Goal: Task Accomplishment & Management: Use online tool/utility

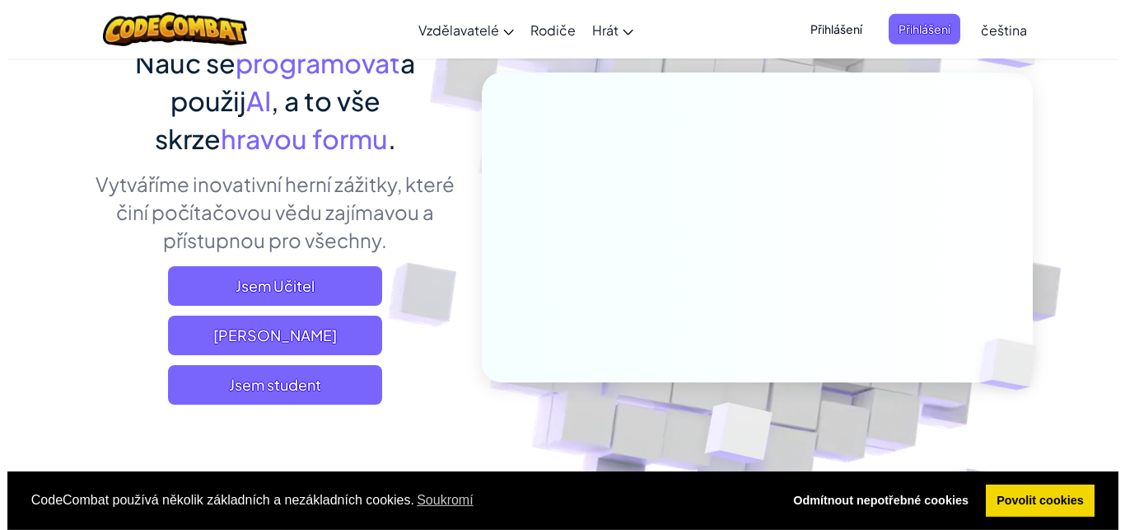
scroll to position [168, 0]
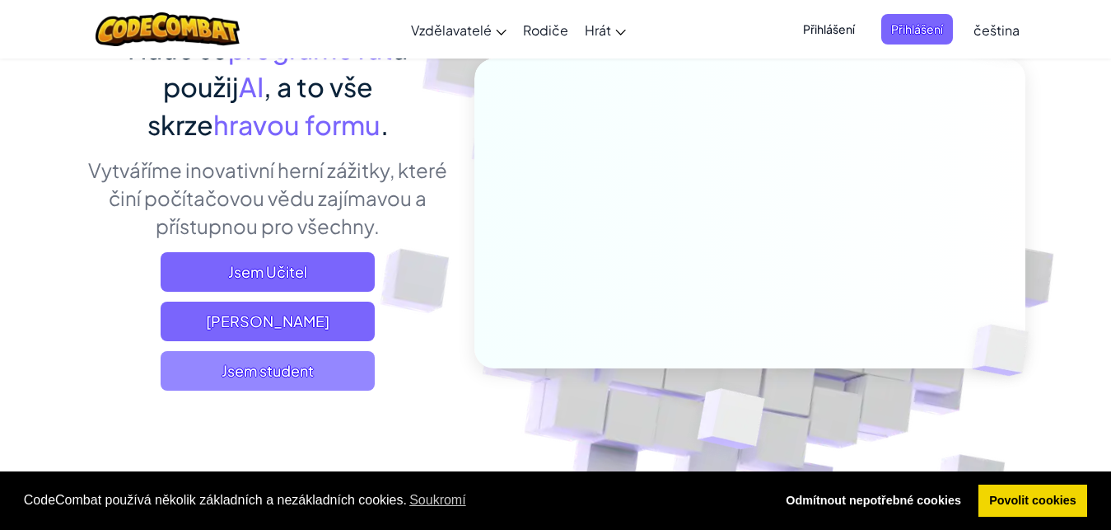
click at [298, 369] on span "Jsem student" at bounding box center [268, 371] width 214 height 40
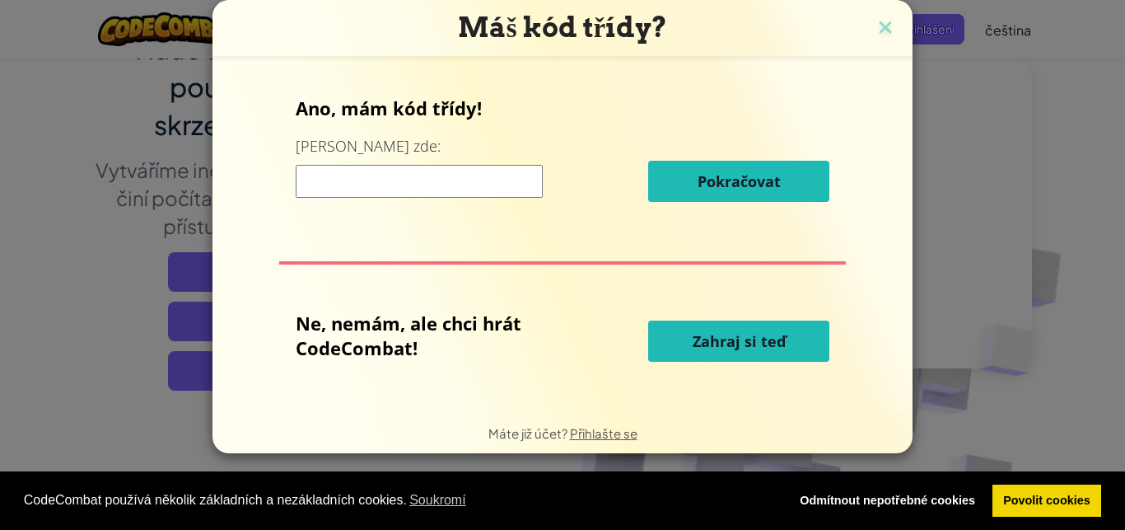
click at [382, 174] on input at bounding box center [419, 181] width 247 height 33
click at [761, 332] on span "Zahraj si teď" at bounding box center [739, 341] width 93 height 20
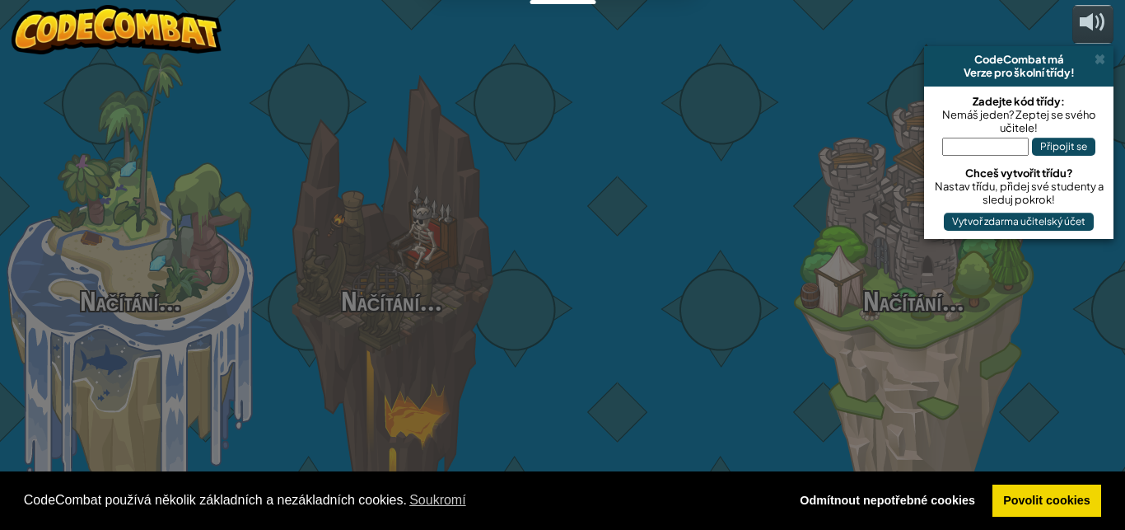
select select "cs"
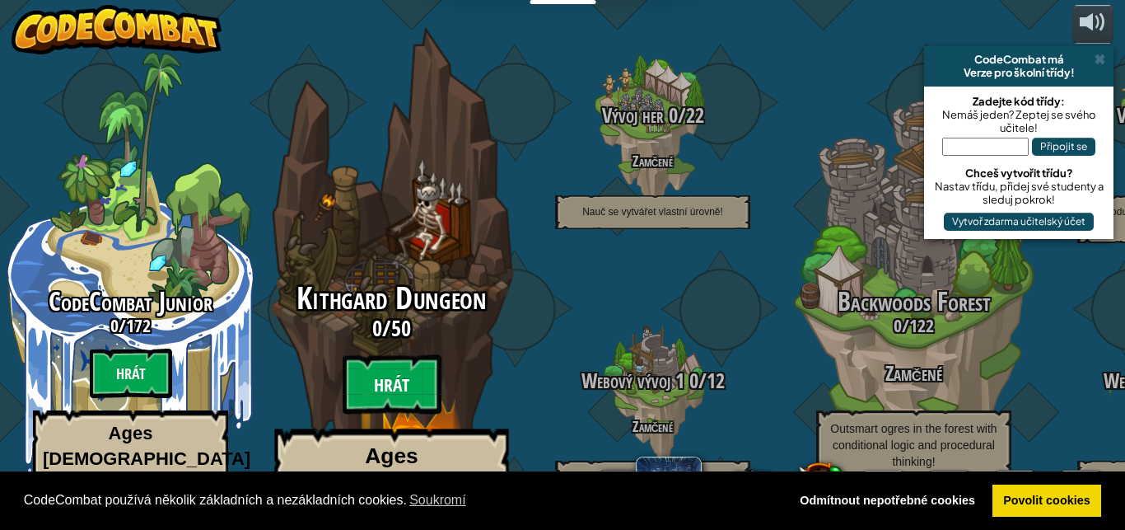
click at [403, 361] on btn "Hrát" at bounding box center [392, 384] width 99 height 59
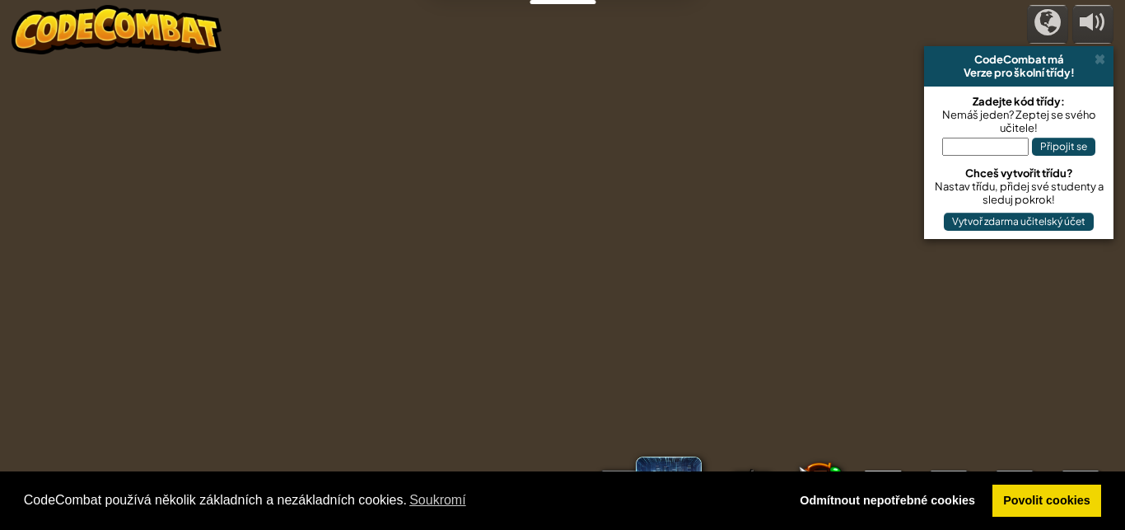
select select "cs"
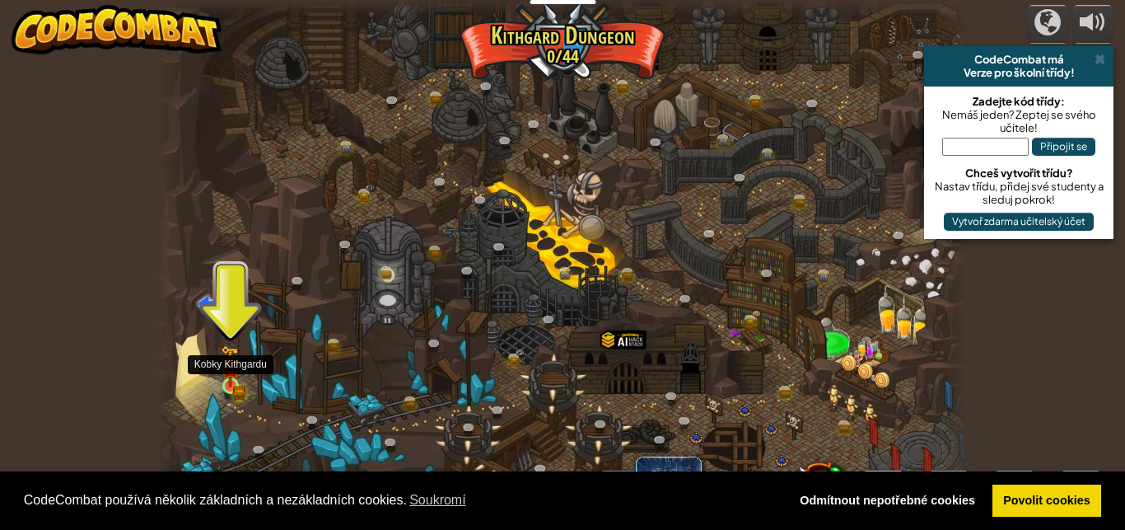
click at [234, 382] on img at bounding box center [230, 366] width 19 height 42
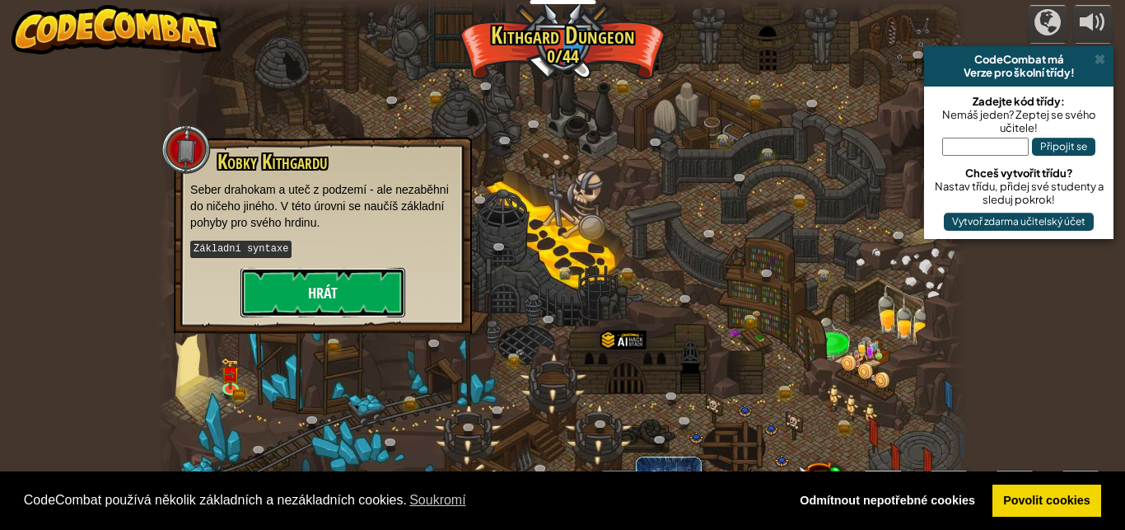
click at [305, 289] on button "Hrát" at bounding box center [322, 292] width 165 height 49
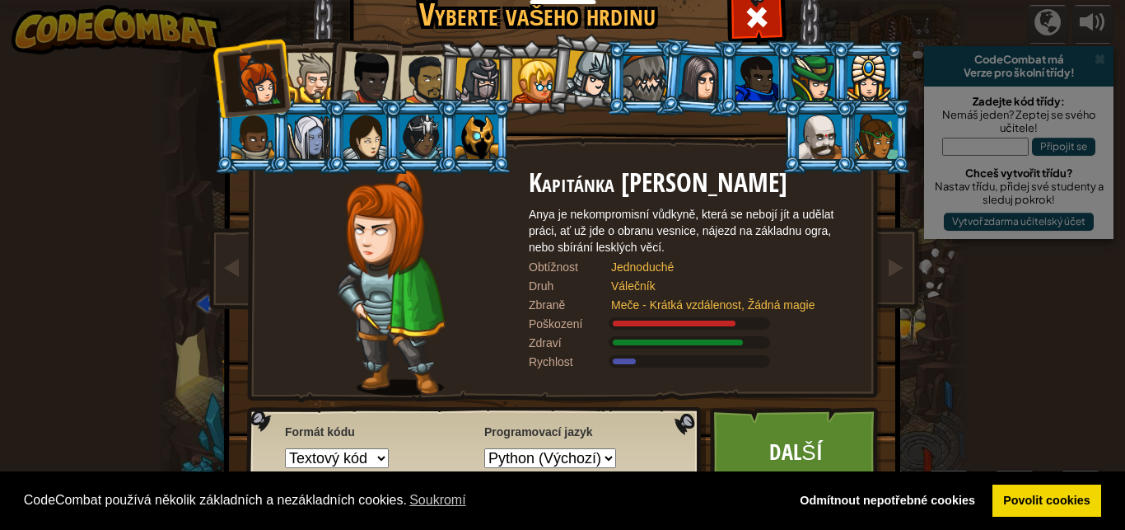
click at [812, 137] on div at bounding box center [820, 136] width 43 height 44
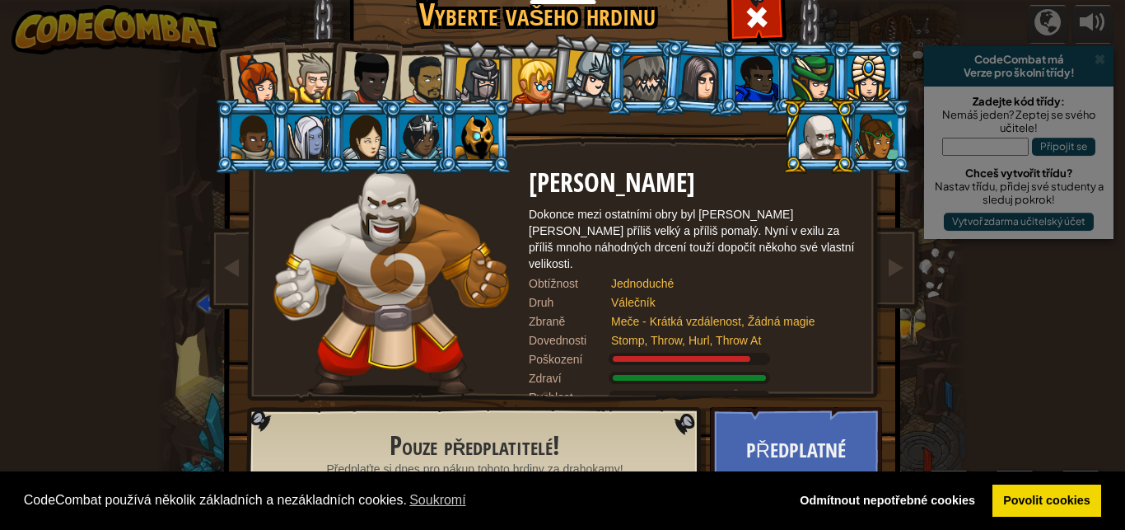
drag, startPoint x: 506, startPoint y: 52, endPoint x: 717, endPoint y: 73, distance: 212.7
click at [717, 40] on ol at bounding box center [562, 40] width 679 height 0
click at [750, 70] on div at bounding box center [756, 78] width 43 height 44
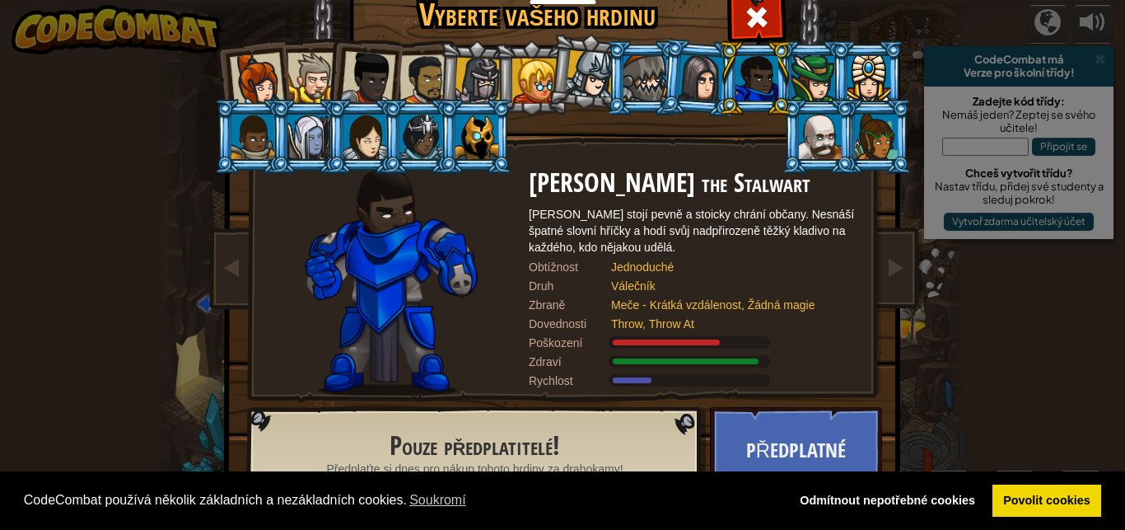
click at [386, 134] on li at bounding box center [419, 136] width 74 height 75
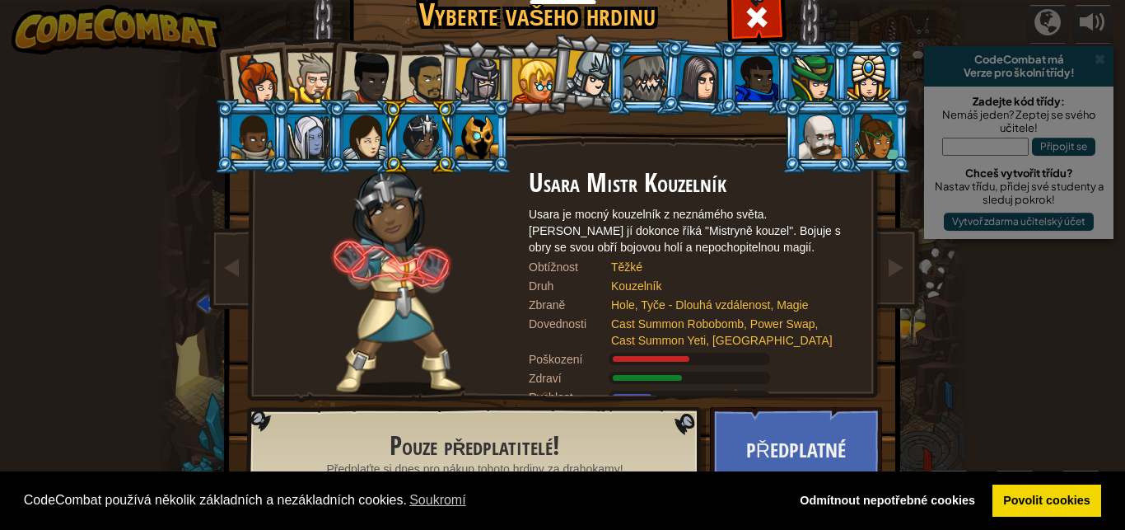
click at [363, 142] on div at bounding box center [364, 136] width 43 height 44
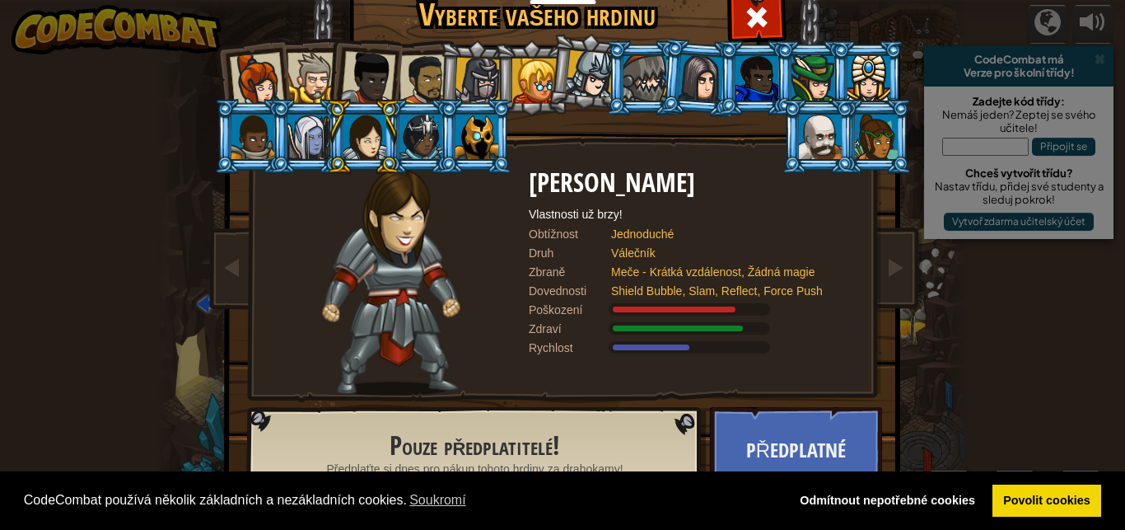
click at [801, 130] on div at bounding box center [820, 136] width 43 height 44
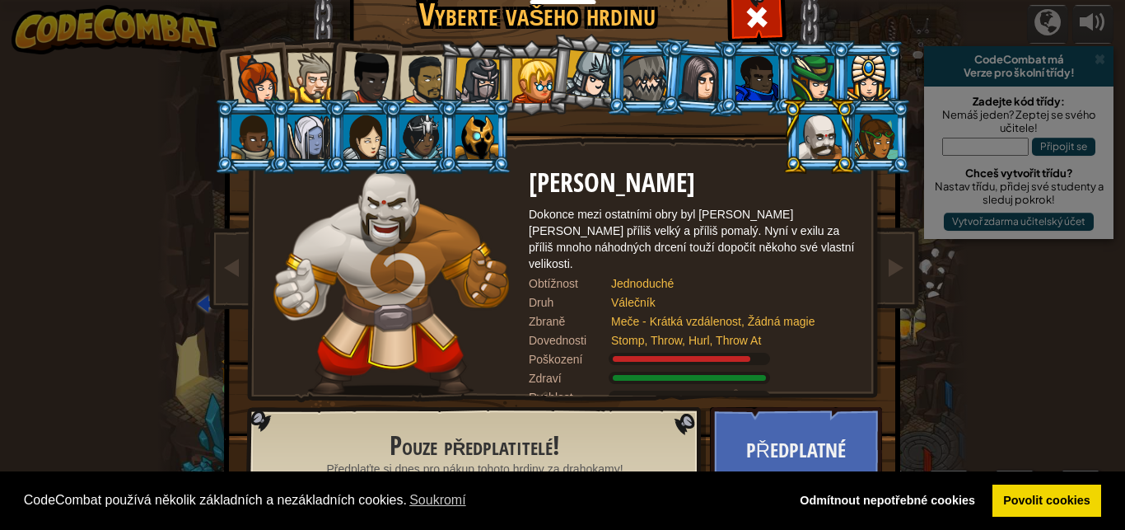
click at [292, 72] on div at bounding box center [312, 78] width 50 height 50
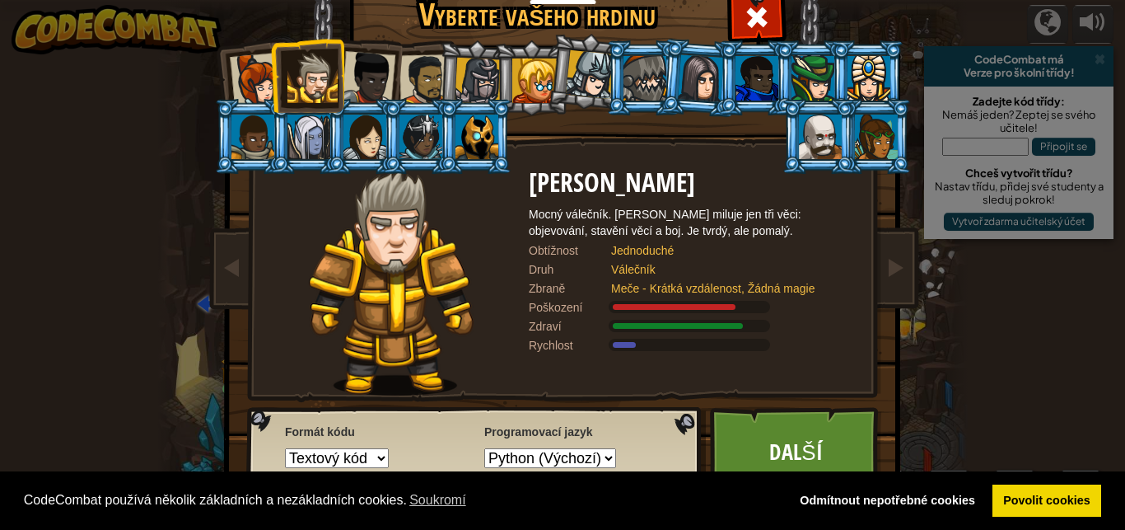
click at [526, 81] on div at bounding box center [534, 80] width 44 height 44
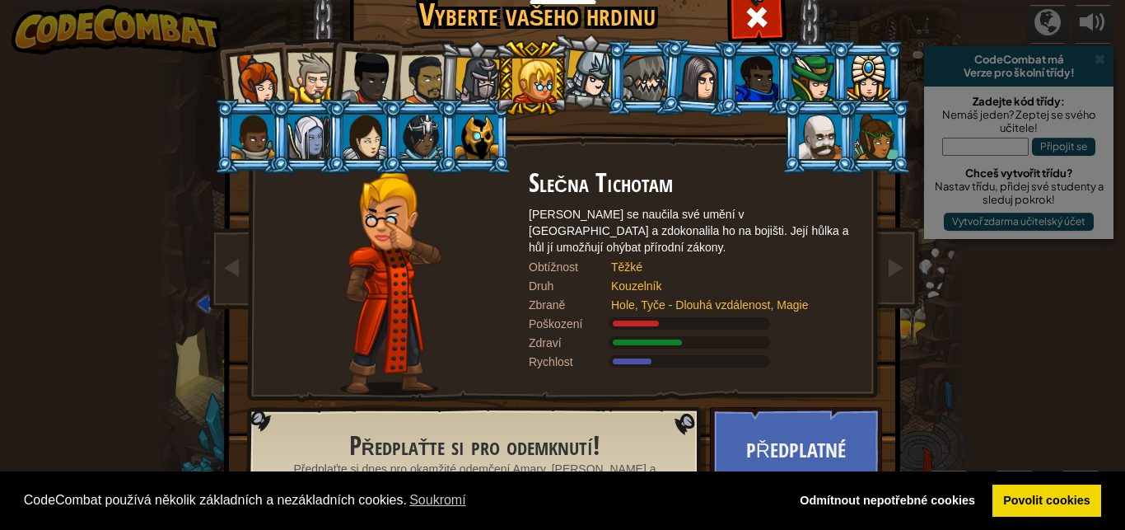
click at [460, 68] on div at bounding box center [478, 81] width 47 height 47
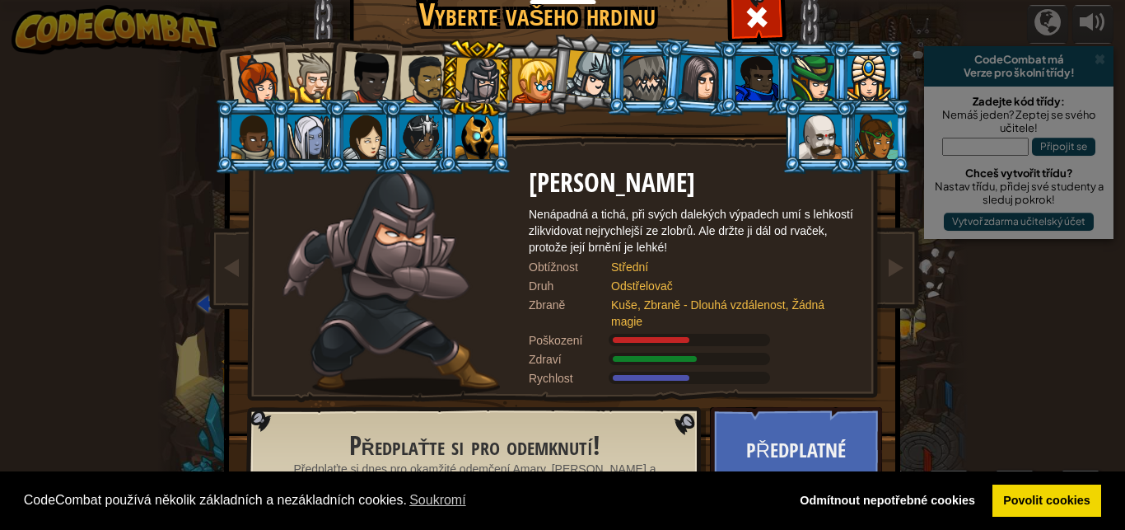
click at [415, 71] on div at bounding box center [424, 79] width 51 height 51
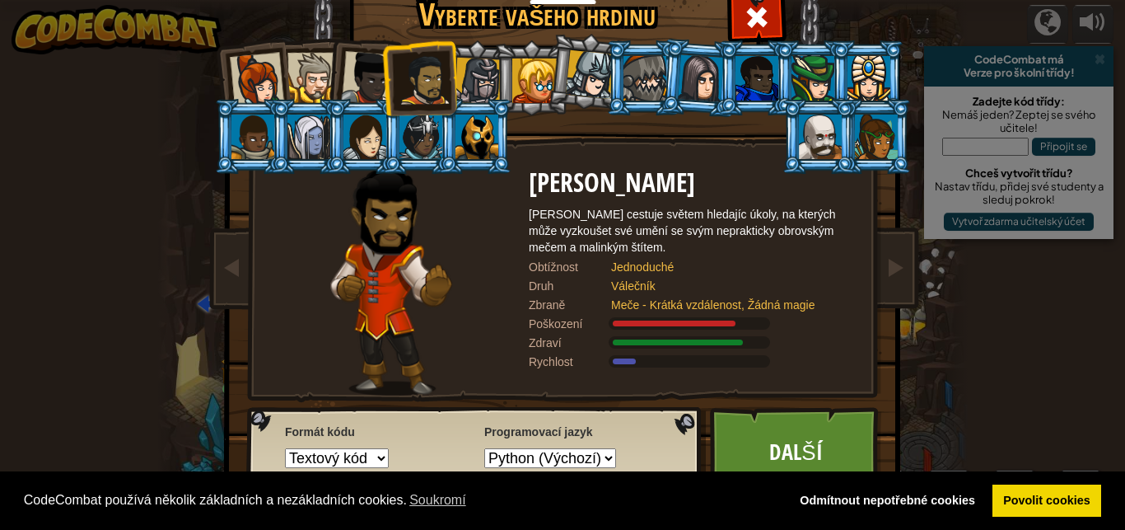
click at [523, 72] on div at bounding box center [534, 80] width 44 height 44
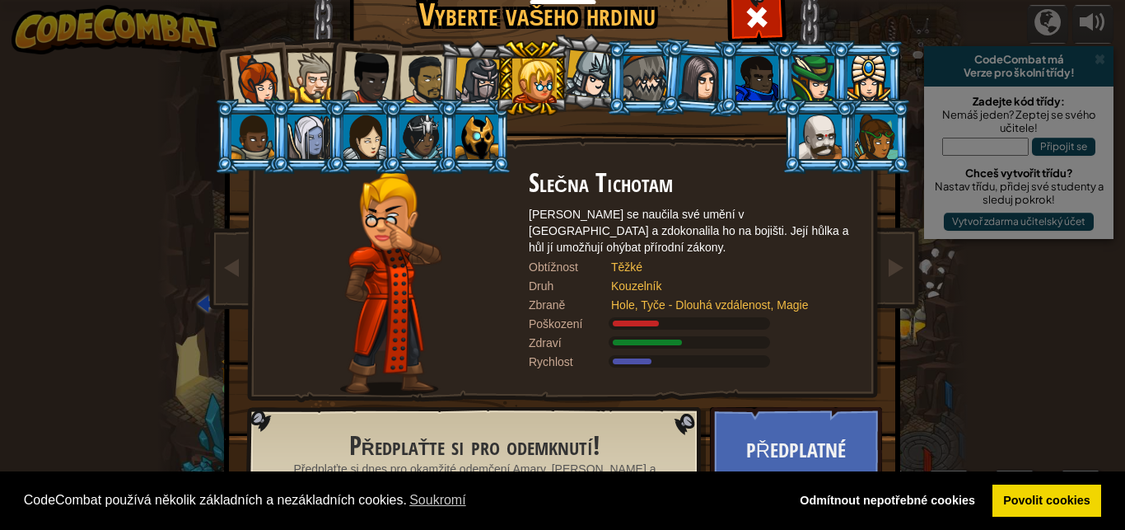
click at [316, 82] on div at bounding box center [312, 78] width 50 height 50
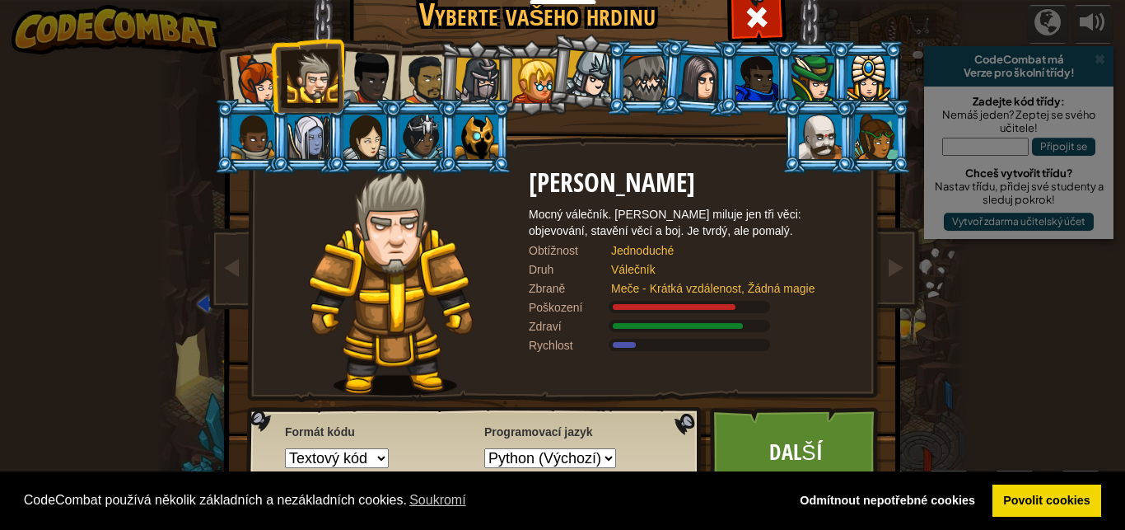
click at [231, 77] on div at bounding box center [257, 80] width 54 height 54
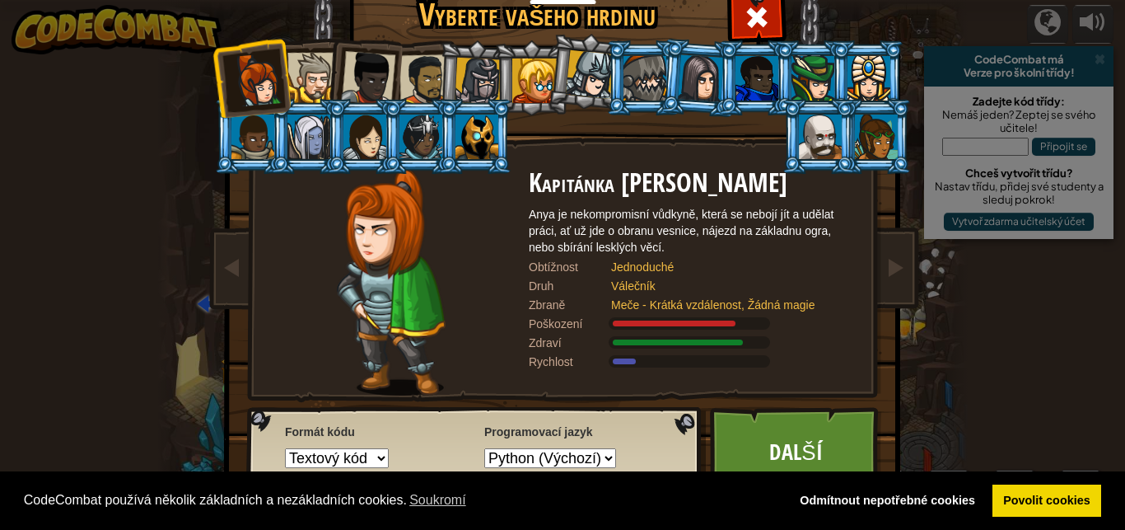
click at [354, 71] on div at bounding box center [368, 78] width 54 height 54
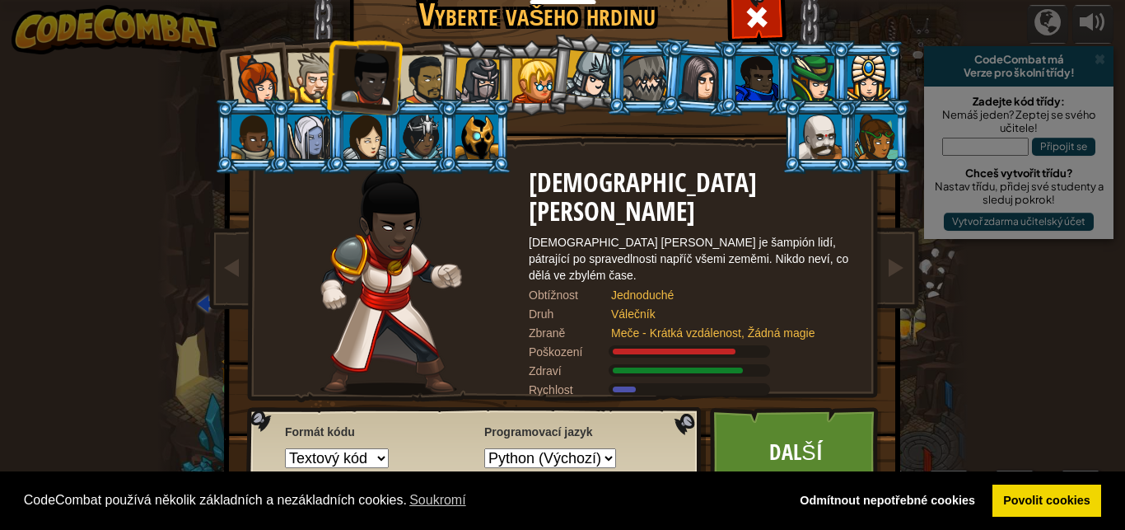
click at [590, 82] on div at bounding box center [590, 74] width 49 height 49
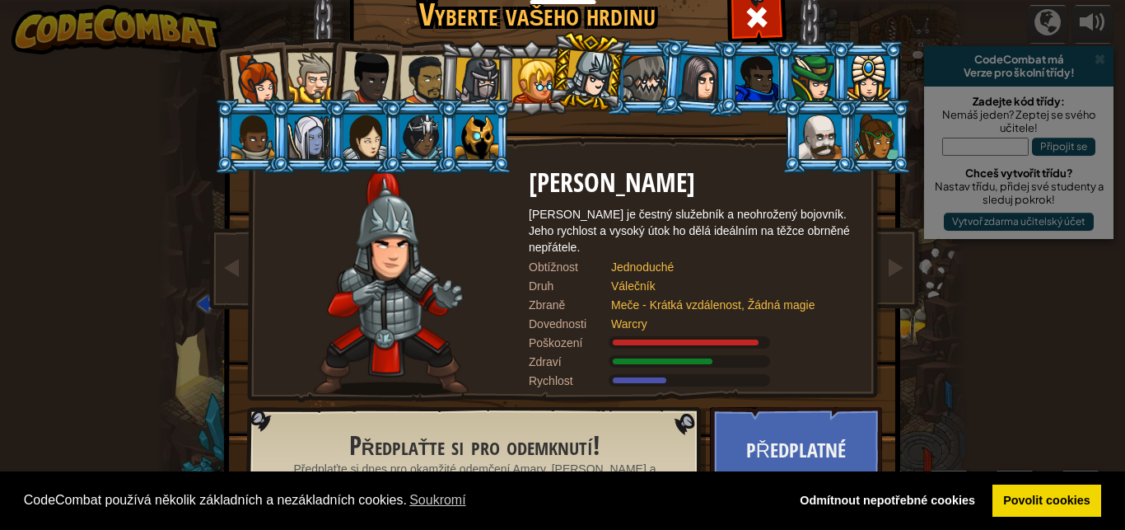
click at [516, 74] on div at bounding box center [534, 80] width 44 height 44
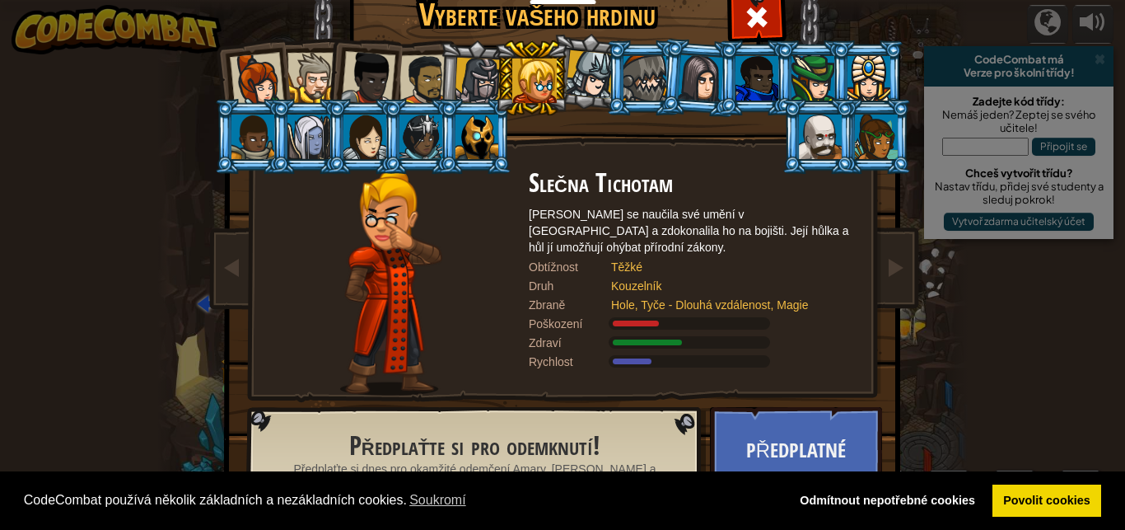
click at [368, 83] on div at bounding box center [368, 78] width 54 height 54
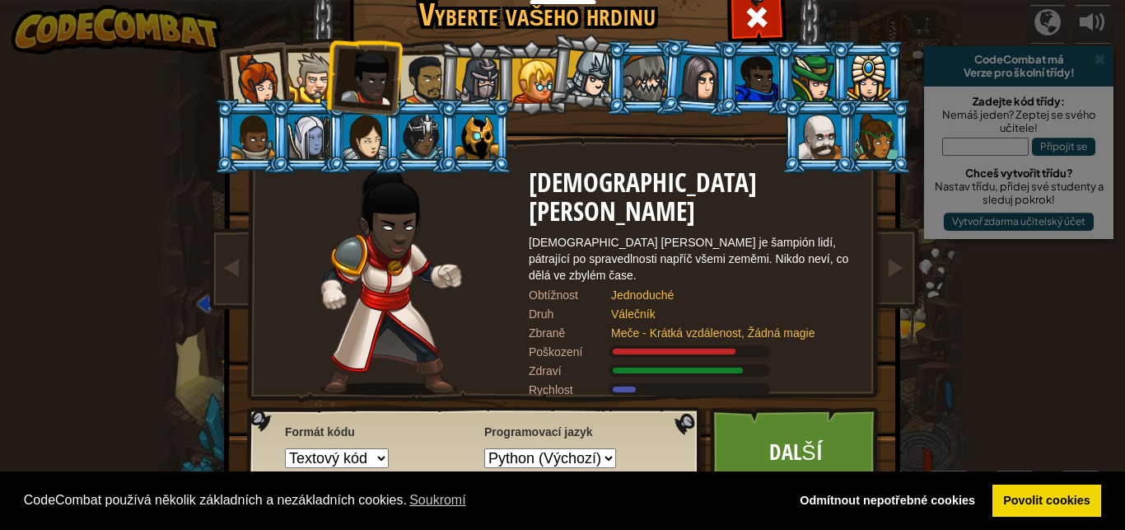
click at [313, 79] on div at bounding box center [312, 78] width 50 height 50
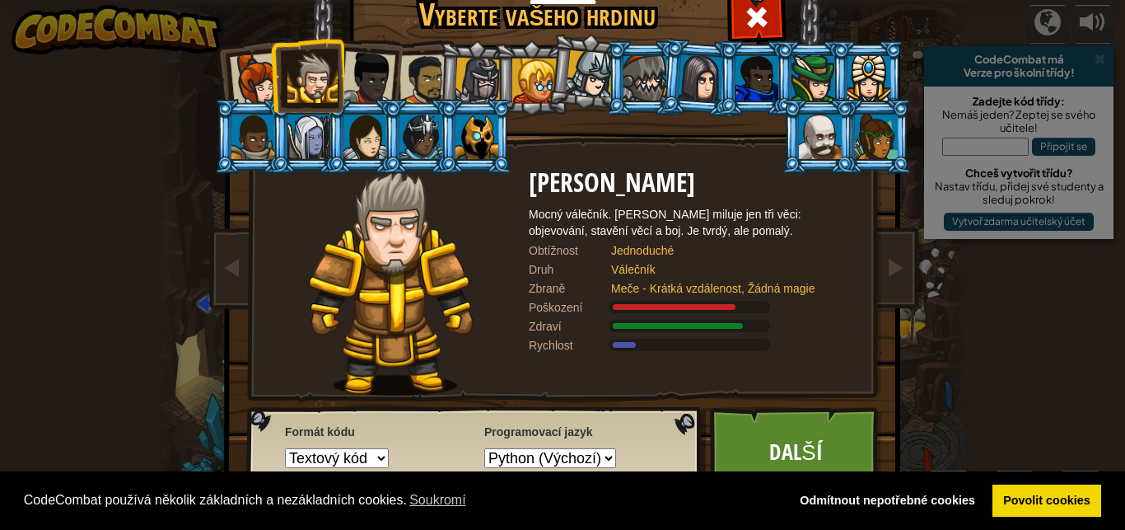
click at [362, 64] on div at bounding box center [368, 78] width 54 height 54
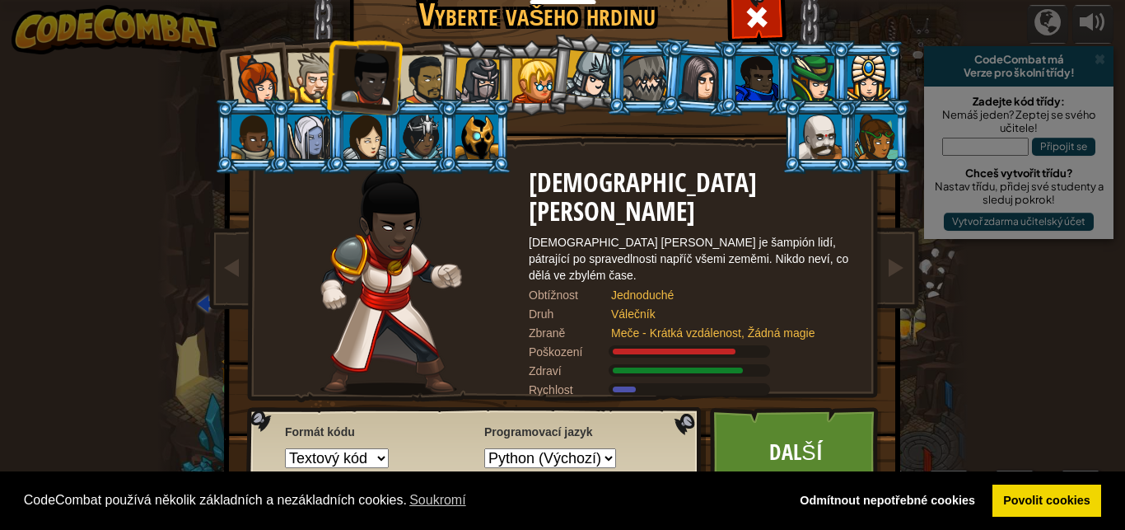
click at [311, 86] on div at bounding box center [312, 78] width 50 height 50
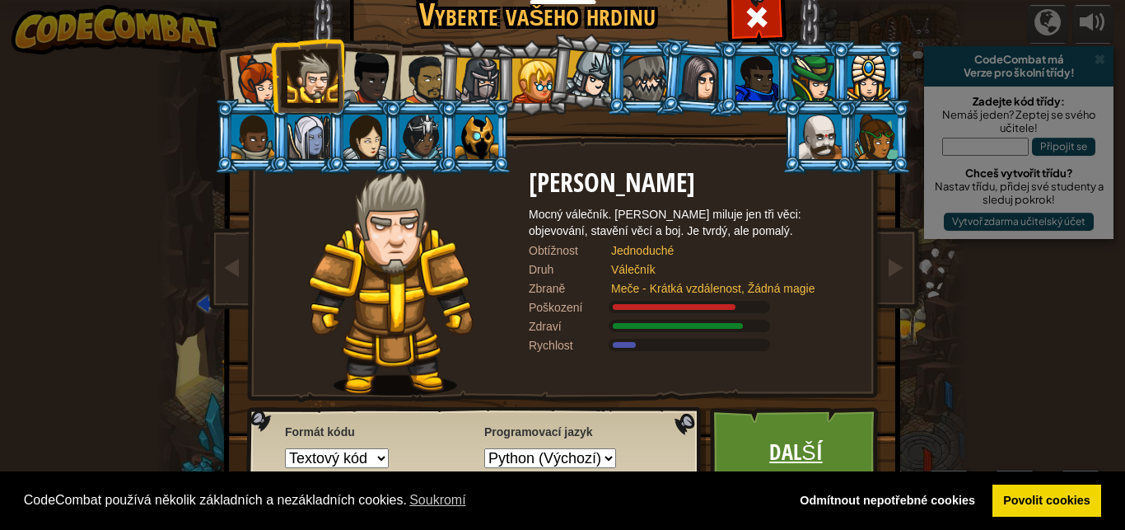
click at [791, 439] on link "Další" at bounding box center [796, 452] width 172 height 91
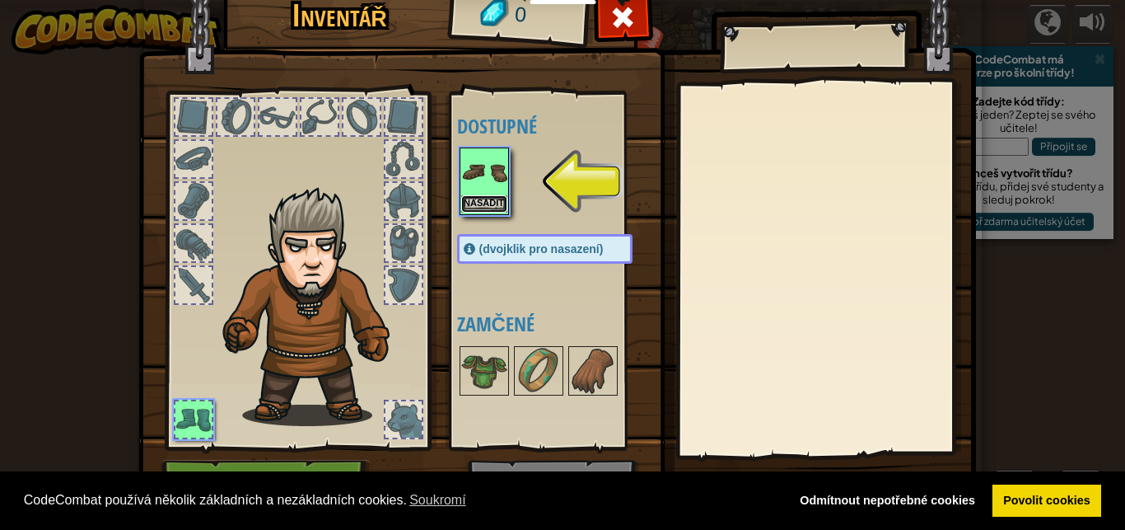
click at [478, 200] on button "Nasadit" at bounding box center [484, 203] width 46 height 17
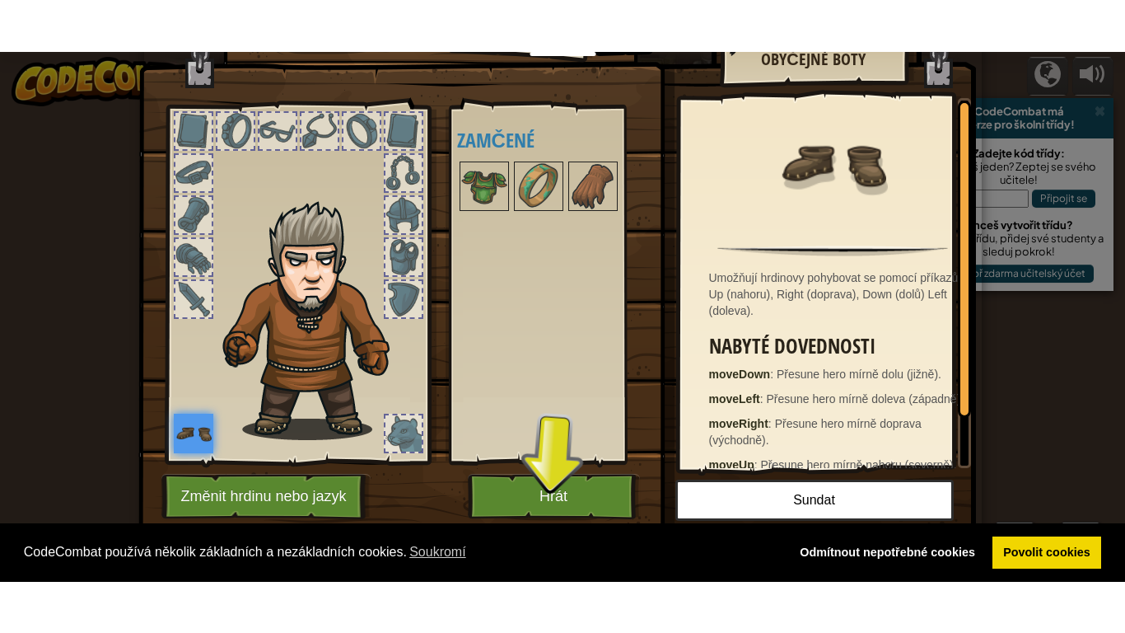
scroll to position [39, 0]
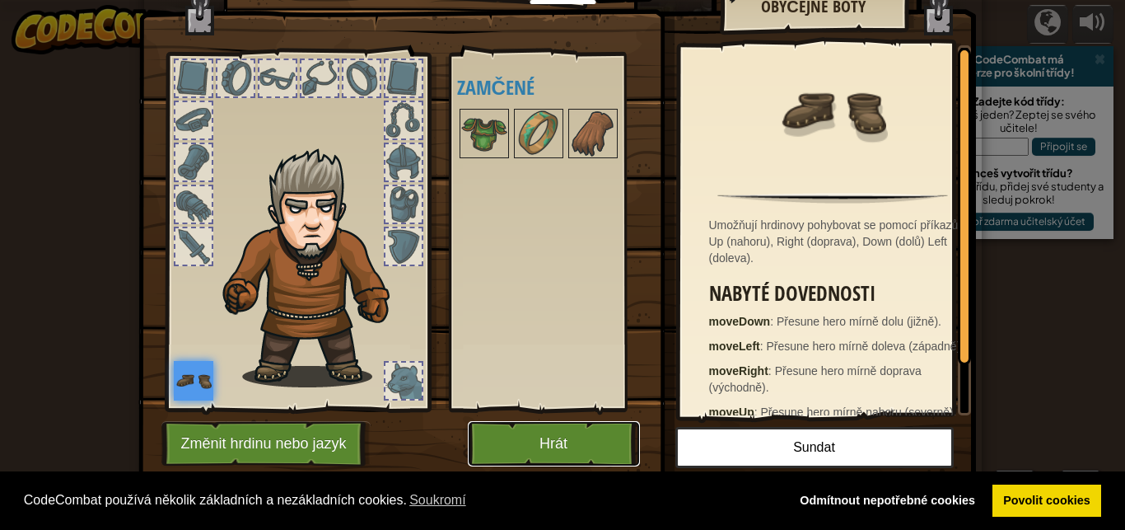
click at [531, 441] on button "Hrát" at bounding box center [554, 443] width 172 height 45
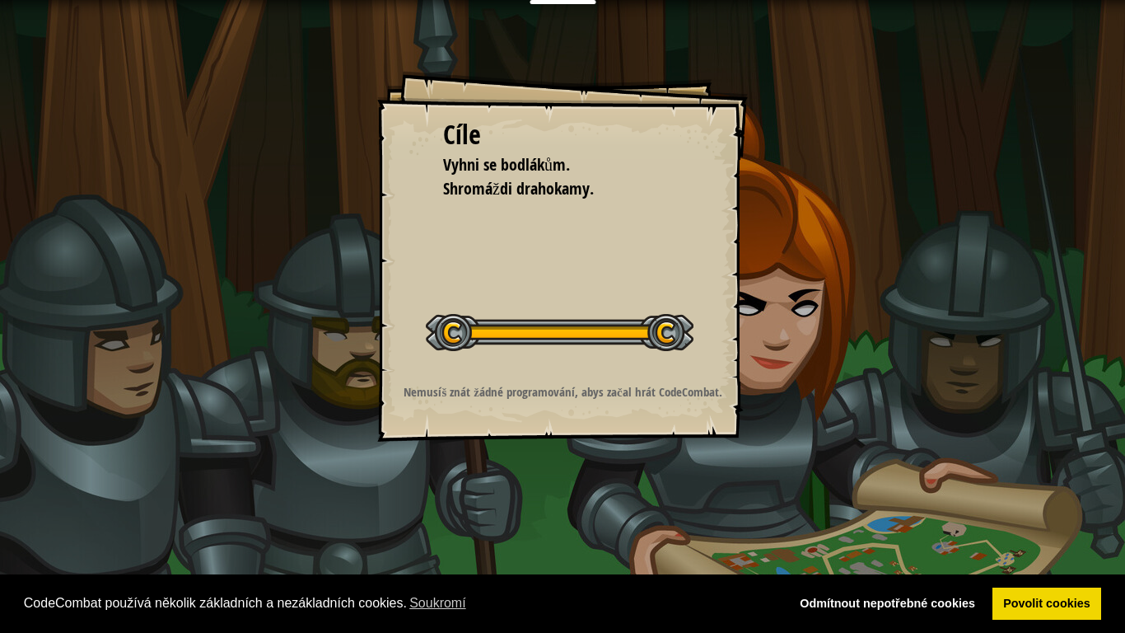
click at [540, 360] on div "Začít úroveň" at bounding box center [560, 330] width 268 height 66
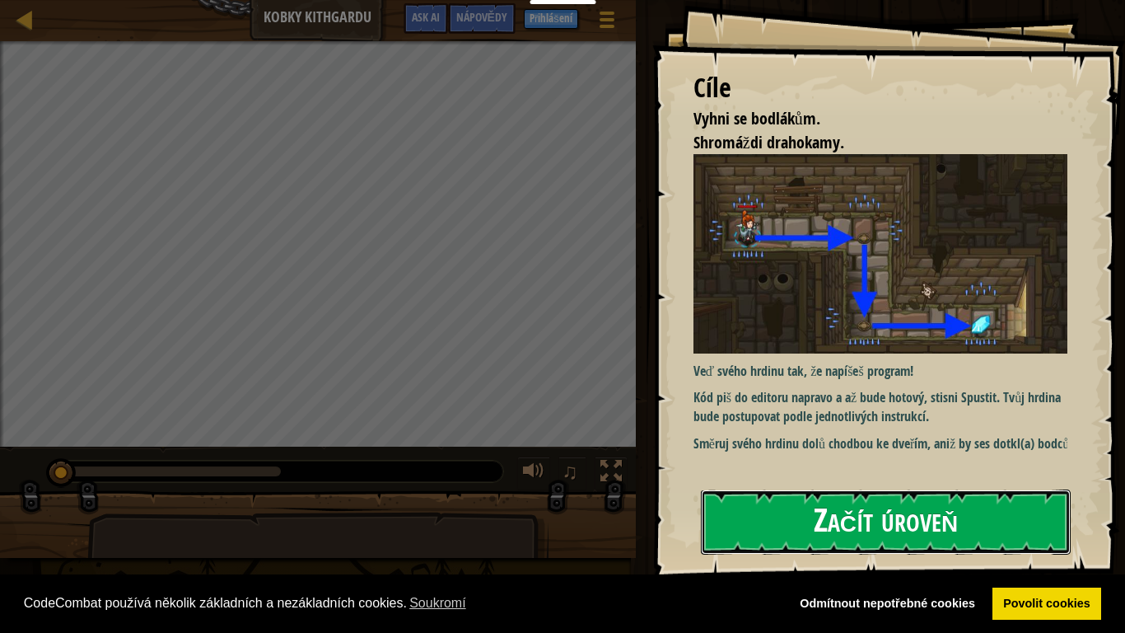
click at [769, 529] on button "Začít úroveň" at bounding box center [886, 521] width 370 height 65
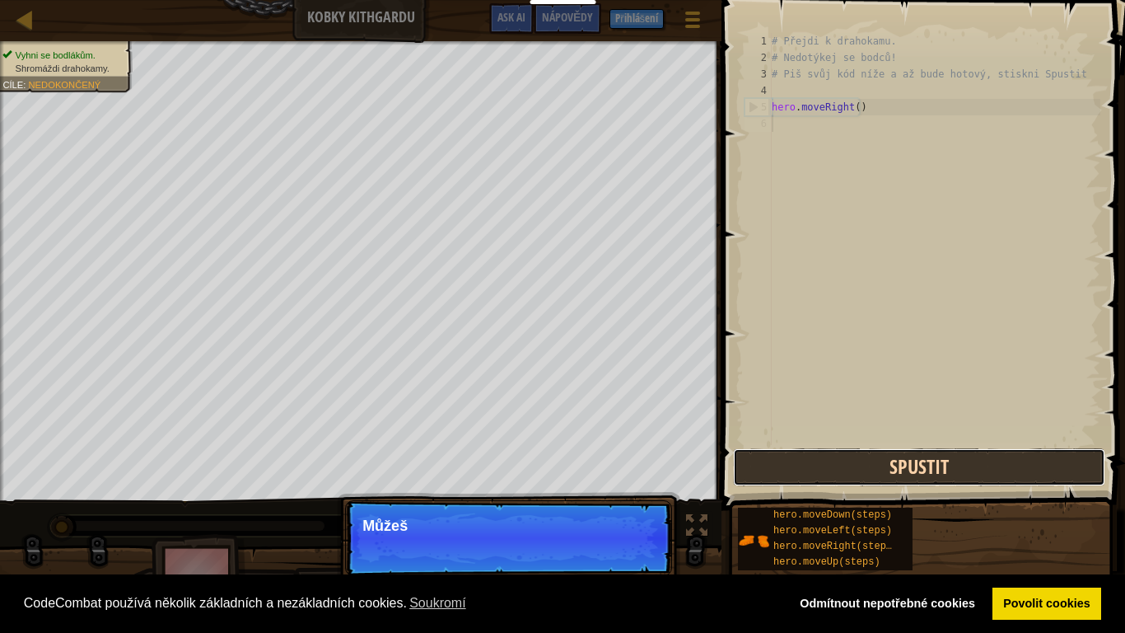
click at [851, 467] on button "Spustit" at bounding box center [919, 467] width 372 height 38
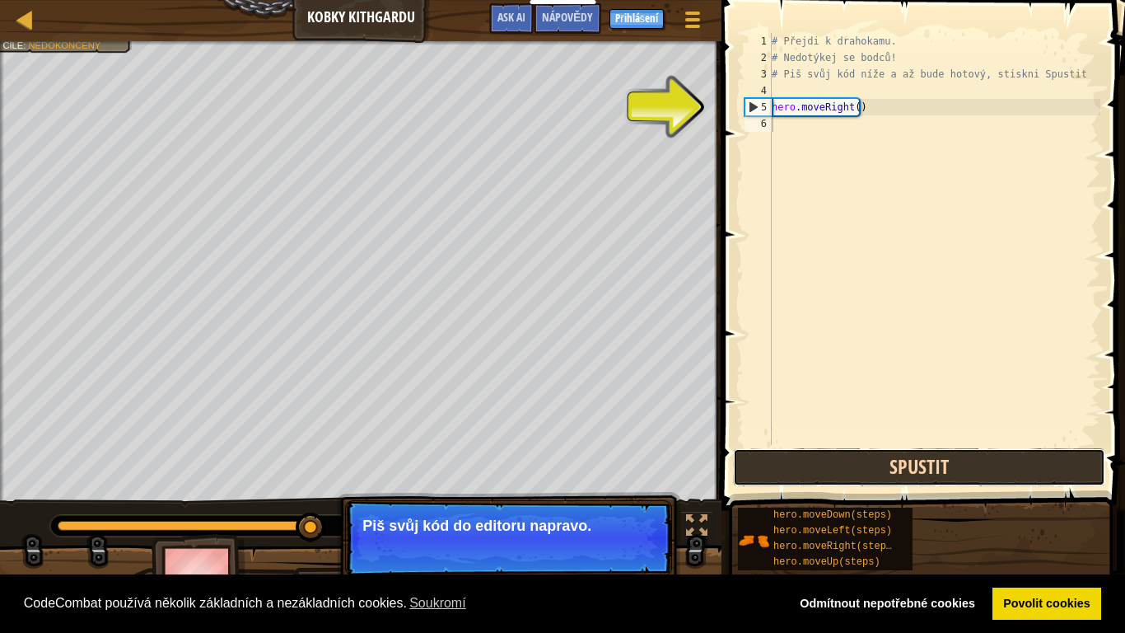
click at [833, 464] on button "Spustit" at bounding box center [919, 467] width 372 height 38
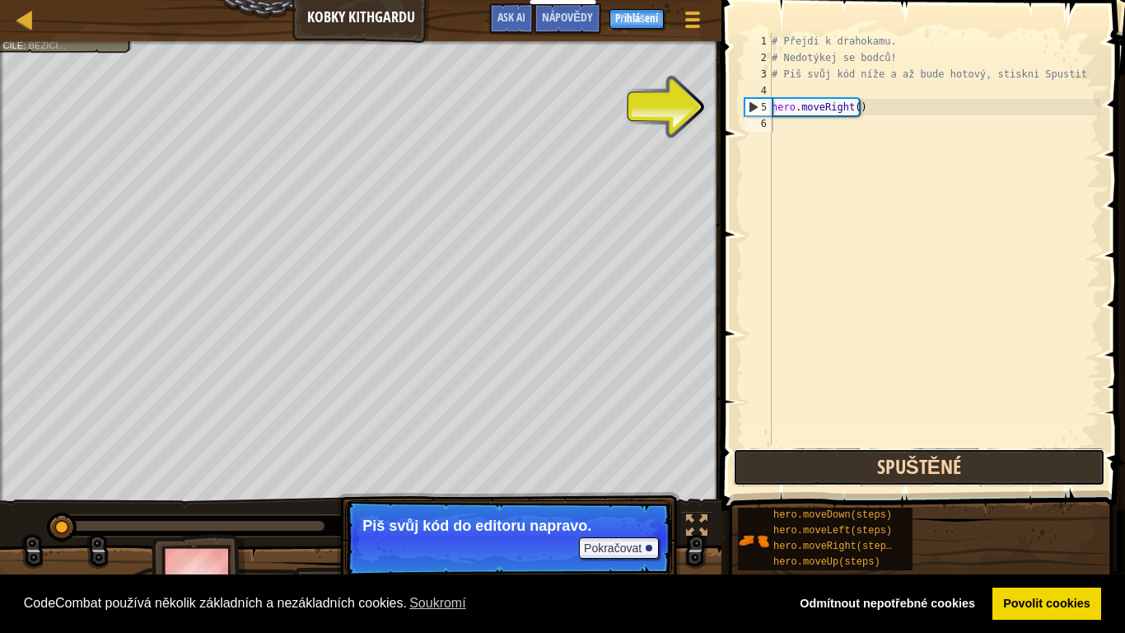
click at [833, 464] on button "Spuštěné" at bounding box center [919, 467] width 372 height 38
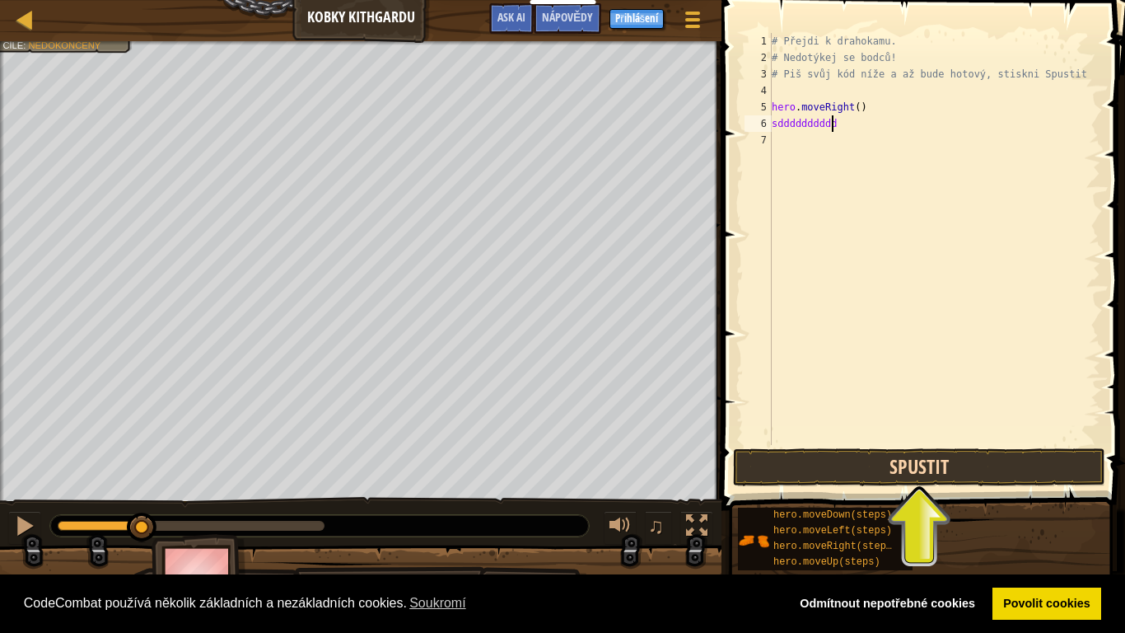
scroll to position [7, 5]
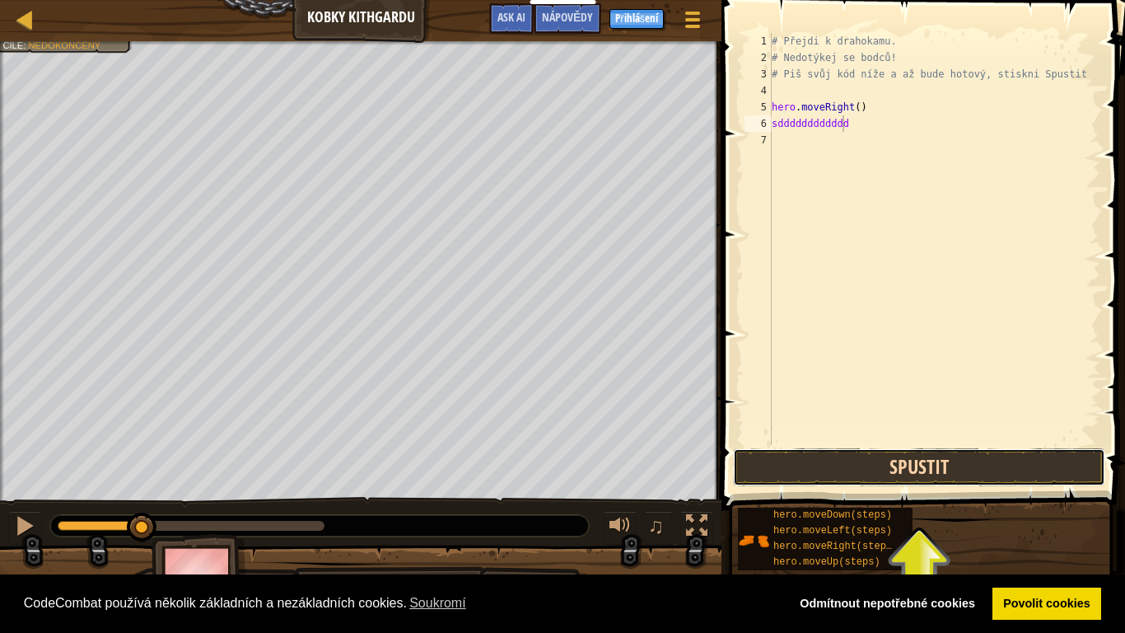
click at [918, 454] on button "Spustit" at bounding box center [919, 467] width 372 height 38
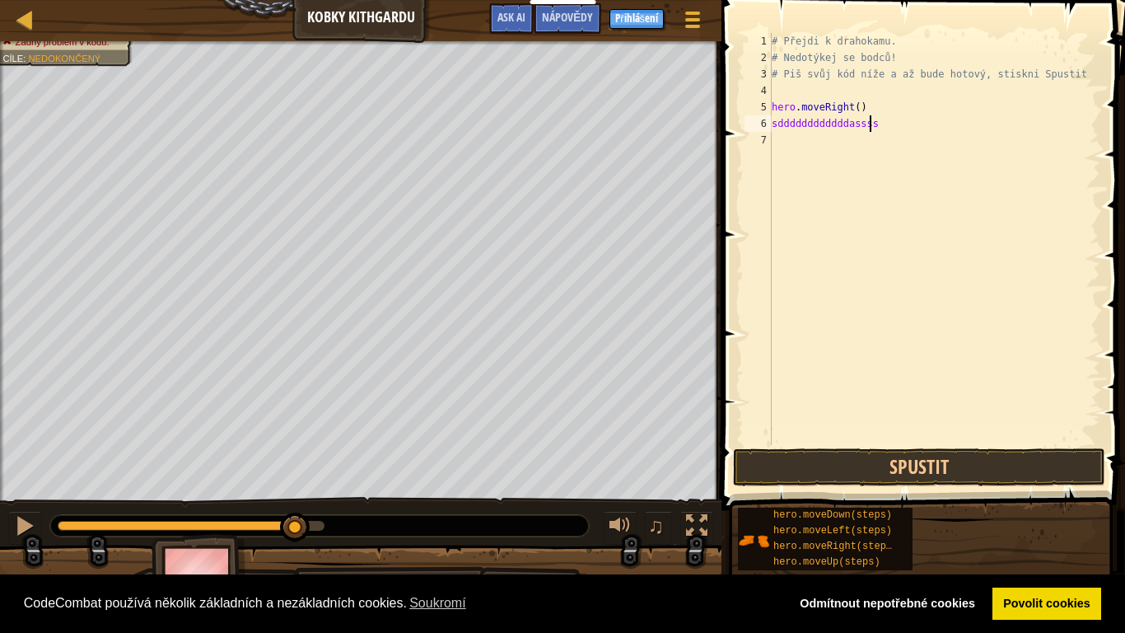
scroll to position [7, 7]
click at [868, 472] on button "Spustit" at bounding box center [919, 467] width 372 height 38
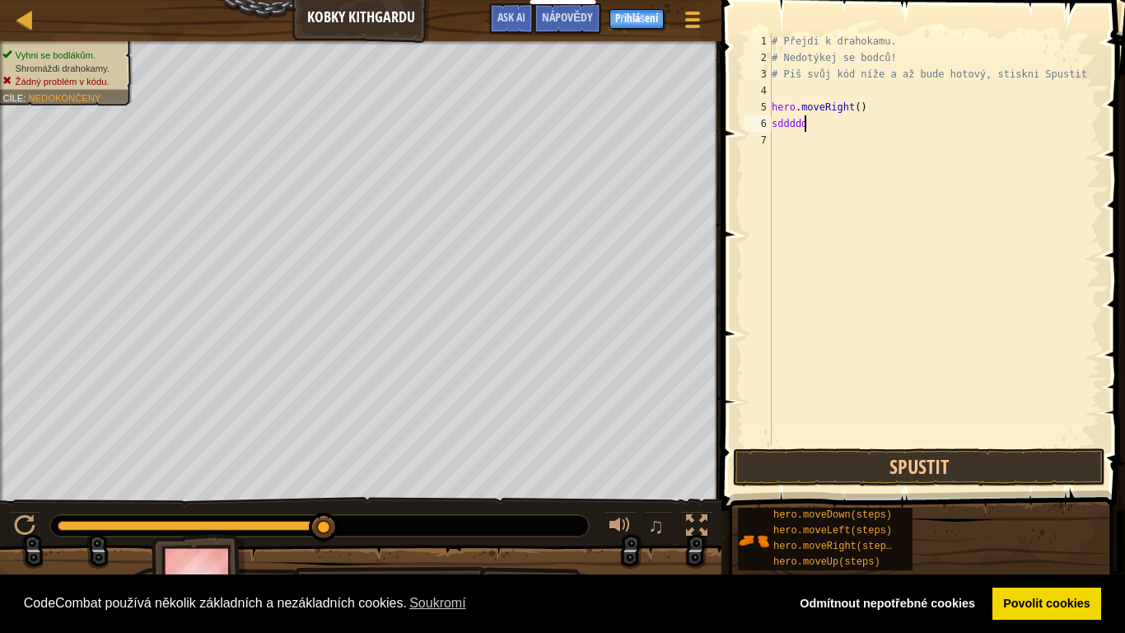
type textarea "s"
type textarea "w"
type textarea "wwwwws"
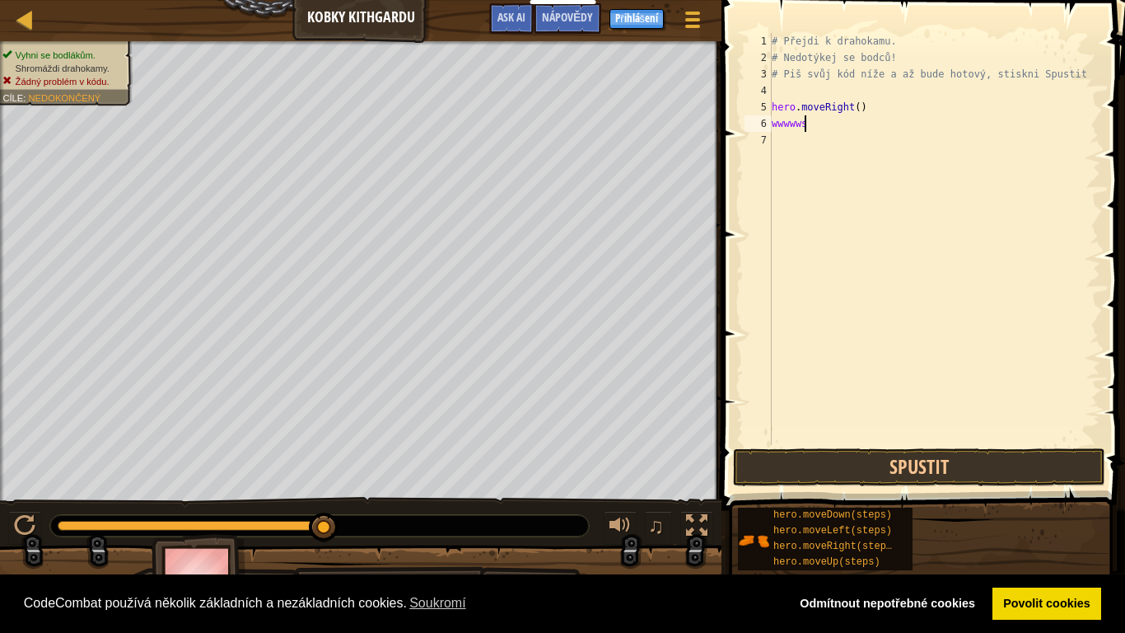
click at [810, 187] on div "# Přejdi k drahokamu. # Nedotýkej se bodců! # Piš svůj kód níže a až bude hotov…" at bounding box center [934, 255] width 332 height 445
click at [832, 526] on span "hero.moveLeft(steps)" at bounding box center [832, 531] width 119 height 12
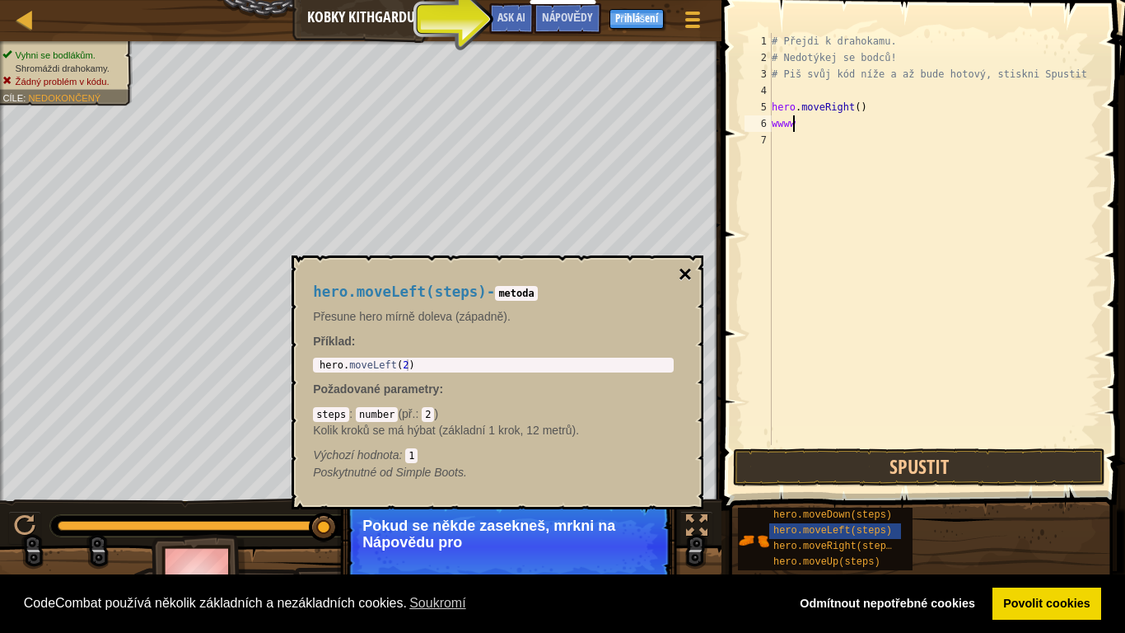
click at [682, 264] on button "×" at bounding box center [685, 274] width 13 height 23
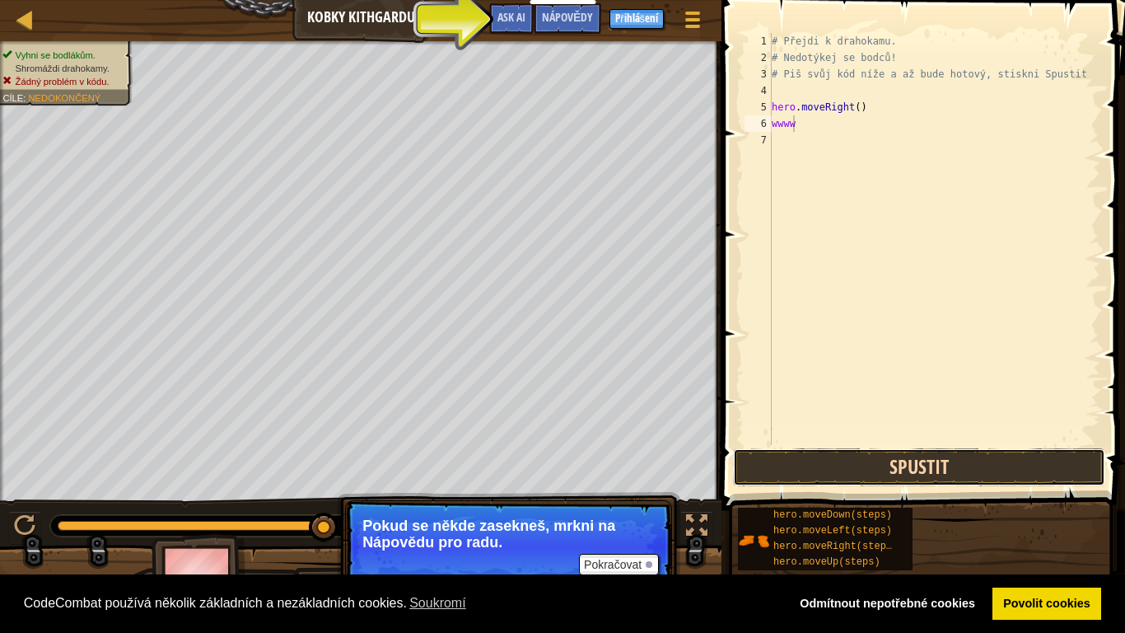
click at [860, 462] on button "Spustit" at bounding box center [919, 467] width 372 height 38
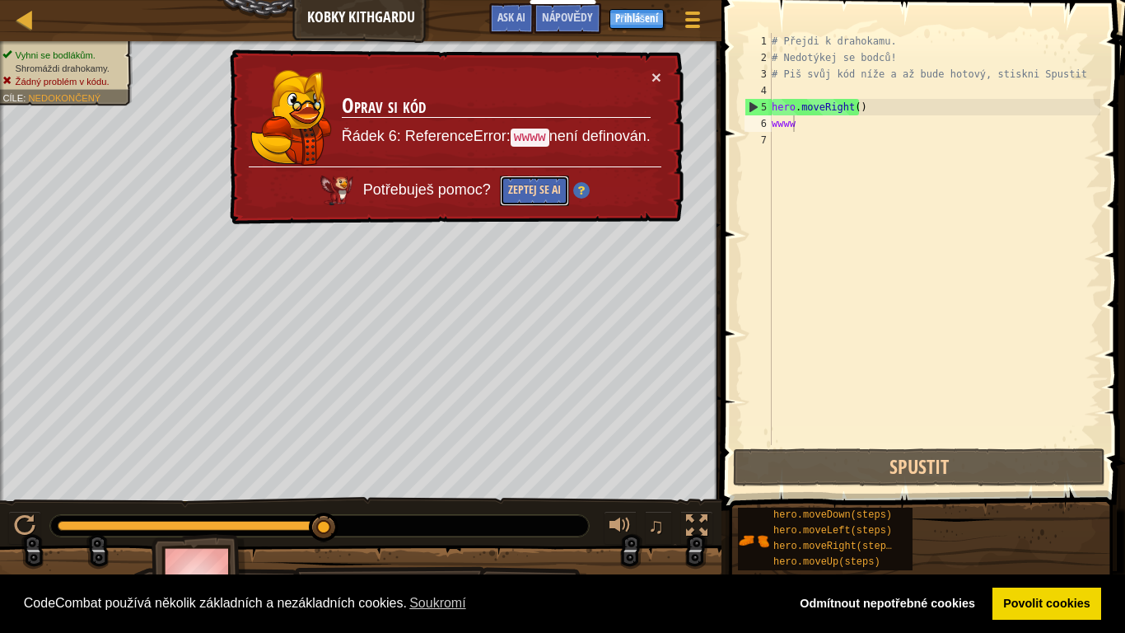
click at [528, 183] on button "Zeptej se AI" at bounding box center [534, 190] width 69 height 30
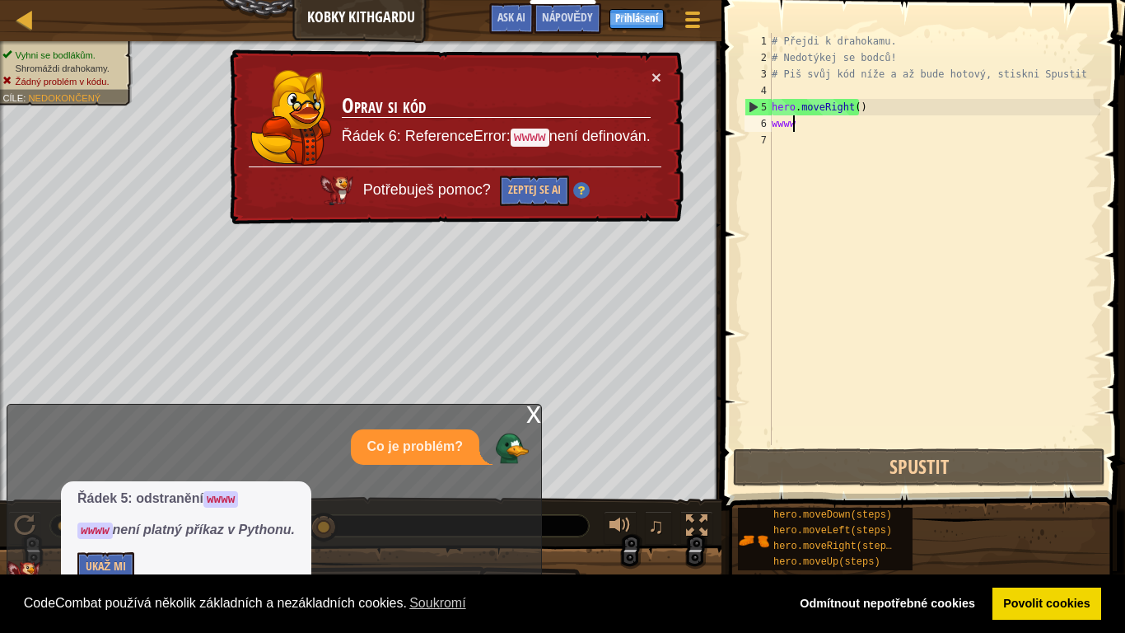
click at [655, 65] on div "× Oprav si kód Řádek 6: ReferenceError: wwww není definován. Potřebuješ pomoc? …" at bounding box center [454, 136] width 457 height 175
click at [649, 74] on td "Oprav si kód Řádek 6: ReferenceError: wwww není definován." at bounding box center [496, 117] width 310 height 98
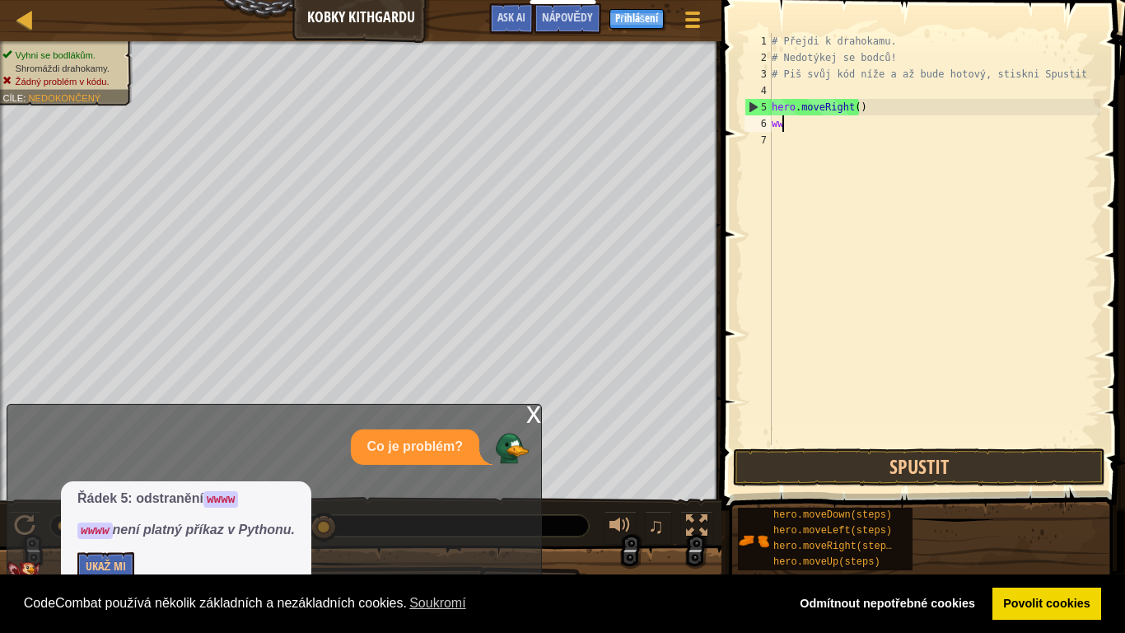
type textarea "w"
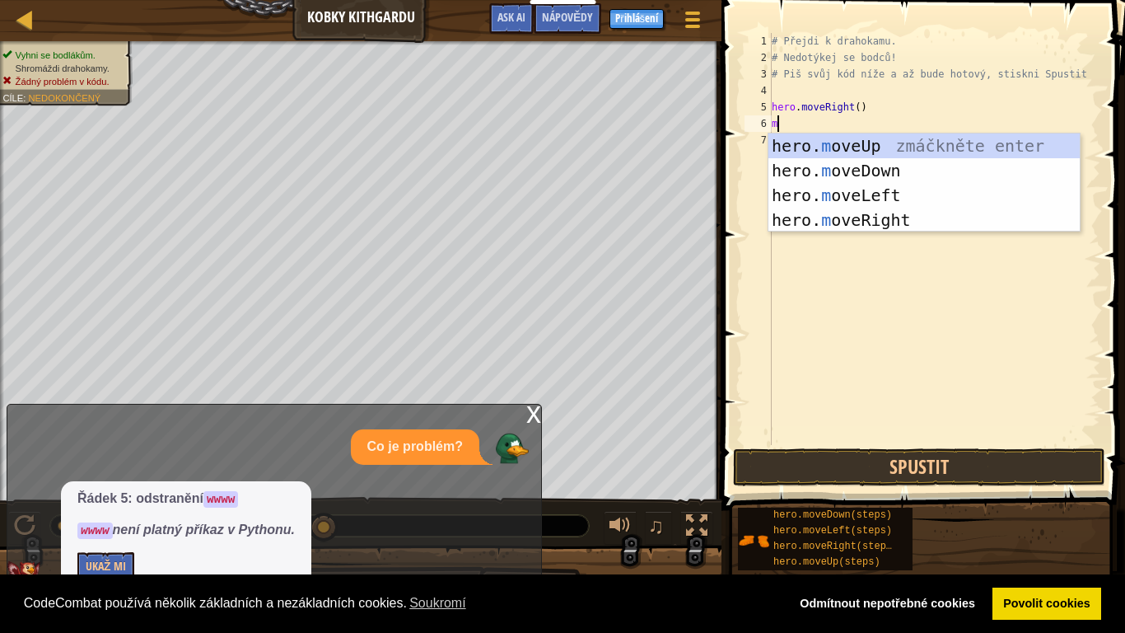
scroll to position [7, 0]
type textarea "mo"
click at [855, 218] on div "hero. mo veUp zmáčkněte enter hero. mo veDown zmáčkněte enter hero. mo veLeft z…" at bounding box center [923, 207] width 311 height 148
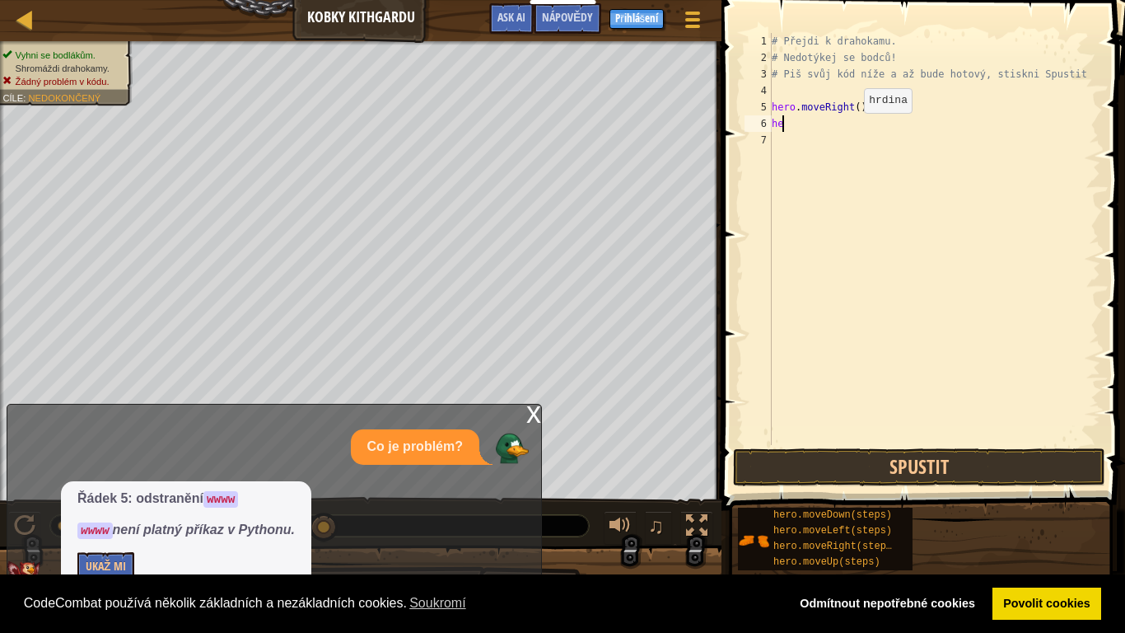
type textarea "h"
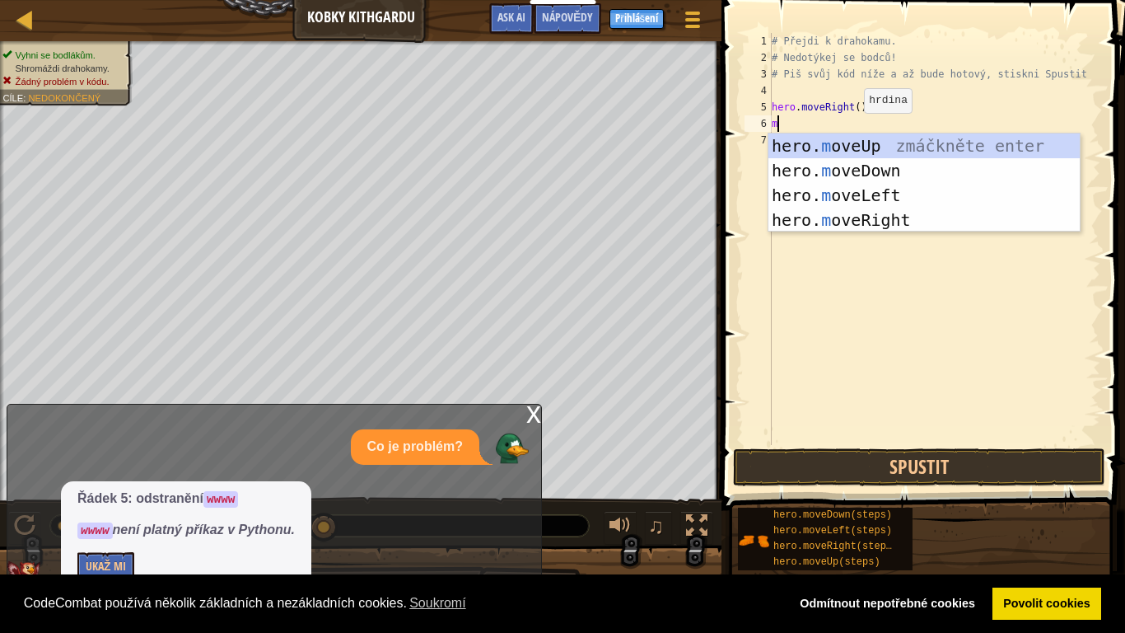
type textarea "mo"
click at [890, 137] on div "hero. mo veUp zmáčkněte enter hero. mo veDown zmáčkněte enter hero. mo veLeft z…" at bounding box center [923, 207] width 311 height 148
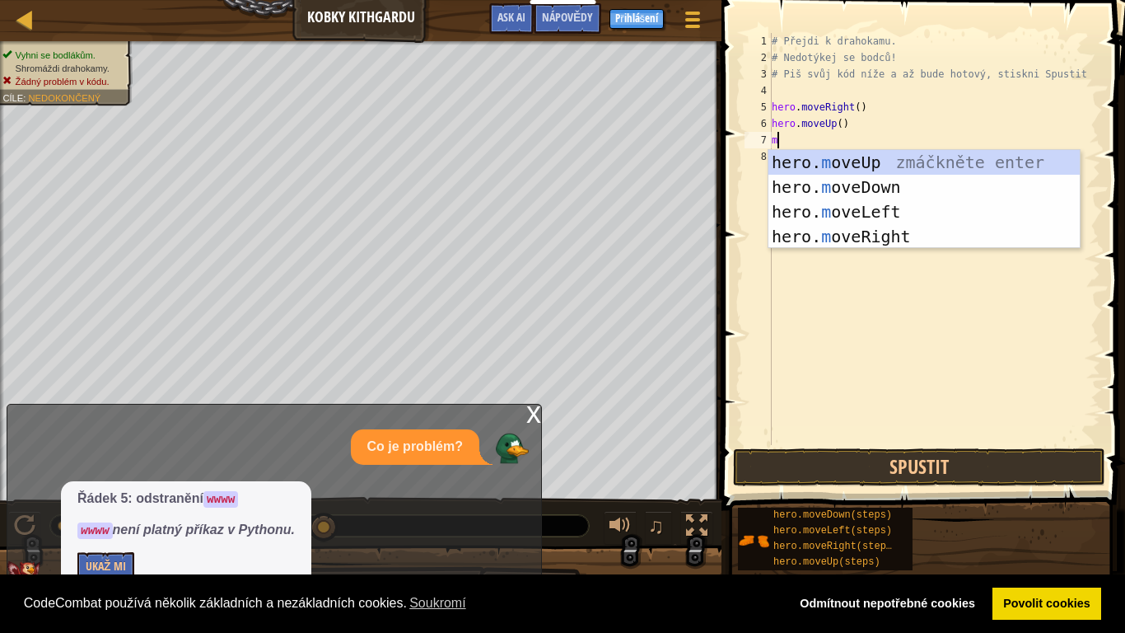
type textarea "mo"
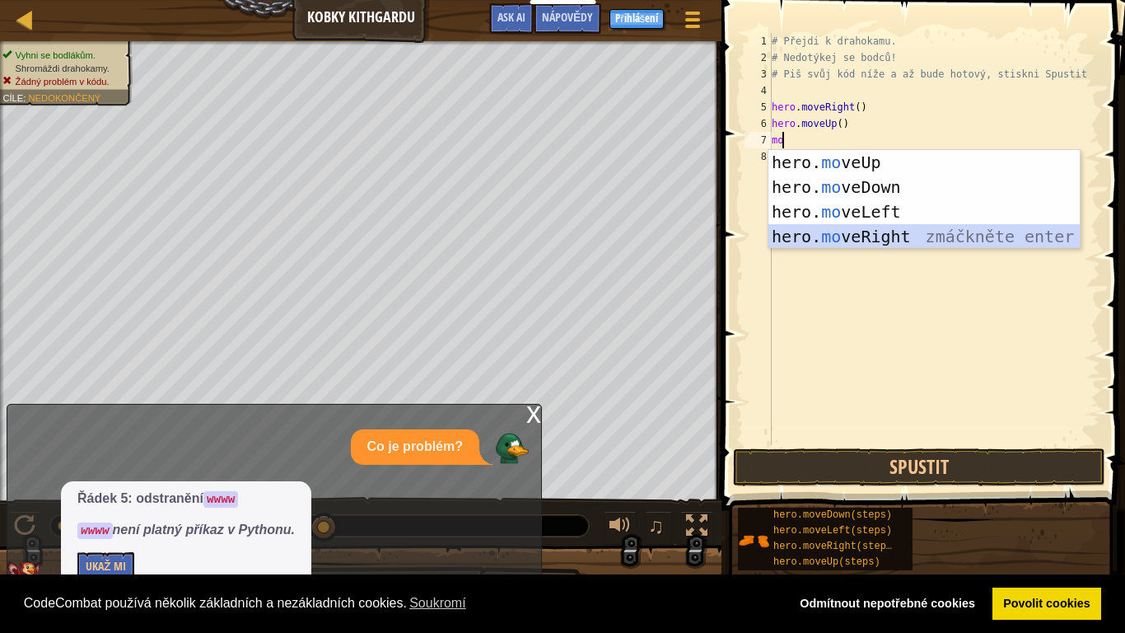
click at [872, 236] on div "hero. mo veUp zmáčkněte enter hero. mo veDown zmáčkněte enter hero. mo veLeft z…" at bounding box center [923, 224] width 311 height 148
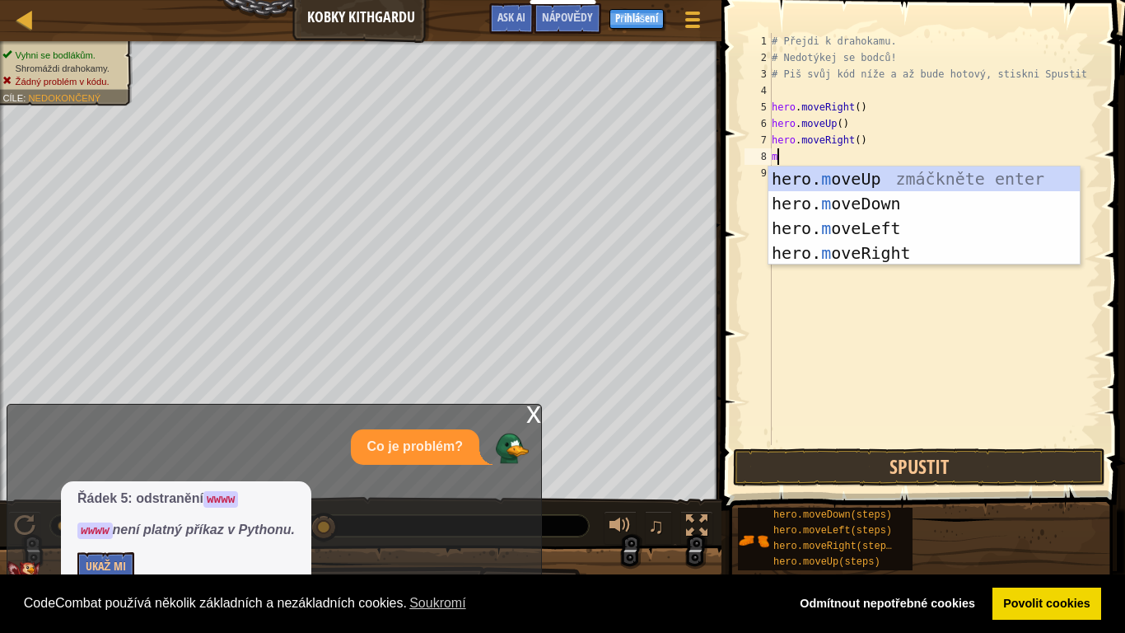
type textarea "mo"
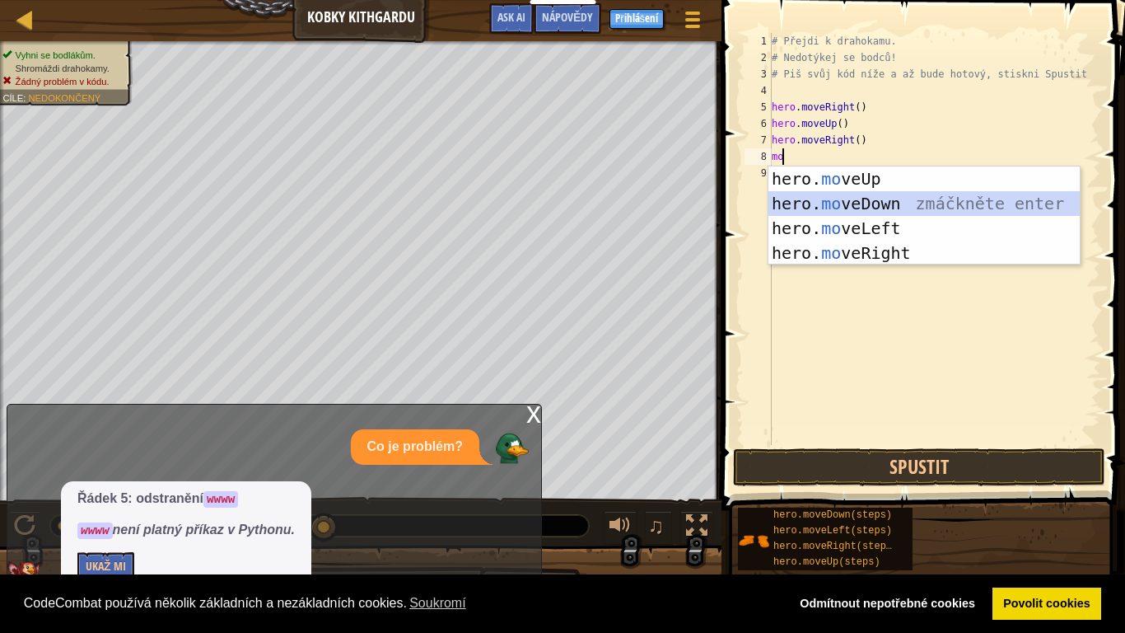
click at [892, 196] on div "hero. mo veUp zmáčkněte enter hero. mo veDown zmáčkněte enter hero. mo veLeft z…" at bounding box center [923, 240] width 311 height 148
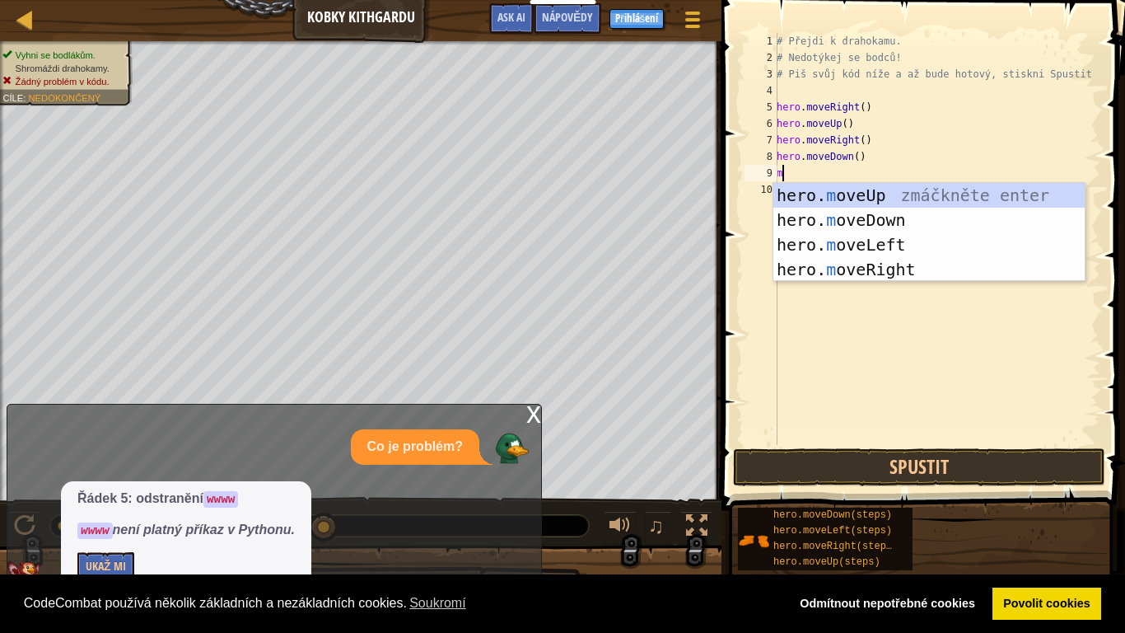
type textarea "mo"
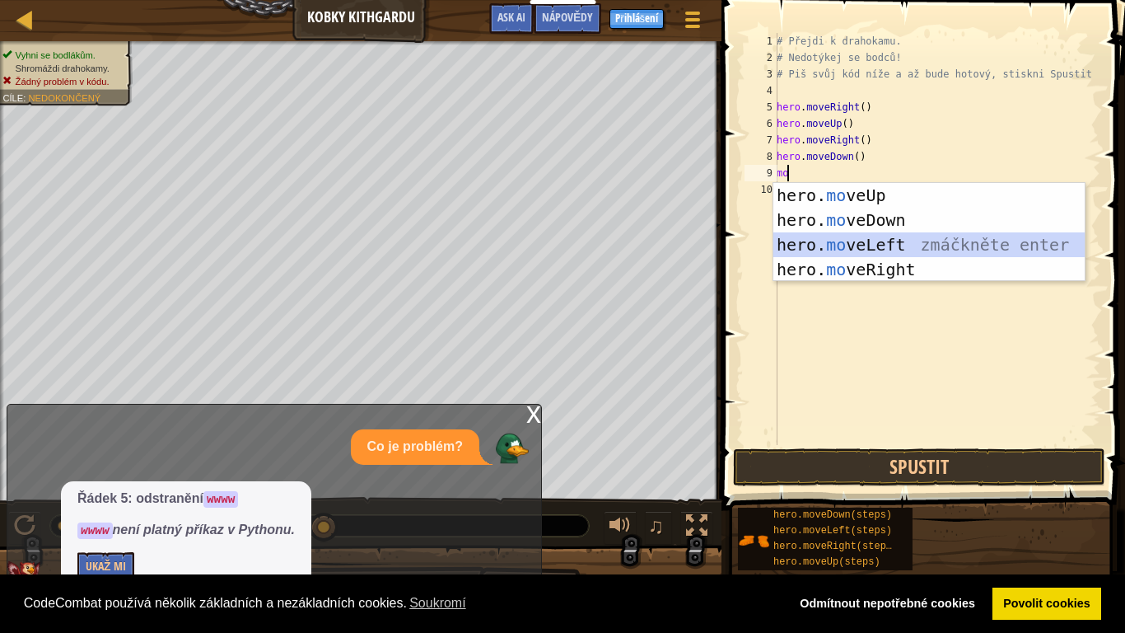
click at [901, 251] on div "hero. mo veUp zmáčkněte enter hero. mo veDown zmáčkněte enter hero. mo veLeft z…" at bounding box center [928, 257] width 311 height 148
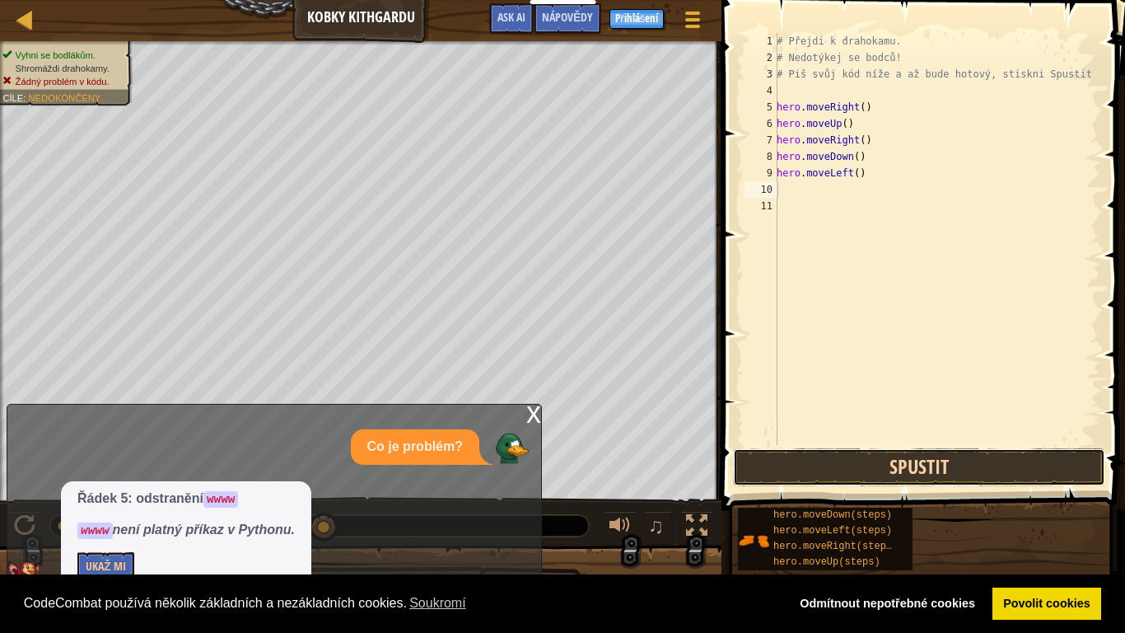
click at [1017, 475] on button "Spustit" at bounding box center [919, 467] width 372 height 38
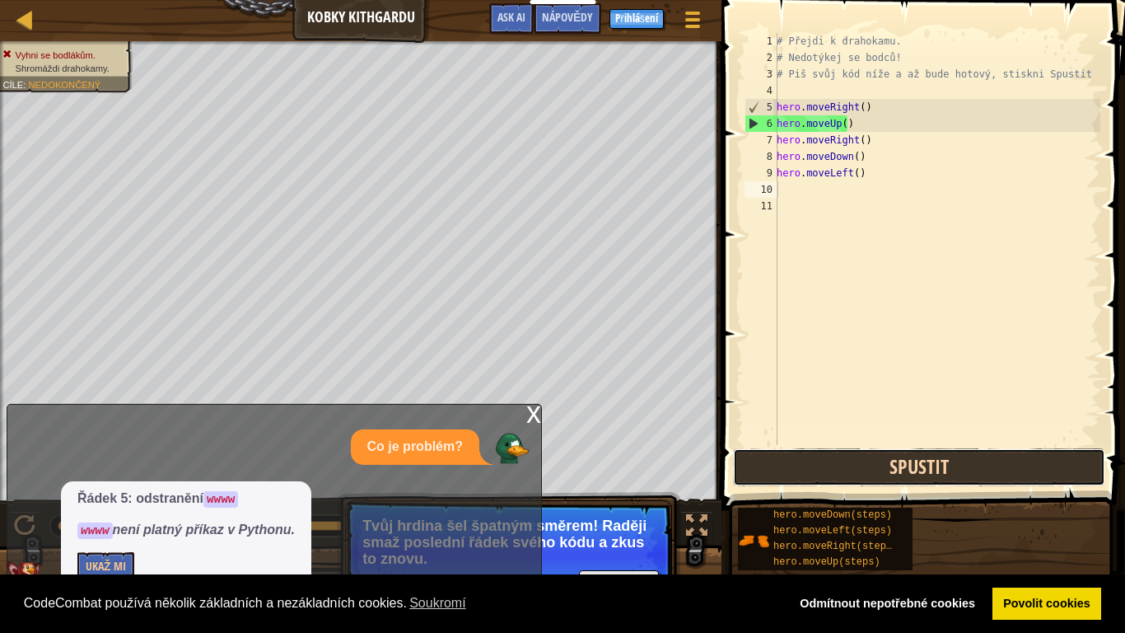
click at [893, 457] on button "Spustit" at bounding box center [919, 467] width 372 height 38
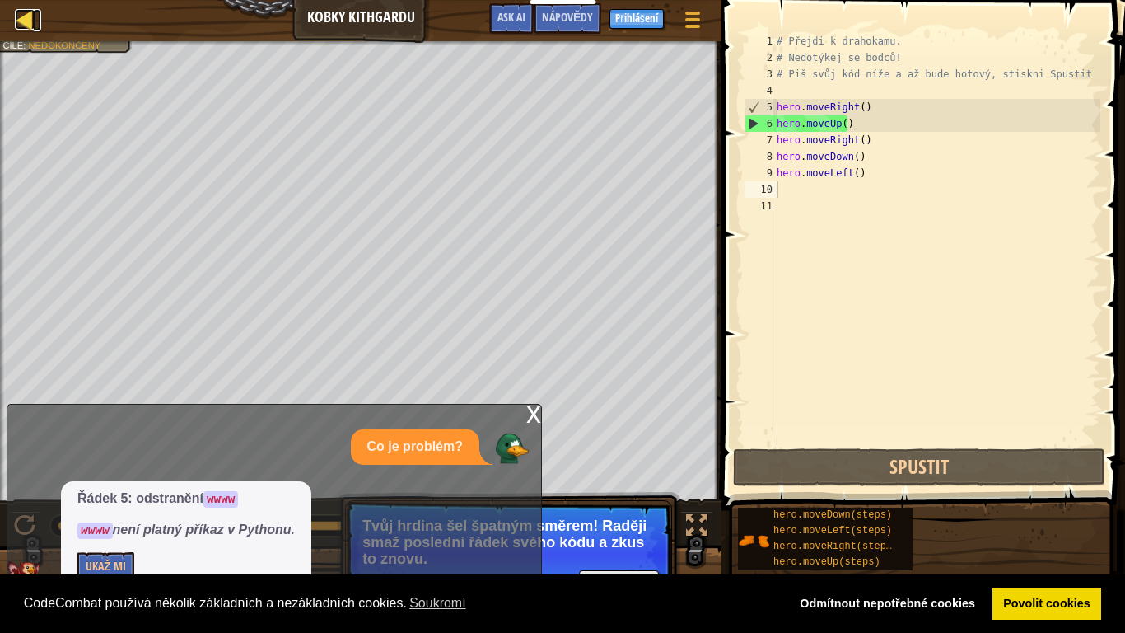
click at [19, 15] on div at bounding box center [25, 19] width 21 height 21
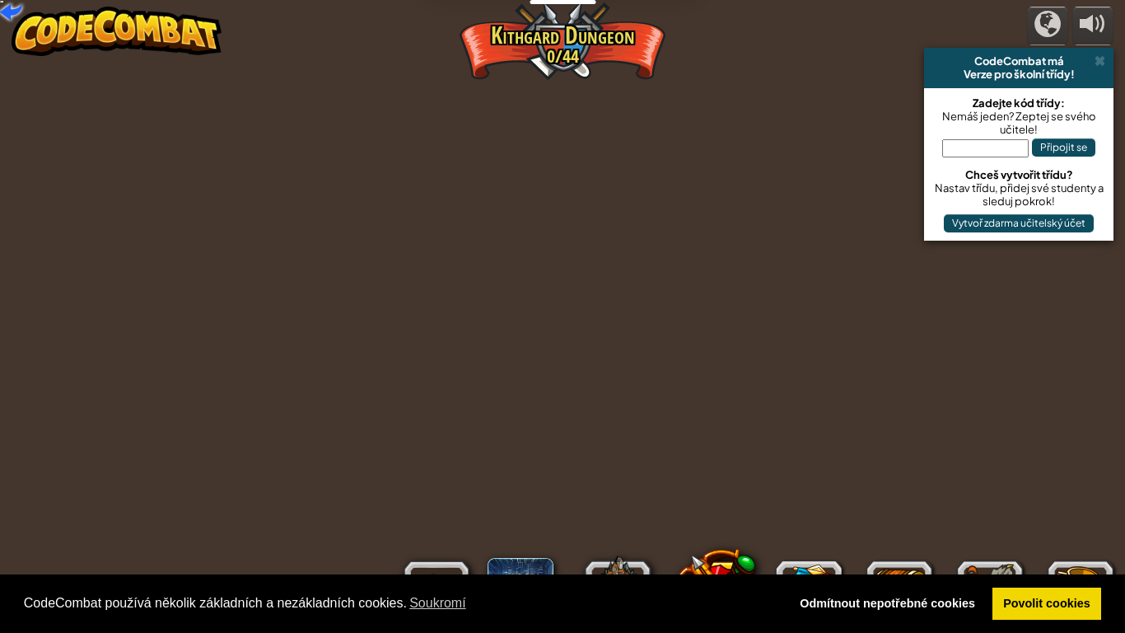
select select "cs"
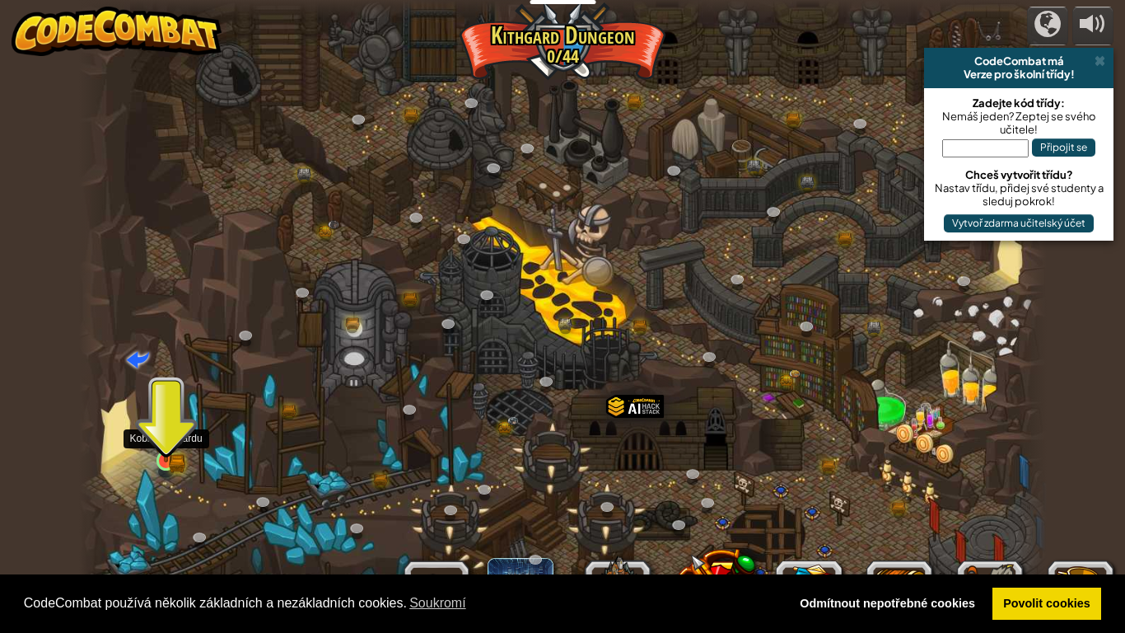
click at [164, 457] on img at bounding box center [166, 435] width 25 height 54
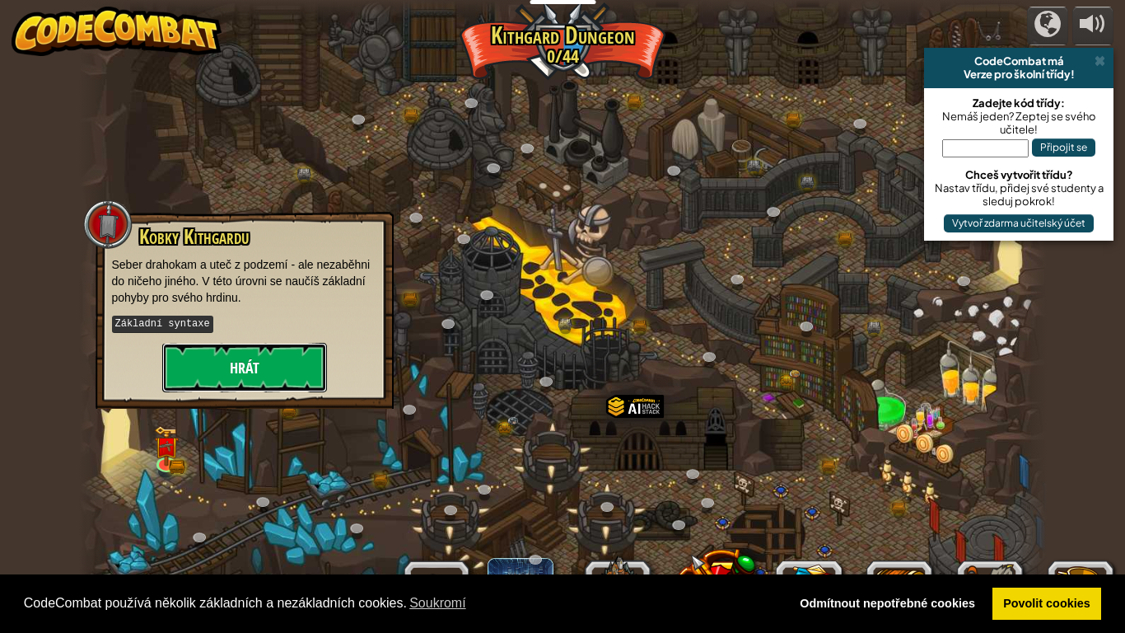
click at [207, 366] on button "Hrát" at bounding box center [244, 367] width 165 height 49
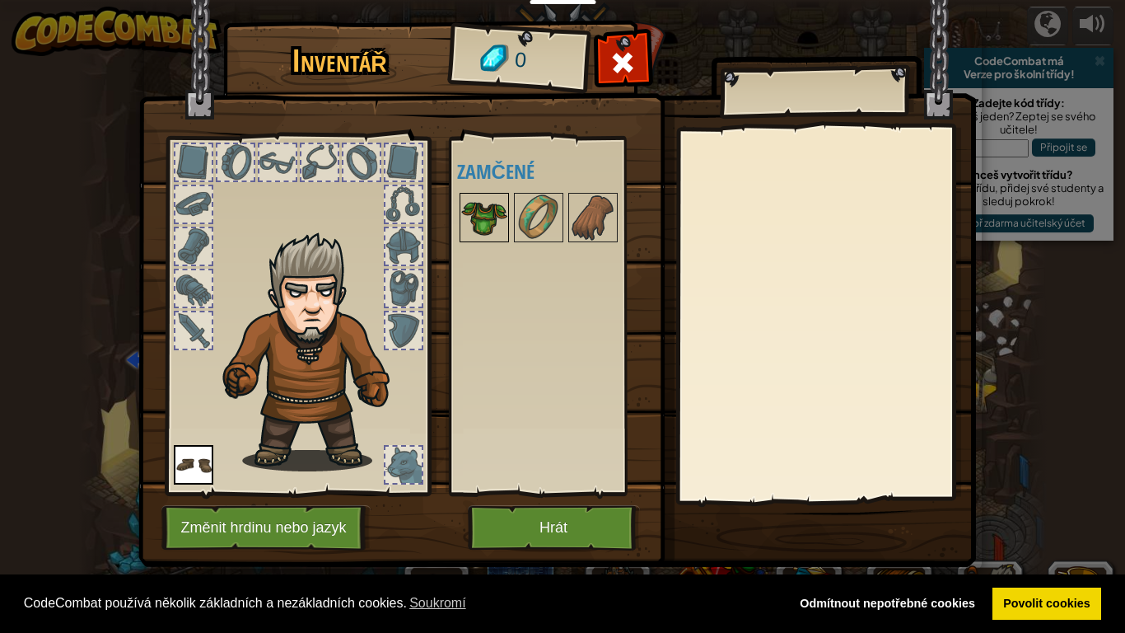
click at [490, 217] on img at bounding box center [484, 217] width 46 height 46
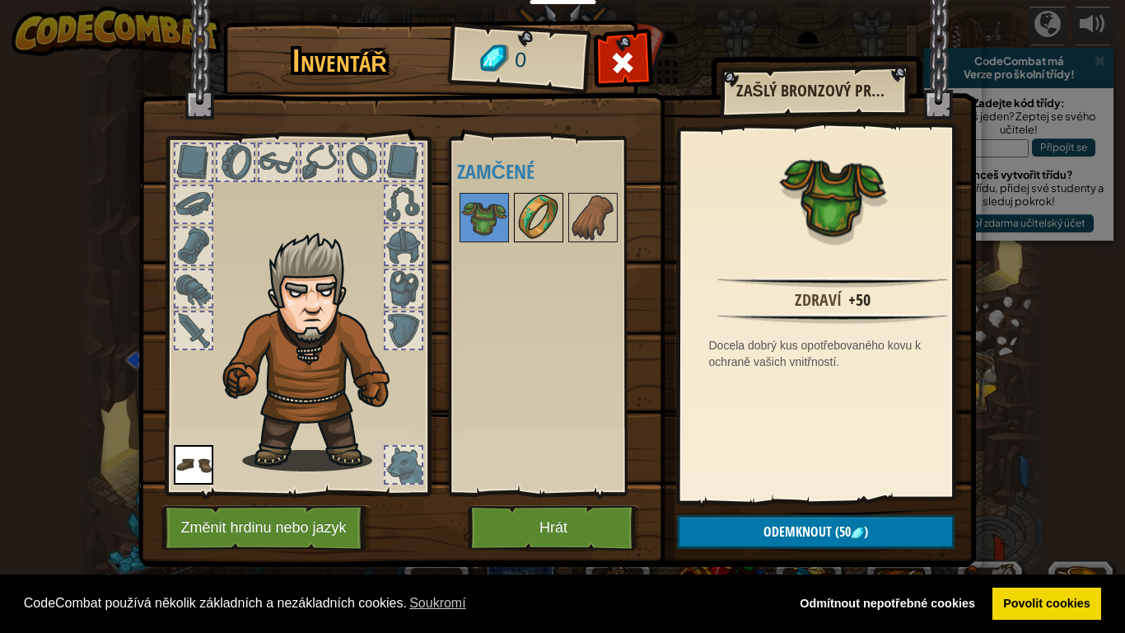
click at [538, 233] on img at bounding box center [539, 217] width 46 height 46
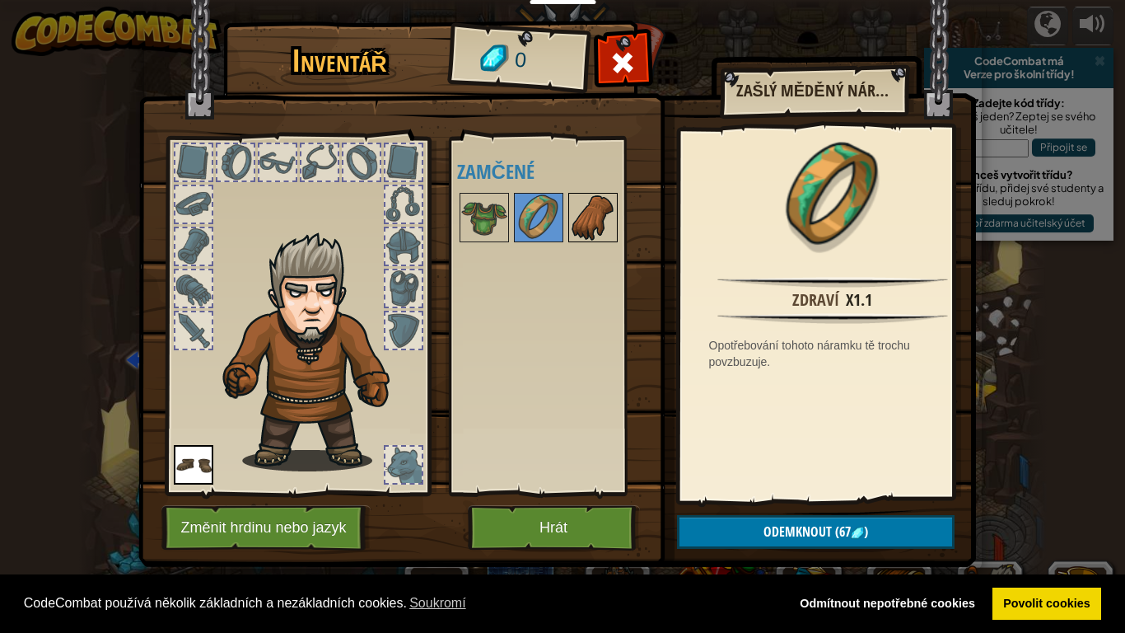
click at [577, 216] on img at bounding box center [593, 217] width 46 height 46
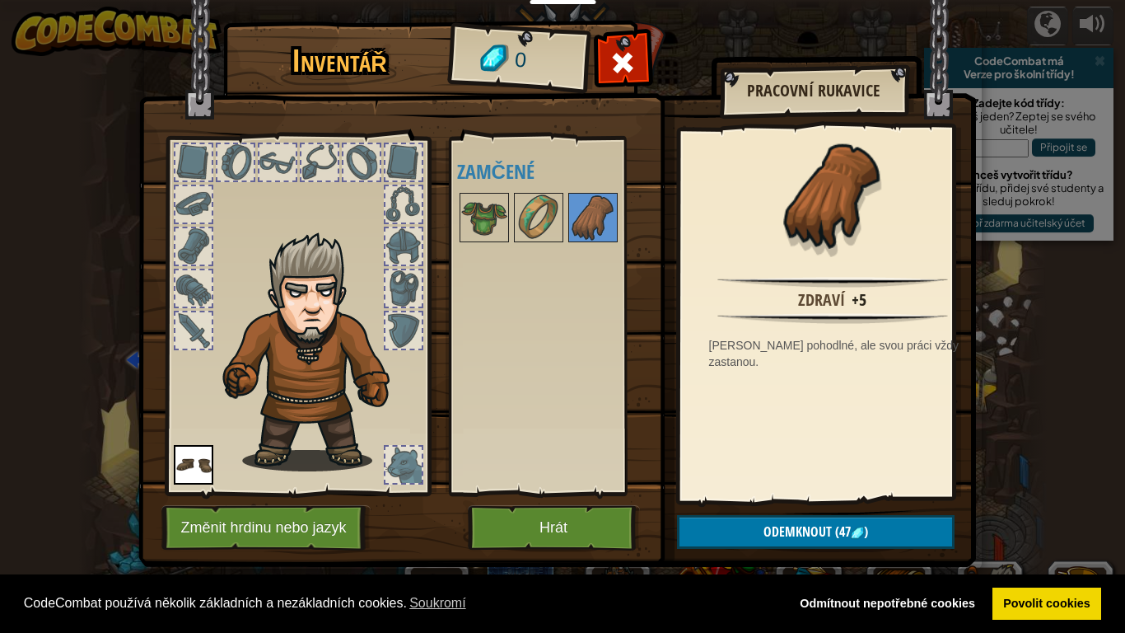
click at [310, 326] on img at bounding box center [316, 351] width 202 height 240
click at [270, 529] on button "Změnit hrdinu nebo jazyk" at bounding box center [265, 527] width 209 height 45
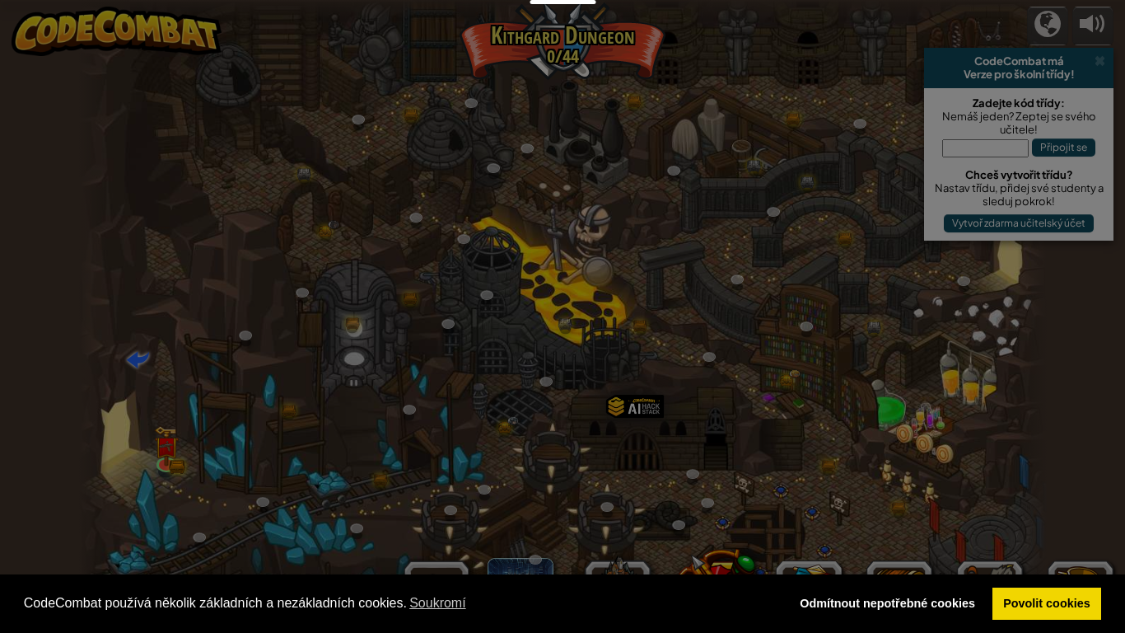
click at [270, 2] on body "Cookie Policy CodeCombat používá několik základních a nezákladních cookies. Sou…" at bounding box center [562, 1] width 1125 height 2
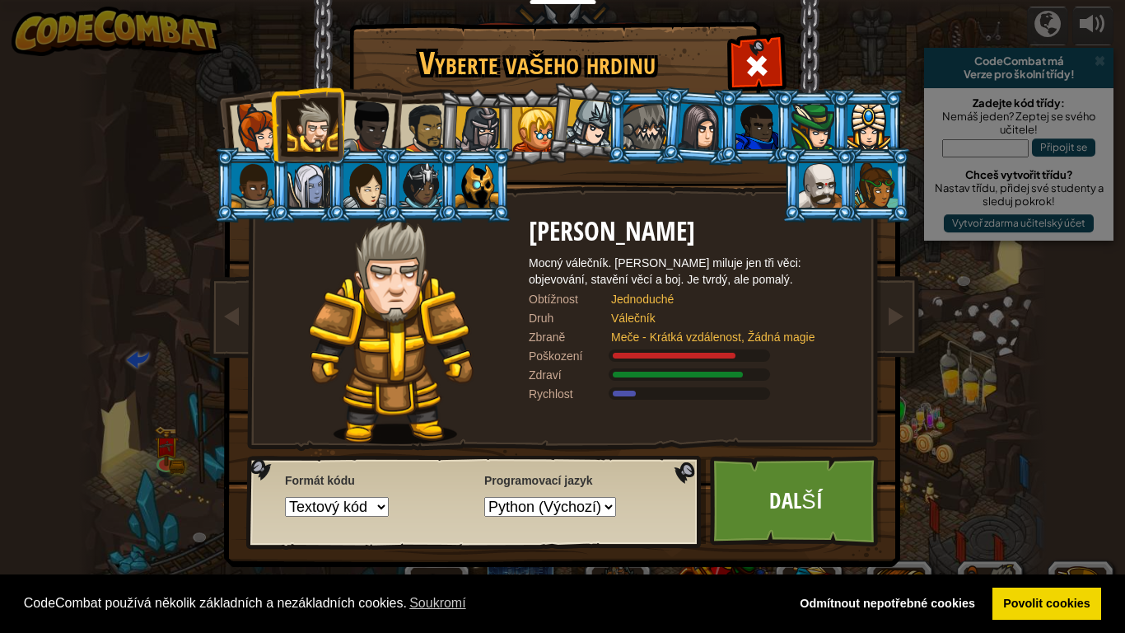
click at [254, 132] on div at bounding box center [257, 128] width 54 height 54
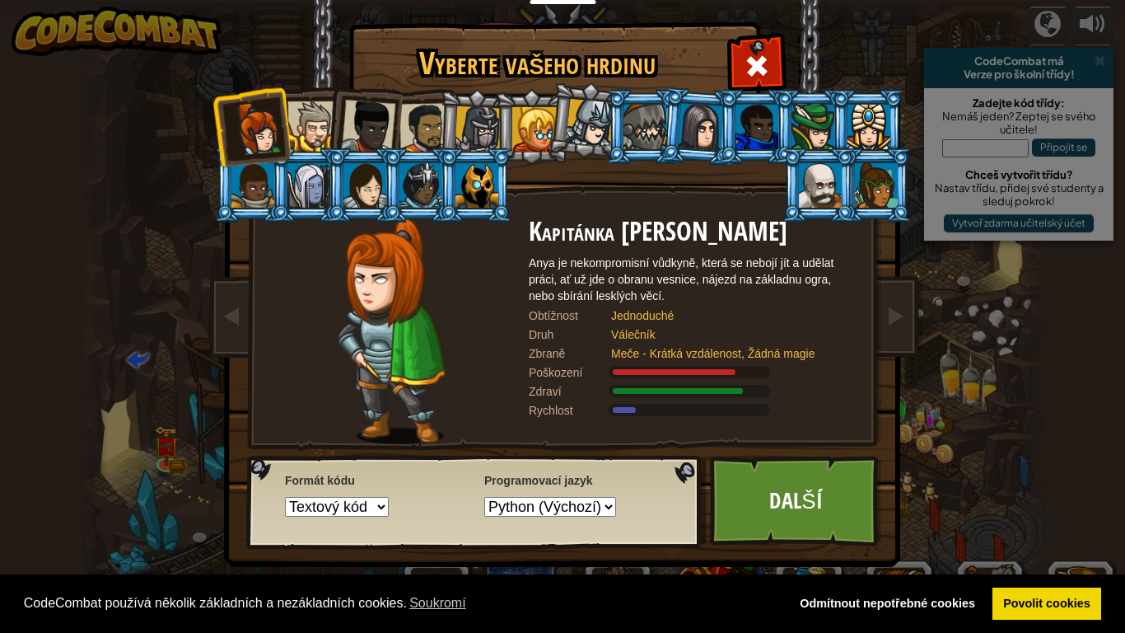
click at [421, 111] on div at bounding box center [424, 128] width 51 height 51
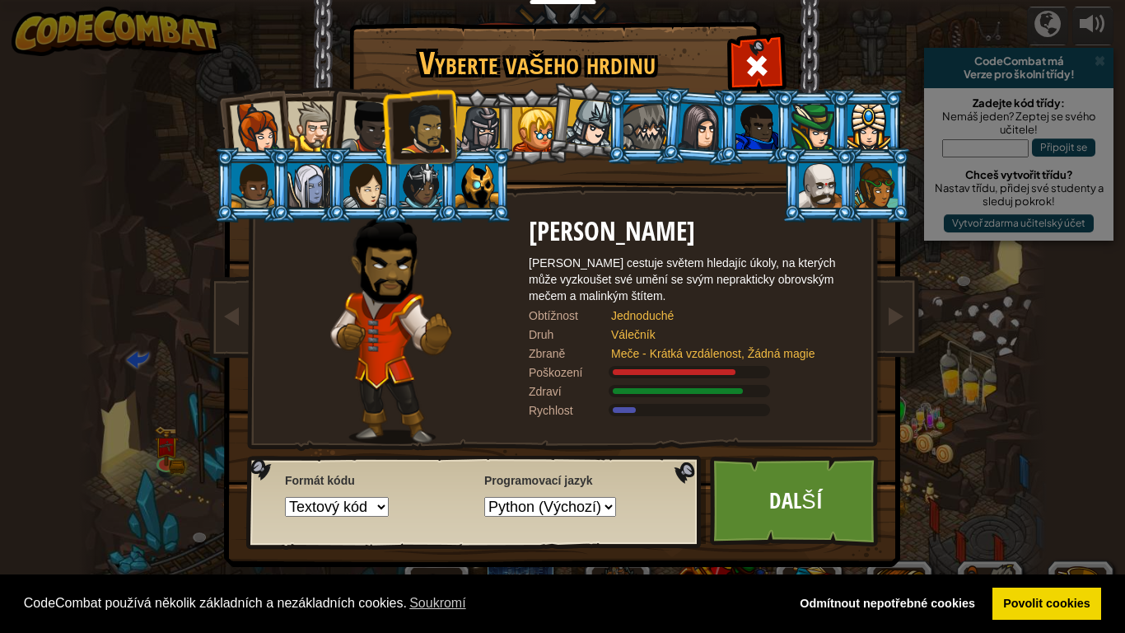
click at [372, 118] on div at bounding box center [368, 127] width 54 height 54
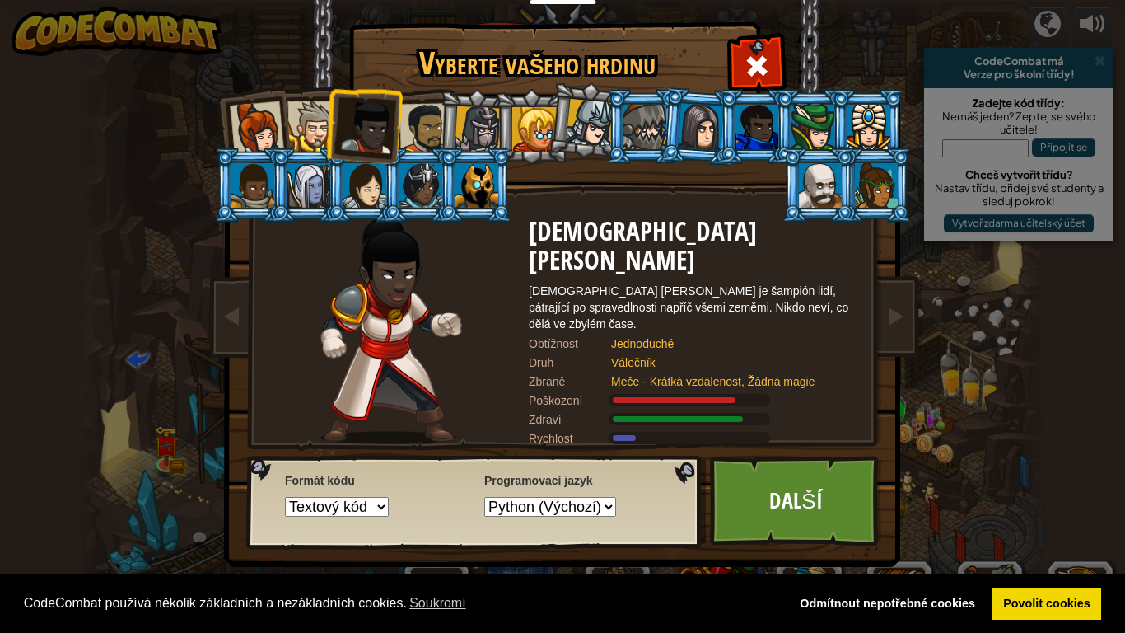
click at [441, 113] on li at bounding box center [475, 126] width 78 height 79
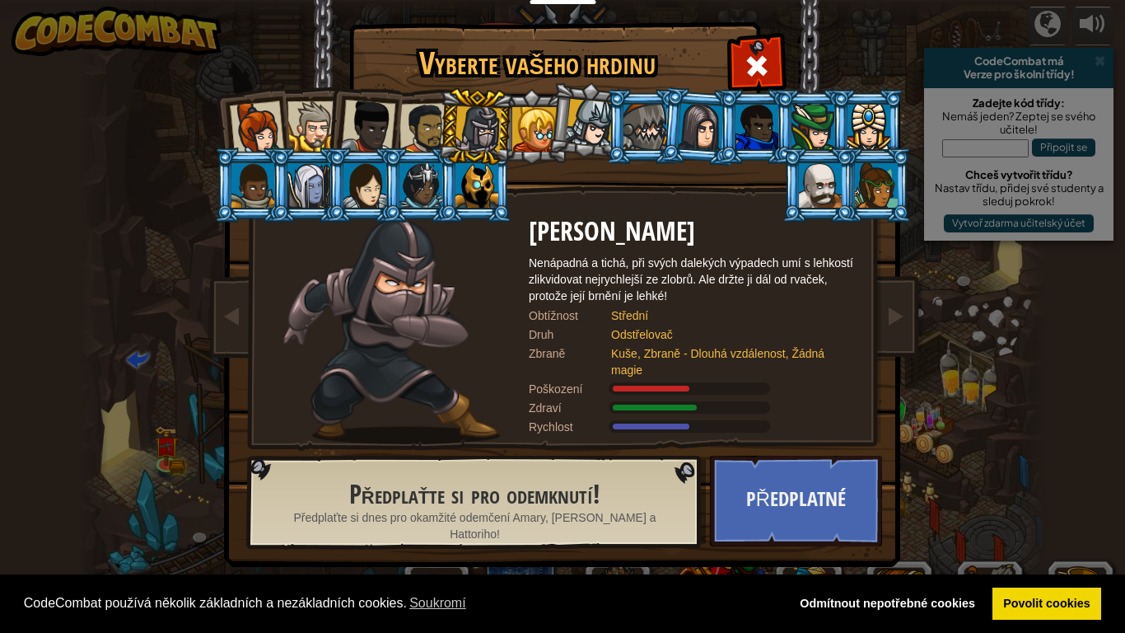
click at [424, 114] on div at bounding box center [424, 128] width 51 height 51
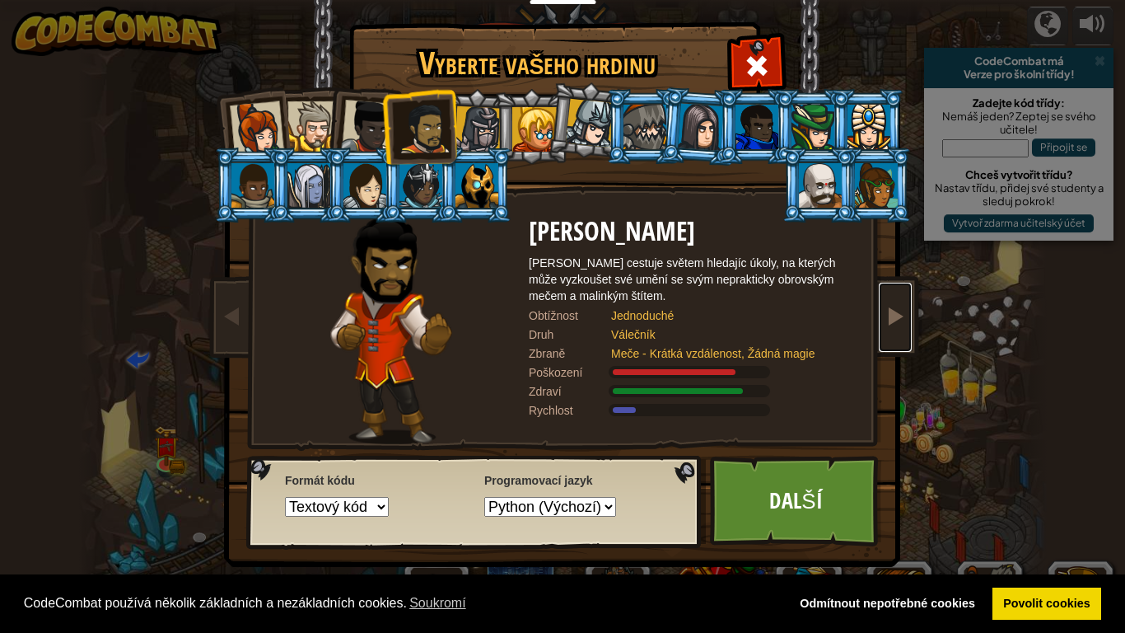
click at [888, 331] on link at bounding box center [895, 316] width 33 height 69
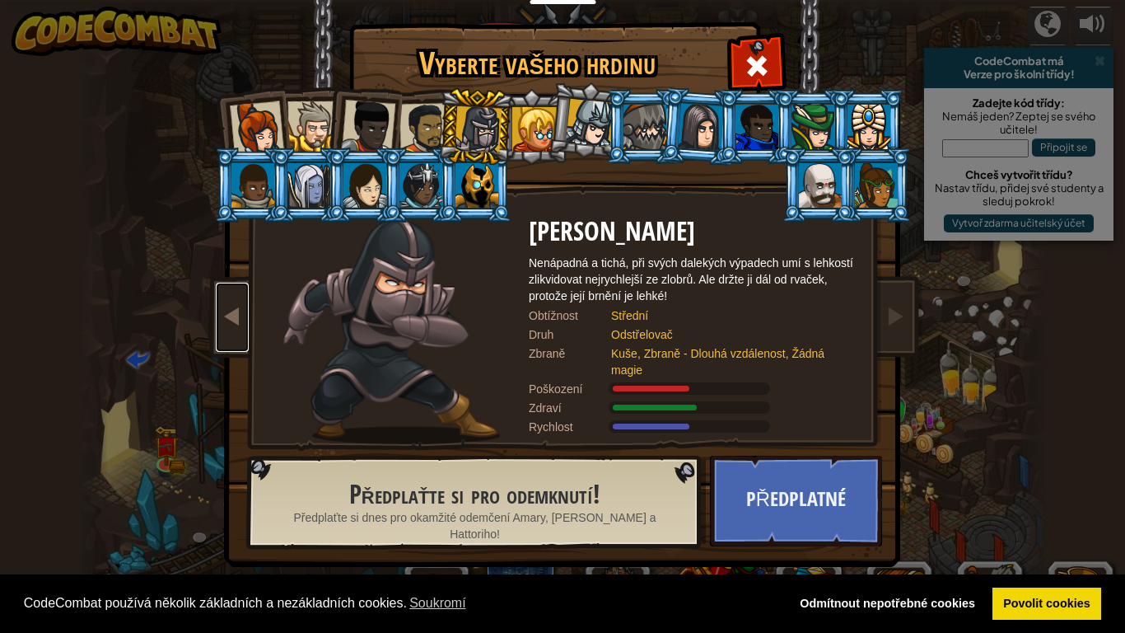
click at [218, 330] on link at bounding box center [232, 316] width 33 height 69
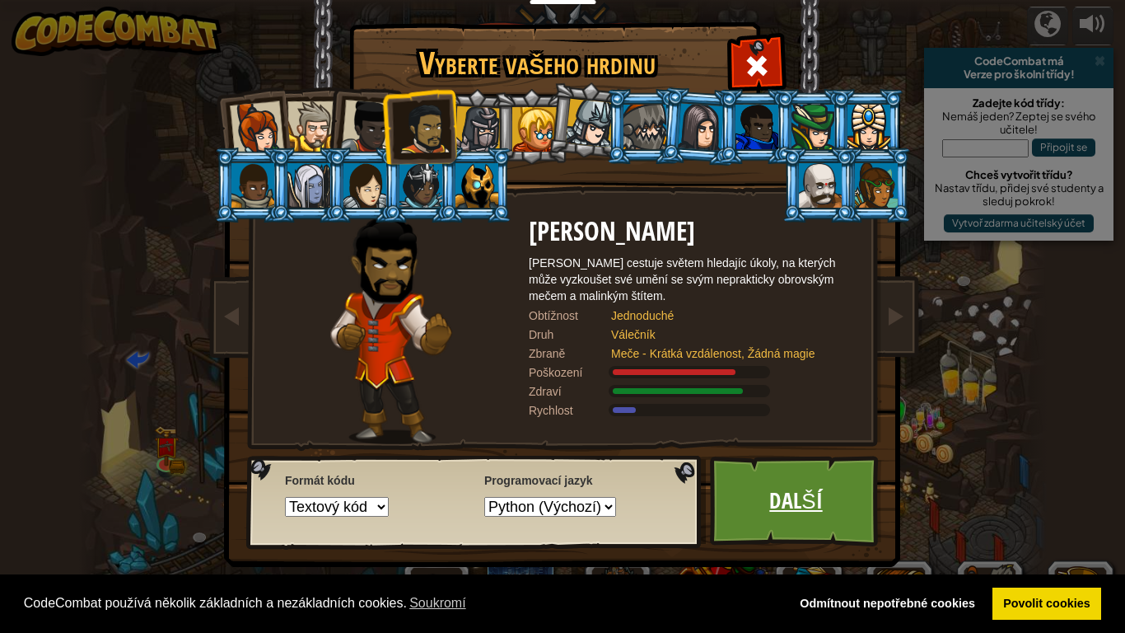
click at [772, 482] on link "Další" at bounding box center [796, 500] width 172 height 91
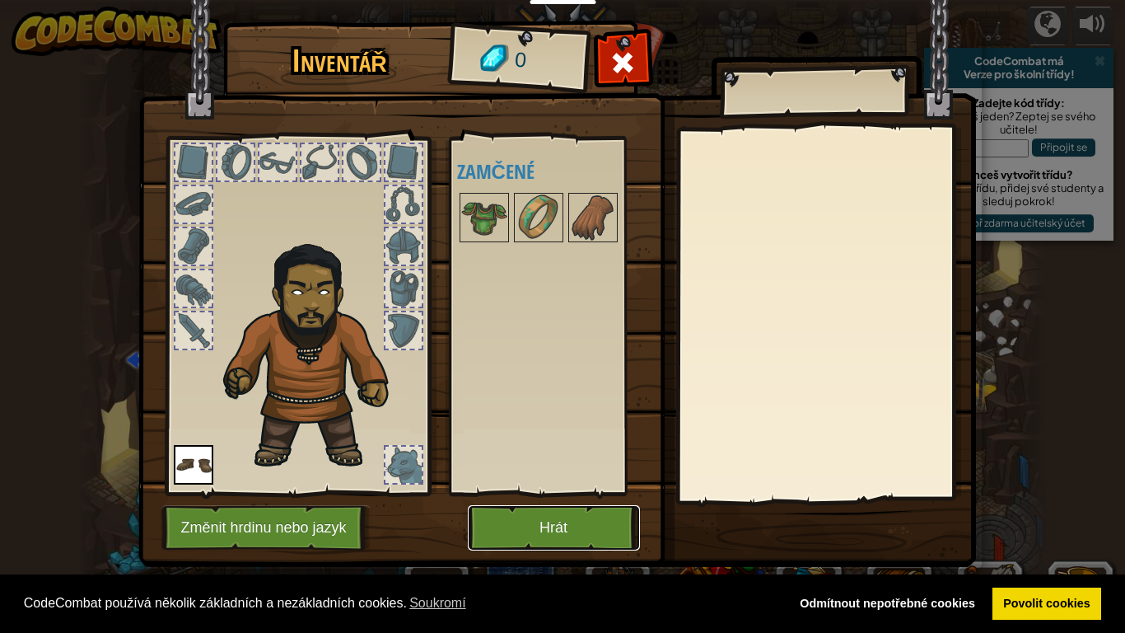
click at [539, 525] on button "Hrát" at bounding box center [554, 527] width 172 height 45
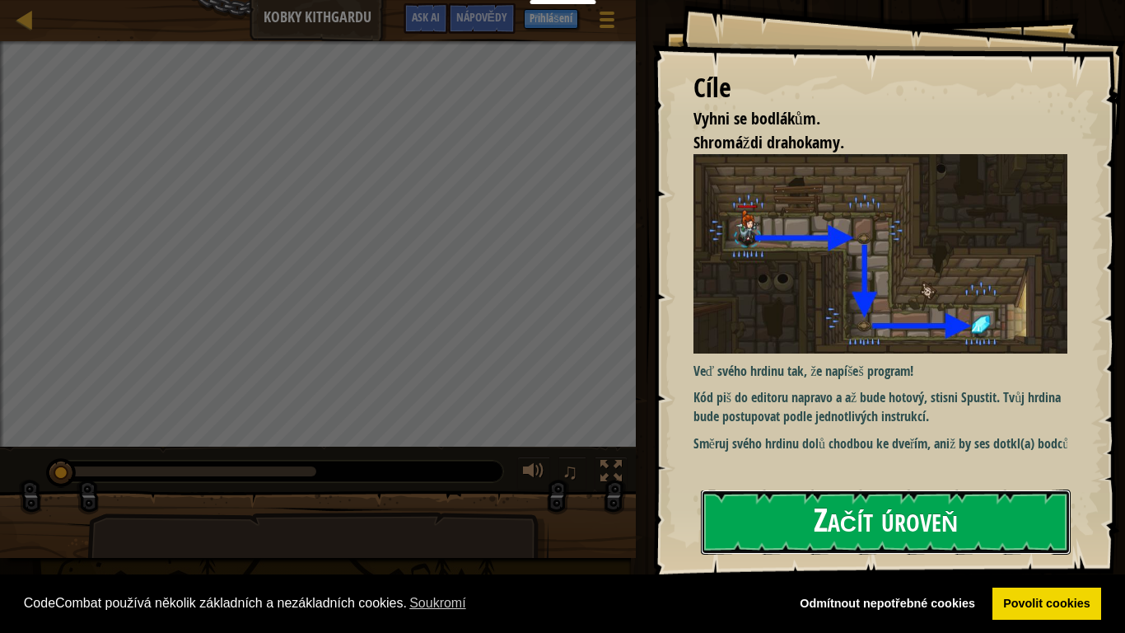
click at [922, 524] on button "Začít úroveň" at bounding box center [886, 521] width 370 height 65
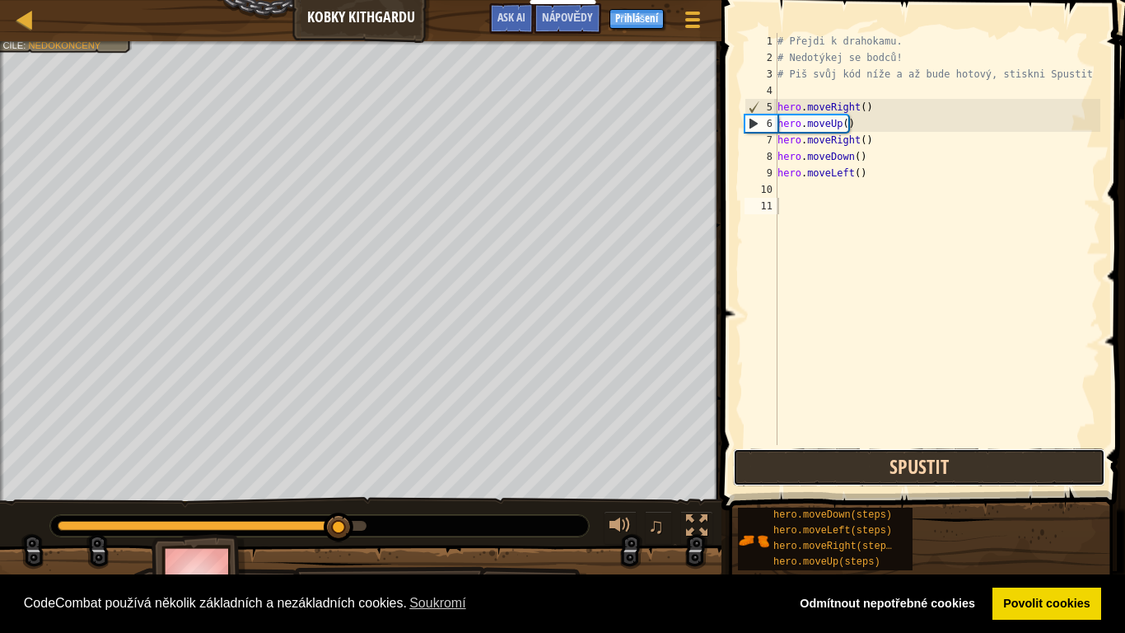
click at [899, 454] on button "Spustit" at bounding box center [919, 467] width 372 height 38
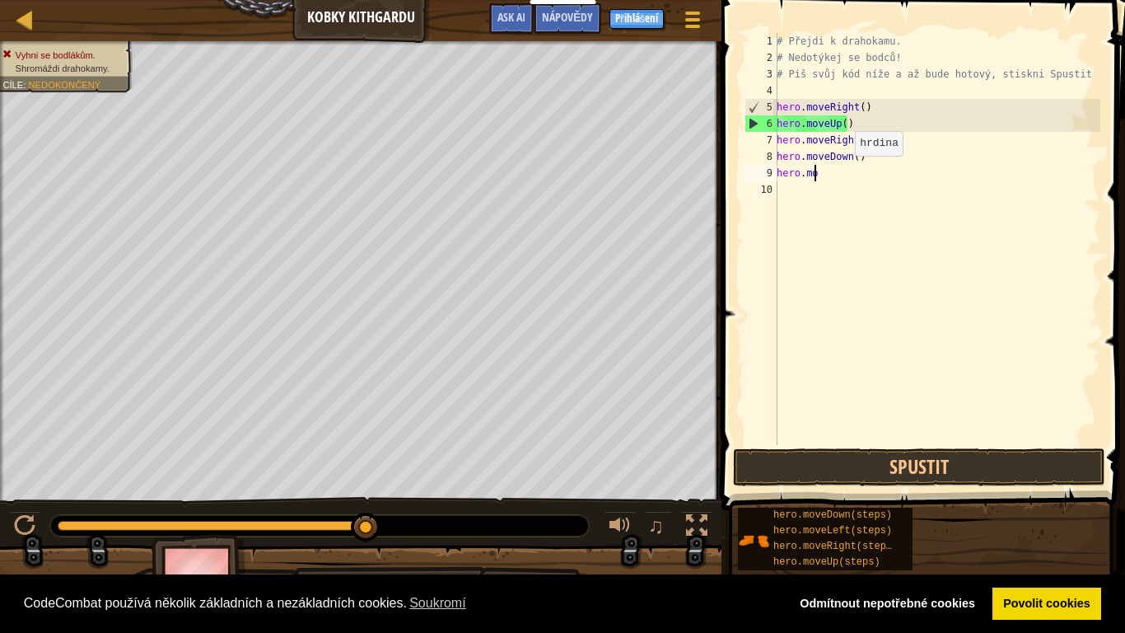
type textarea "h"
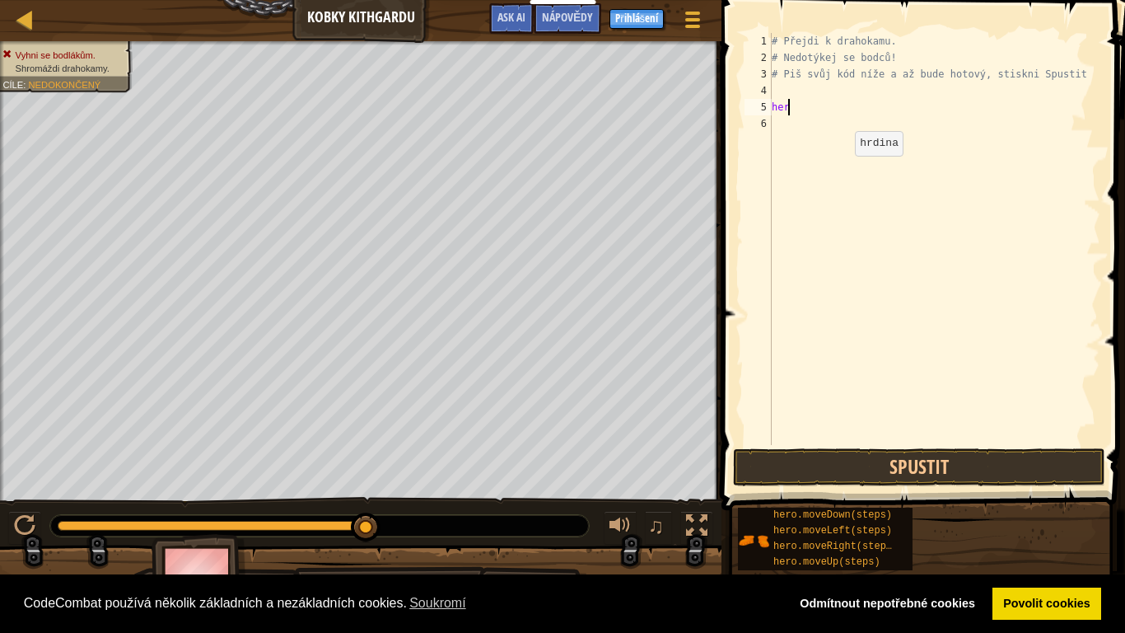
type textarea "h"
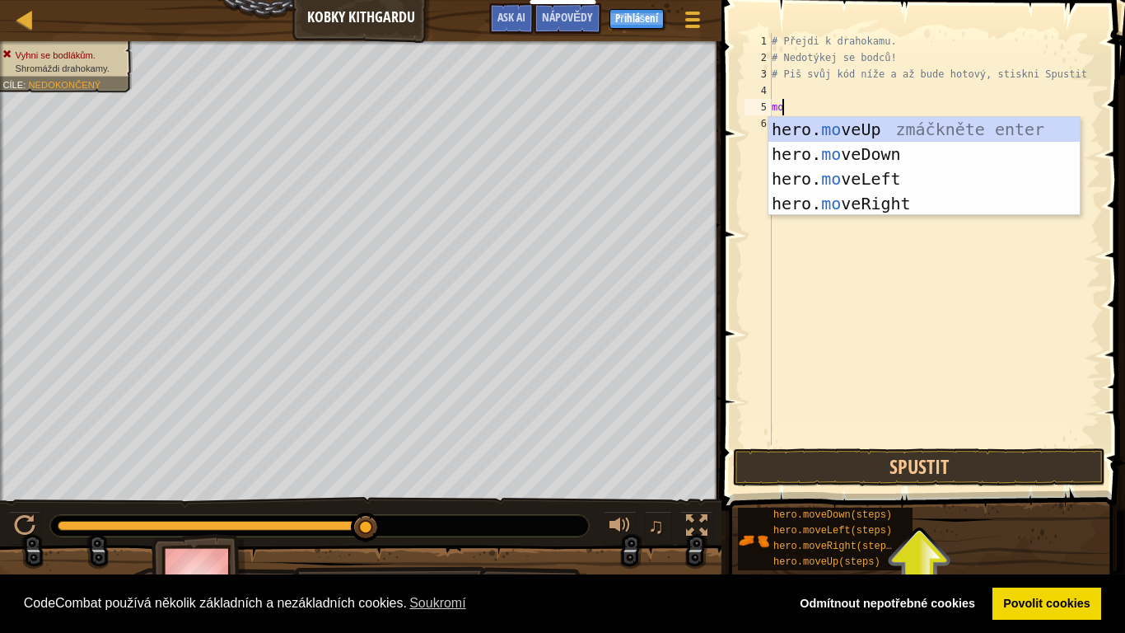
scroll to position [7, 1]
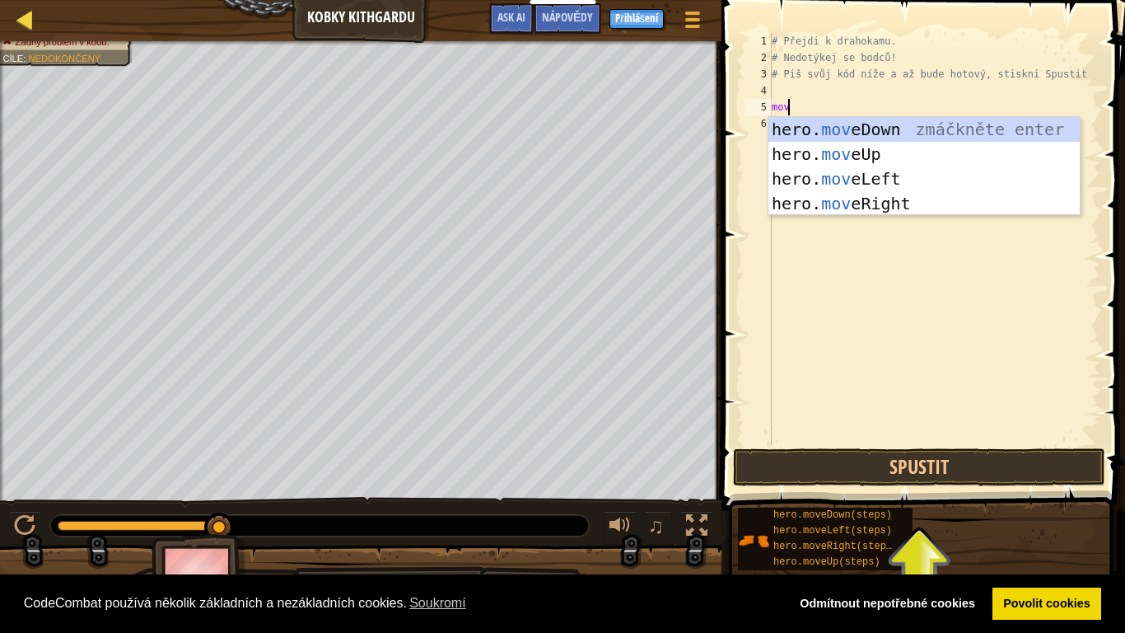
type textarea "mov"
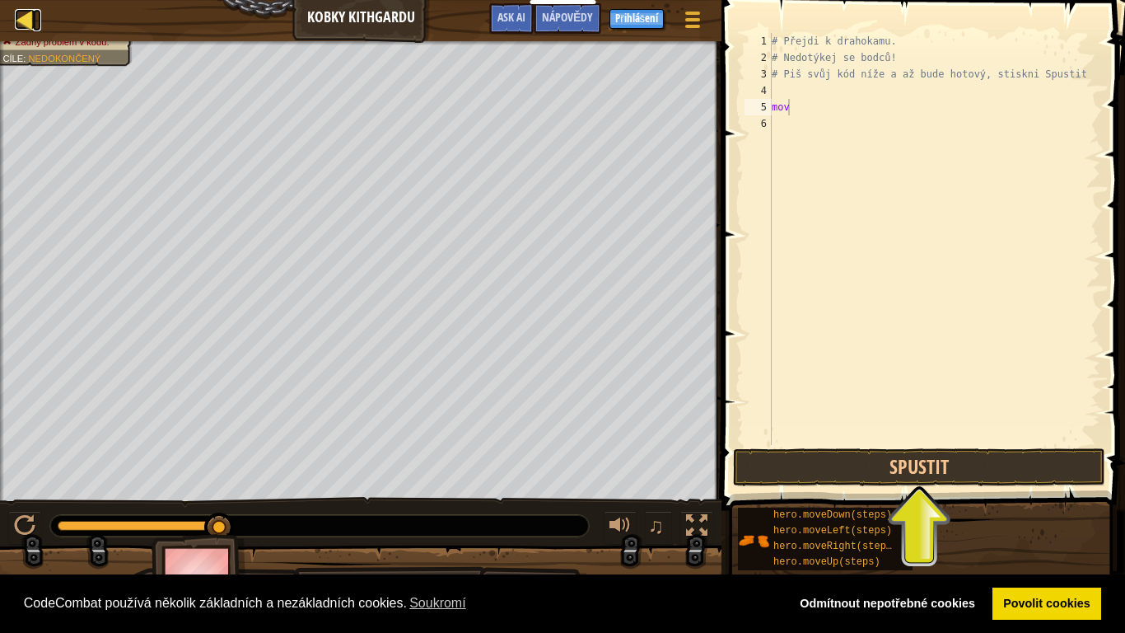
click at [31, 25] on div at bounding box center [25, 19] width 21 height 21
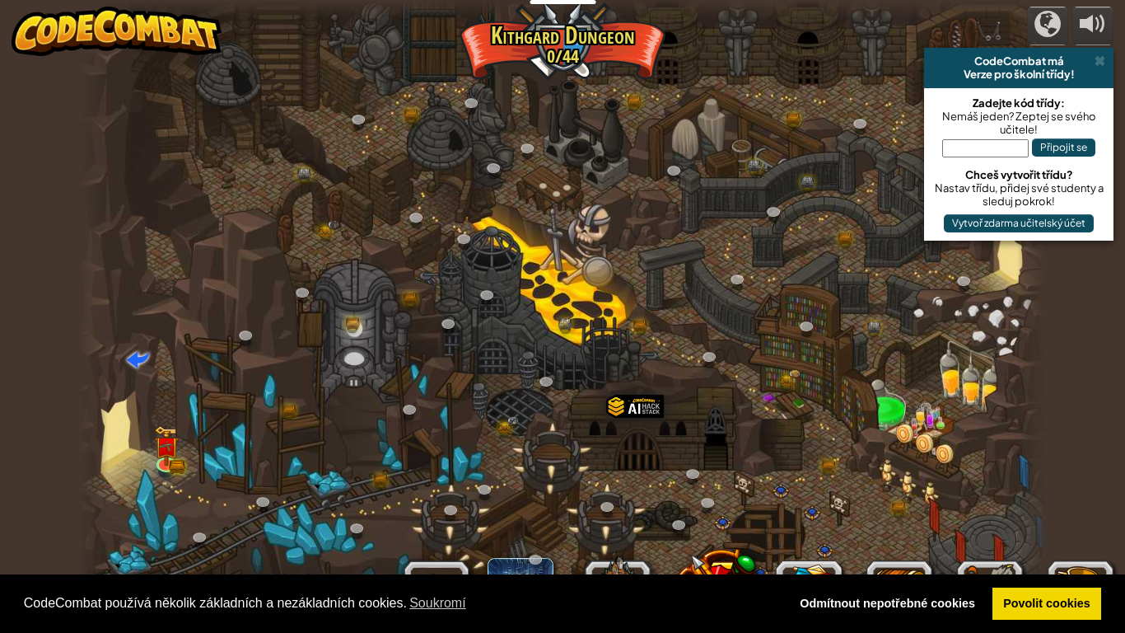
select select "cs"
click at [1041, 19] on div at bounding box center [1047, 24] width 26 height 26
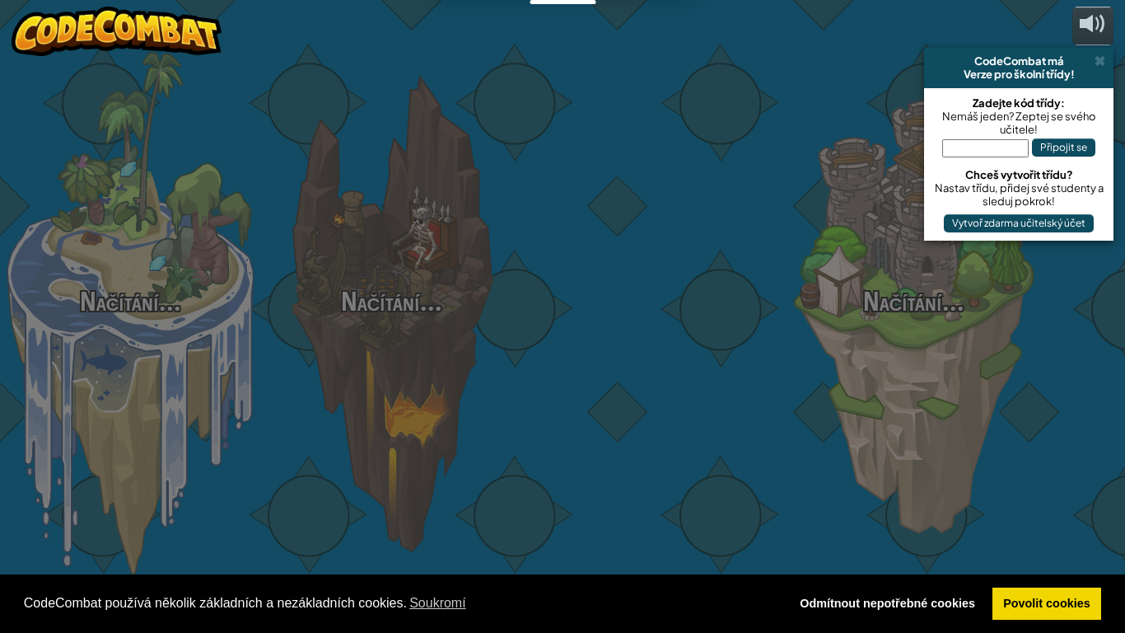
select select "cs"
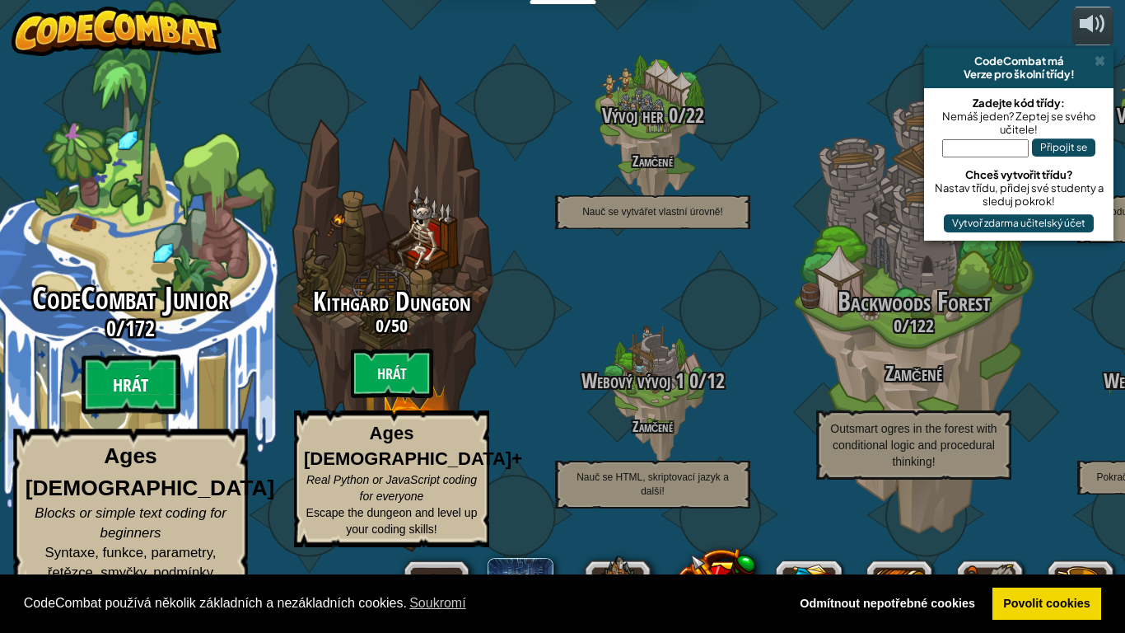
click at [135, 414] on btn "Hrát" at bounding box center [131, 384] width 99 height 59
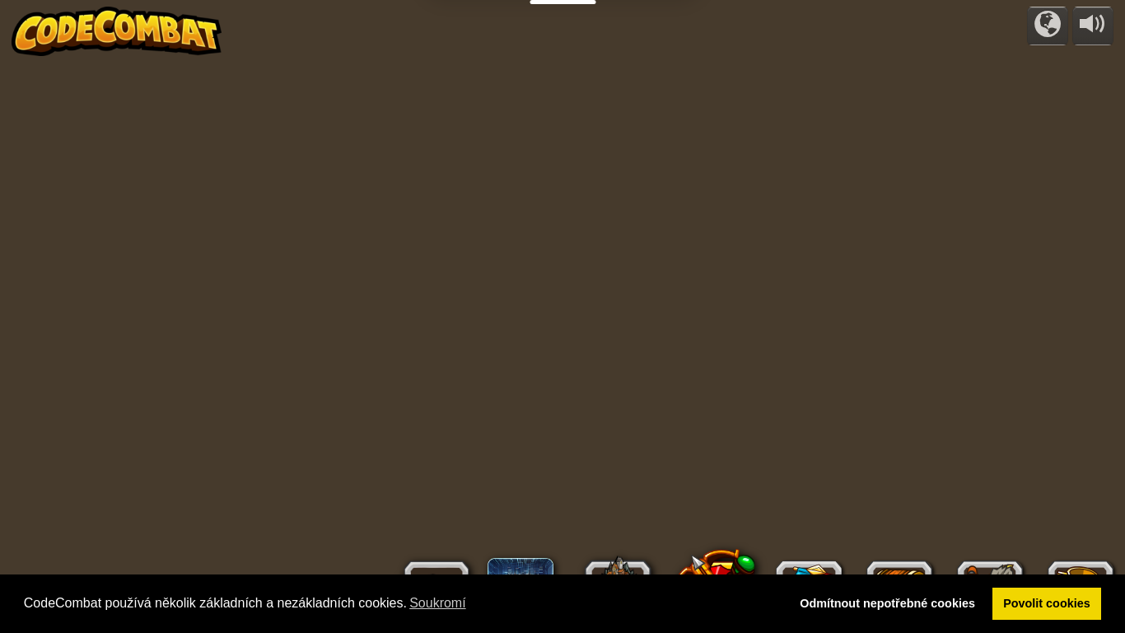
select select "cs"
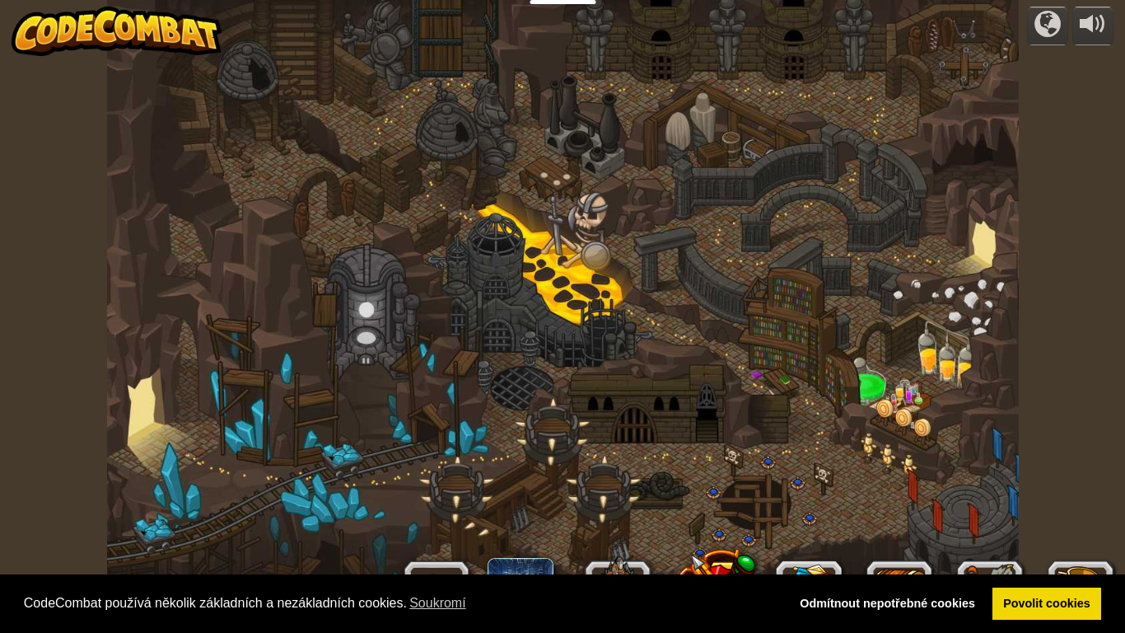
select select "cs"
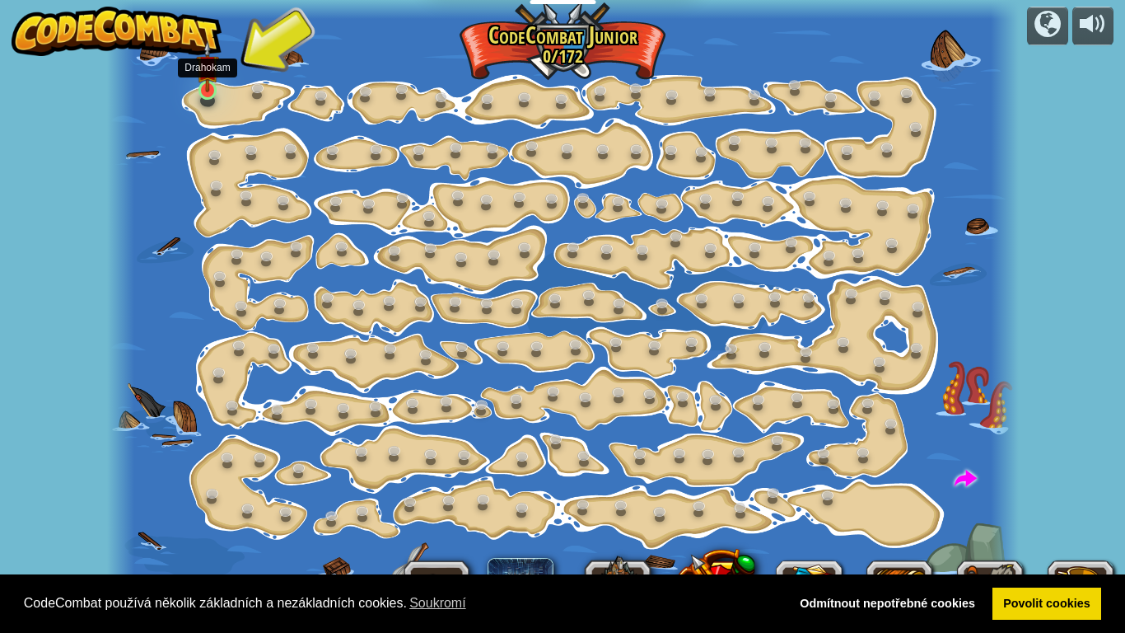
click at [208, 91] on img at bounding box center [207, 66] width 22 height 52
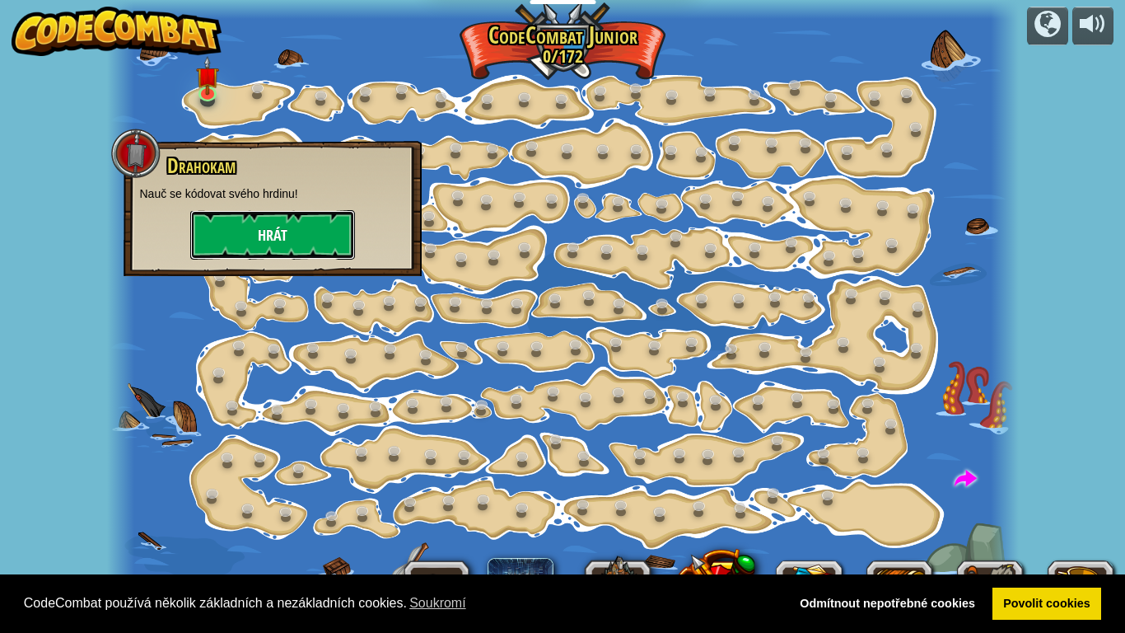
click at [306, 240] on button "Hrát" at bounding box center [272, 234] width 165 height 49
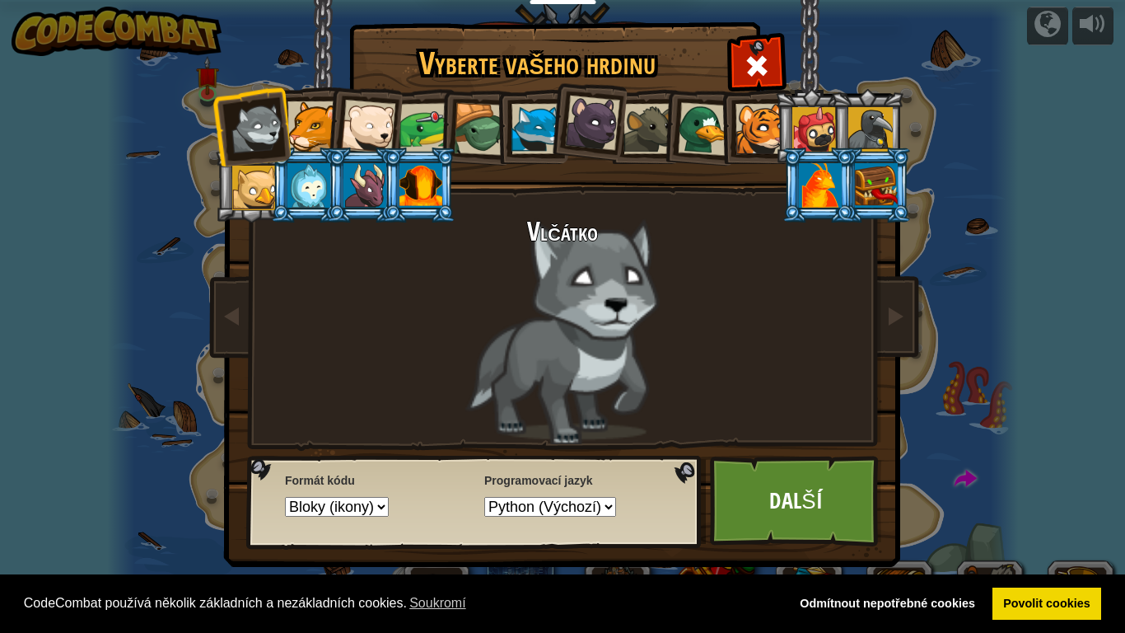
click at [872, 114] on div at bounding box center [870, 129] width 44 height 44
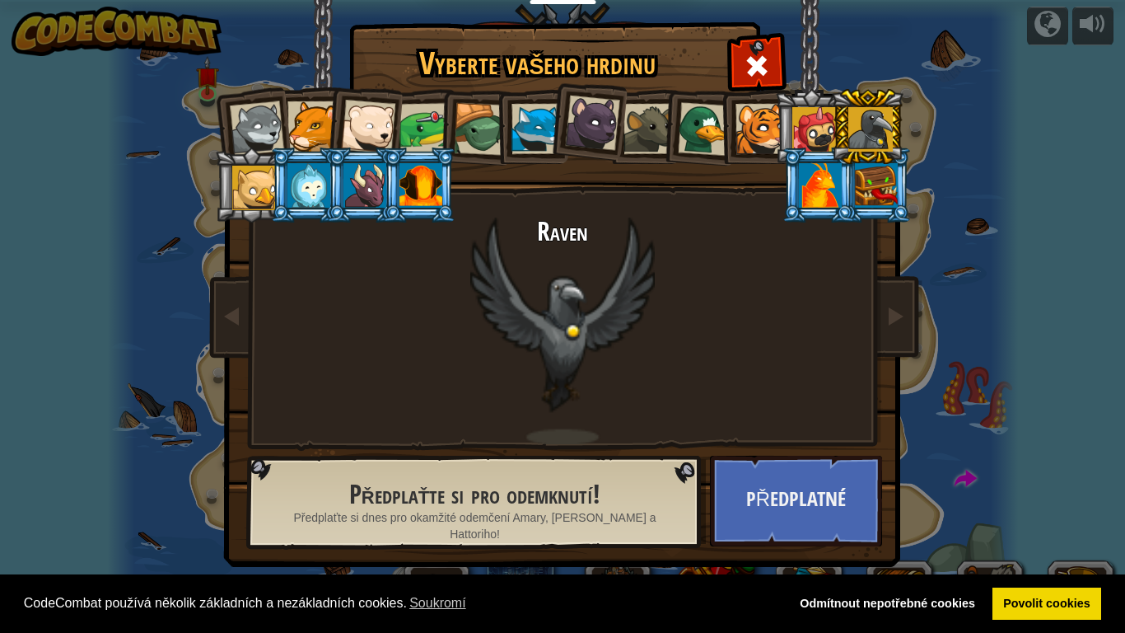
click at [760, 123] on div at bounding box center [760, 129] width 50 height 50
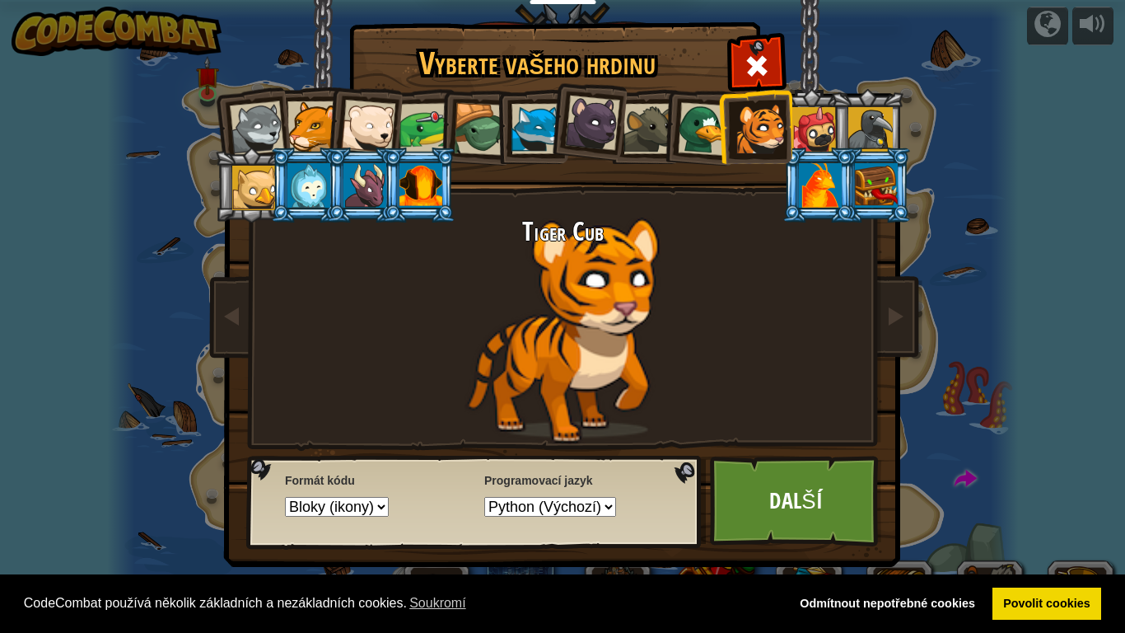
click at [698, 129] on div at bounding box center [705, 129] width 54 height 54
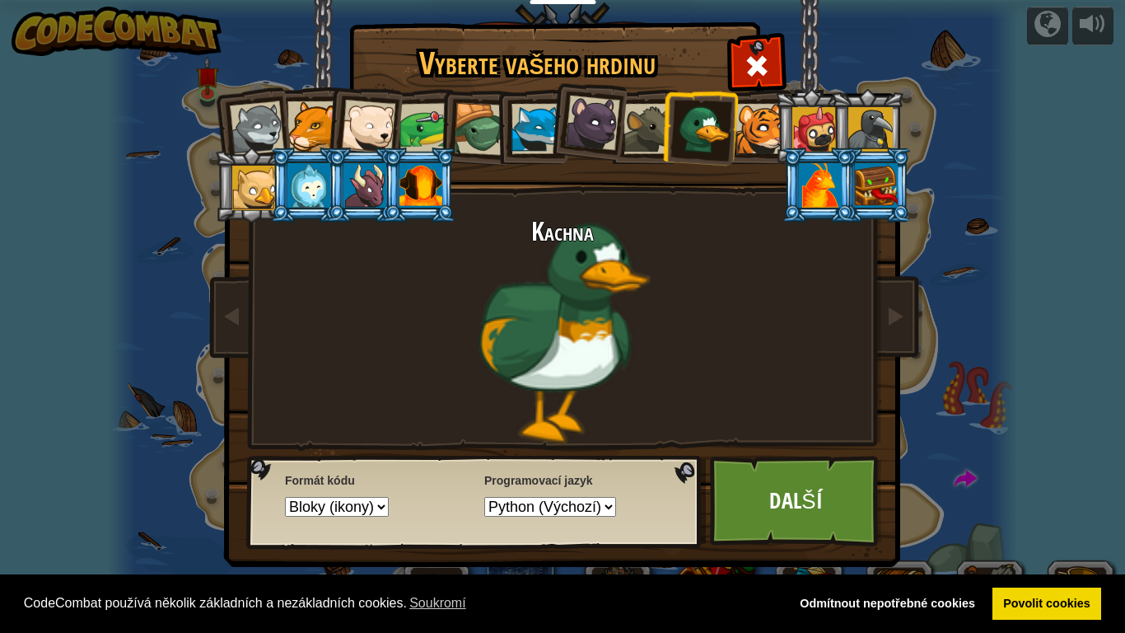
click at [424, 136] on div at bounding box center [424, 128] width 51 height 51
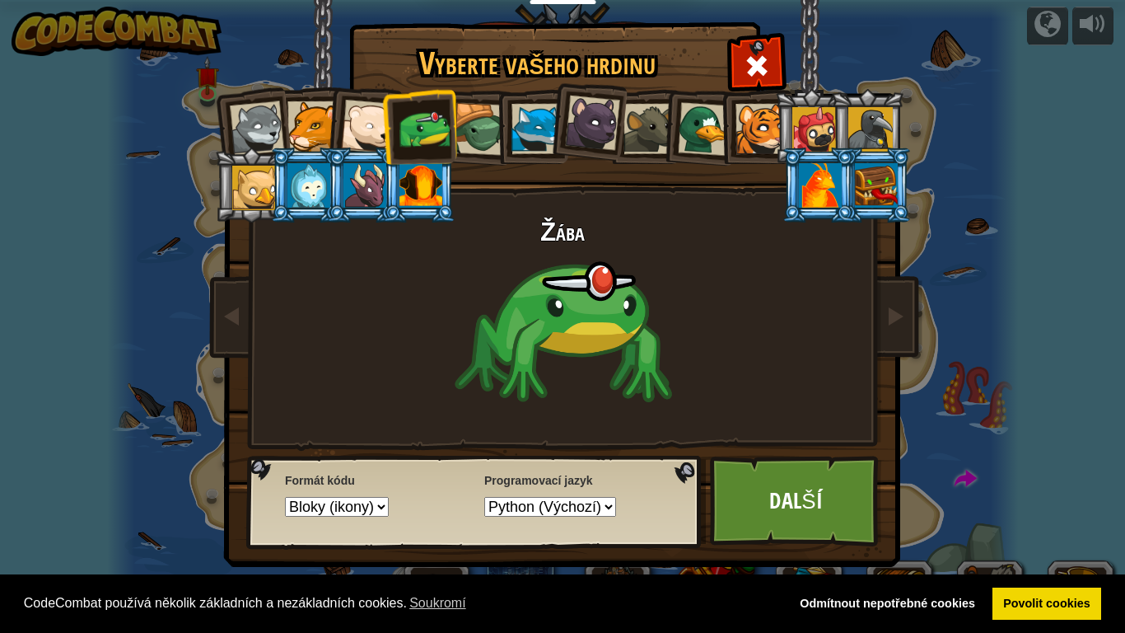
click at [492, 123] on div at bounding box center [480, 129] width 53 height 53
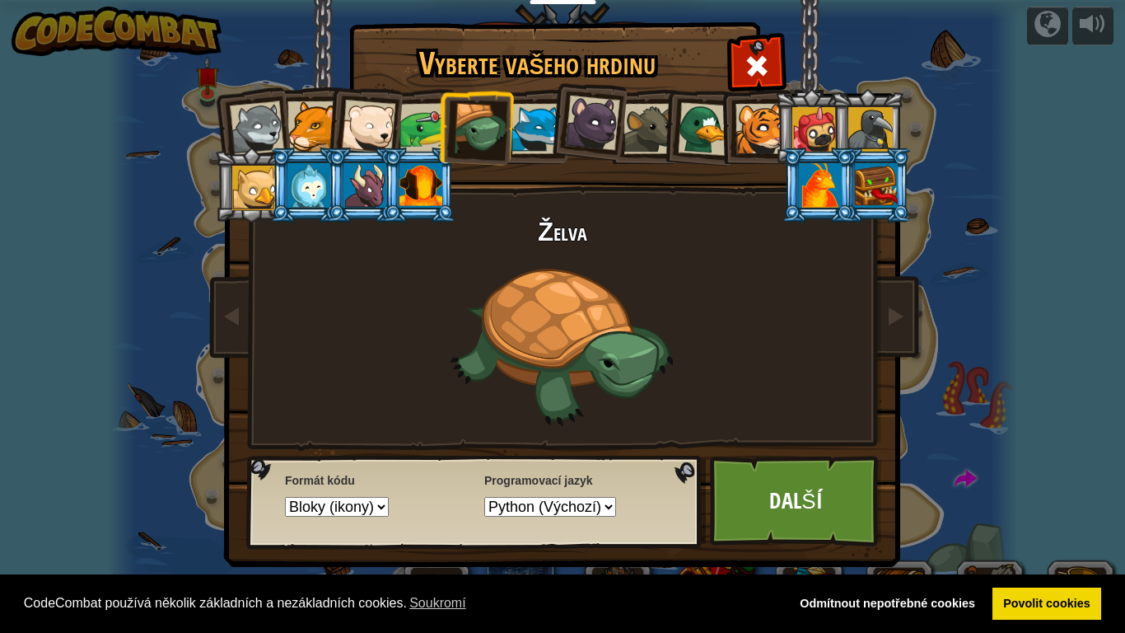
click at [531, 118] on div at bounding box center [536, 129] width 50 height 50
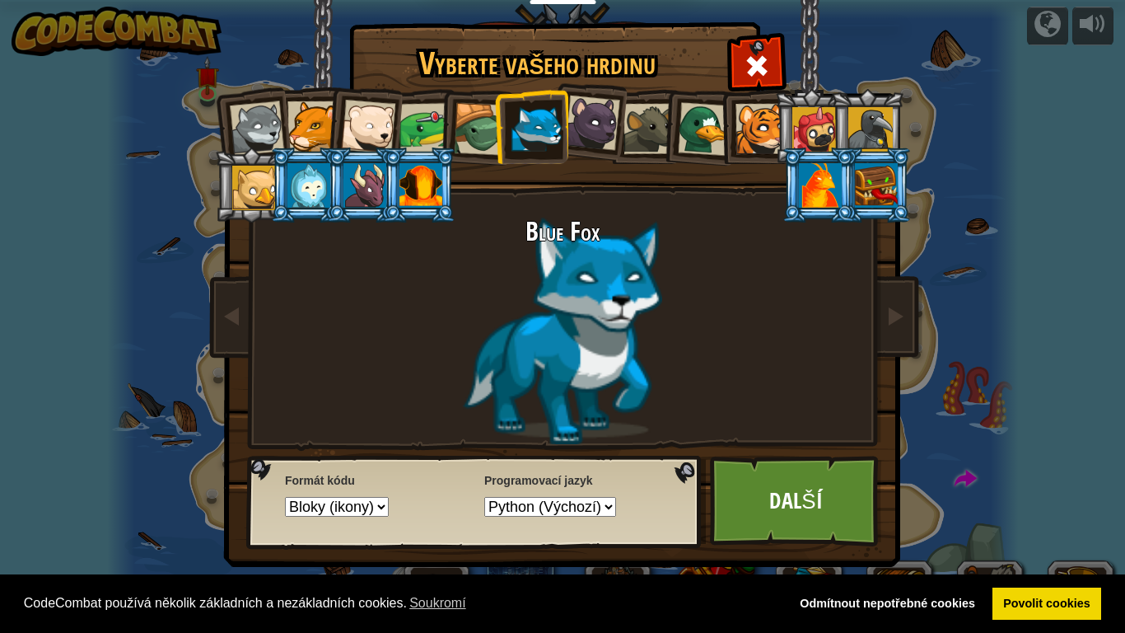
click at [715, 127] on div at bounding box center [705, 129] width 54 height 54
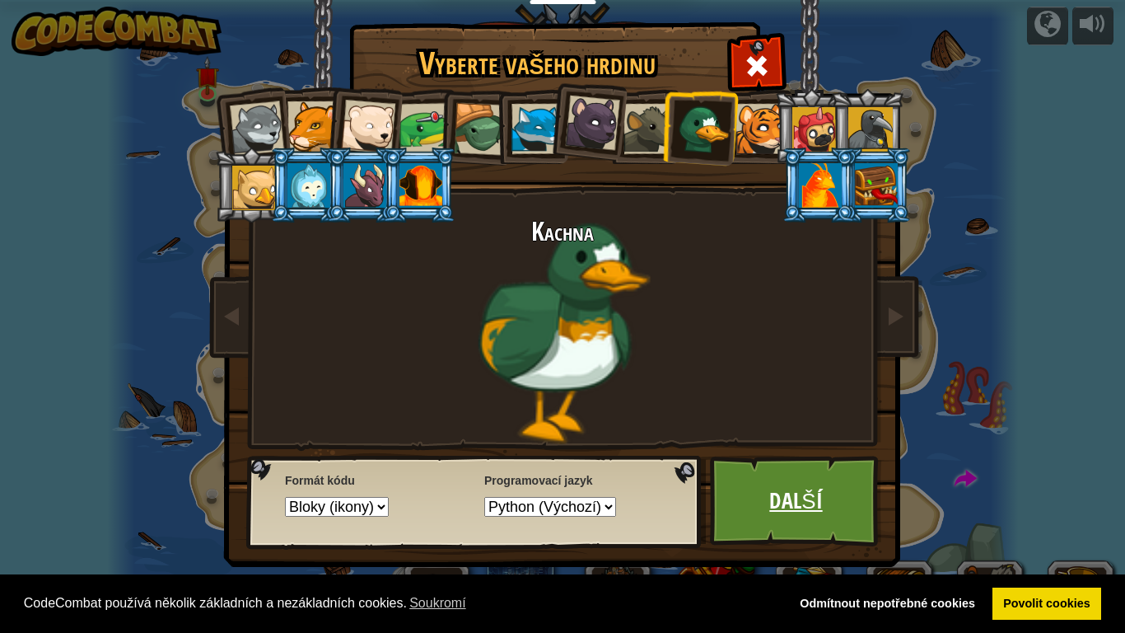
click at [804, 511] on link "Další" at bounding box center [796, 500] width 172 height 91
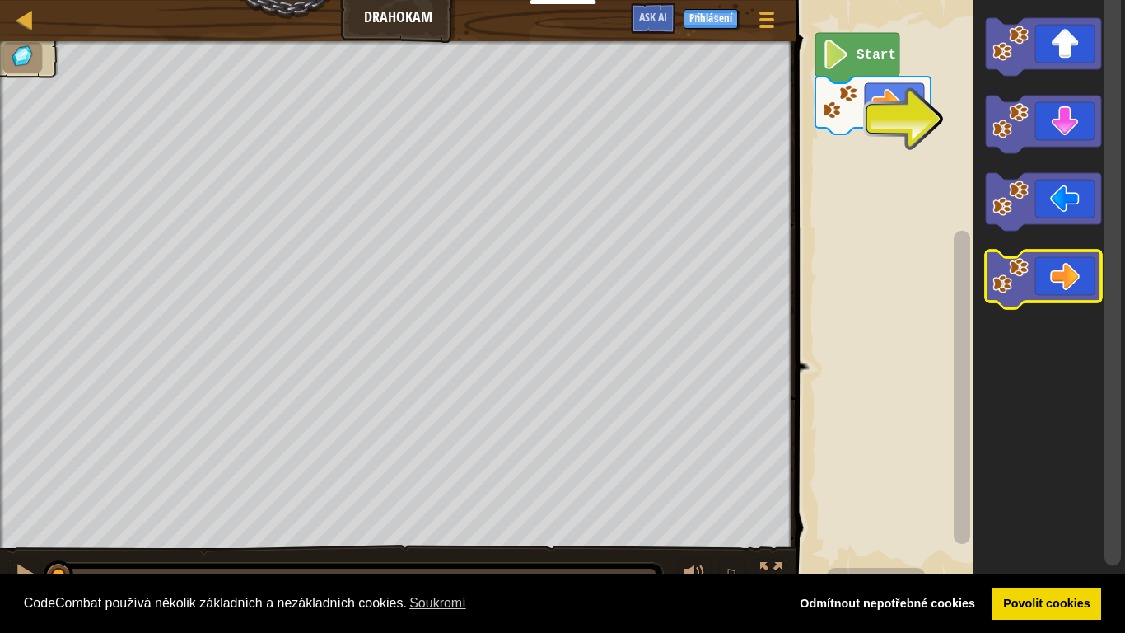
click at [1061, 266] on icon "Blockly Pracovní prostor" at bounding box center [1043, 279] width 115 height 58
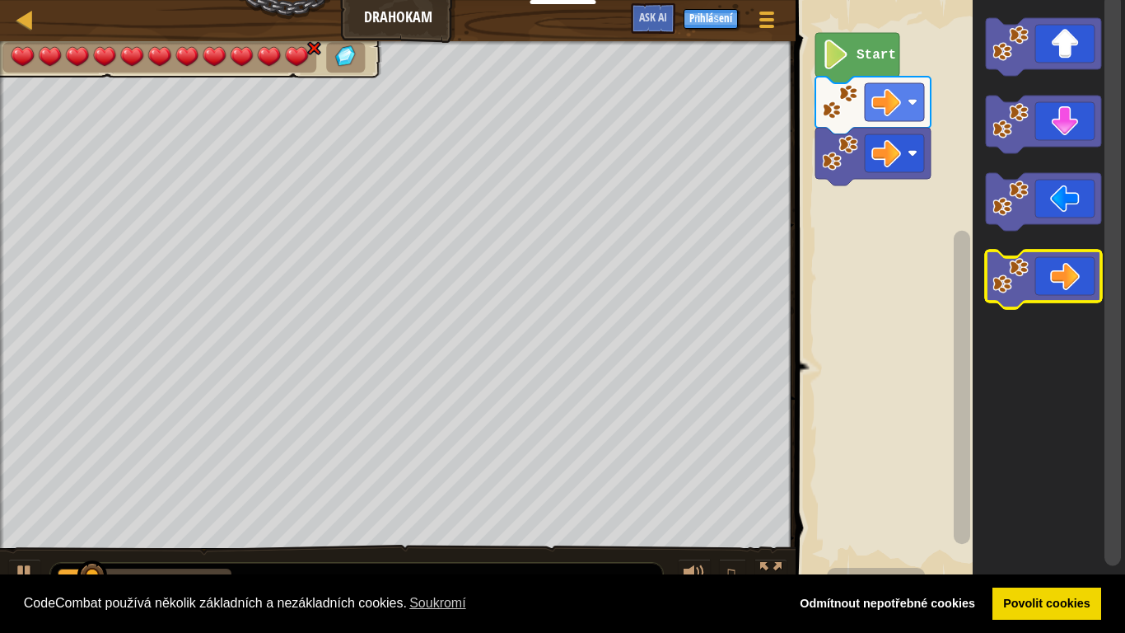
click at [1061, 266] on icon "Blockly Pracovní prostor" at bounding box center [1043, 279] width 115 height 58
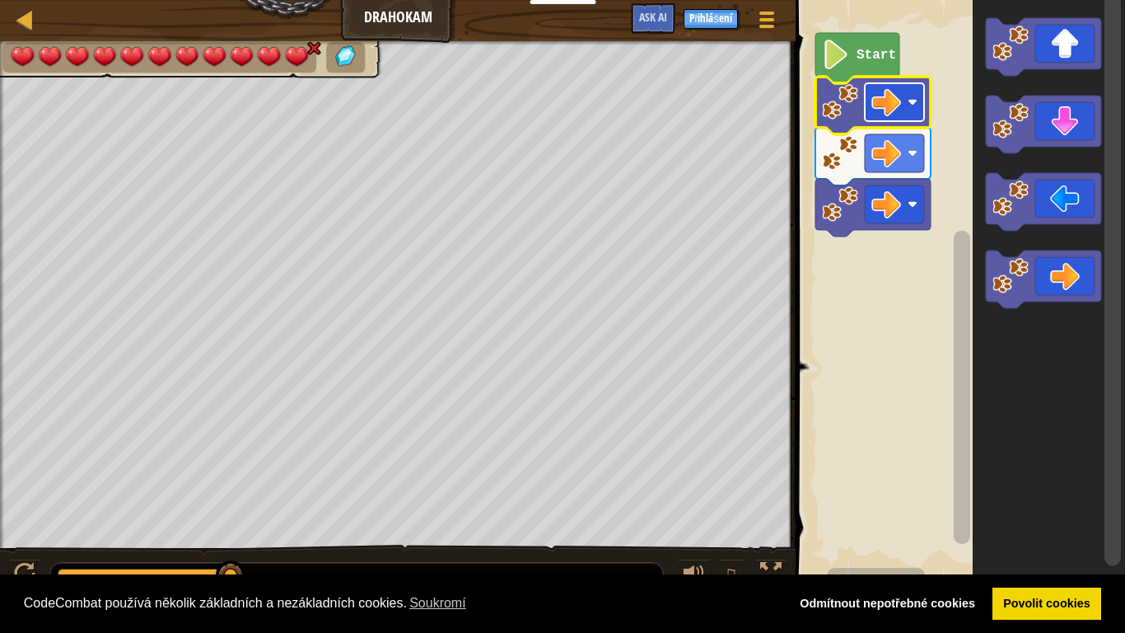
click at [887, 91] on g "Start" at bounding box center [872, 134] width 115 height 203
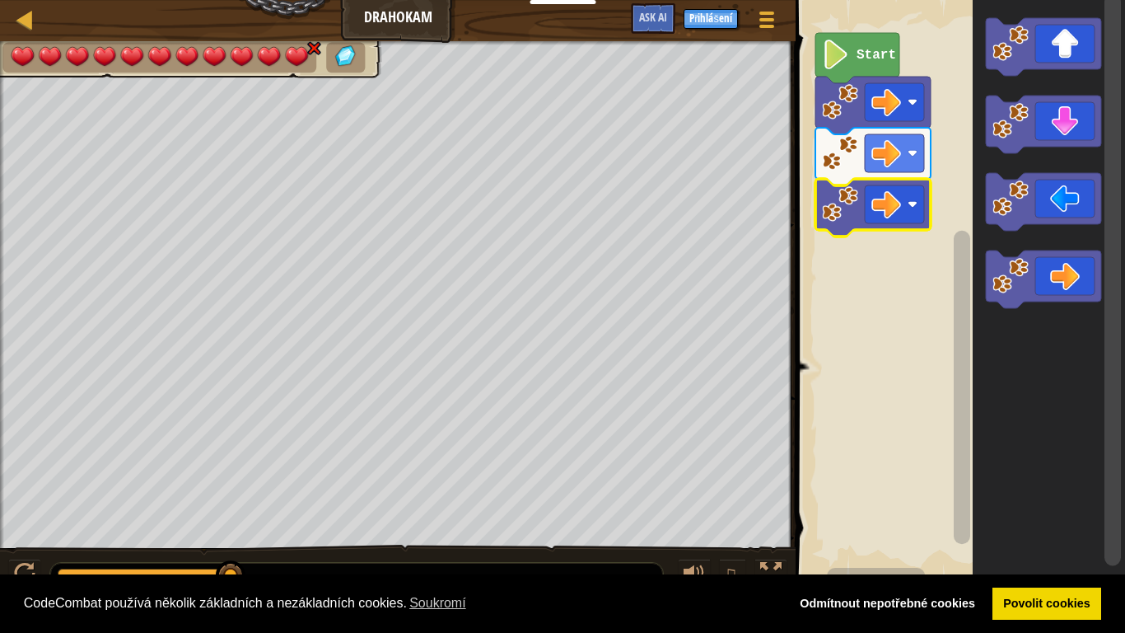
click at [819, 198] on icon "Blockly Pracovní prostor" at bounding box center [872, 208] width 115 height 58
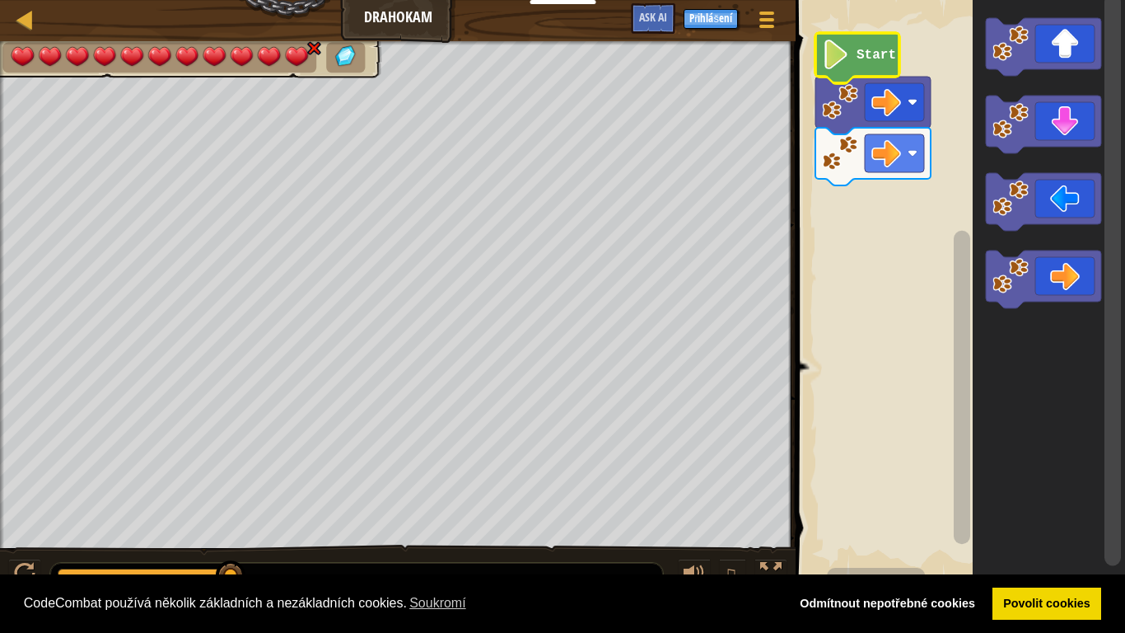
click at [868, 55] on text "Start" at bounding box center [877, 55] width 40 height 15
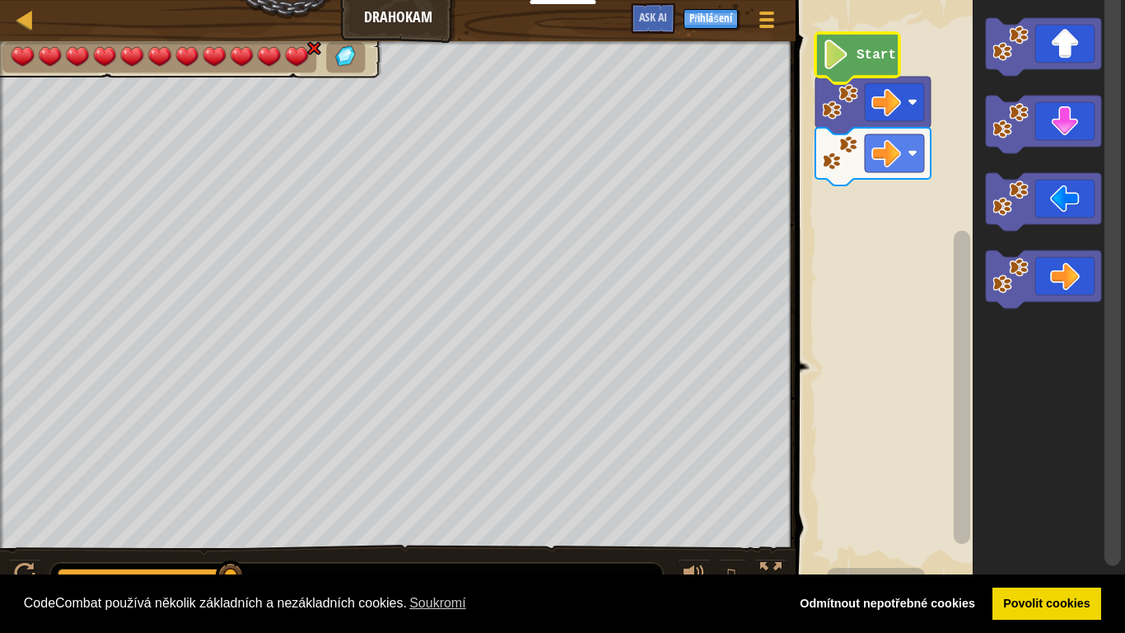
click at [868, 55] on text "Start" at bounding box center [877, 55] width 40 height 15
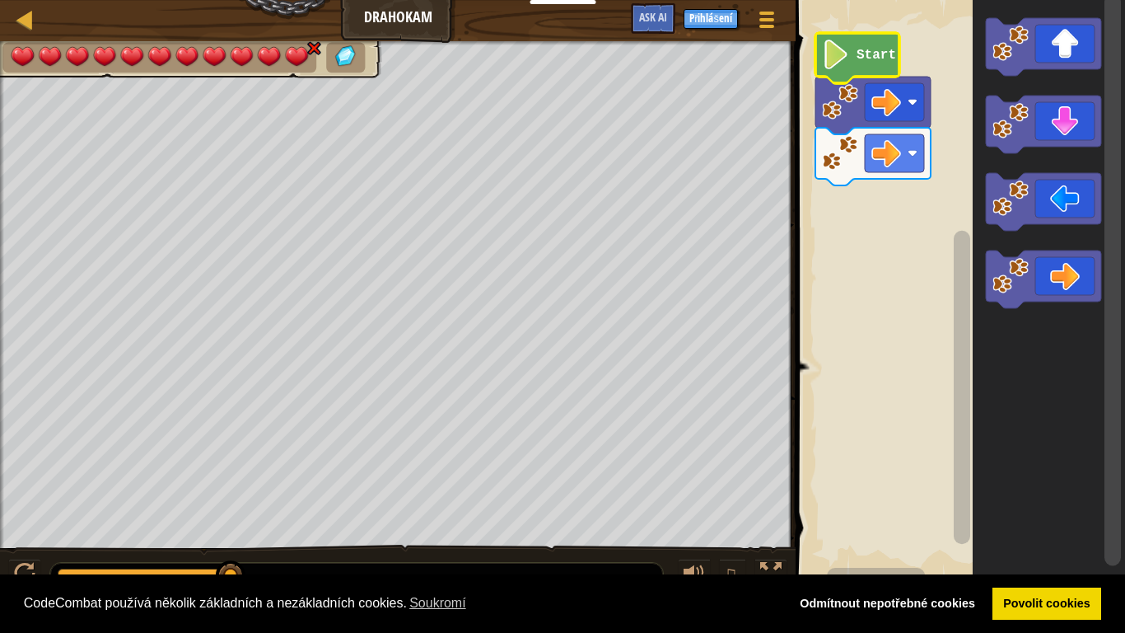
click at [868, 55] on text "Start" at bounding box center [877, 55] width 40 height 15
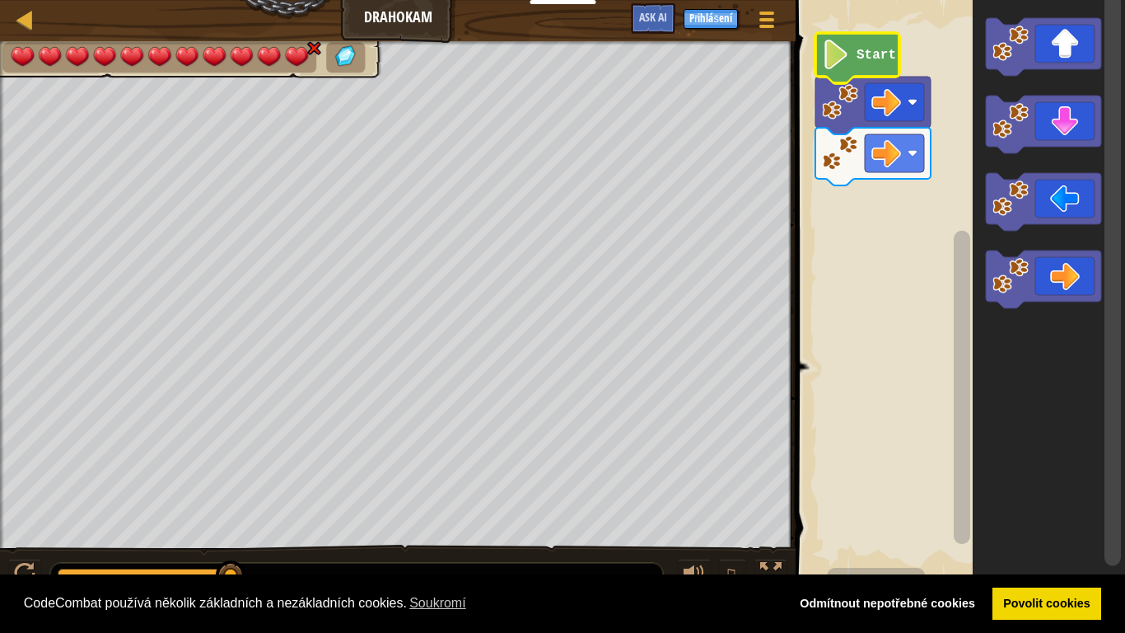
click at [868, 55] on text "Start" at bounding box center [877, 55] width 40 height 15
click at [22, 26] on div at bounding box center [25, 19] width 21 height 21
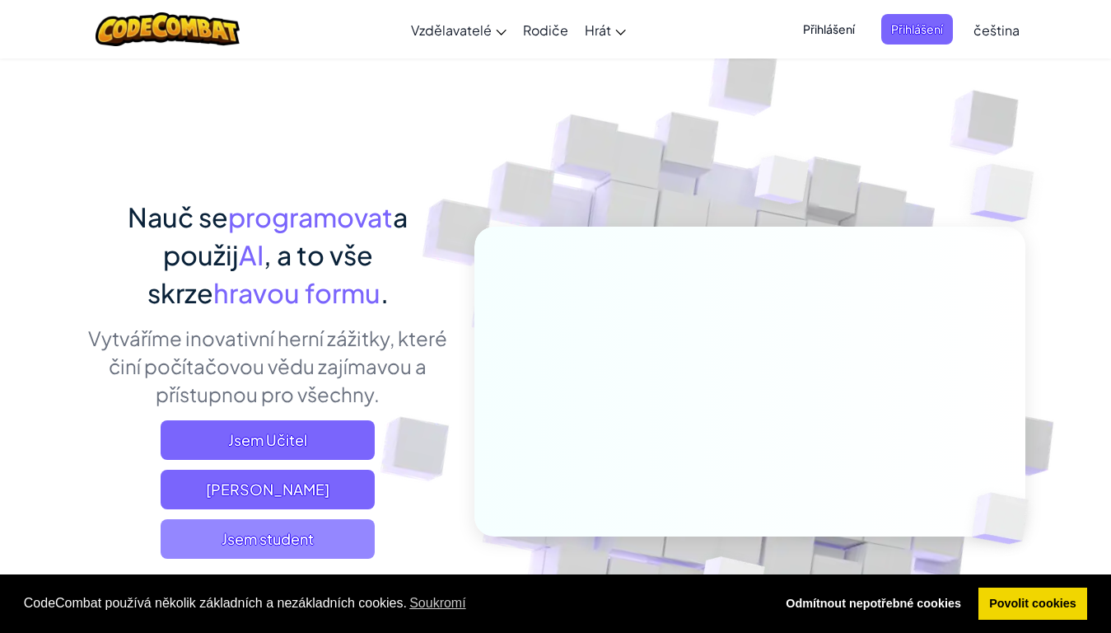
click at [298, 529] on span "Jsem student" at bounding box center [268, 539] width 214 height 40
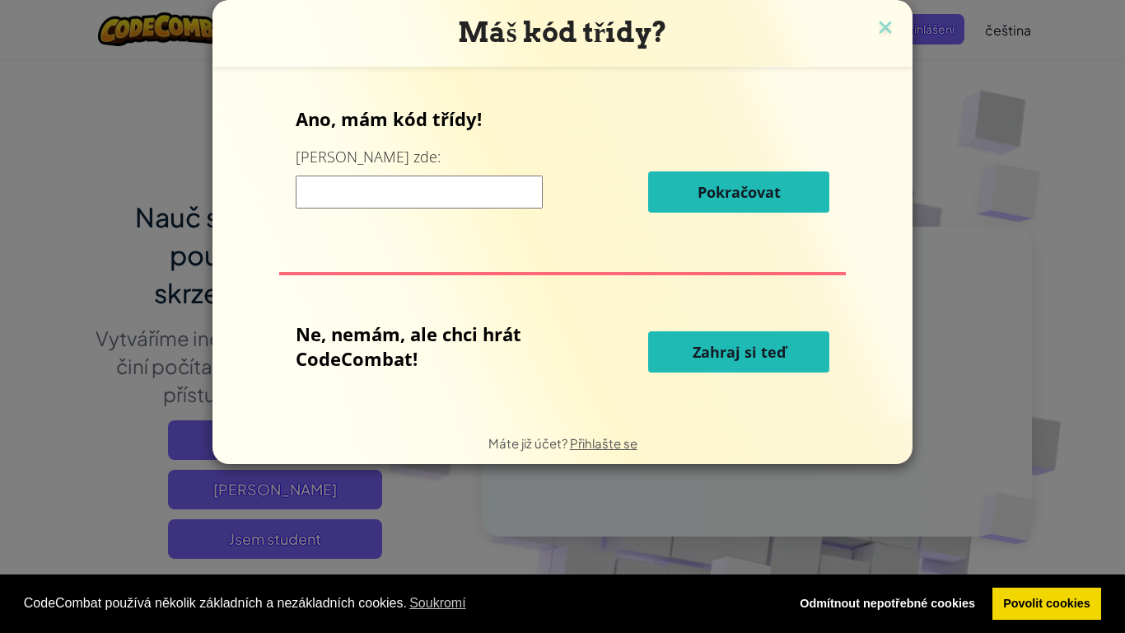
click at [745, 350] on span "Zahraj si teď" at bounding box center [739, 352] width 93 height 20
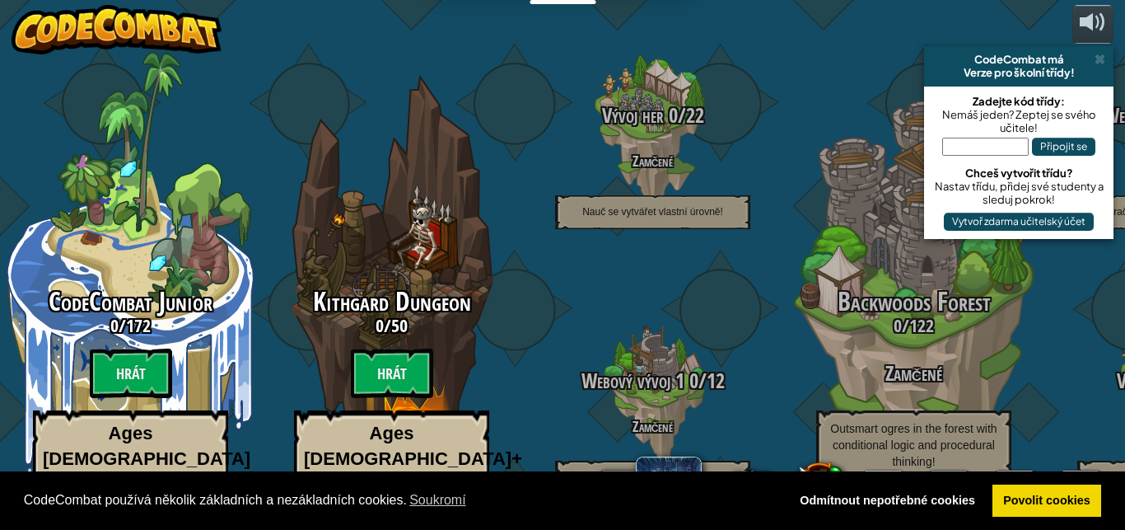
select select "cs"
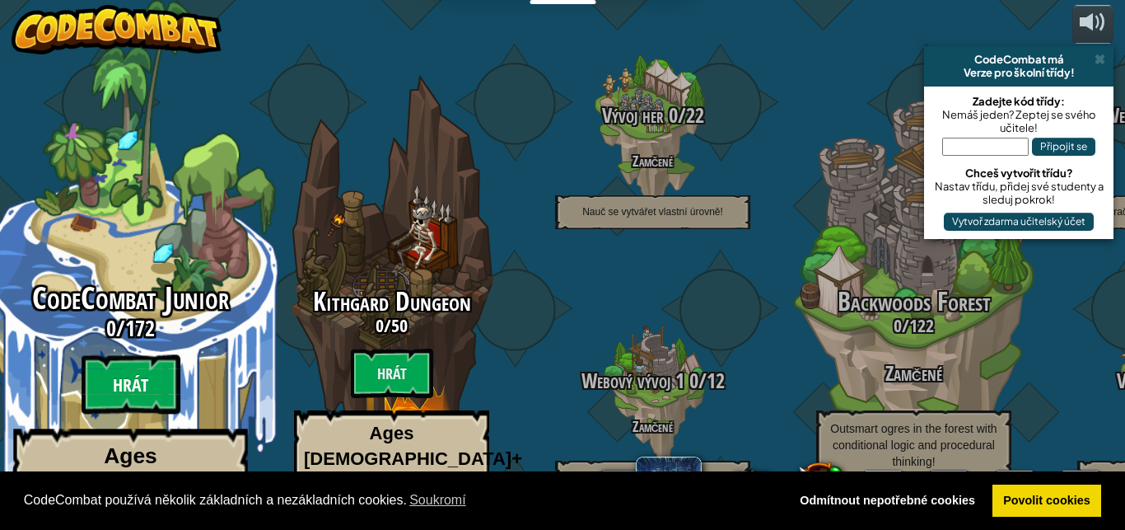
click at [123, 355] on btn "Hrát" at bounding box center [131, 384] width 99 height 59
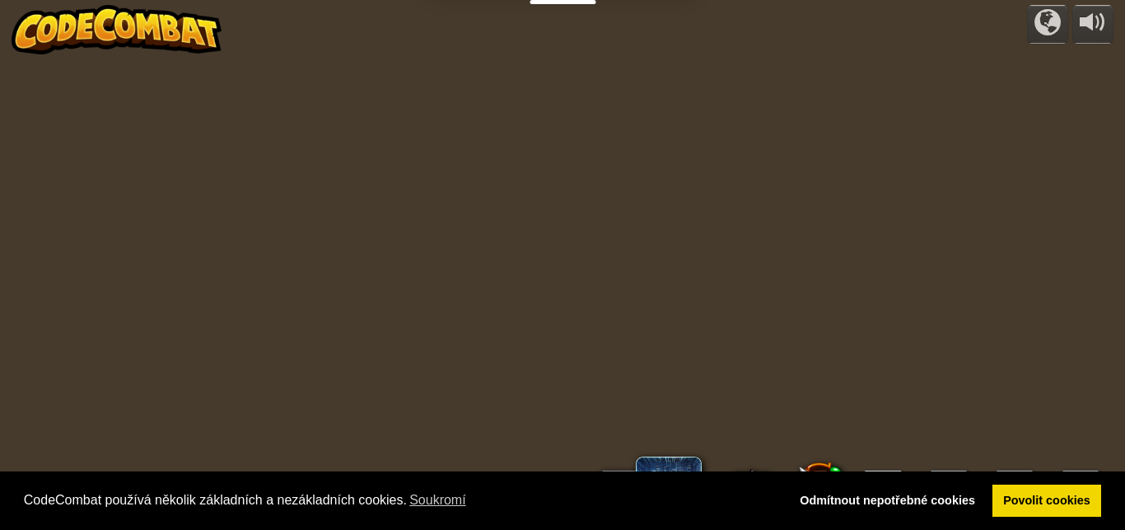
select select "cs"
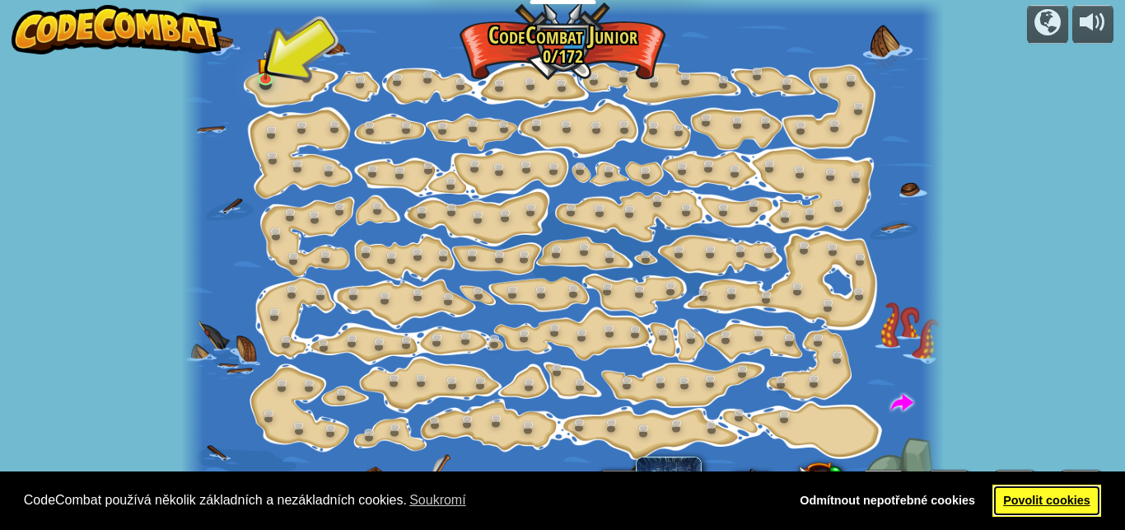
click at [1044, 498] on link "Povolit cookies" at bounding box center [1047, 500] width 110 height 33
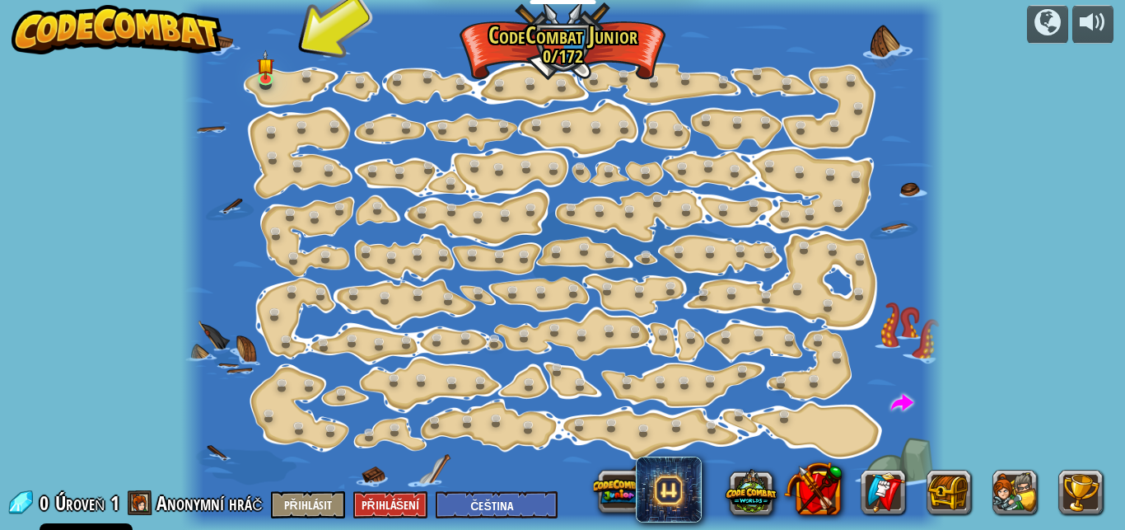
click at [378, 269] on div at bounding box center [562, 265] width 763 height 530
click at [252, 86] on div at bounding box center [562, 265] width 763 height 530
click at [272, 68] on img at bounding box center [264, 57] width 17 height 40
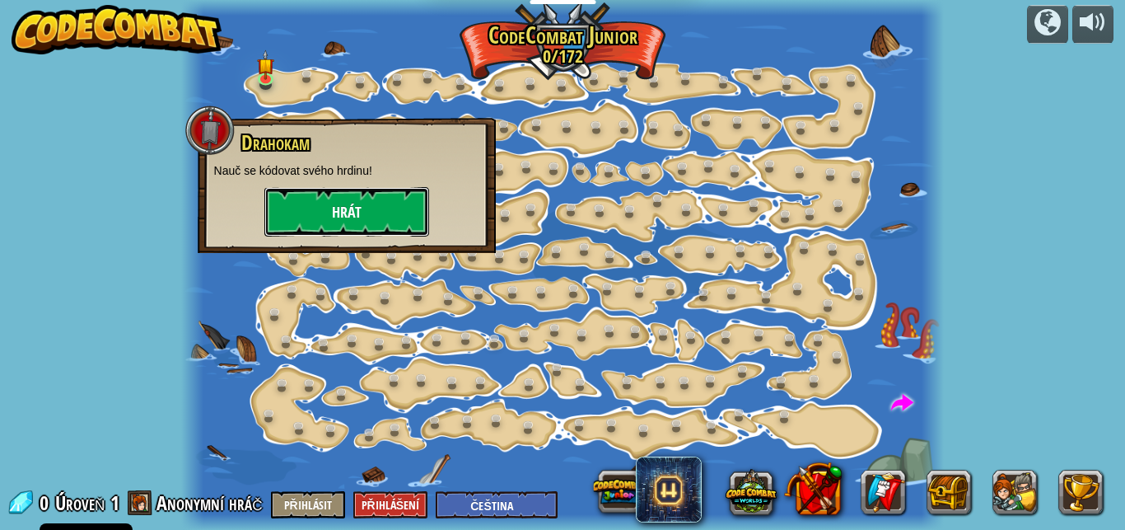
click at [299, 212] on button "Hrát" at bounding box center [346, 211] width 165 height 49
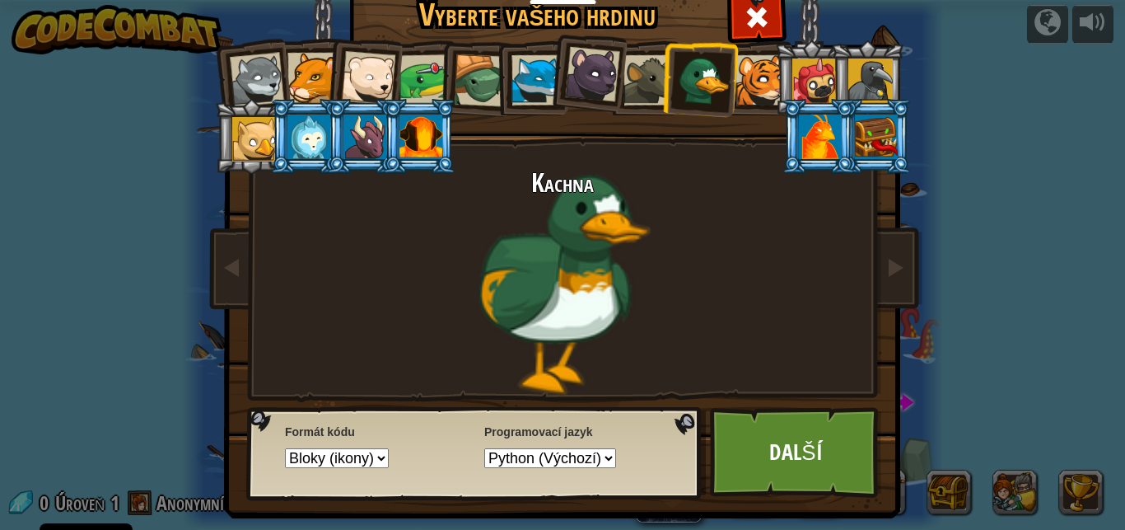
click at [357, 71] on div at bounding box center [368, 78] width 54 height 54
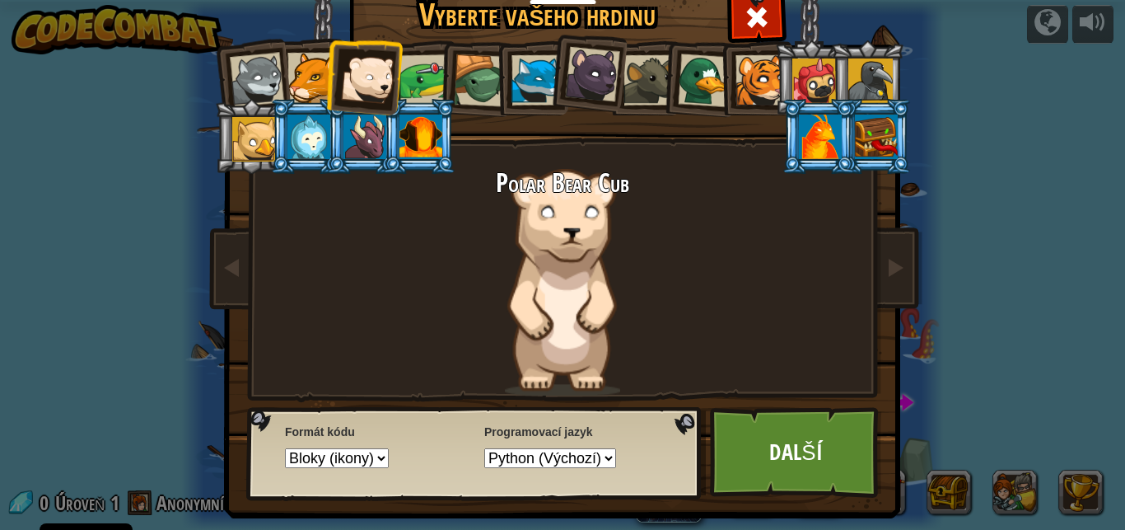
click at [577, 82] on div at bounding box center [592, 74] width 55 height 55
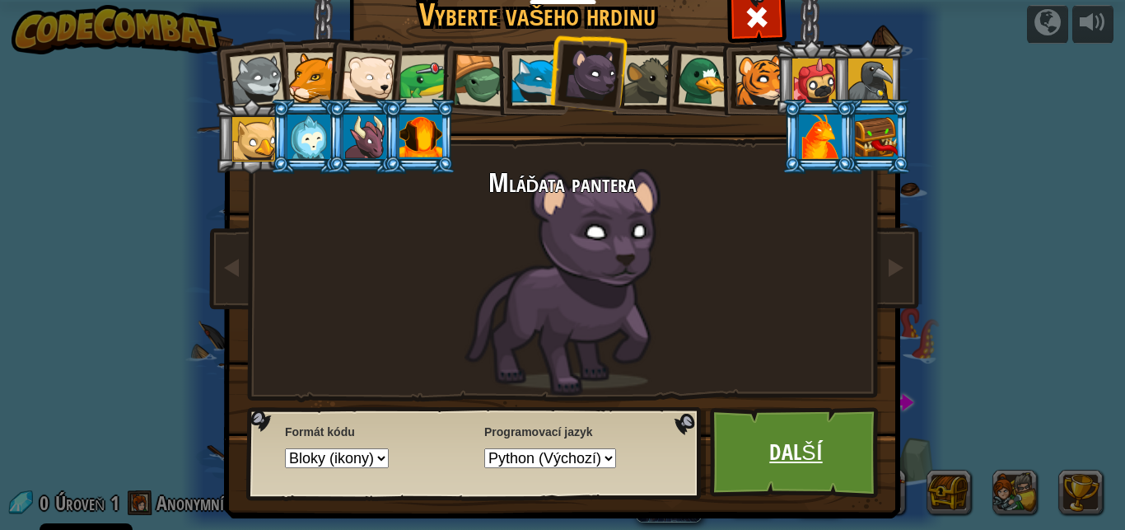
click at [759, 452] on link "Další" at bounding box center [796, 452] width 172 height 91
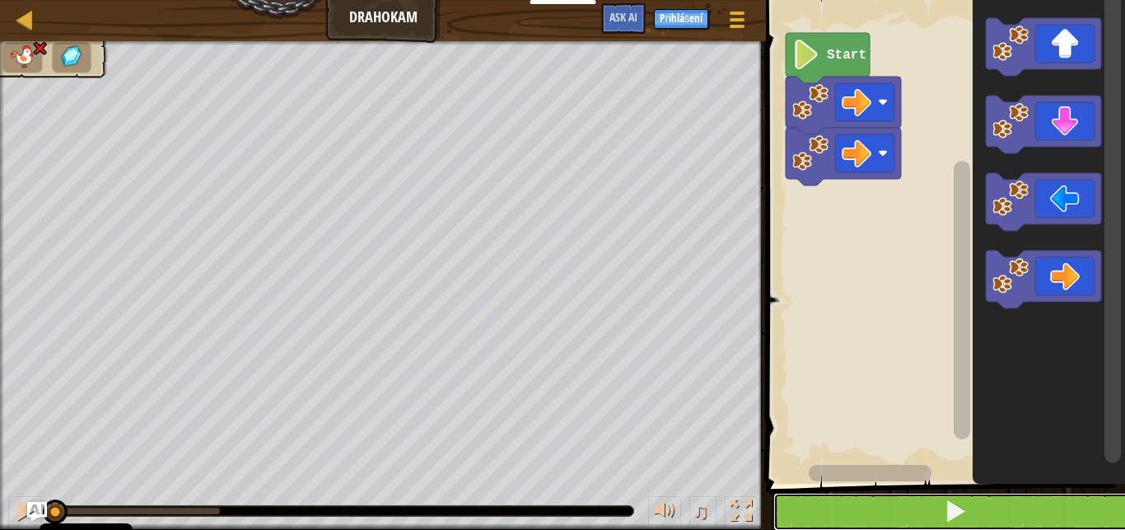
click at [919, 510] on button at bounding box center [955, 512] width 364 height 38
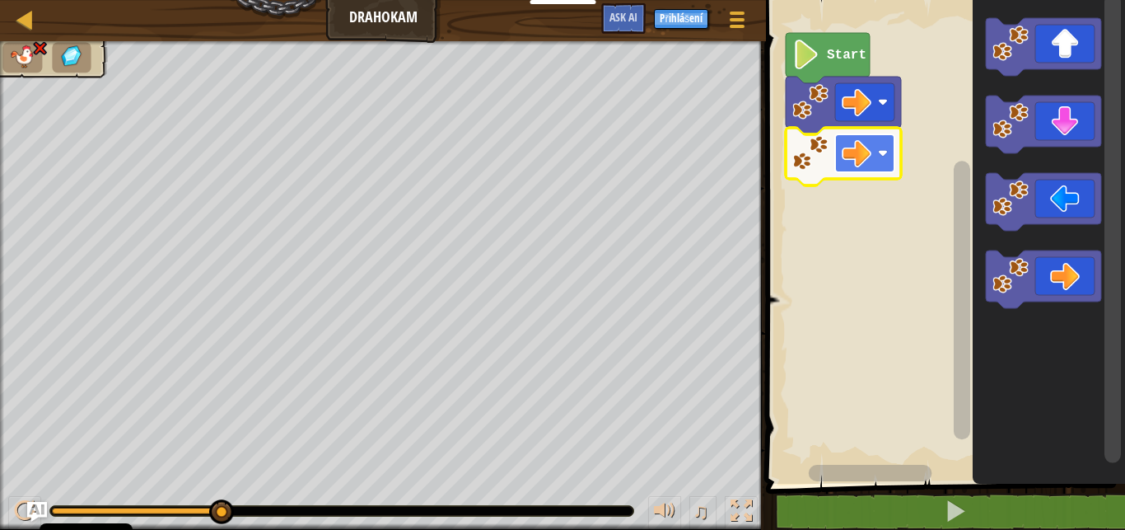
click at [865, 143] on g "Start" at bounding box center [843, 109] width 115 height 152
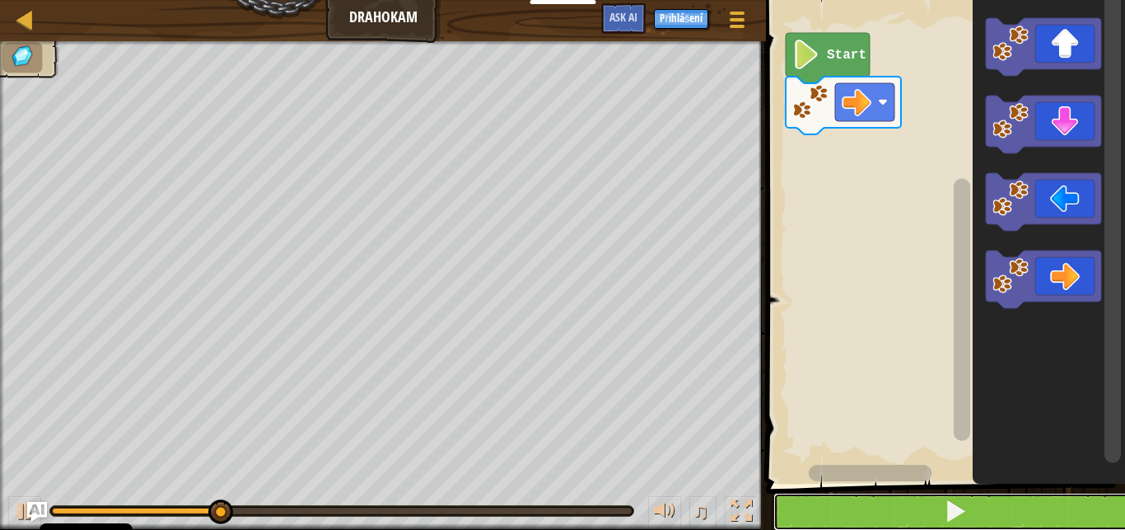
click at [915, 508] on button at bounding box center [955, 512] width 364 height 38
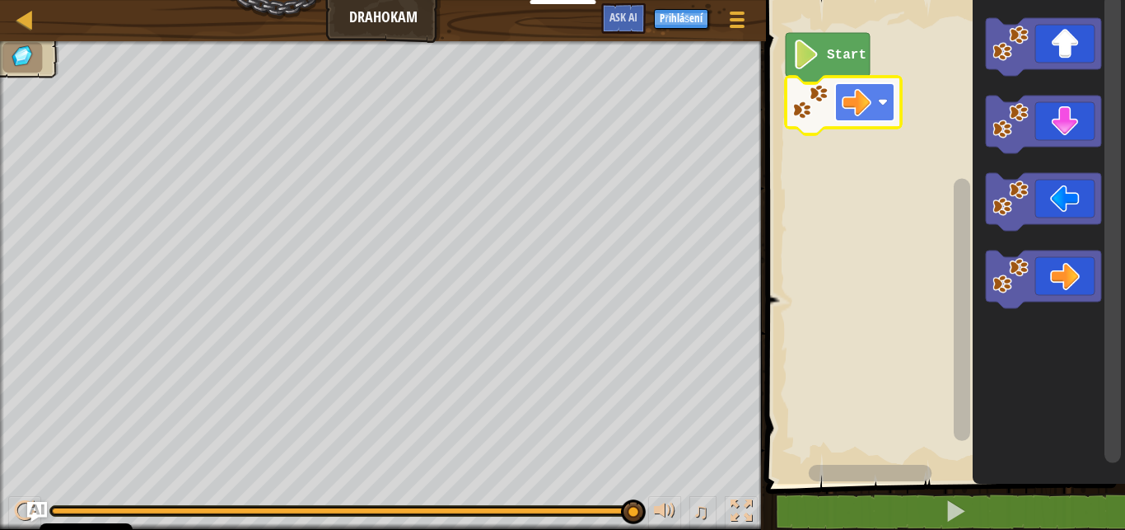
click at [872, 112] on rect "Blockly Workspace" at bounding box center [864, 102] width 59 height 38
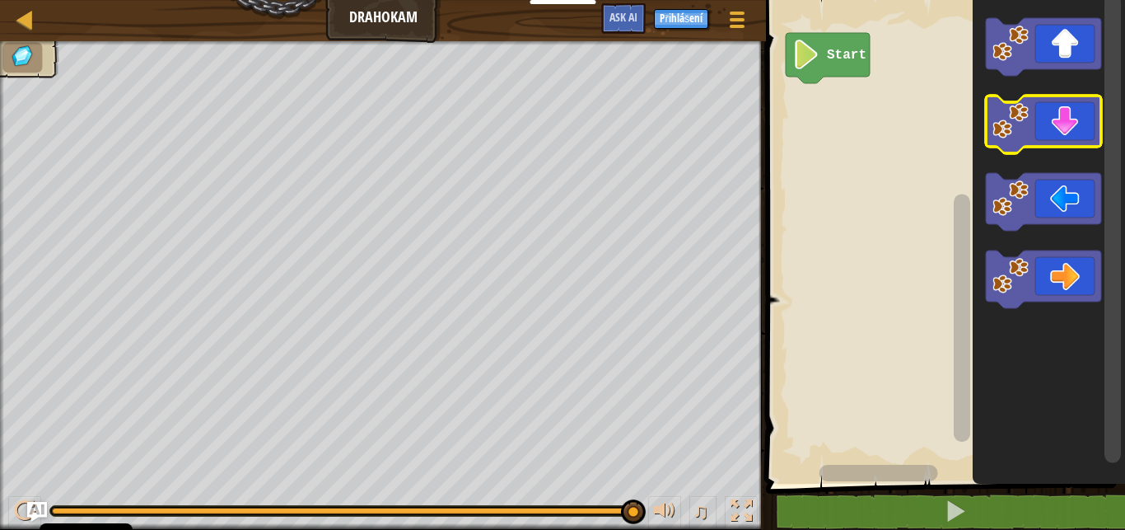
click at [1048, 111] on icon "Blockly Workspace" at bounding box center [1043, 125] width 115 height 58
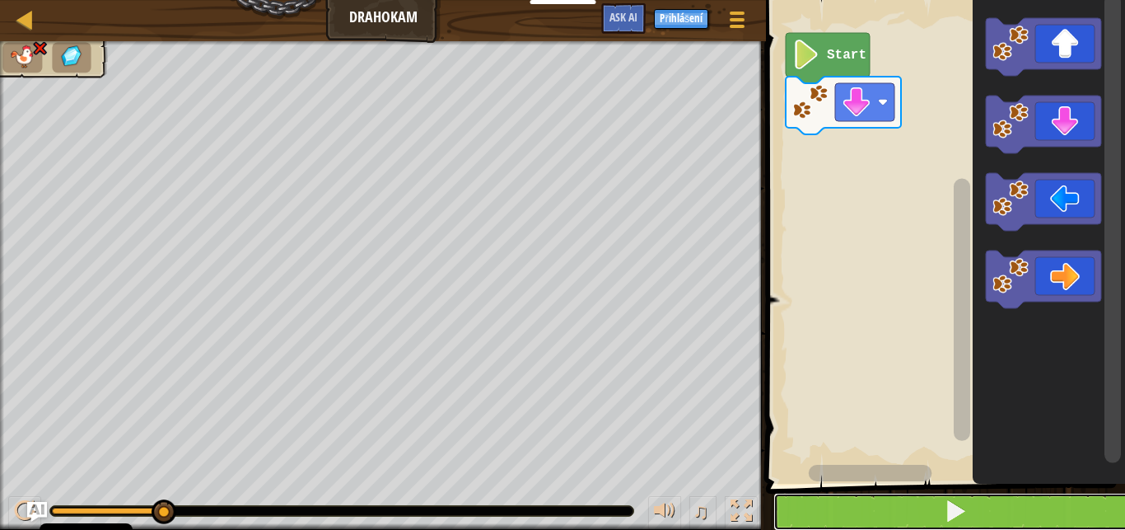
click at [978, 507] on button at bounding box center [955, 512] width 364 height 38
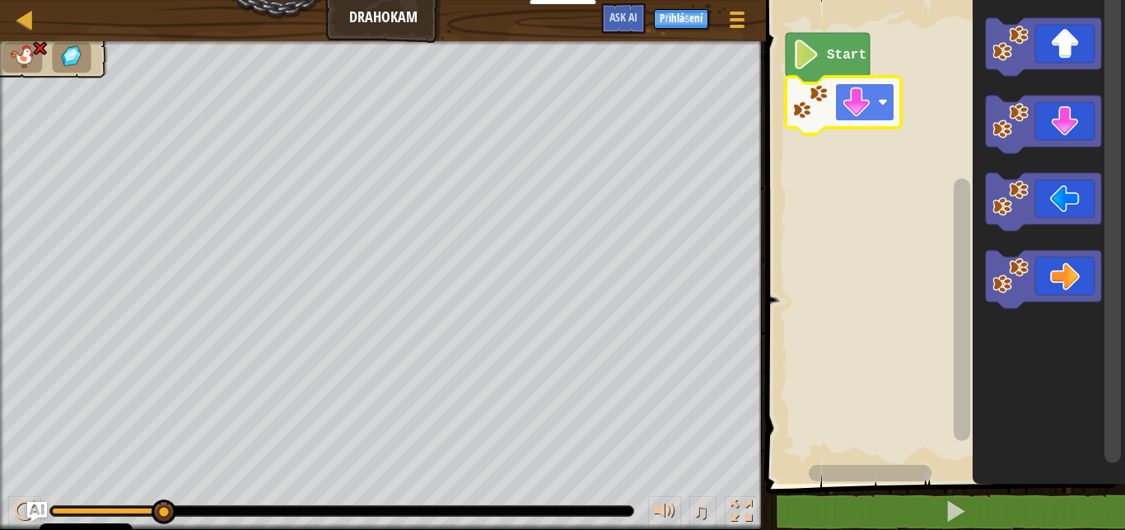
click at [857, 103] on g "Start" at bounding box center [843, 83] width 115 height 101
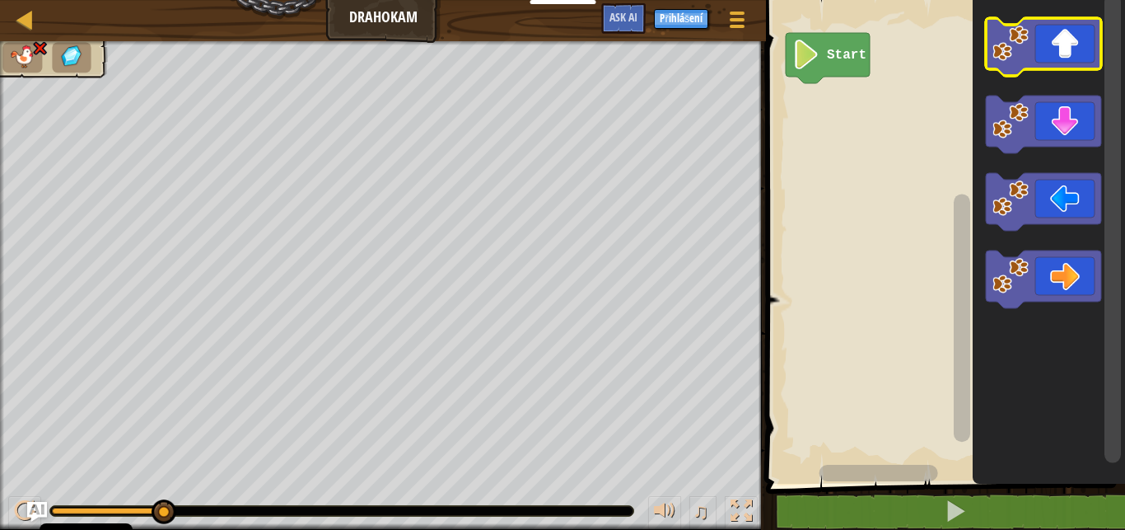
click at [1063, 36] on icon "Blockly Workspace" at bounding box center [1043, 47] width 115 height 58
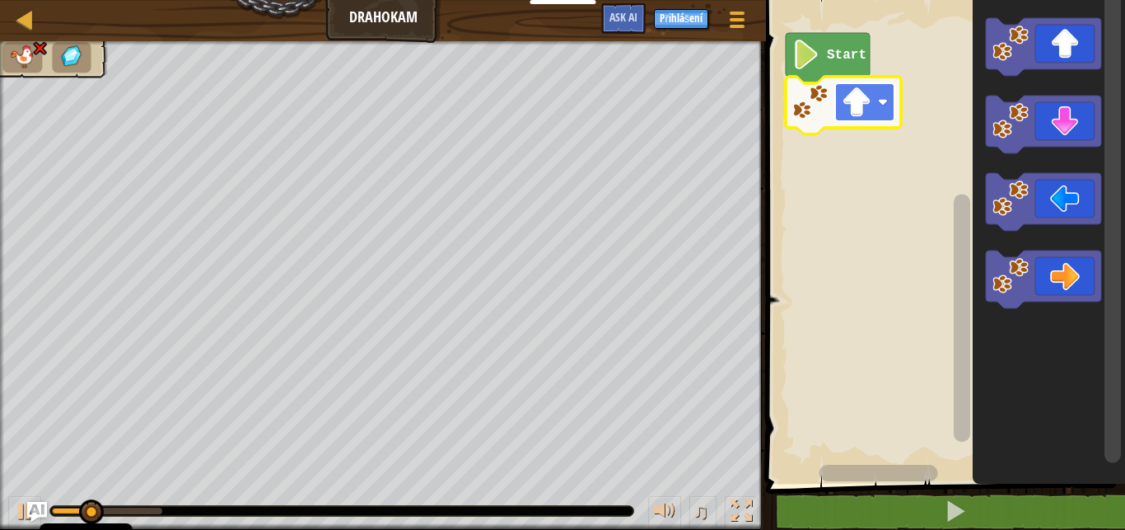
click at [844, 104] on image "Blockly Workspace" at bounding box center [857, 102] width 30 height 30
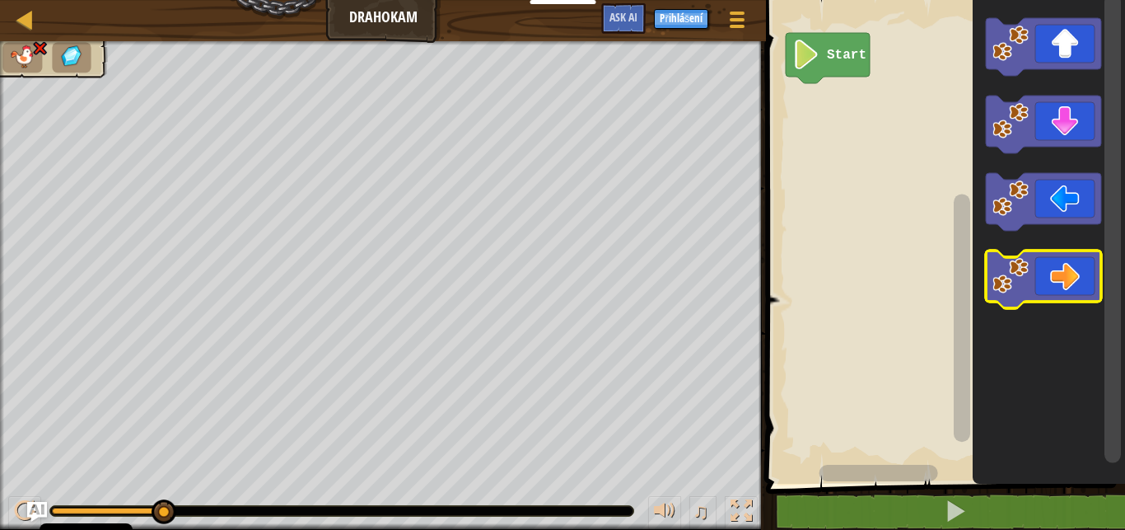
click at [1057, 283] on icon "Blockly Workspace" at bounding box center [1043, 279] width 115 height 58
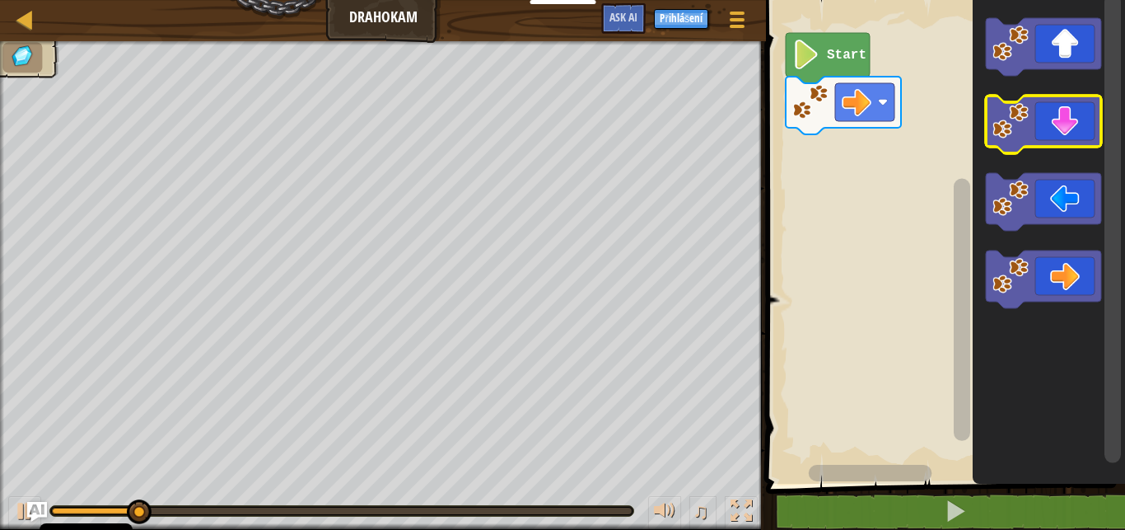
click at [1065, 125] on icon "Blockly Workspace" at bounding box center [1043, 125] width 115 height 58
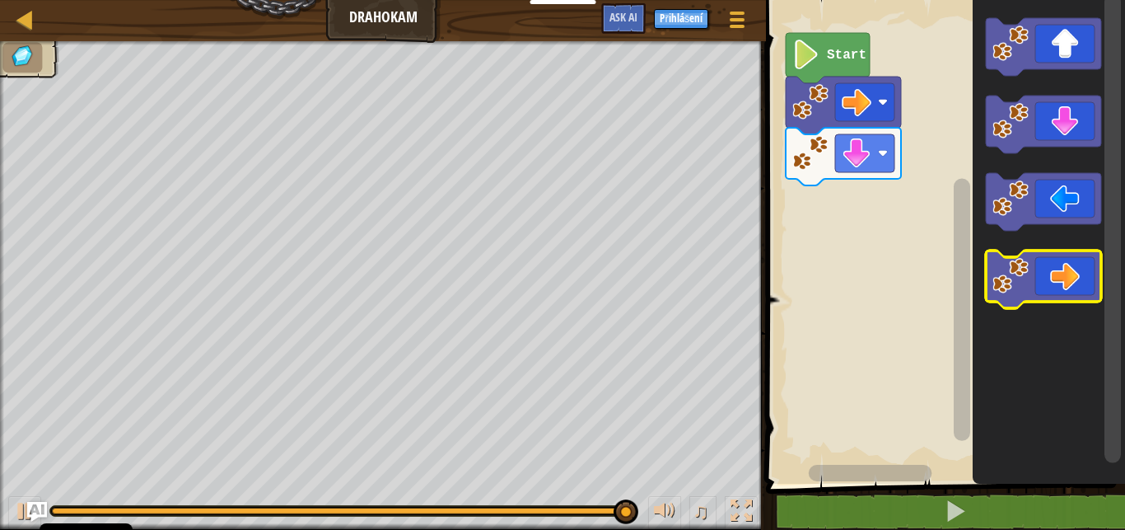
click at [1067, 263] on icon "Blockly Workspace" at bounding box center [1043, 279] width 115 height 58
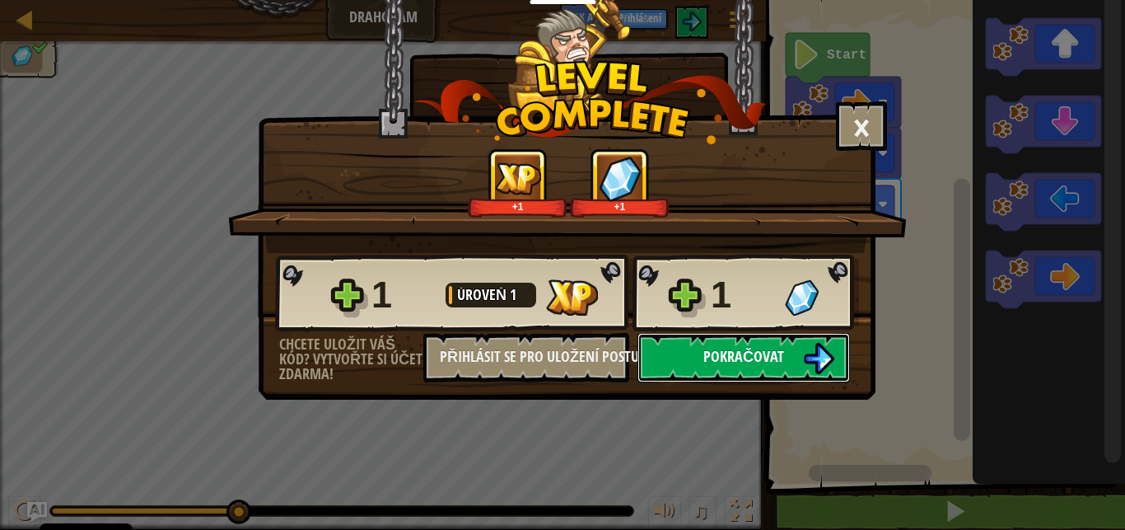
click at [725, 347] on span "Pokračovat" at bounding box center [743, 356] width 81 height 21
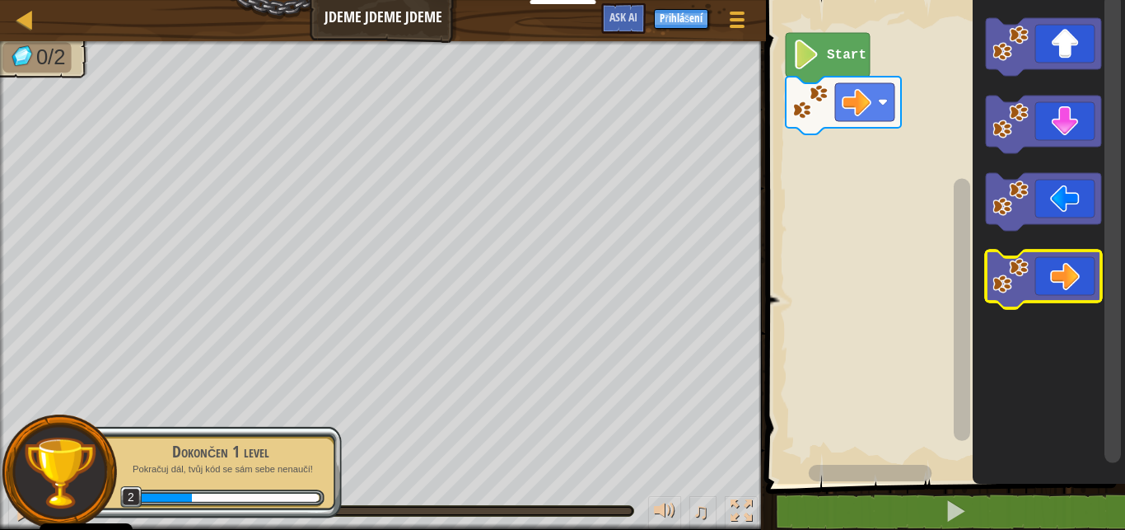
click at [1061, 291] on icon "Blockly Workspace" at bounding box center [1043, 279] width 115 height 58
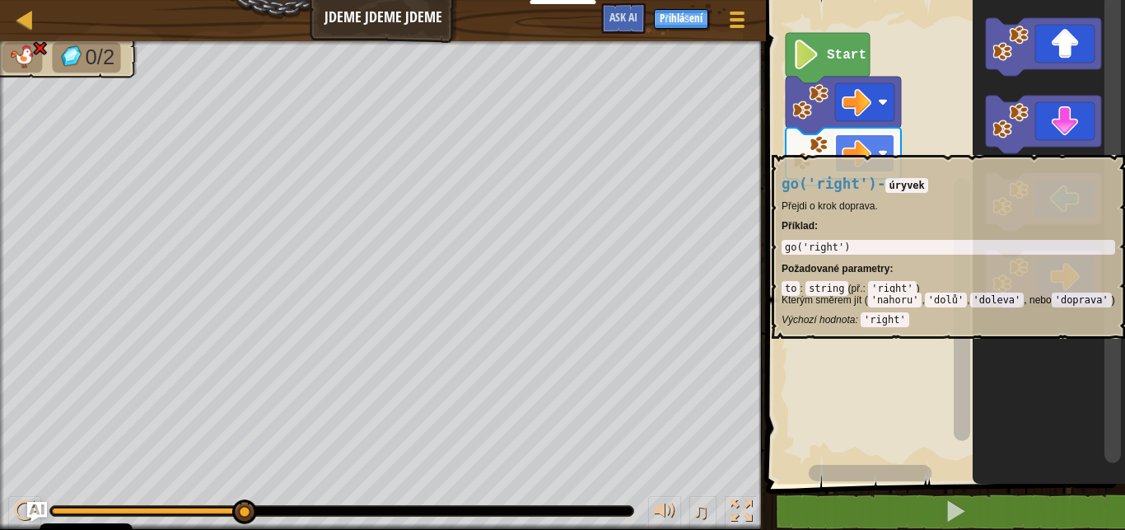
click at [841, 147] on g "Start" at bounding box center [843, 109] width 115 height 152
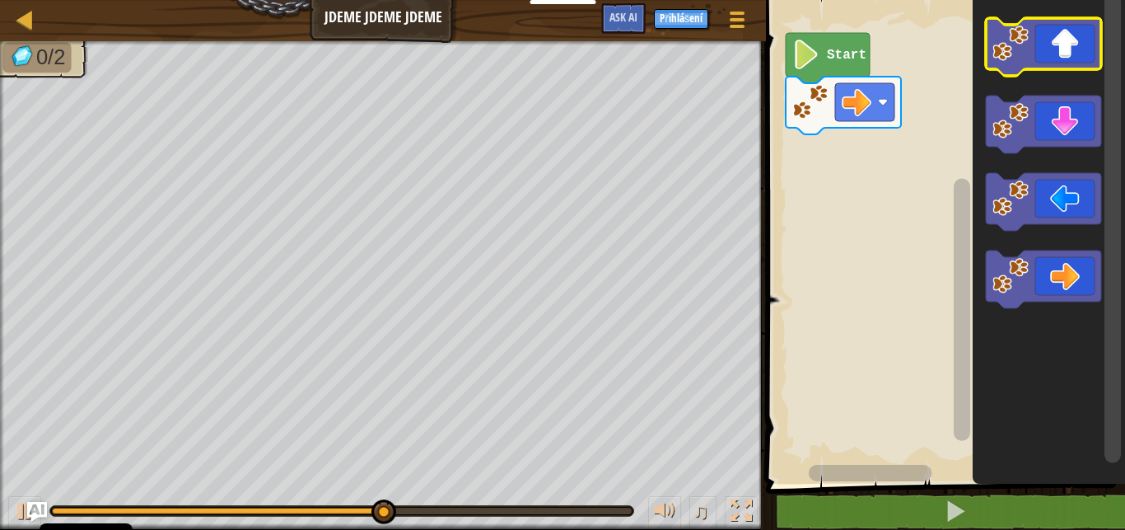
click at [1058, 32] on icon "Blockly Workspace" at bounding box center [1043, 47] width 115 height 58
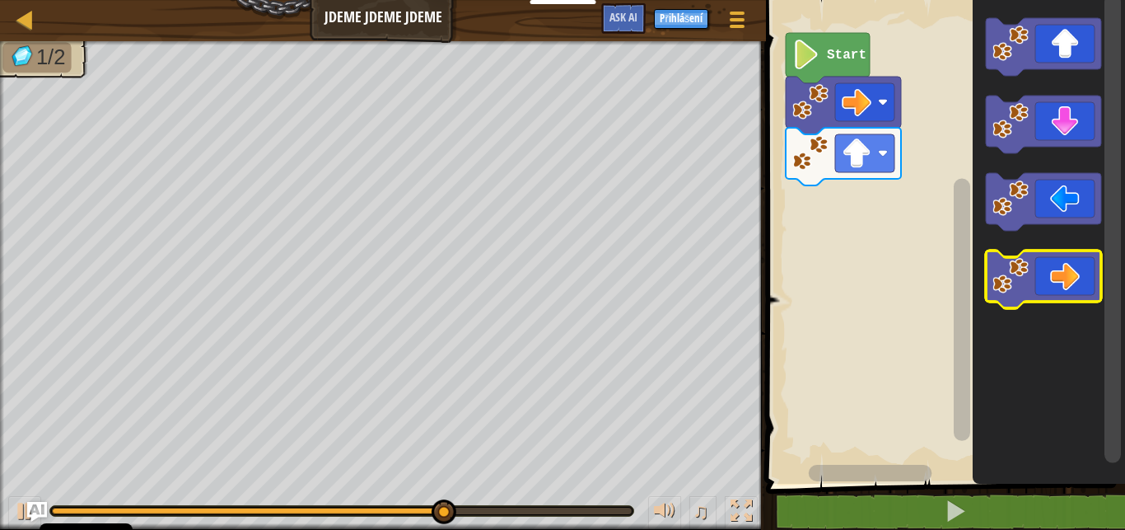
click at [1063, 268] on icon "Blockly Workspace" at bounding box center [1043, 279] width 115 height 58
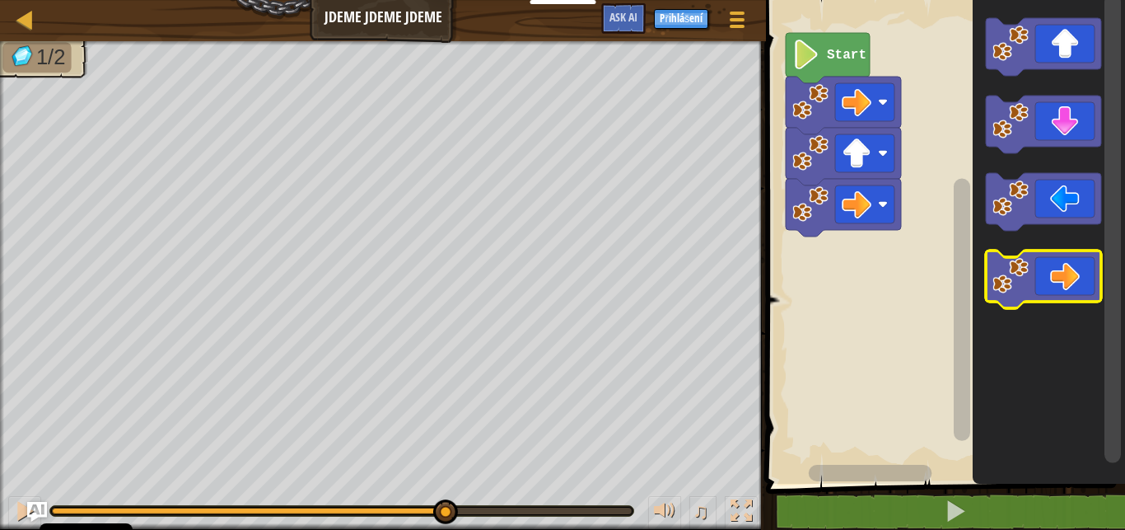
click at [1063, 268] on icon "Blockly Workspace" at bounding box center [1043, 279] width 115 height 58
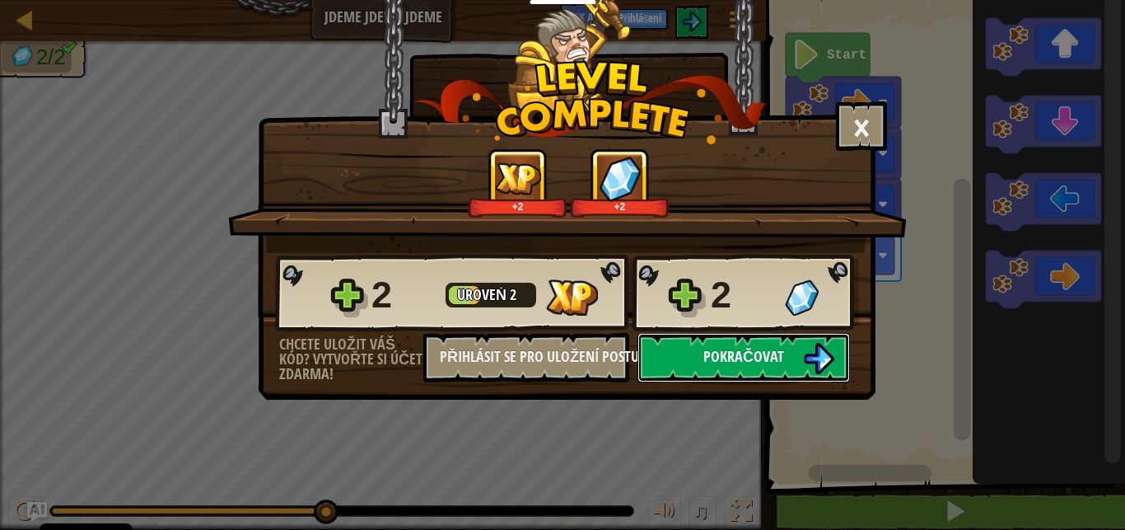
click at [782, 361] on span "Pokračovat" at bounding box center [743, 356] width 81 height 21
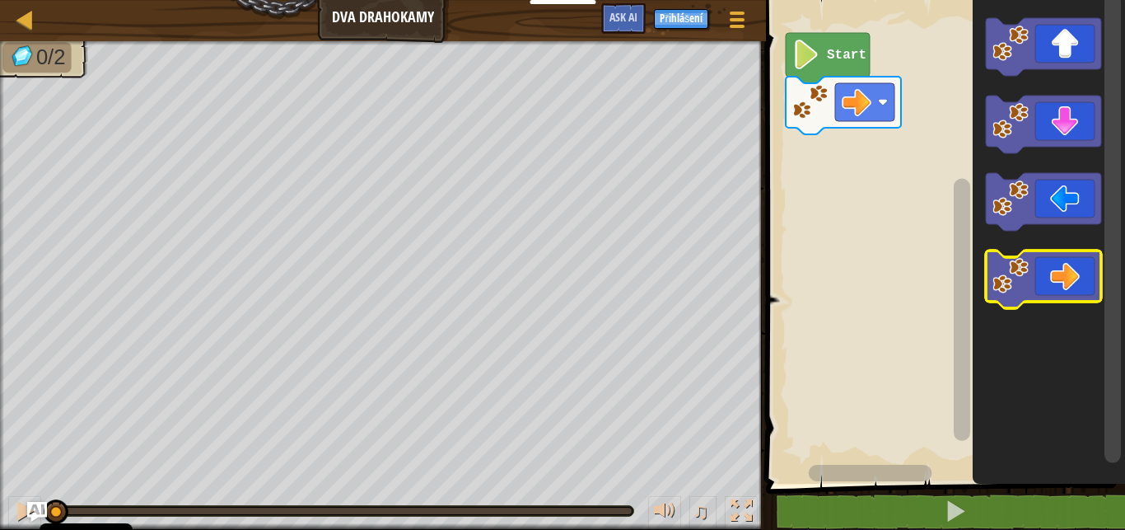
click at [1075, 267] on icon "Blockly Workspace" at bounding box center [1043, 279] width 115 height 58
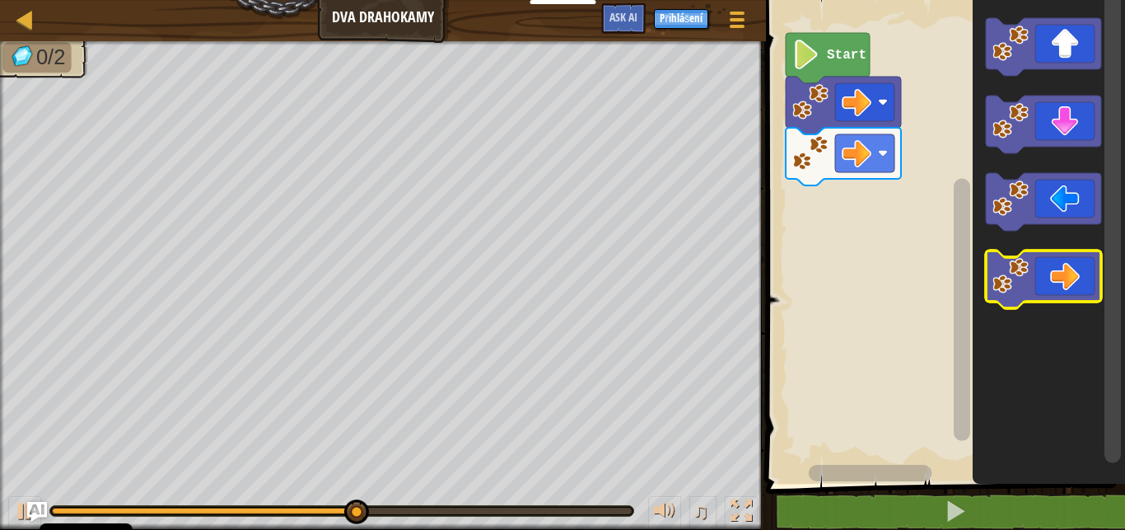
click at [1075, 267] on icon "Blockly Workspace" at bounding box center [1043, 279] width 115 height 58
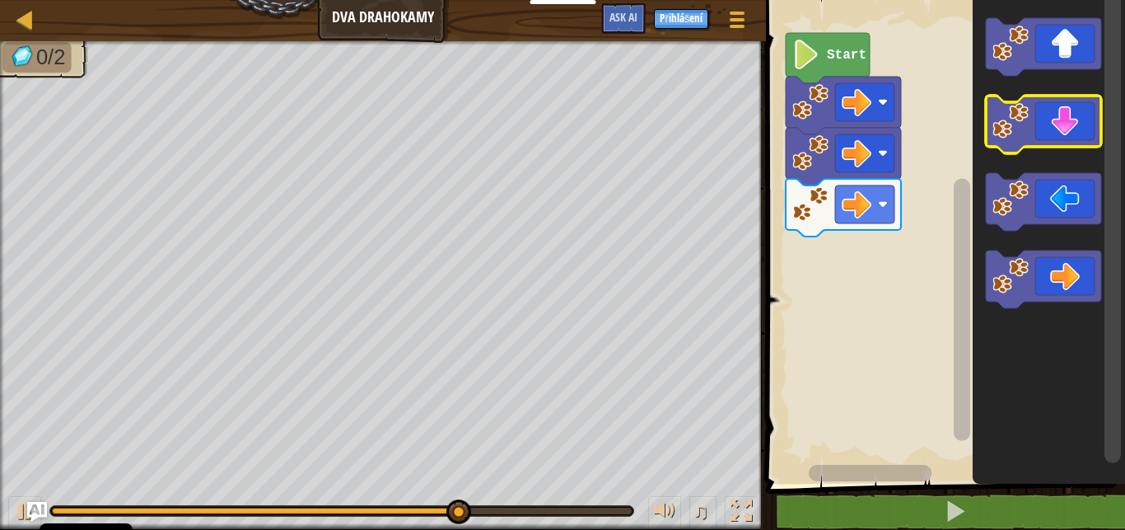
click at [1053, 114] on icon "Blockly Workspace" at bounding box center [1043, 125] width 115 height 58
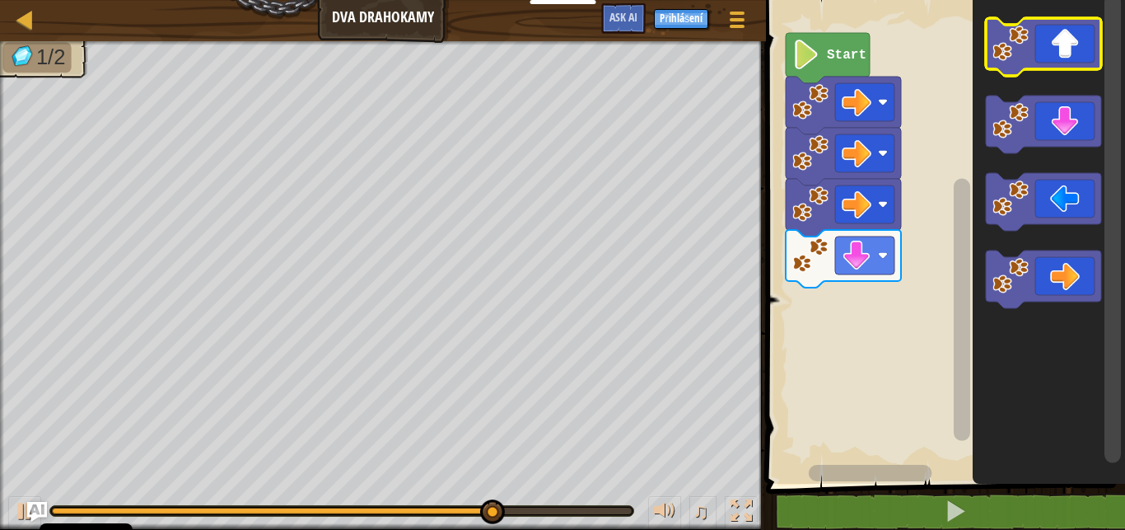
click at [1075, 54] on icon "Blockly Workspace" at bounding box center [1043, 47] width 115 height 58
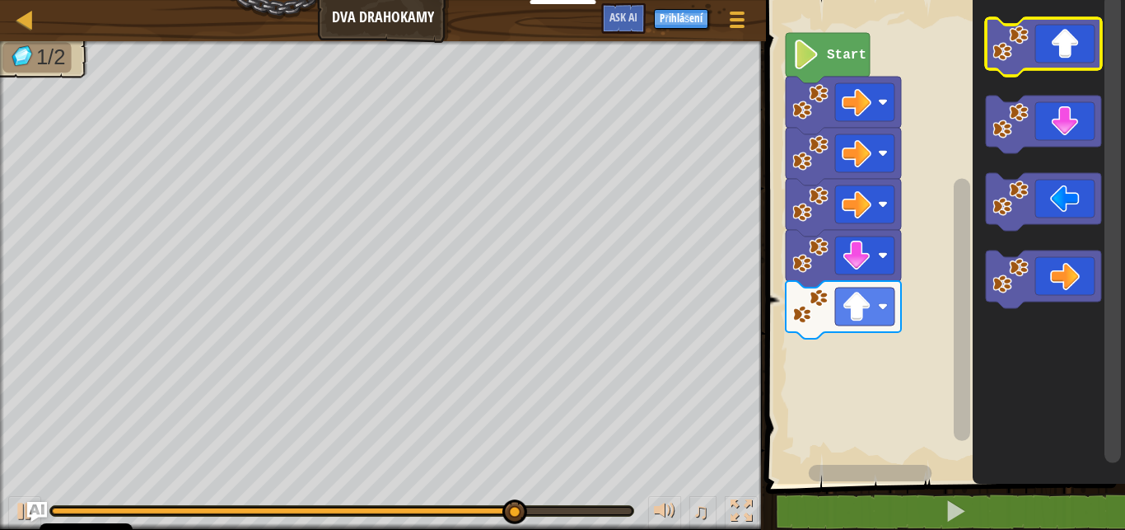
click at [1075, 54] on icon "Blockly Workspace" at bounding box center [1043, 47] width 115 height 58
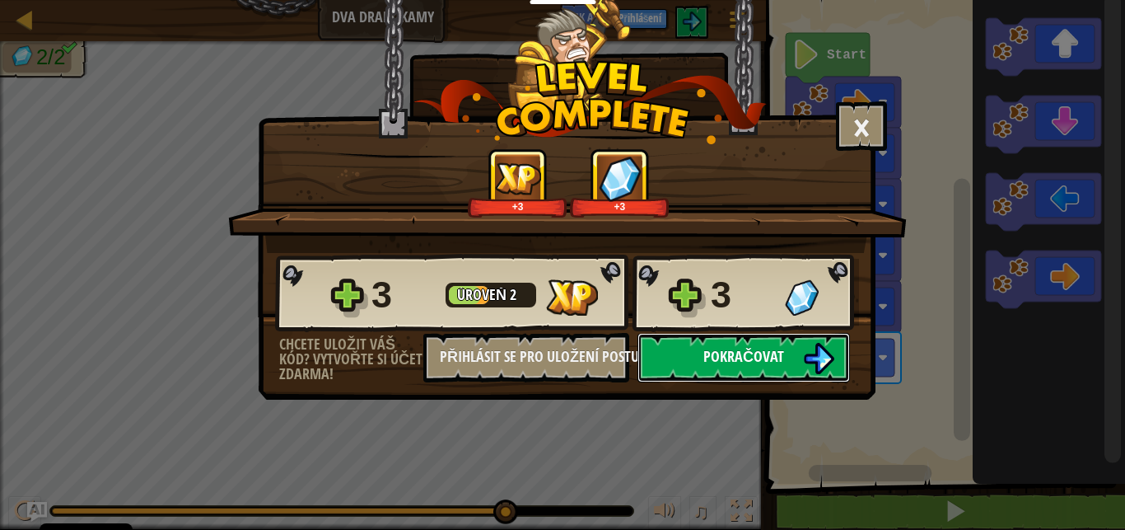
click at [788, 353] on button "Pokračovat" at bounding box center [743, 357] width 212 height 49
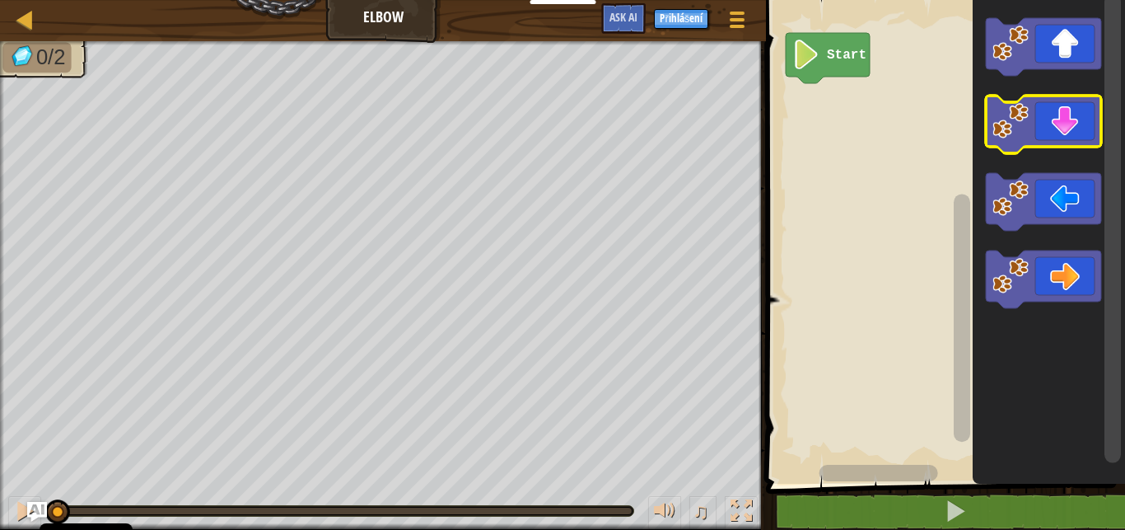
click at [1035, 110] on icon "Blockly Workspace" at bounding box center [1043, 125] width 115 height 58
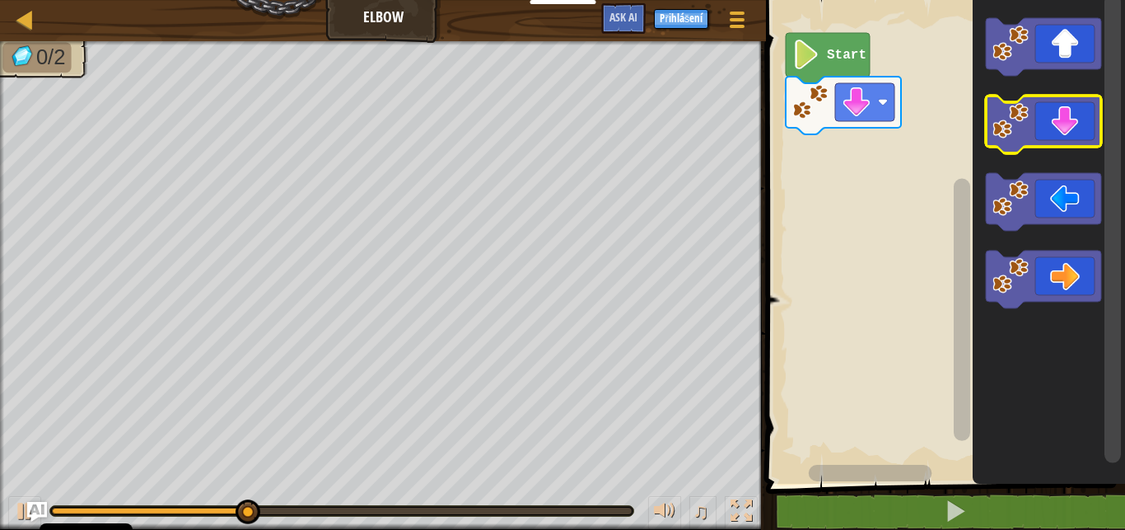
click at [1035, 110] on icon "Blockly Workspace" at bounding box center [1043, 125] width 115 height 58
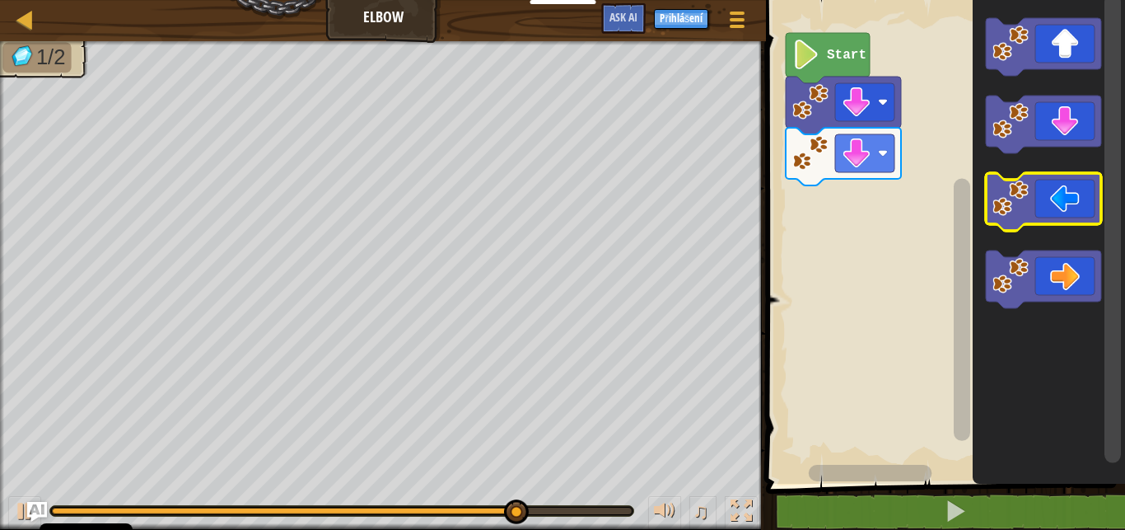
click at [1036, 186] on icon "Blockly Workspace" at bounding box center [1043, 202] width 115 height 58
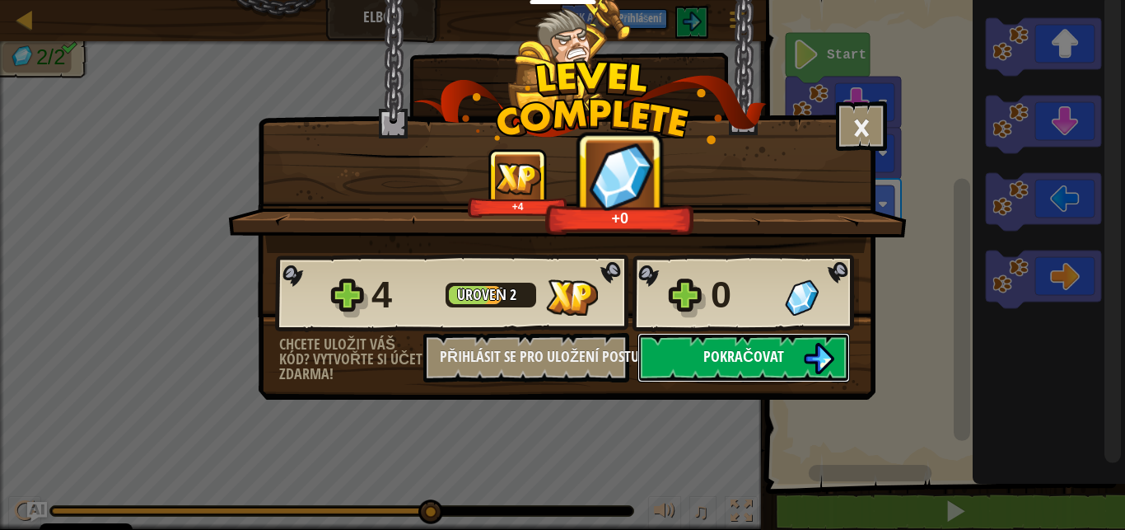
click at [811, 357] on img at bounding box center [818, 358] width 31 height 31
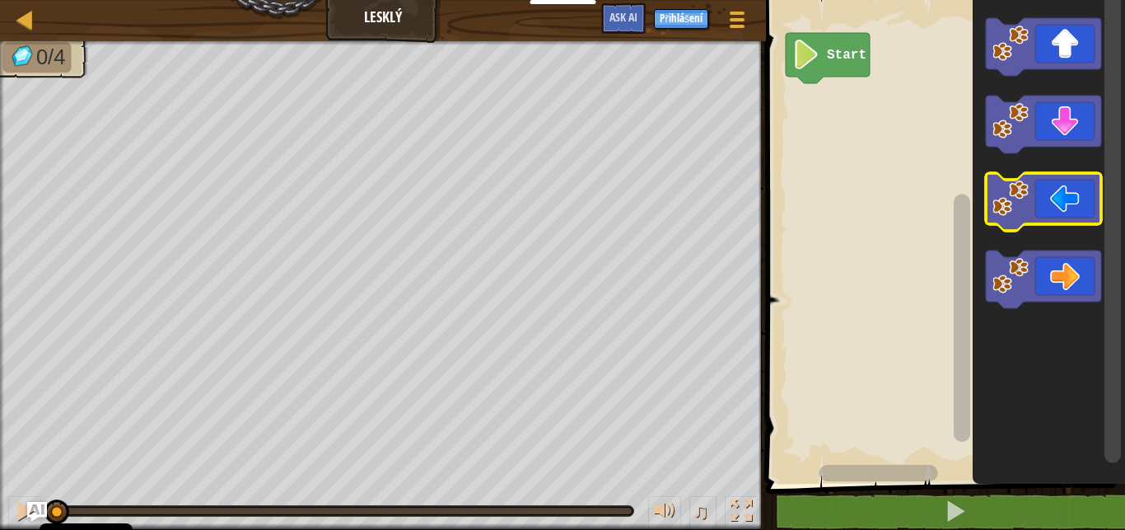
click at [1043, 180] on icon "Blockly Workspace" at bounding box center [1043, 202] width 115 height 58
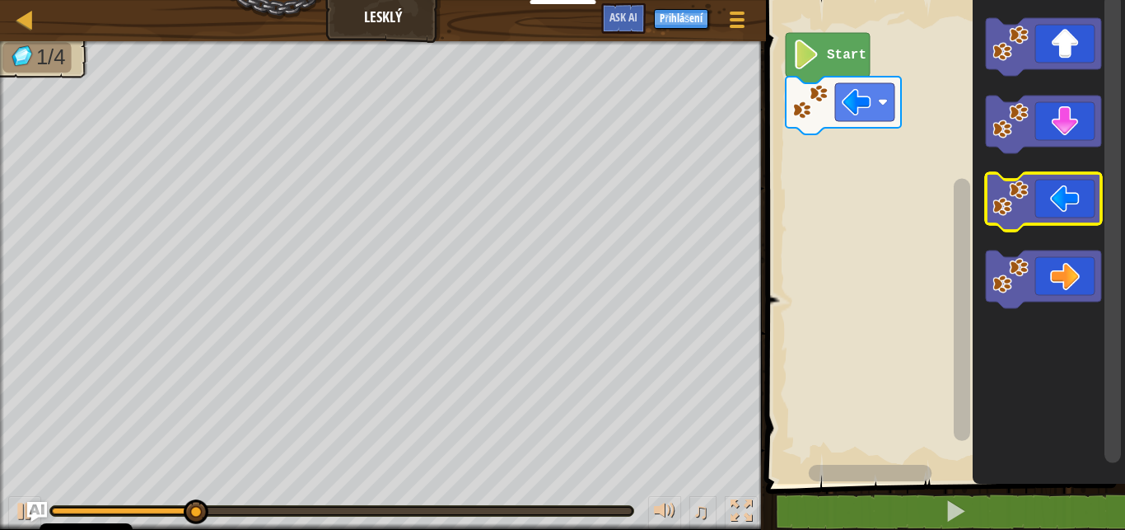
click at [1043, 180] on icon "Blockly Workspace" at bounding box center [1043, 202] width 115 height 58
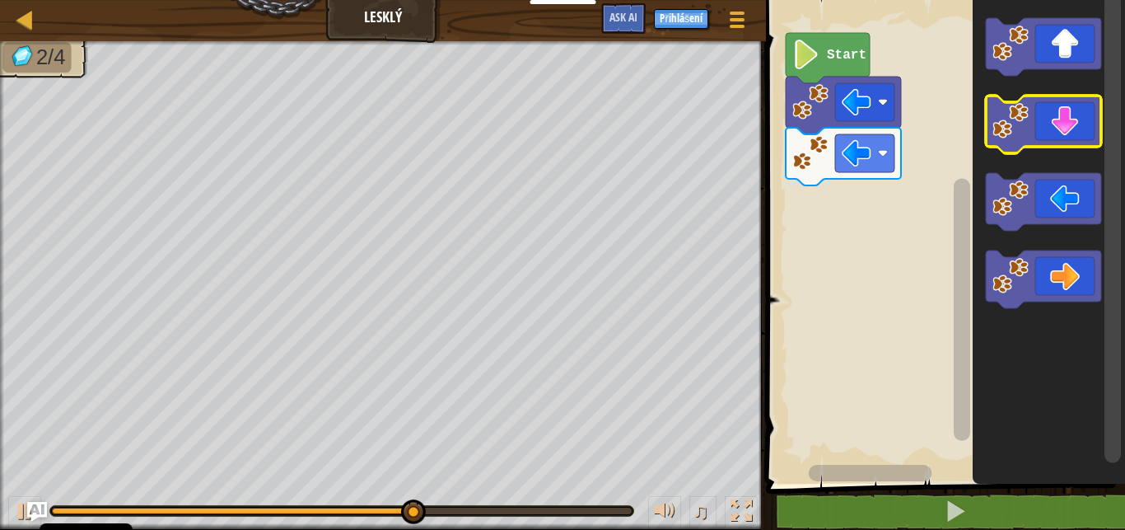
click at [1080, 145] on icon "Blockly Workspace" at bounding box center [1043, 125] width 115 height 58
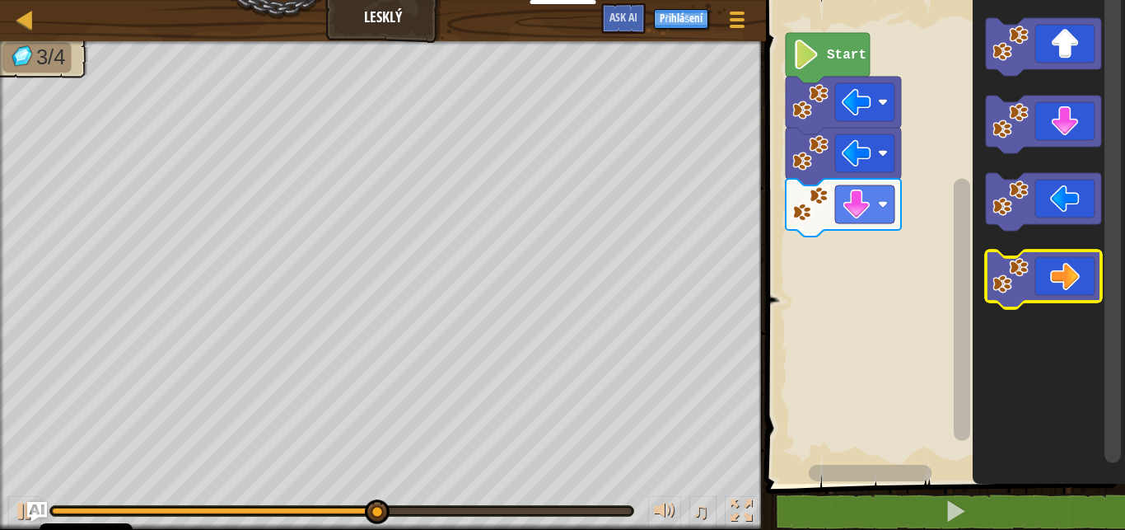
click at [1050, 282] on icon "Blockly Workspace" at bounding box center [1043, 279] width 115 height 58
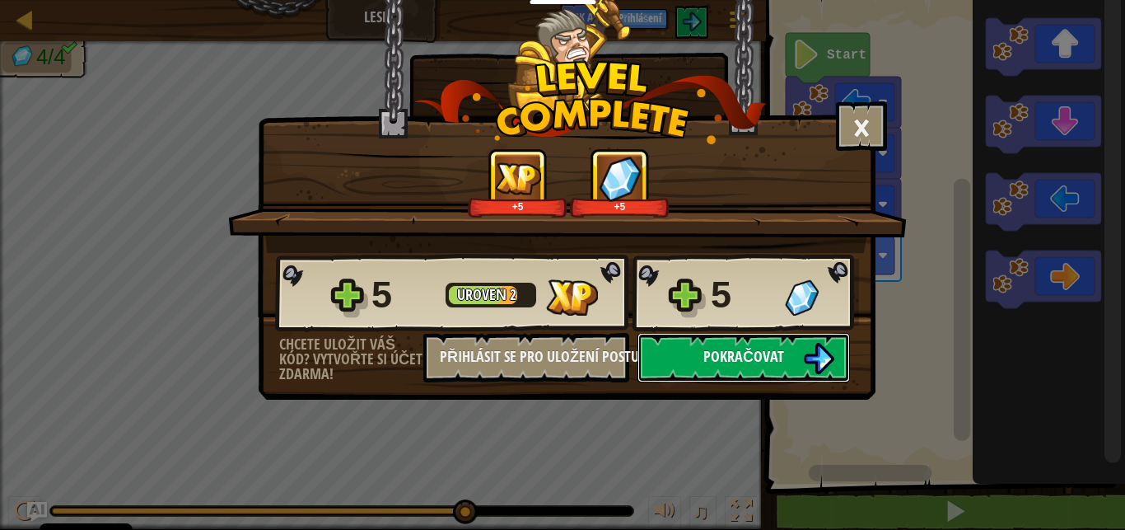
click at [768, 361] on span "Pokračovat" at bounding box center [743, 356] width 81 height 21
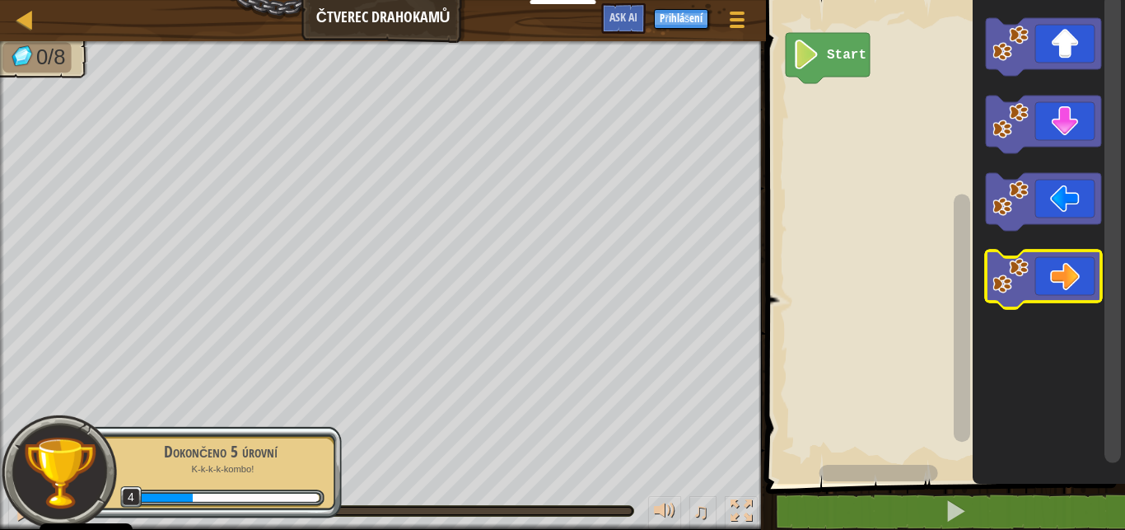
click at [1033, 268] on icon "Blockly Workspace" at bounding box center [1043, 279] width 115 height 58
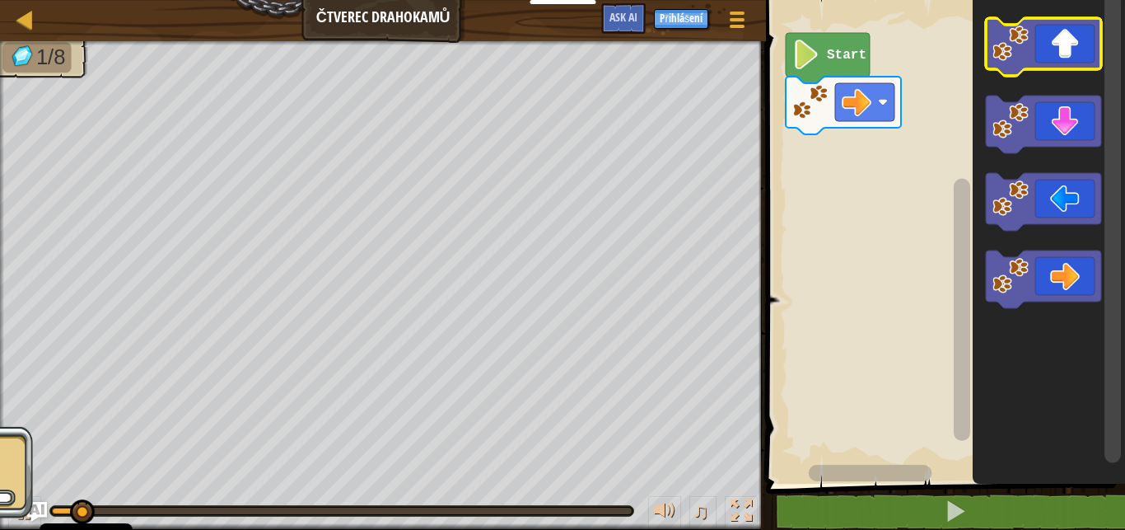
click at [1062, 56] on icon "Blockly Workspace" at bounding box center [1043, 47] width 115 height 58
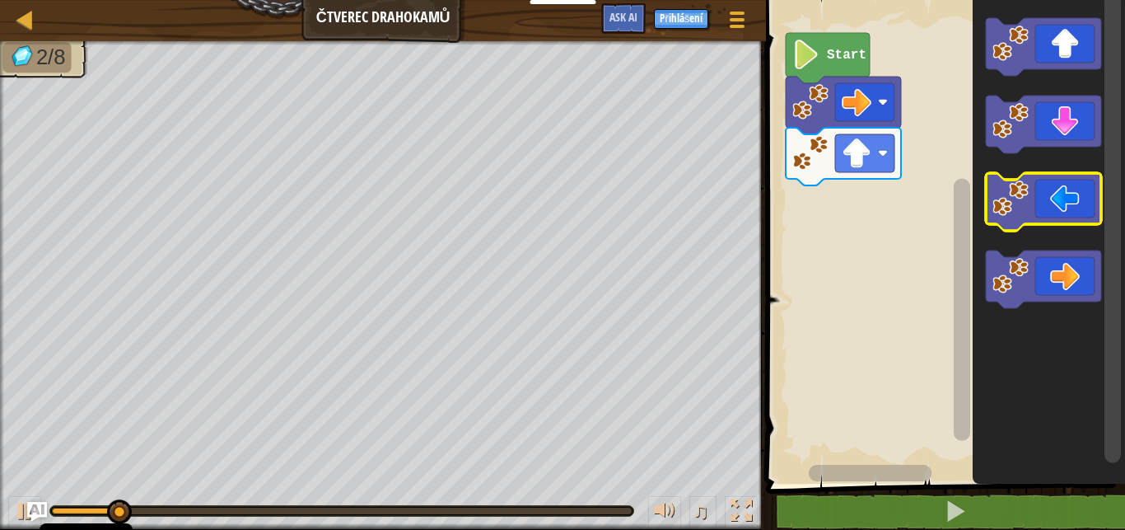
click at [1066, 199] on icon "Blockly Workspace" at bounding box center [1043, 202] width 115 height 58
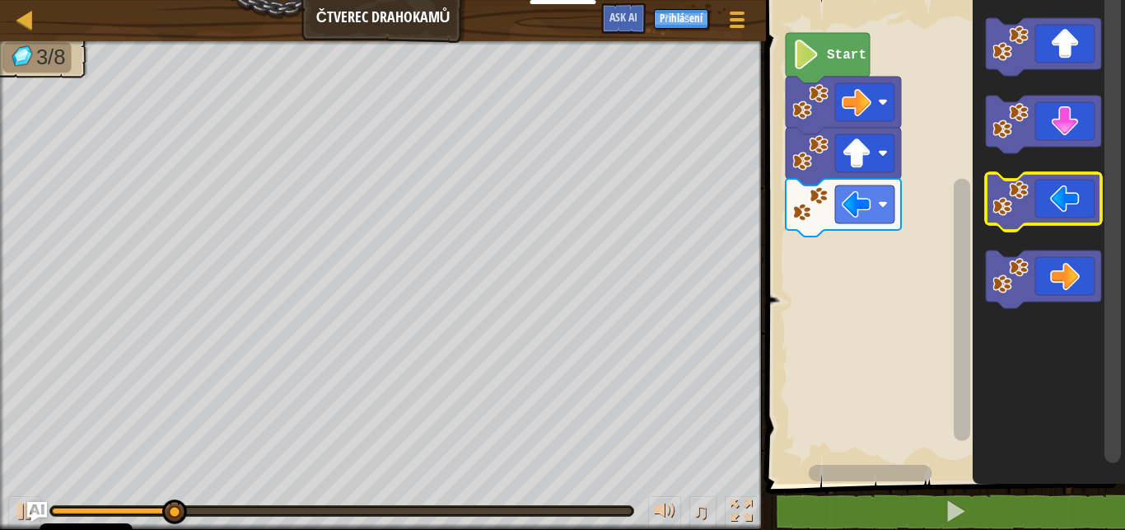
click at [1066, 199] on icon "Blockly Workspace" at bounding box center [1043, 202] width 115 height 58
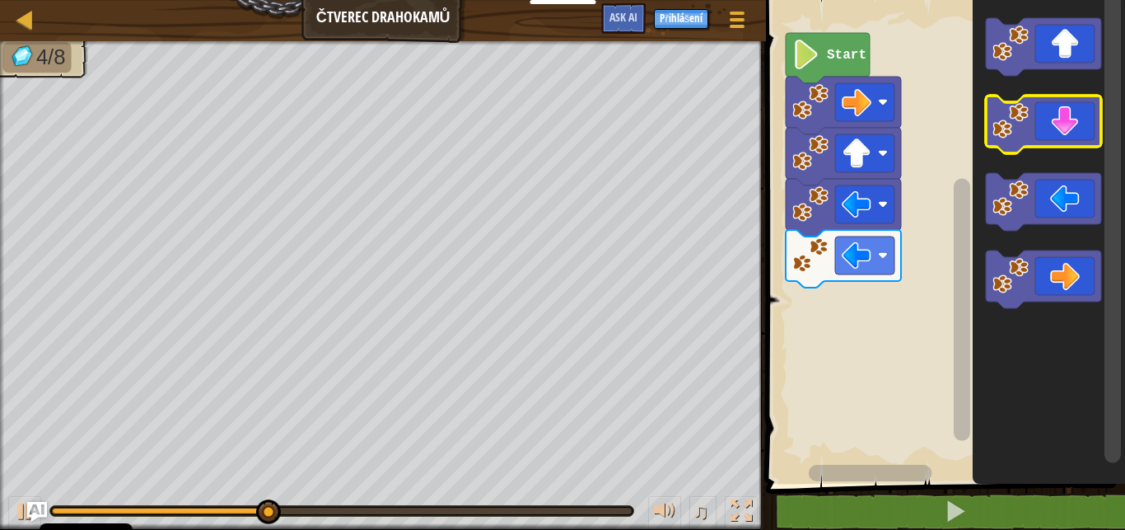
click at [1062, 135] on icon "Blockly Workspace" at bounding box center [1043, 125] width 115 height 58
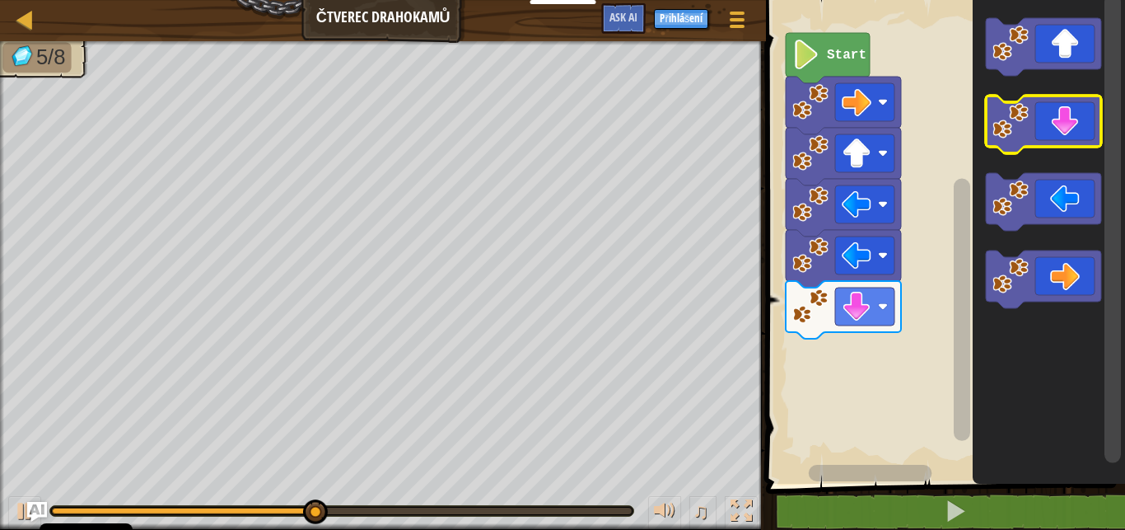
click at [1062, 135] on icon "Blockly Workspace" at bounding box center [1043, 125] width 115 height 58
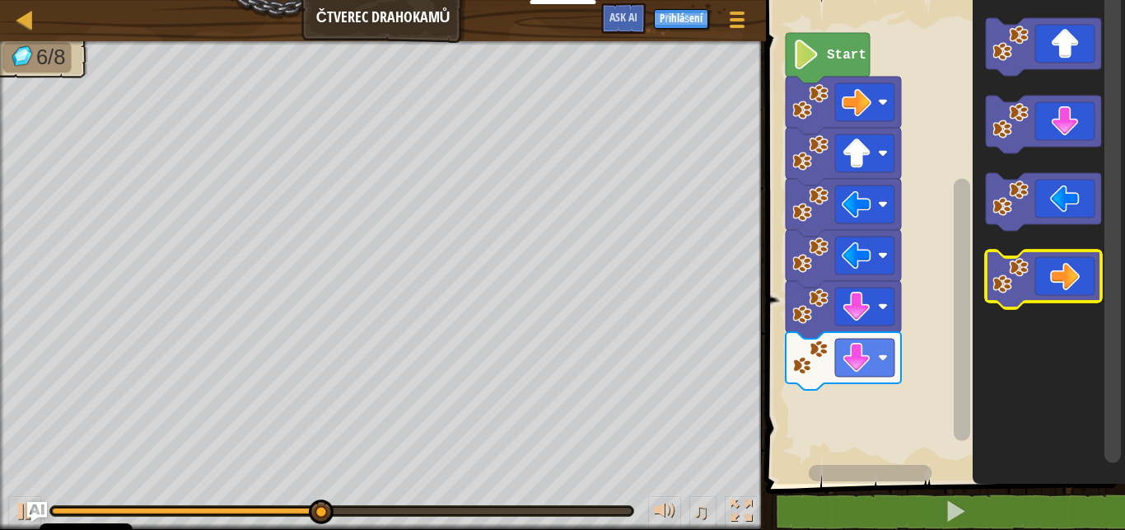
click at [1062, 262] on icon "Blockly Workspace" at bounding box center [1043, 279] width 115 height 58
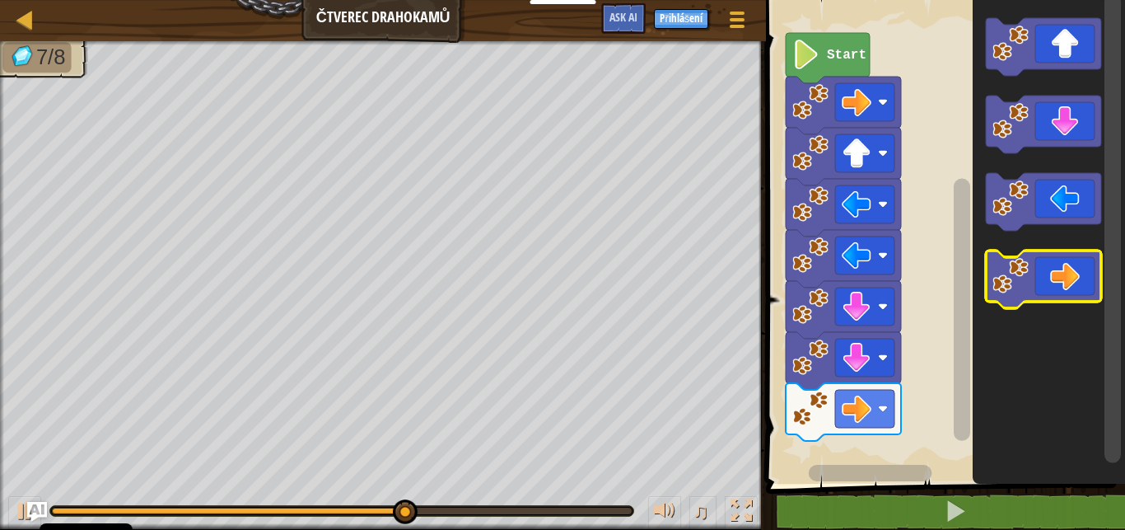
click at [1062, 262] on icon "Blockly Workspace" at bounding box center [1043, 279] width 115 height 58
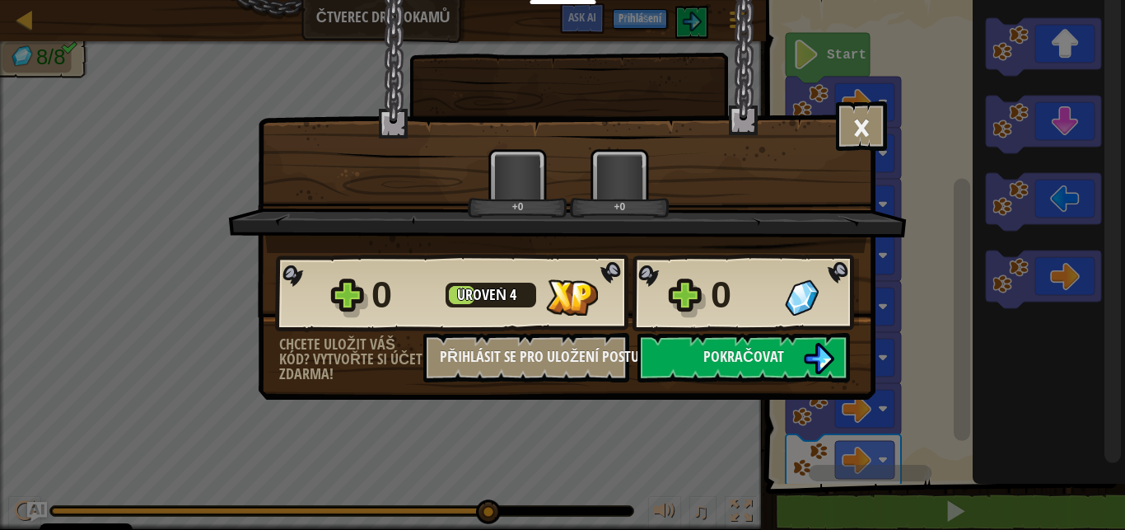
click at [918, 491] on div "× Ohodnoťte tuto úroveň: +0 +0 Reticulating Splines... 0 Úroveň 4 0 Chcete ulož…" at bounding box center [562, 265] width 1125 height 530
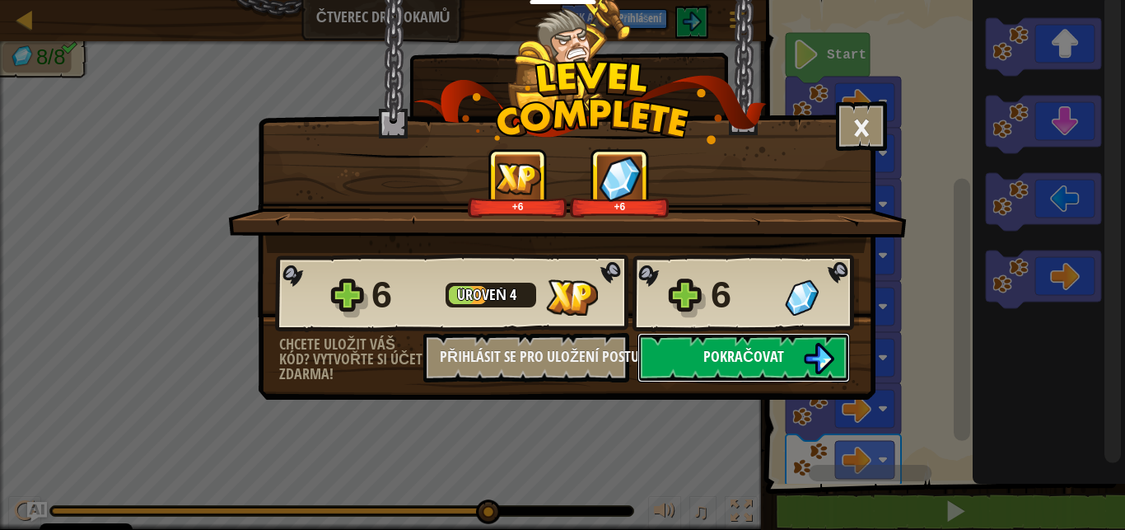
click at [777, 358] on span "Pokračovat" at bounding box center [743, 356] width 81 height 21
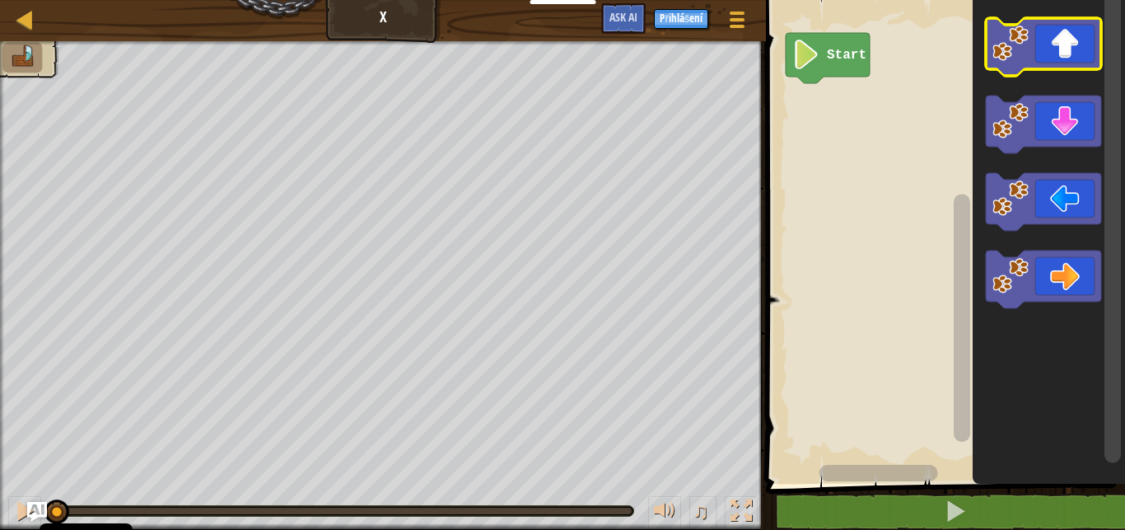
click at [1078, 40] on icon "Blockly Workspace" at bounding box center [1043, 47] width 115 height 58
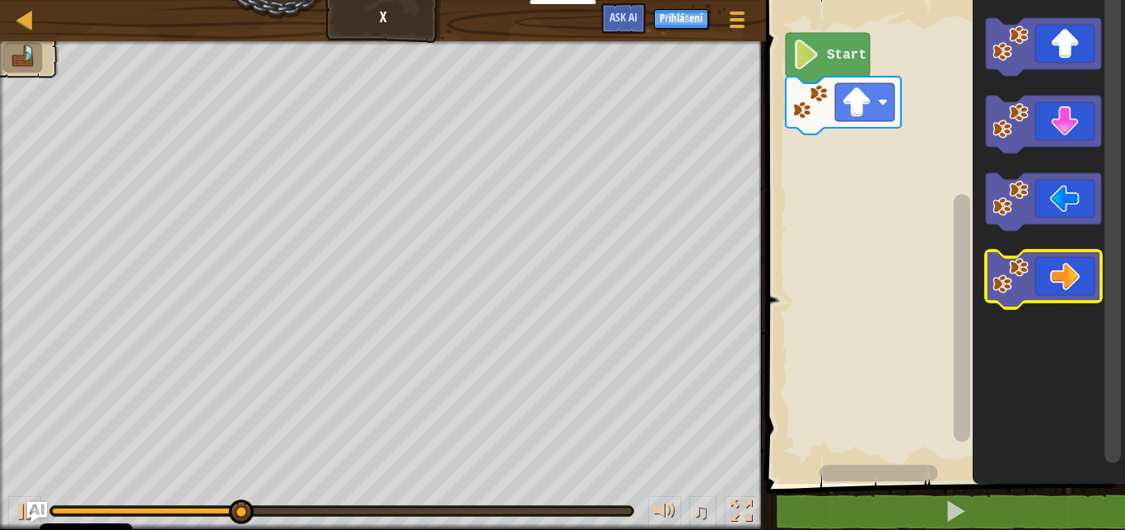
click at [1085, 287] on icon "Blockly Workspace" at bounding box center [1043, 279] width 115 height 58
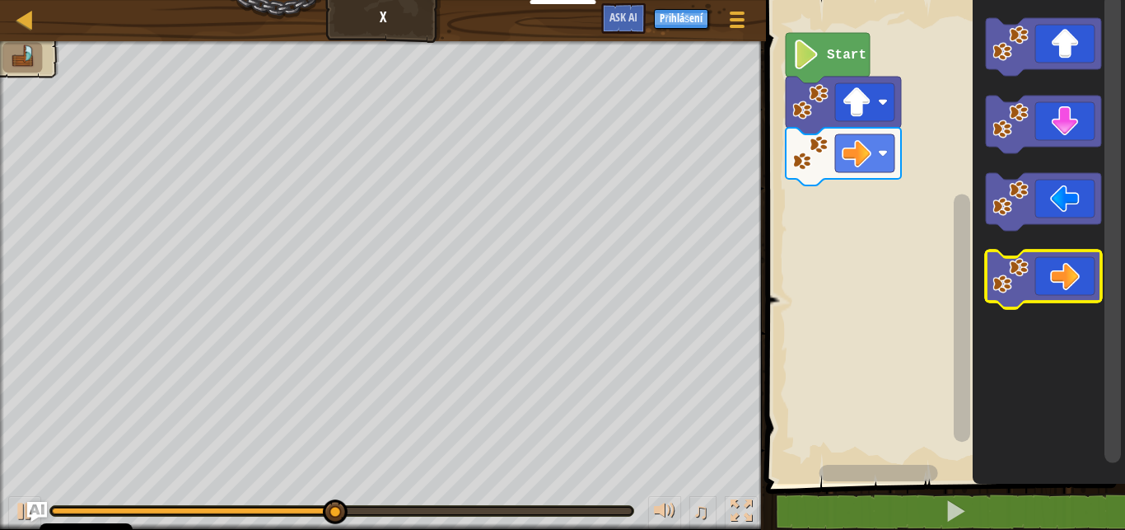
click at [1085, 287] on icon "Blockly Workspace" at bounding box center [1043, 279] width 115 height 58
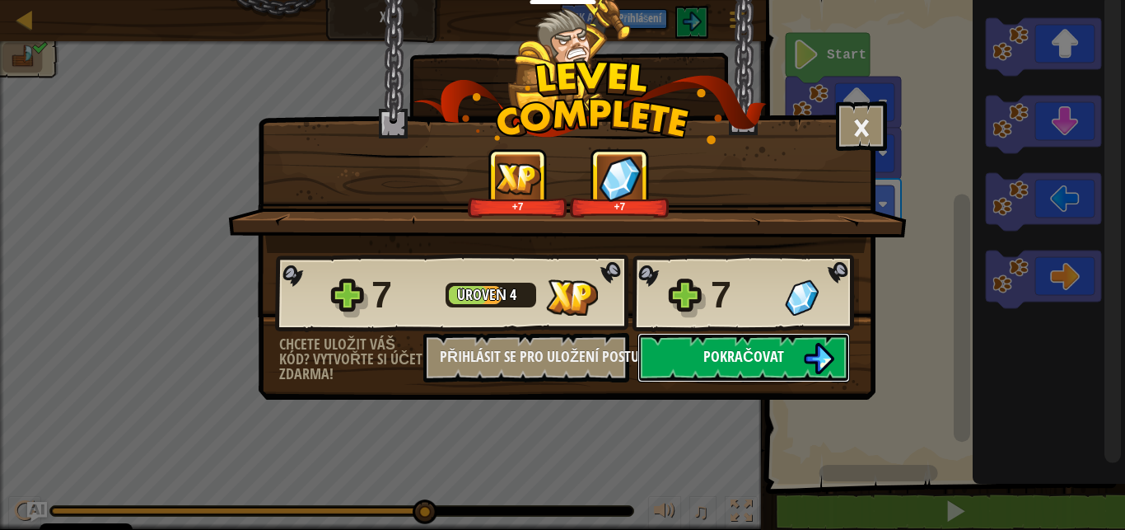
click at [721, 363] on span "Pokračovat" at bounding box center [743, 356] width 81 height 21
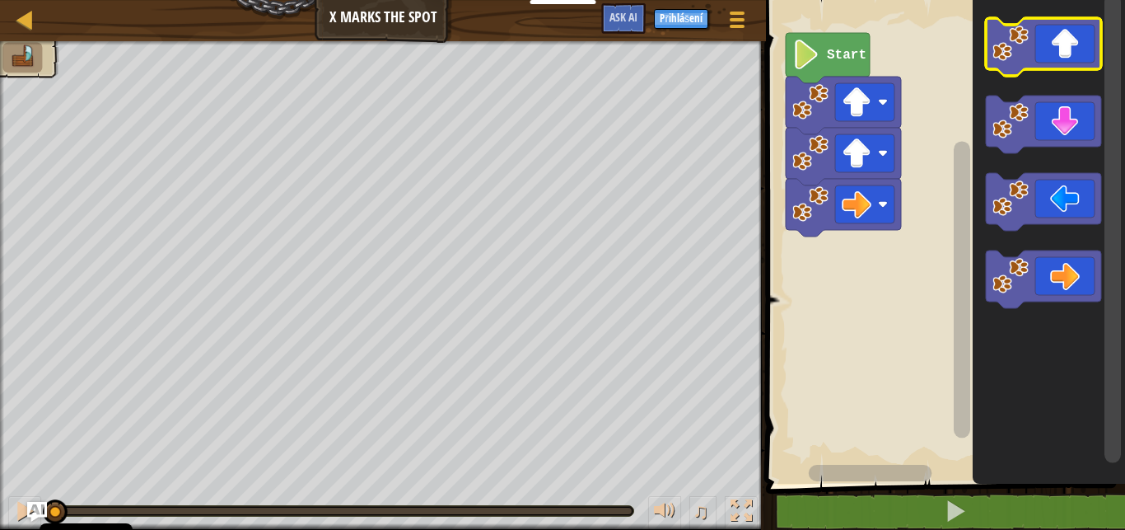
click at [1020, 33] on image "Blockly Workspace" at bounding box center [1010, 44] width 36 height 36
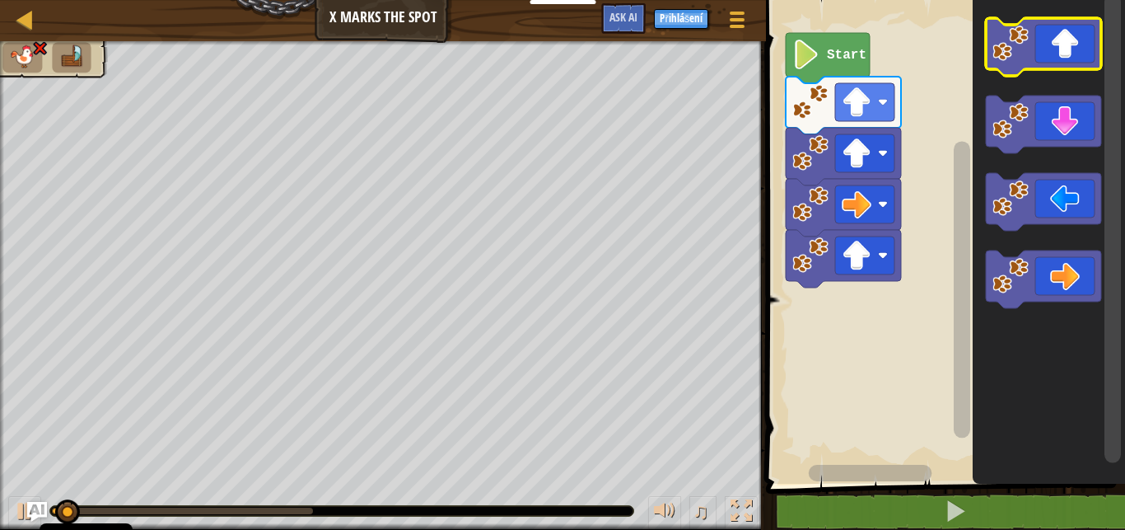
click at [1020, 33] on image "Blockly Workspace" at bounding box center [1010, 44] width 36 height 36
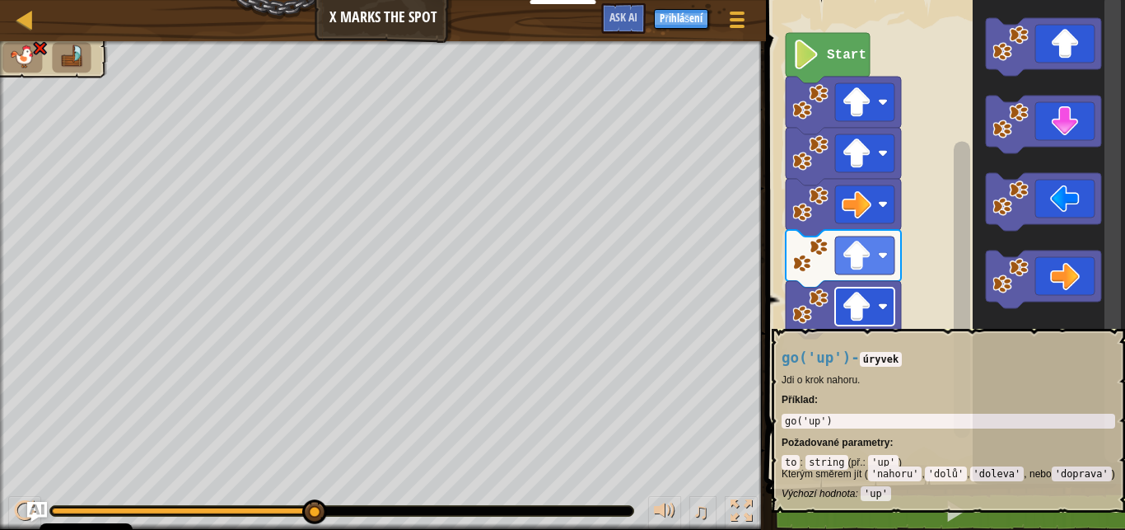
click at [843, 320] on g "Start" at bounding box center [843, 186] width 115 height 306
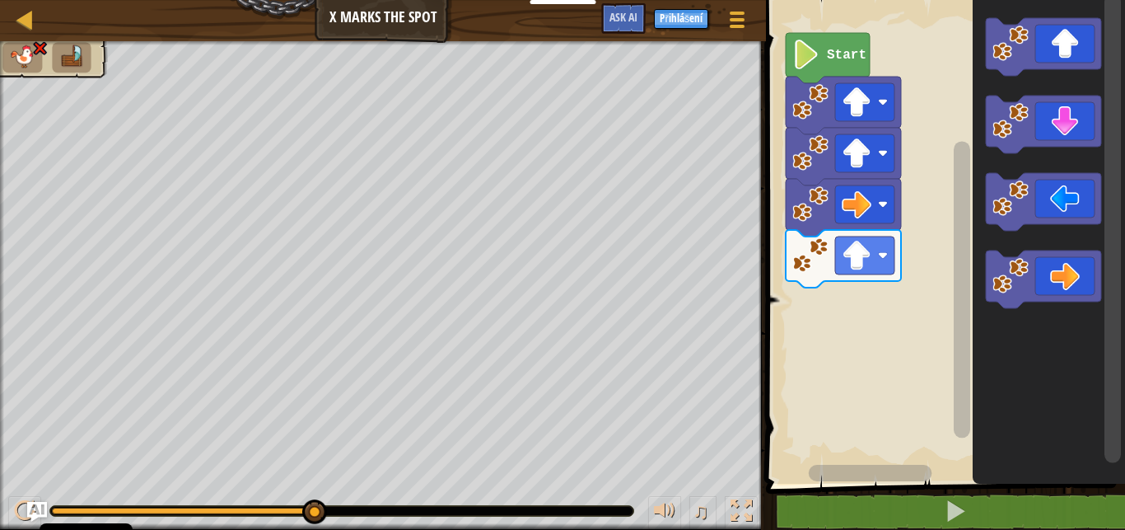
click at [841, 294] on rect "Blockly Workspace" at bounding box center [943, 238] width 364 height 492
click at [864, 263] on image "Blockly Workspace" at bounding box center [857, 255] width 30 height 30
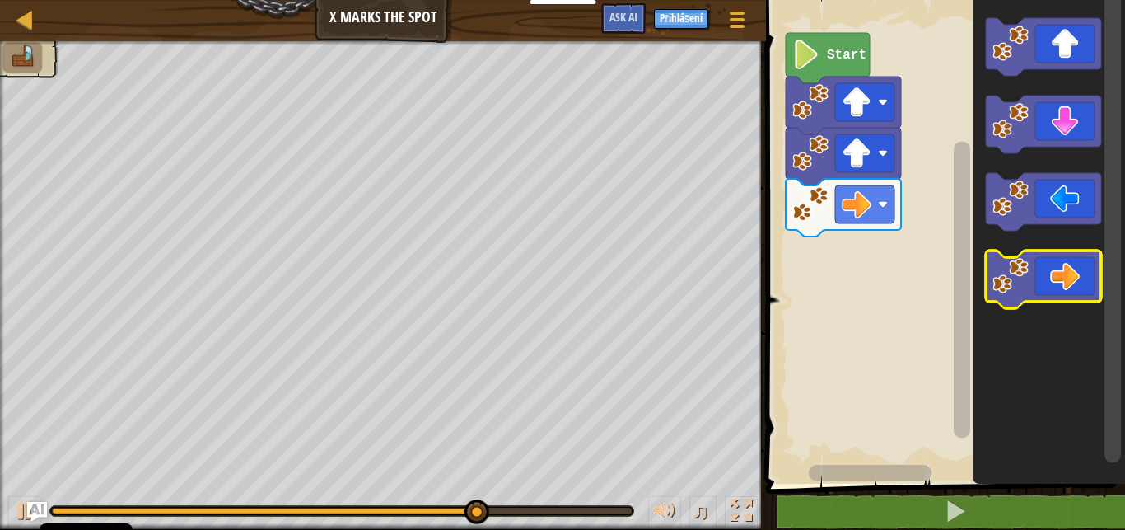
click at [1085, 280] on icon "Blockly Workspace" at bounding box center [1043, 279] width 115 height 58
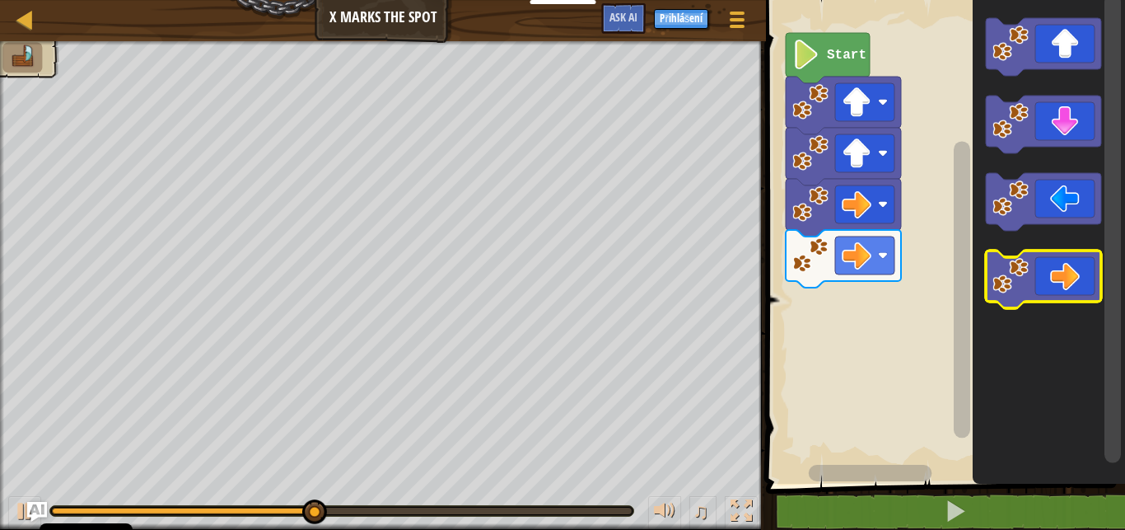
click at [1085, 280] on icon "Blockly Workspace" at bounding box center [1043, 279] width 115 height 58
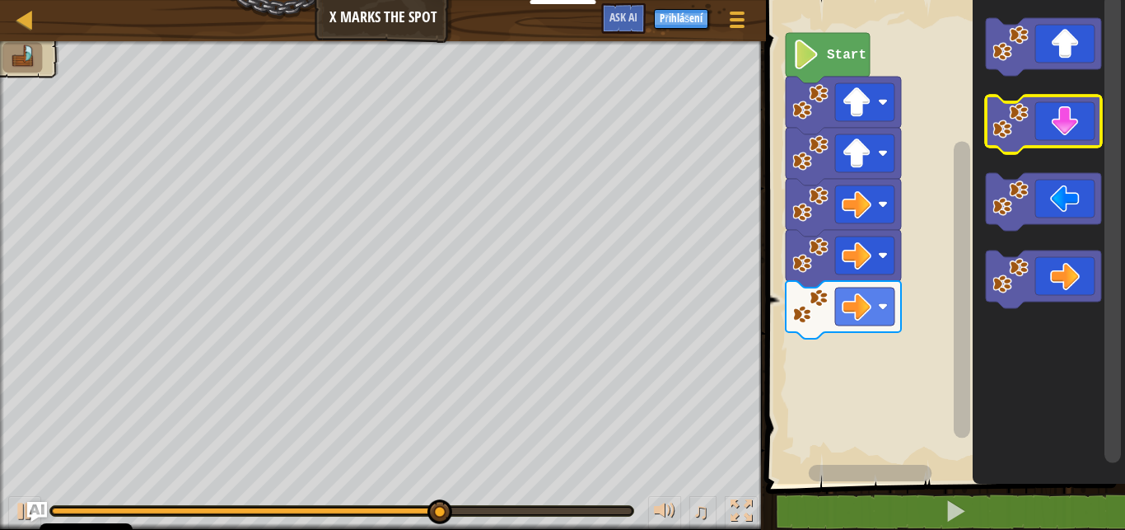
click at [1045, 138] on icon "Blockly Workspace" at bounding box center [1043, 125] width 115 height 58
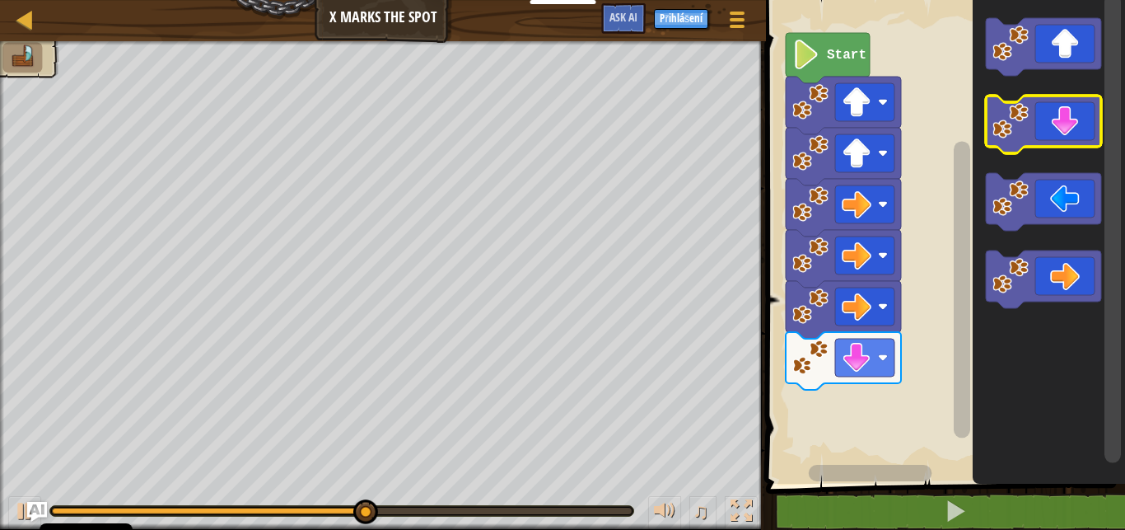
click at [1045, 138] on icon "Blockly Workspace" at bounding box center [1043, 125] width 115 height 58
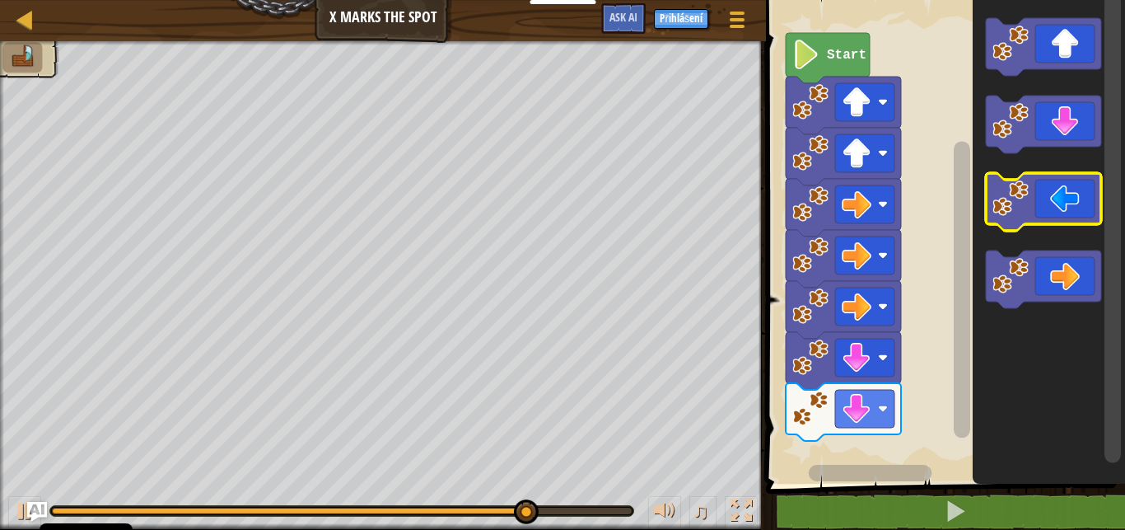
click at [1063, 184] on icon "Blockly Workspace" at bounding box center [1043, 202] width 115 height 58
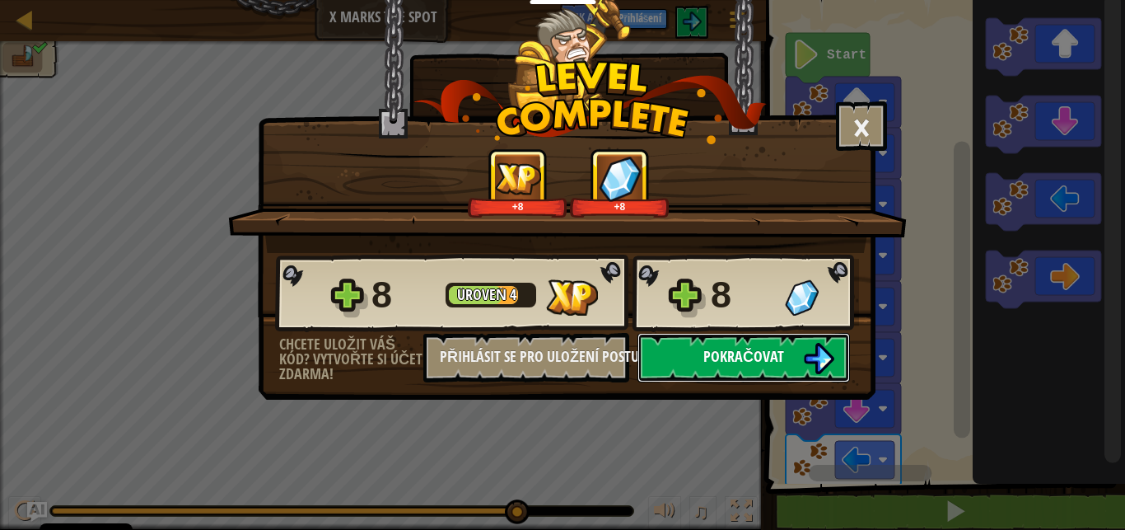
click at [777, 375] on button "Pokračovat" at bounding box center [743, 357] width 212 height 49
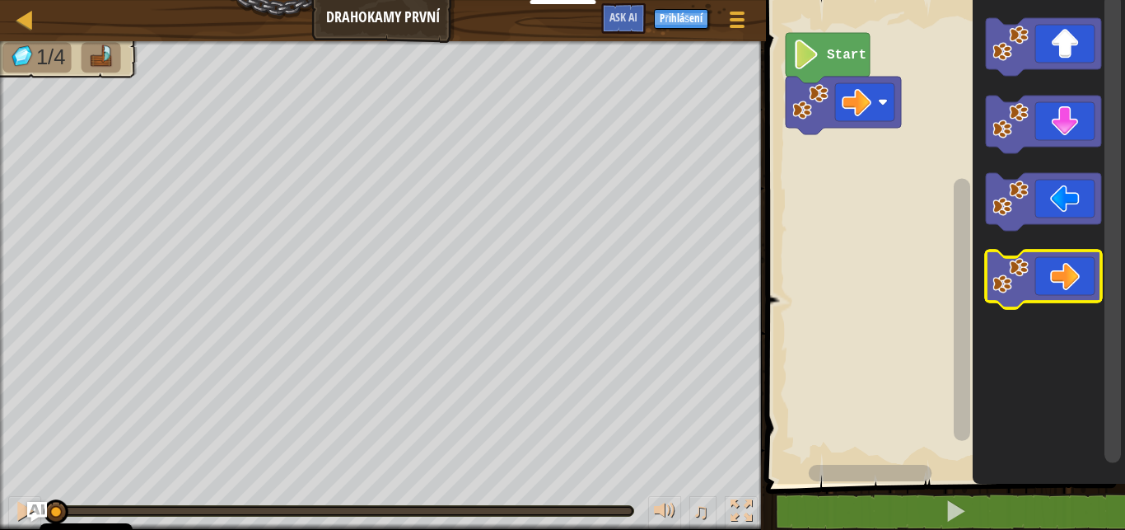
click at [1018, 286] on image "Blockly Workspace" at bounding box center [1010, 276] width 36 height 36
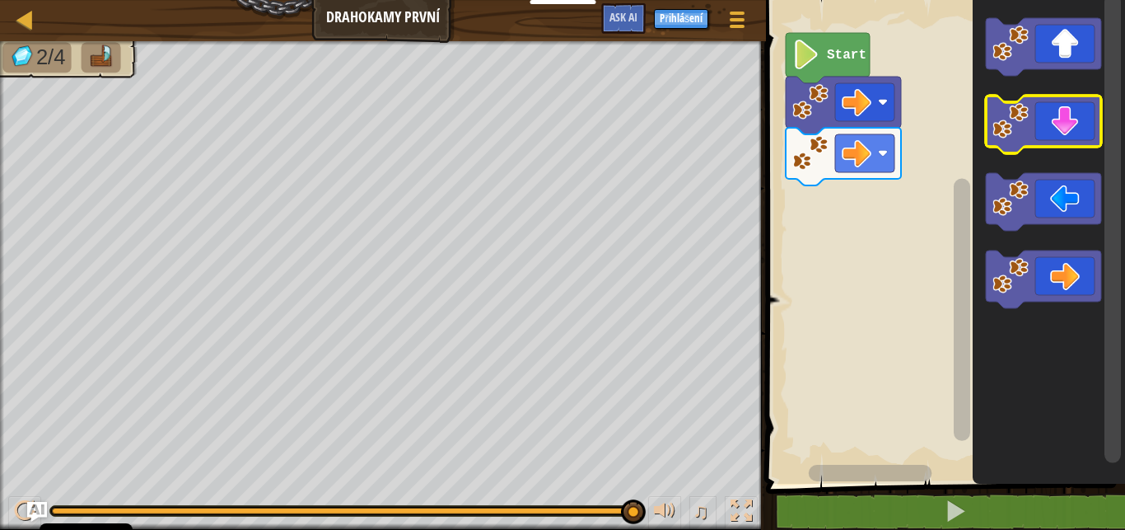
click at [1066, 119] on icon "Blockly Workspace" at bounding box center [1043, 125] width 115 height 58
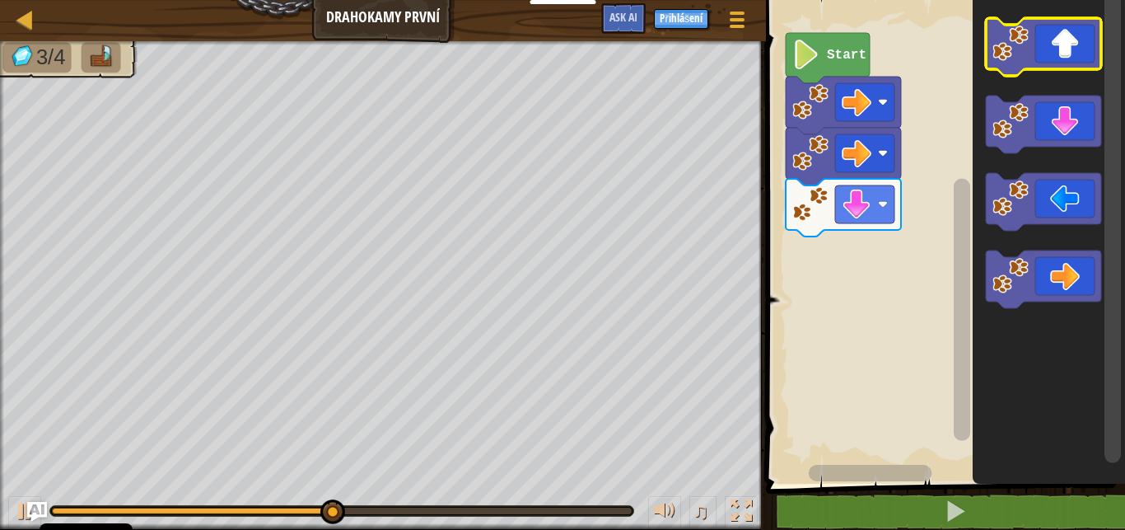
click at [1071, 48] on icon "Blockly Workspace" at bounding box center [1043, 47] width 115 height 58
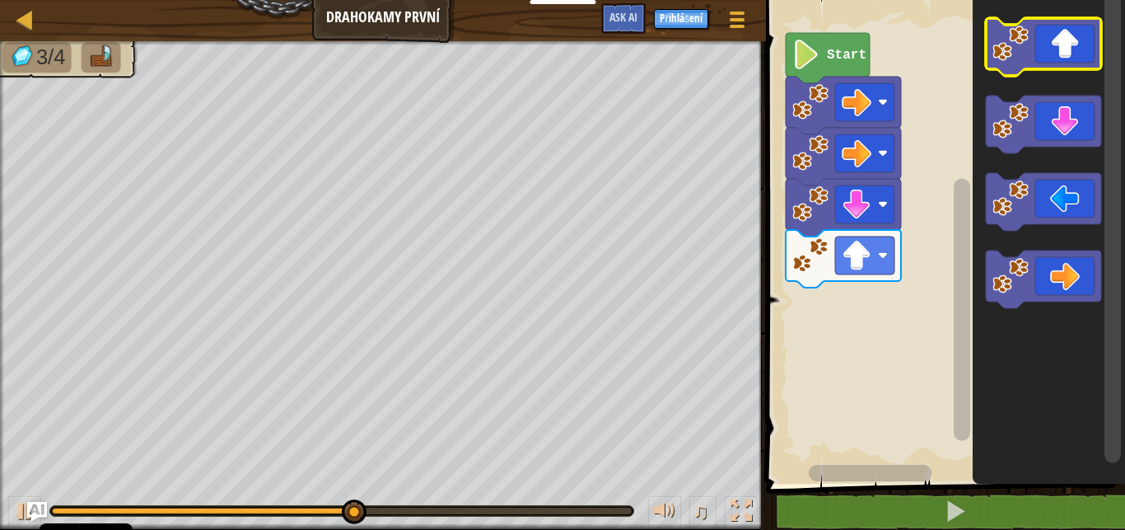
click at [1071, 48] on icon "Blockly Workspace" at bounding box center [1043, 47] width 115 height 58
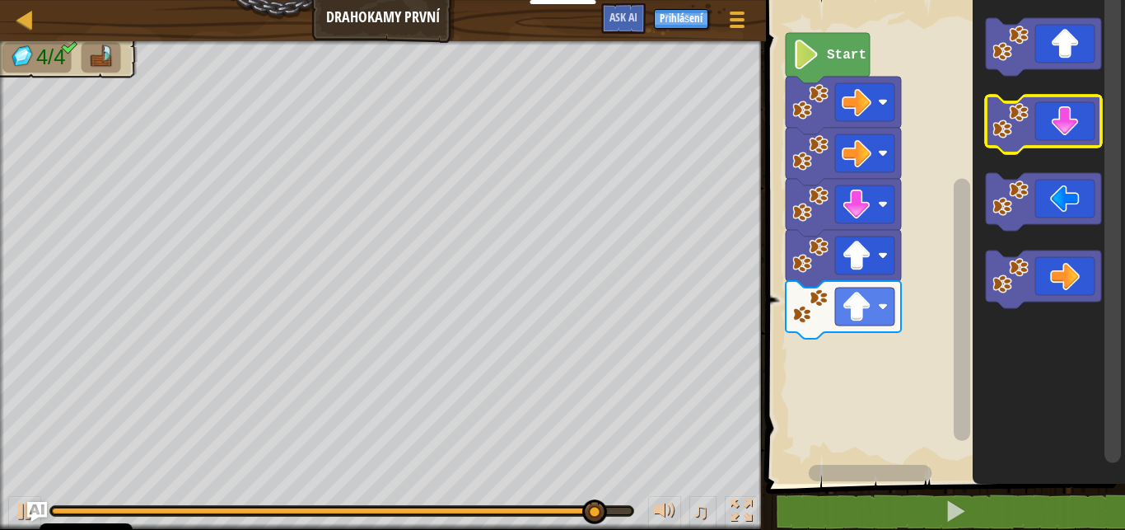
click at [1037, 128] on icon "Blockly Workspace" at bounding box center [1043, 125] width 115 height 58
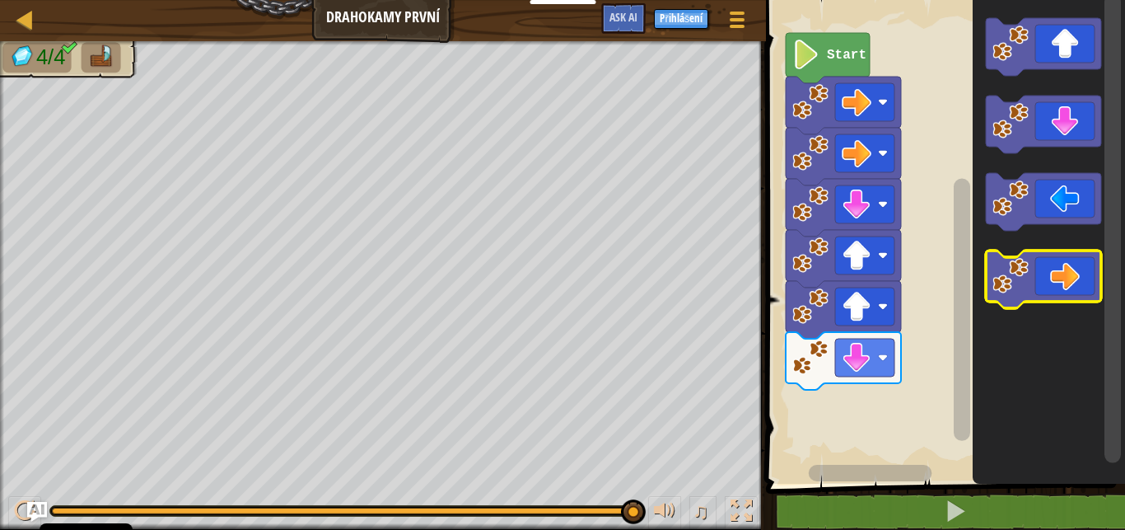
click at [1073, 279] on icon "Blockly Workspace" at bounding box center [1043, 279] width 115 height 58
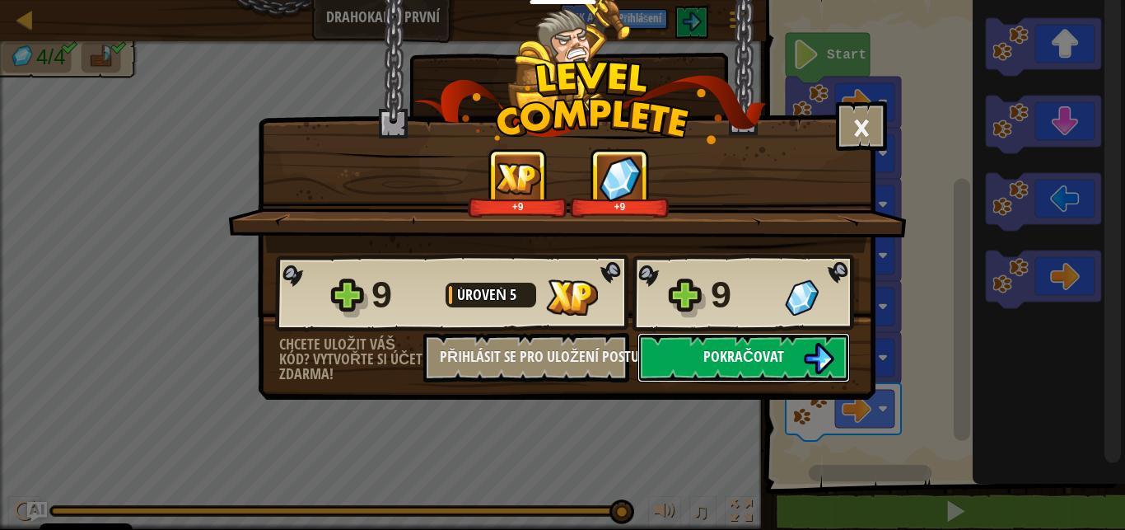
click at [718, 340] on button "Pokračovat" at bounding box center [743, 357] width 212 height 49
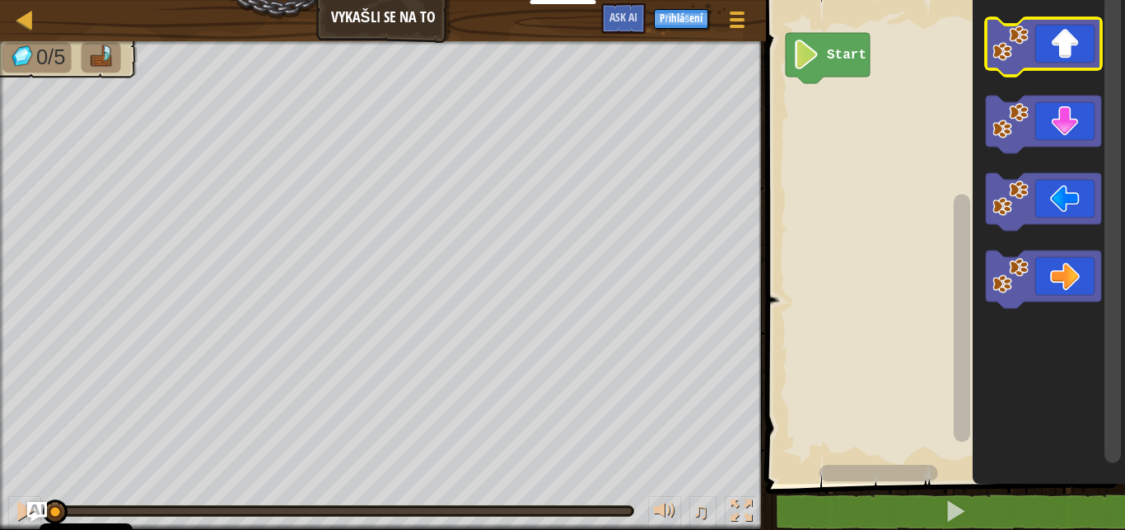
click at [1049, 52] on icon "Blockly Workspace" at bounding box center [1043, 47] width 115 height 58
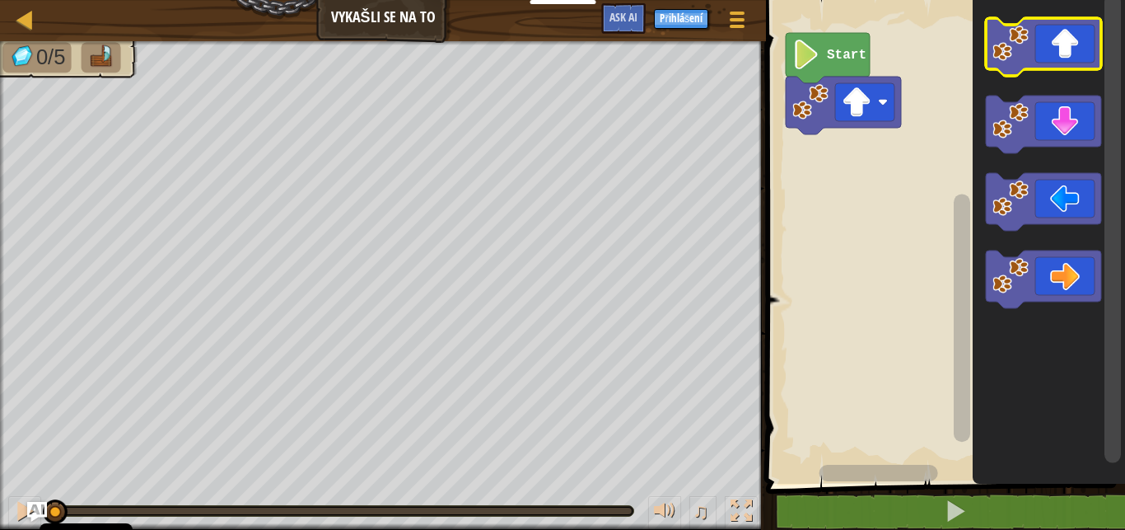
click at [1049, 52] on icon "Blockly Workspace" at bounding box center [1043, 47] width 115 height 58
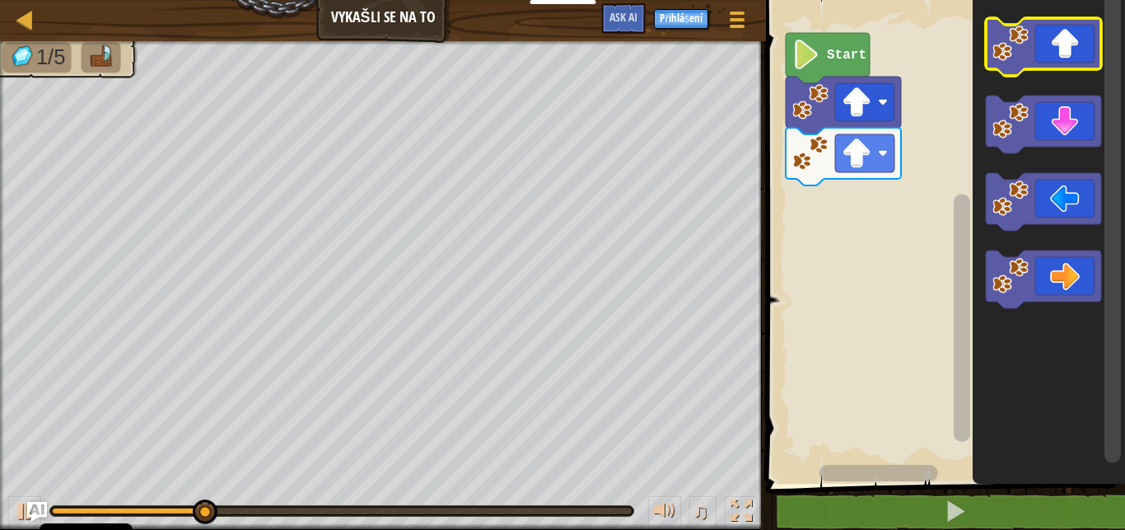
click at [1049, 52] on icon "Blockly Workspace" at bounding box center [1043, 47] width 115 height 58
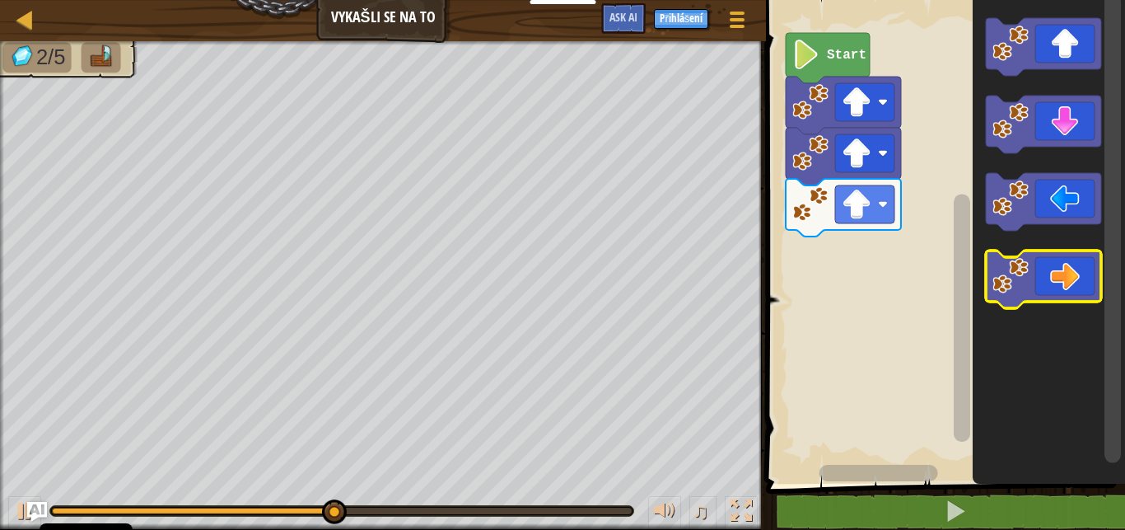
click at [1016, 292] on image "Blockly Workspace" at bounding box center [1010, 276] width 36 height 36
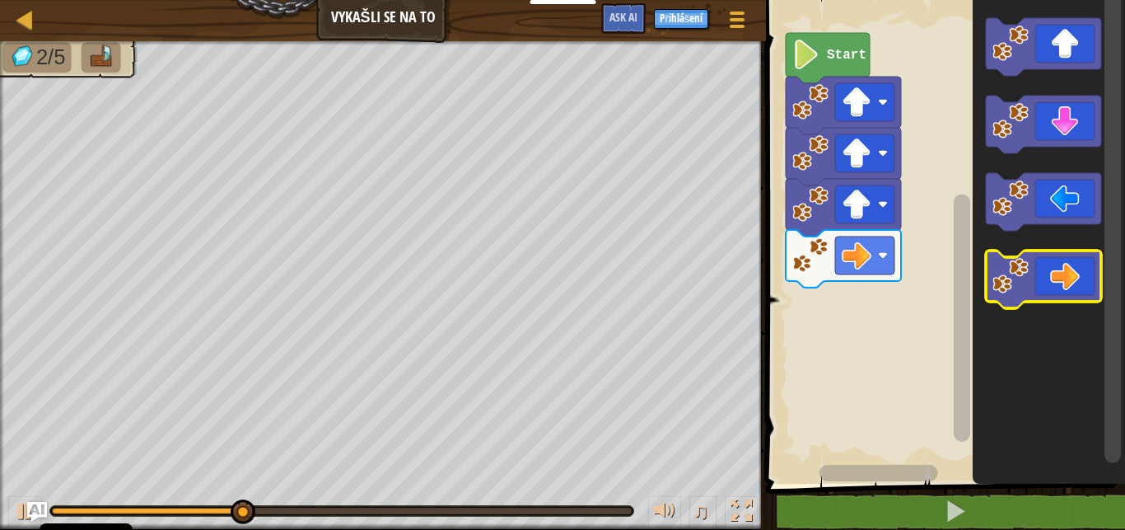
click at [1016, 292] on image "Blockly Workspace" at bounding box center [1010, 276] width 36 height 36
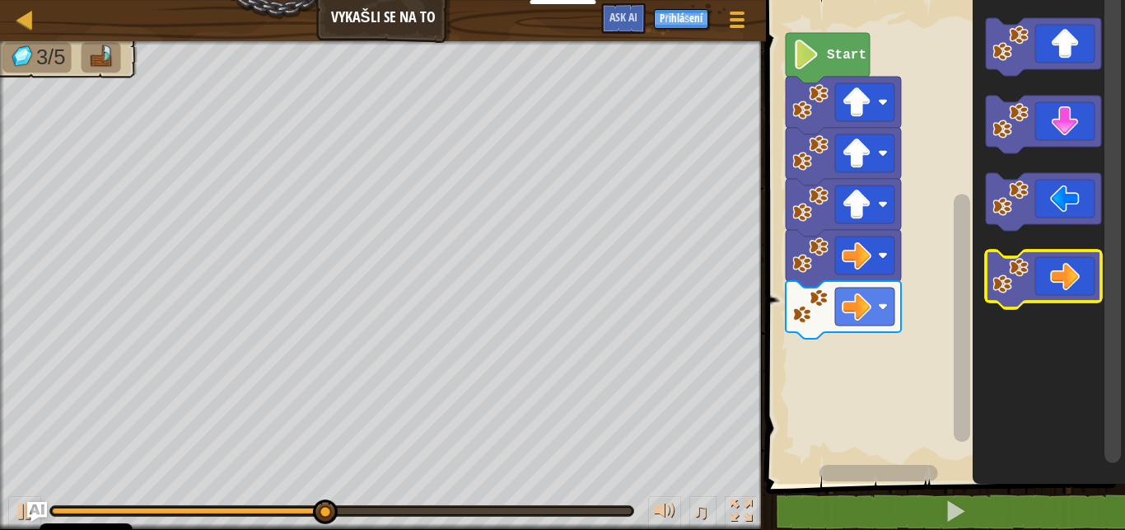
click at [1016, 292] on image "Blockly Workspace" at bounding box center [1010, 276] width 36 height 36
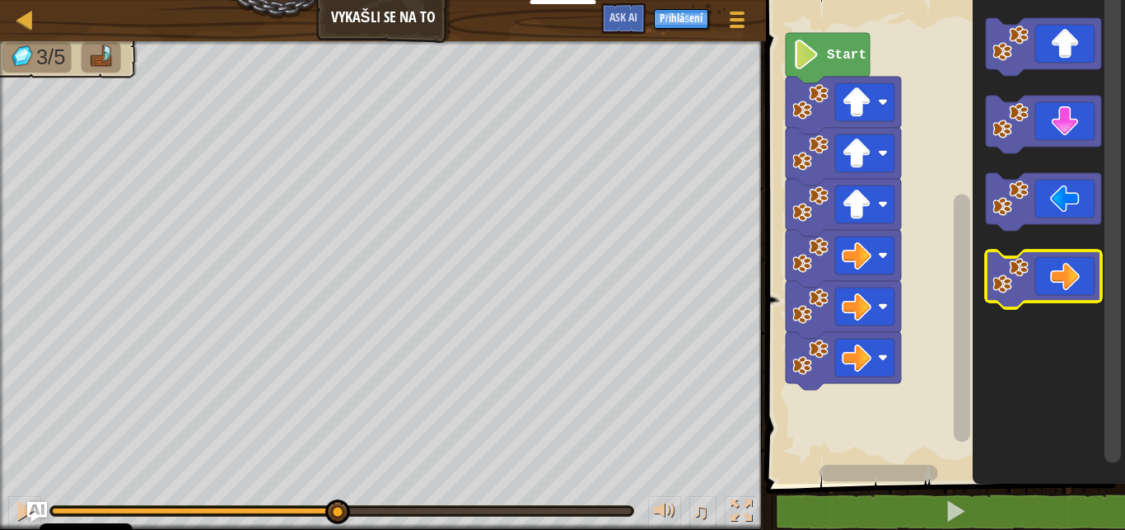
click at [1016, 292] on image "Blockly Workspace" at bounding box center [1010, 276] width 36 height 36
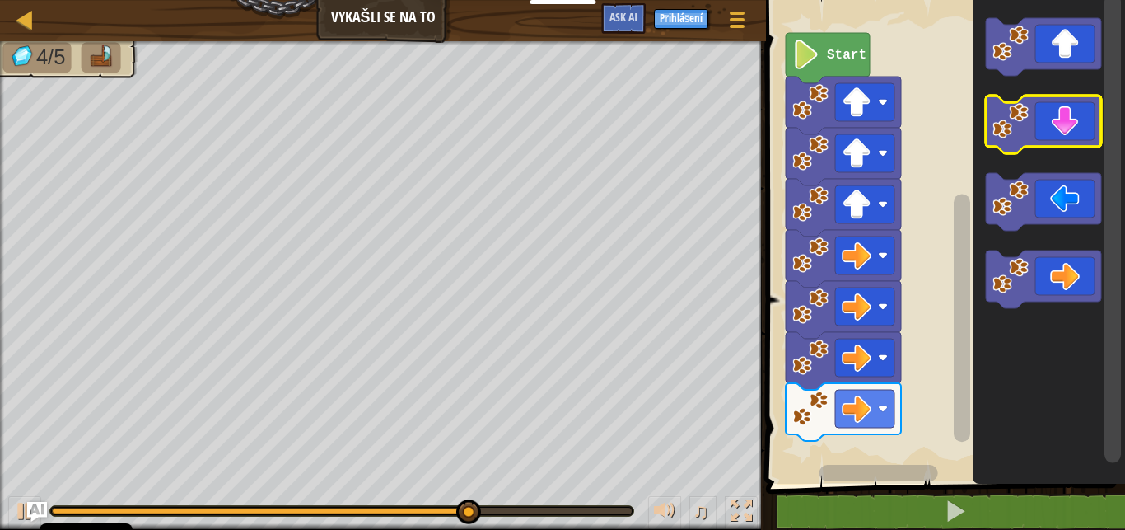
click at [1057, 137] on icon "Blockly Workspace" at bounding box center [1043, 125] width 115 height 58
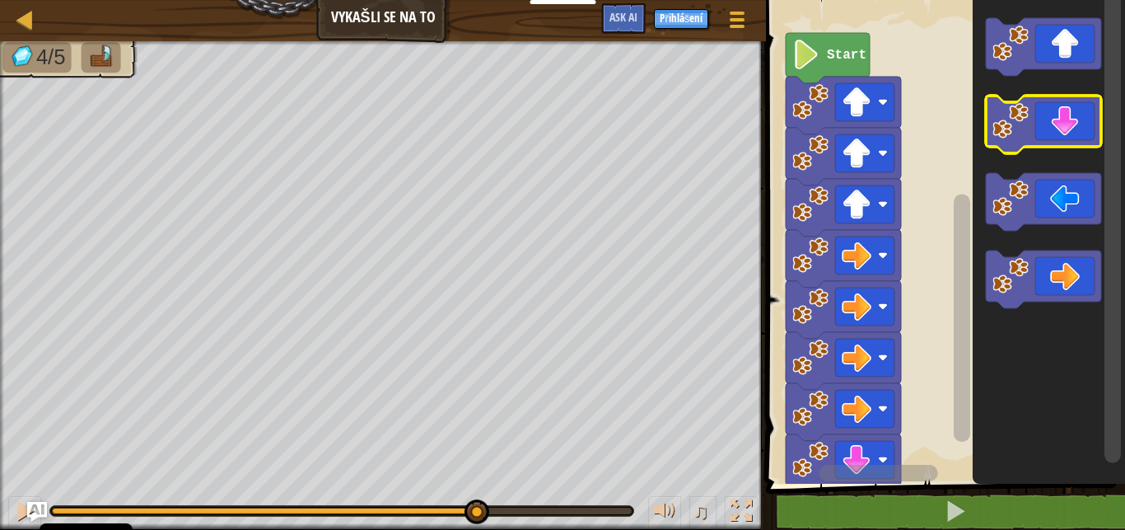
click at [1057, 137] on icon "Blockly Workspace" at bounding box center [1043, 125] width 115 height 58
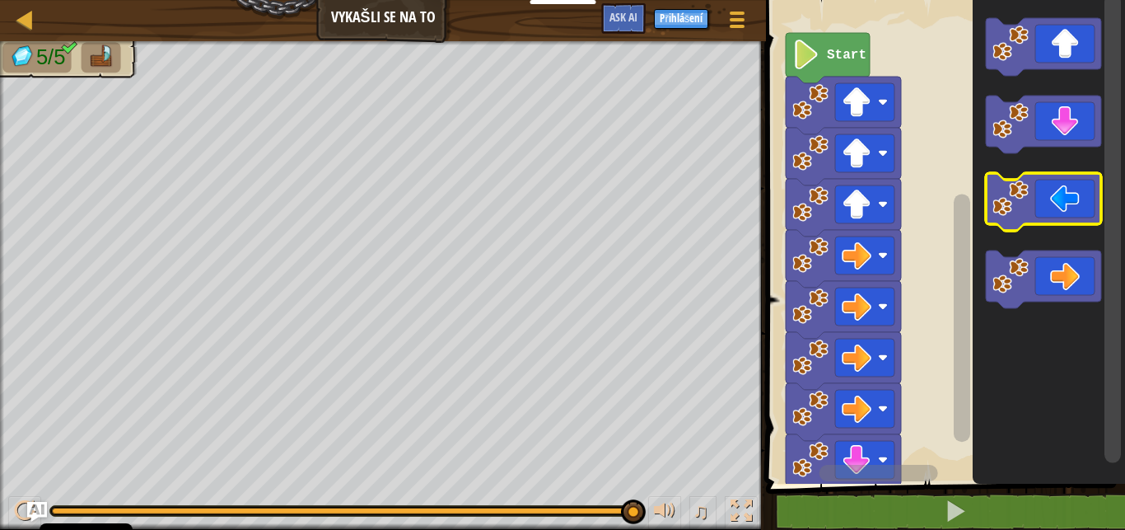
click at [1056, 195] on icon "Blockly Workspace" at bounding box center [1043, 202] width 115 height 58
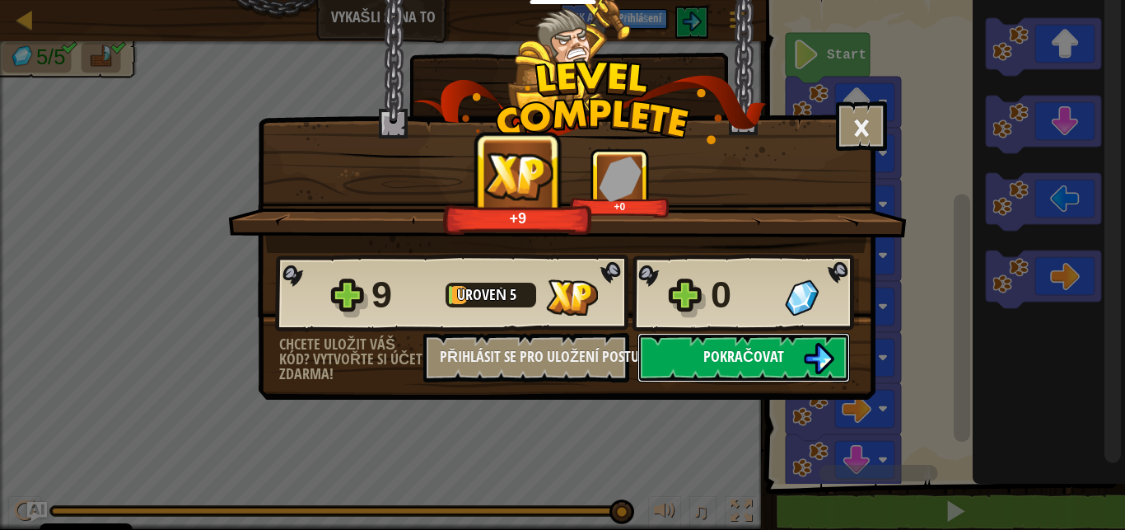
click at [770, 366] on span "Pokračovat" at bounding box center [743, 356] width 81 height 21
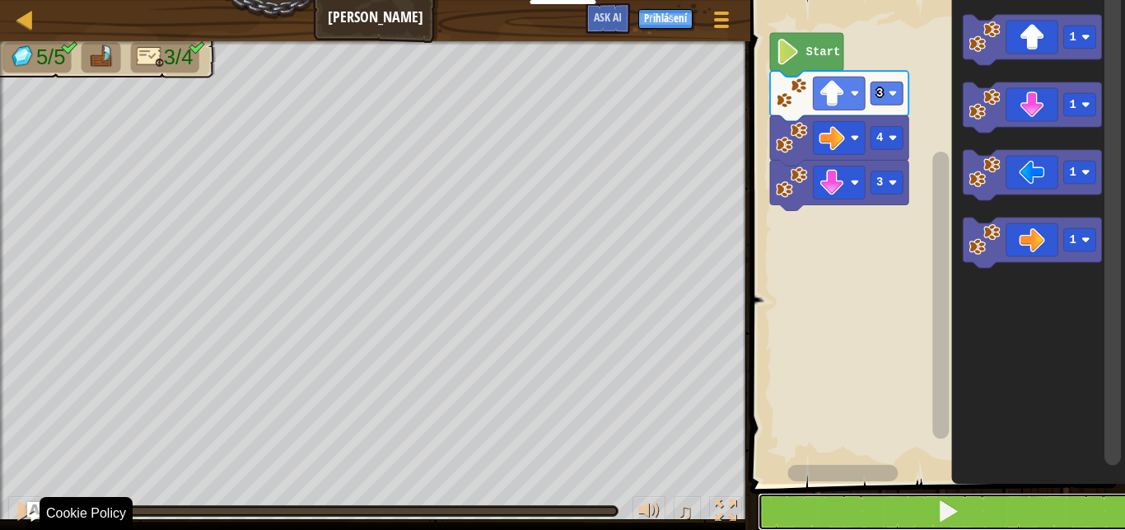
click at [957, 516] on span at bounding box center [947, 510] width 23 height 23
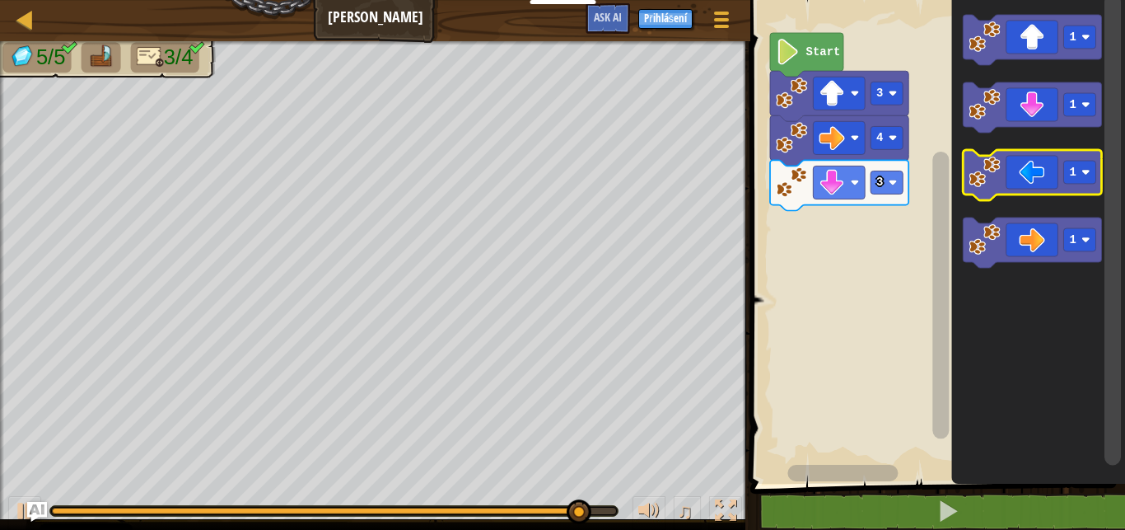
click at [1037, 194] on icon "Blockly Workspace" at bounding box center [1032, 175] width 138 height 50
click at [1036, 180] on icon "Blockly Workspace" at bounding box center [1032, 175] width 138 height 50
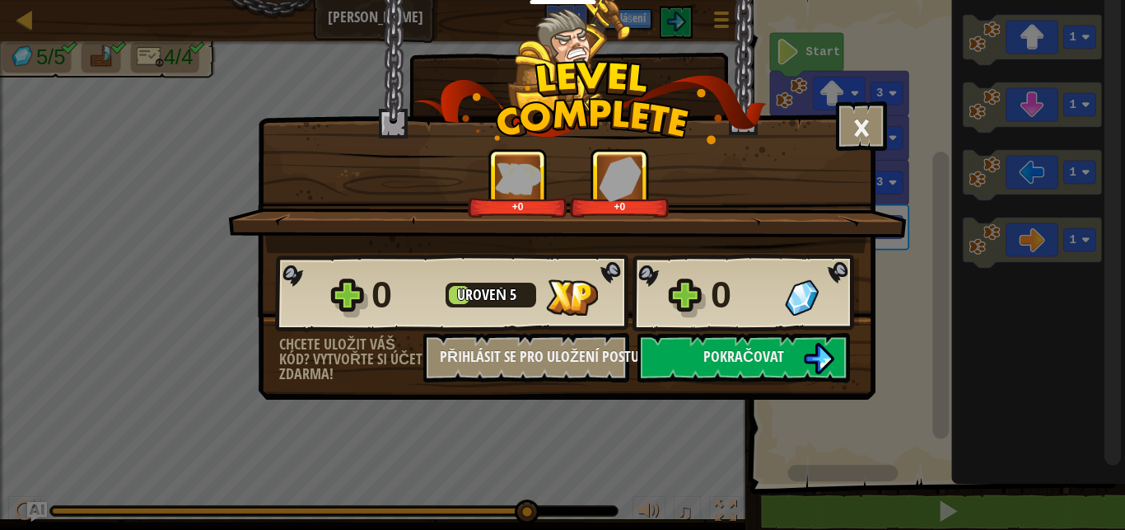
click at [911, 507] on div "× Ohodnoťte tuto úroveň: +0 +0 Reticulating Splines... 0 Úroveň 5 0 Chcete ulož…" at bounding box center [562, 265] width 1125 height 530
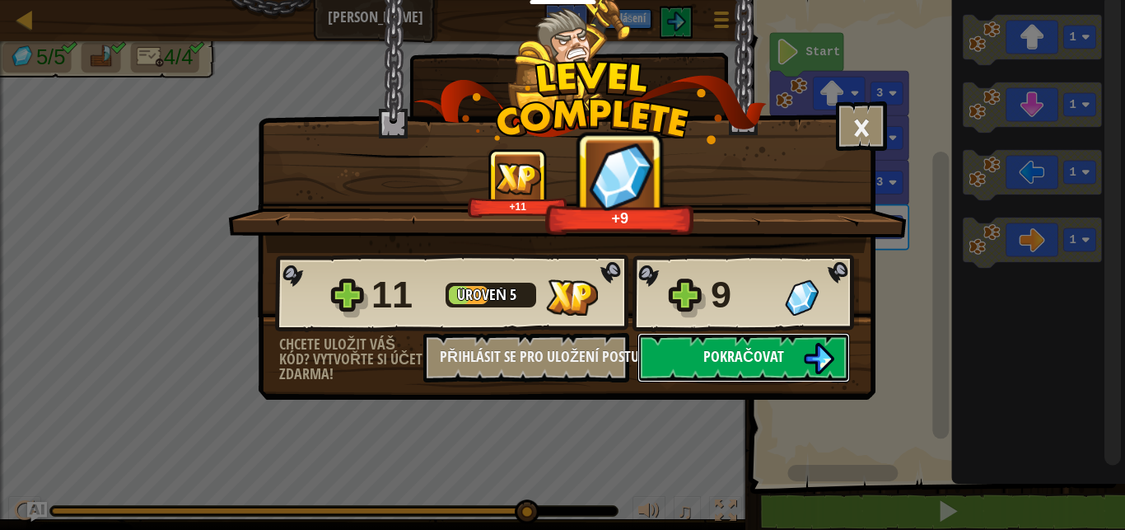
click at [718, 362] on span "Pokračovat" at bounding box center [743, 356] width 81 height 21
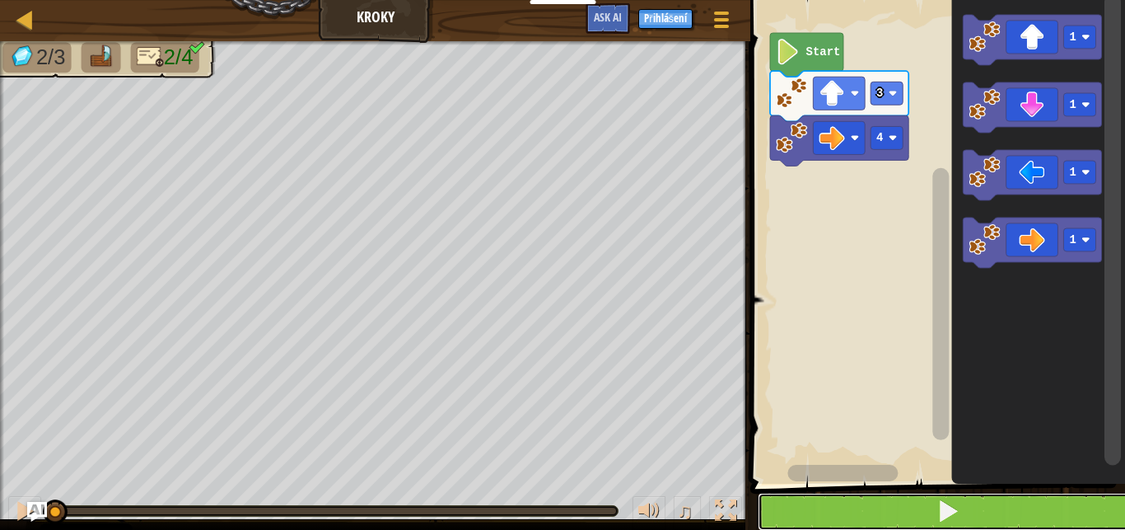
click at [1053, 503] on button at bounding box center [948, 512] width 380 height 38
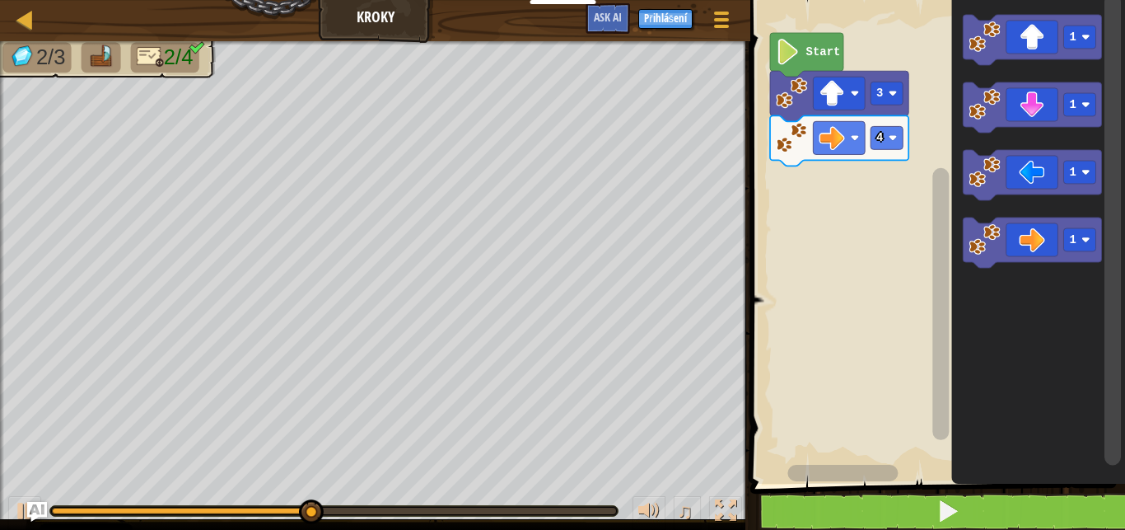
click at [1054, 119] on icon "Blockly Workspace" at bounding box center [1032, 107] width 138 height 50
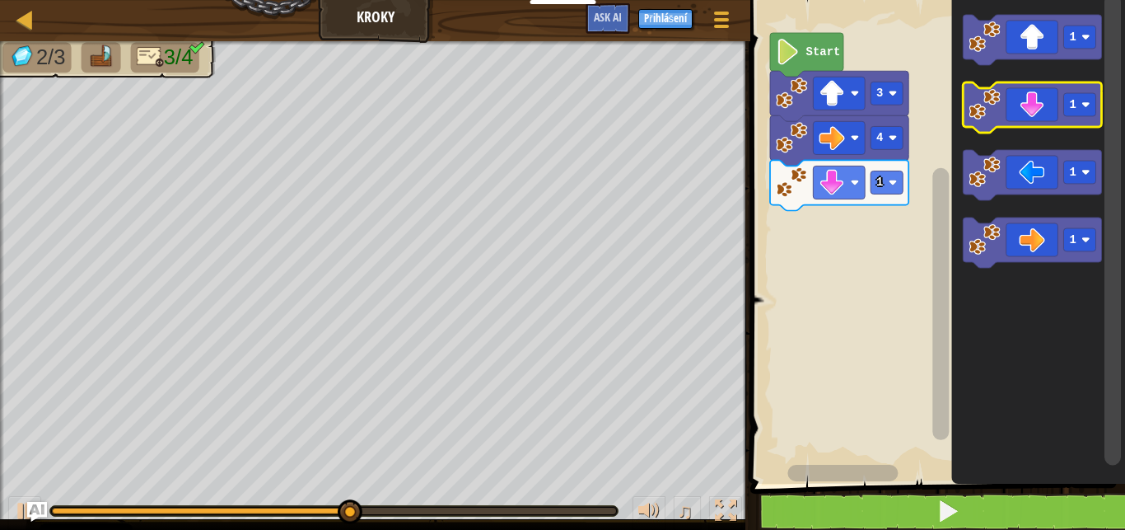
click at [1040, 112] on icon "Blockly Workspace" at bounding box center [1032, 107] width 138 height 50
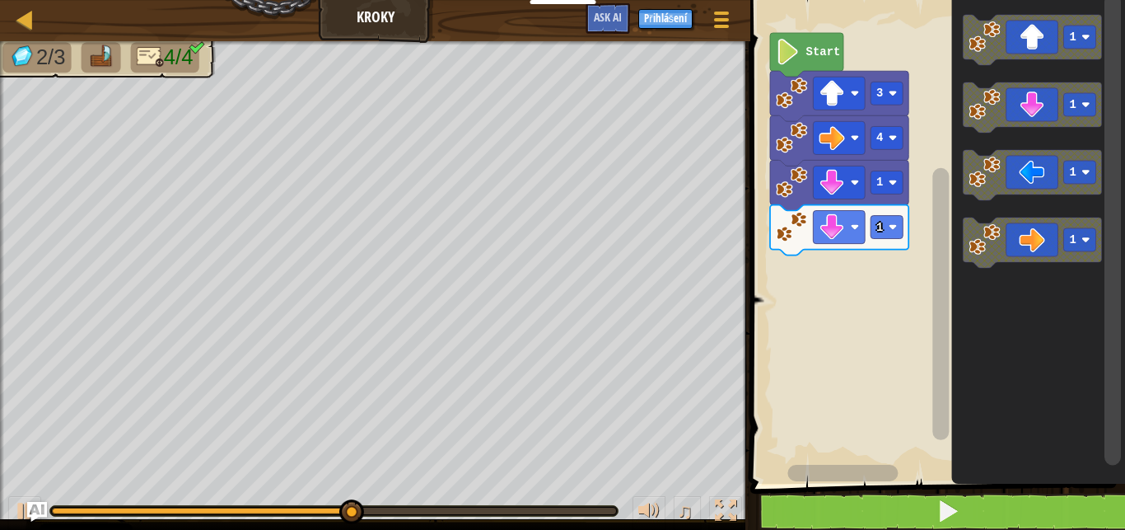
click at [1042, 119] on icon "Blockly Workspace" at bounding box center [1032, 107] width 138 height 50
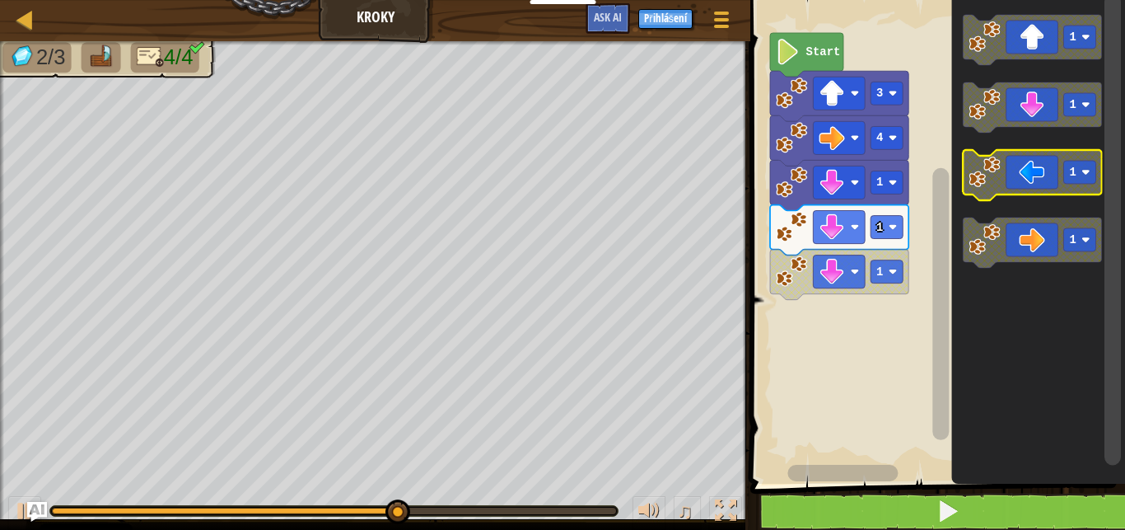
click at [1025, 180] on icon "Blockly Workspace" at bounding box center [1032, 175] width 138 height 50
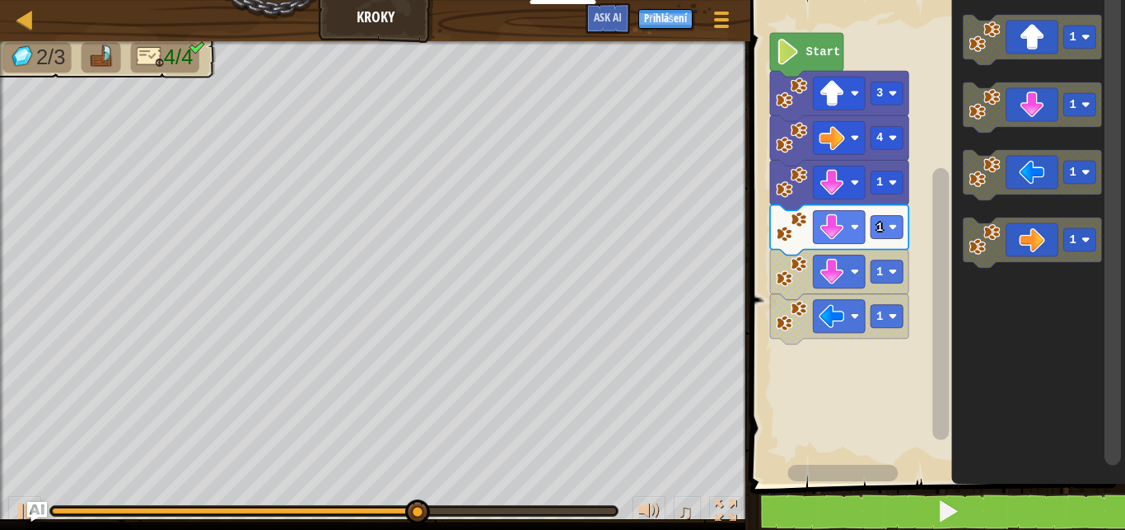
click at [1043, 157] on icon "Blockly Workspace" at bounding box center [1032, 175] width 138 height 50
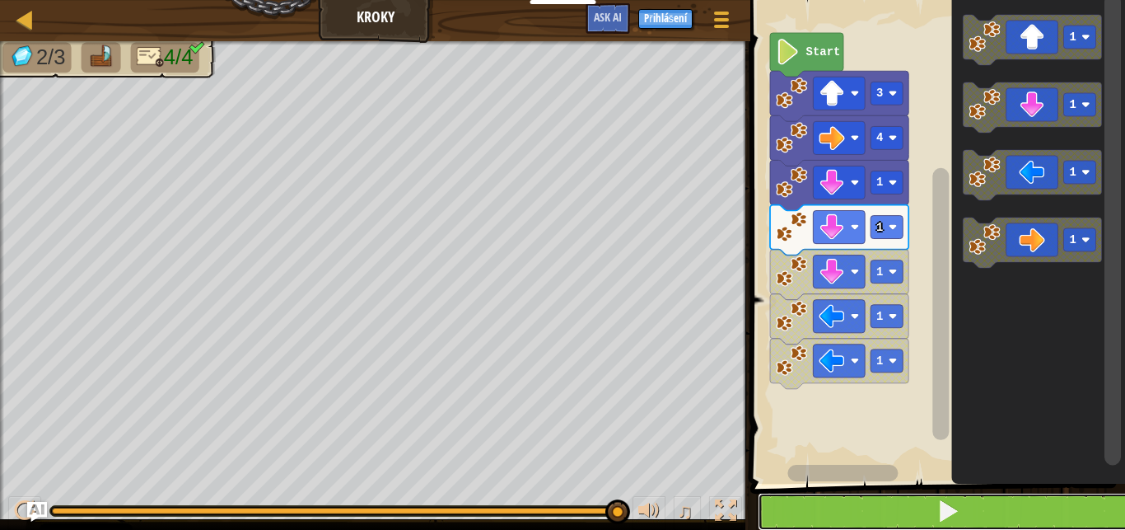
click at [963, 508] on button at bounding box center [948, 512] width 380 height 38
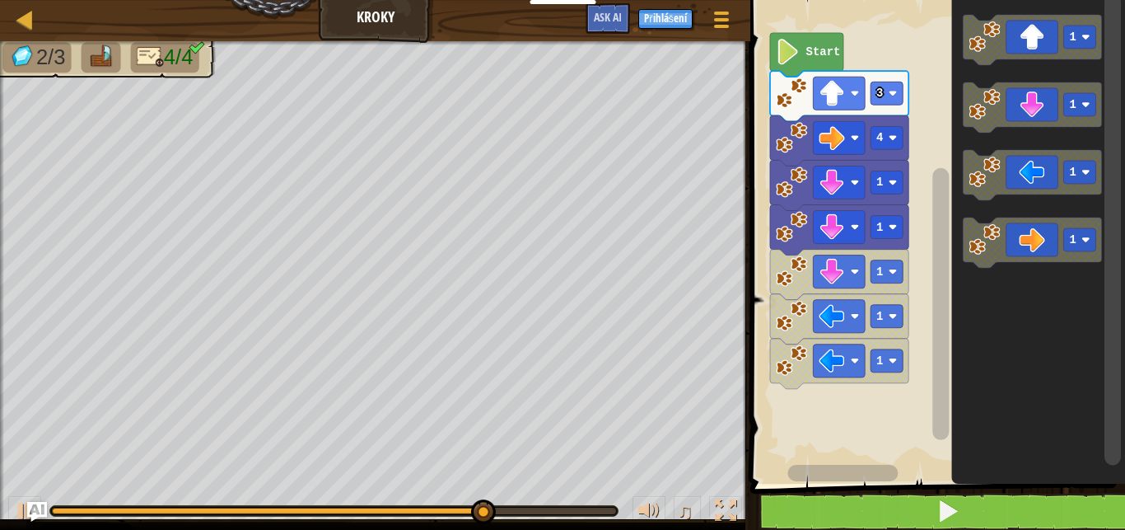
click at [1025, 120] on icon "Blockly Workspace" at bounding box center [1032, 107] width 138 height 50
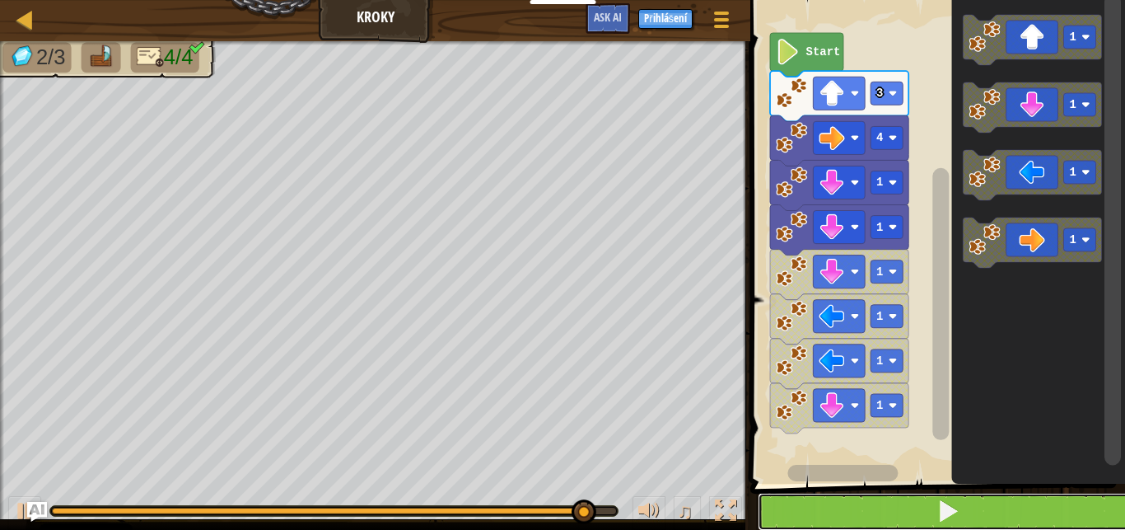
click at [1010, 520] on button at bounding box center [948, 512] width 380 height 38
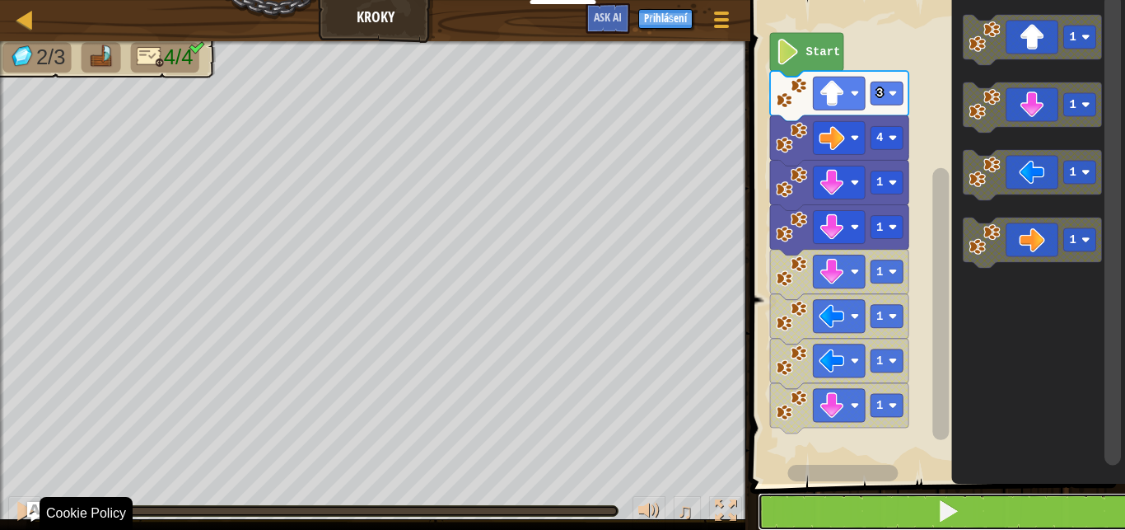
click at [1048, 511] on button at bounding box center [948, 512] width 380 height 38
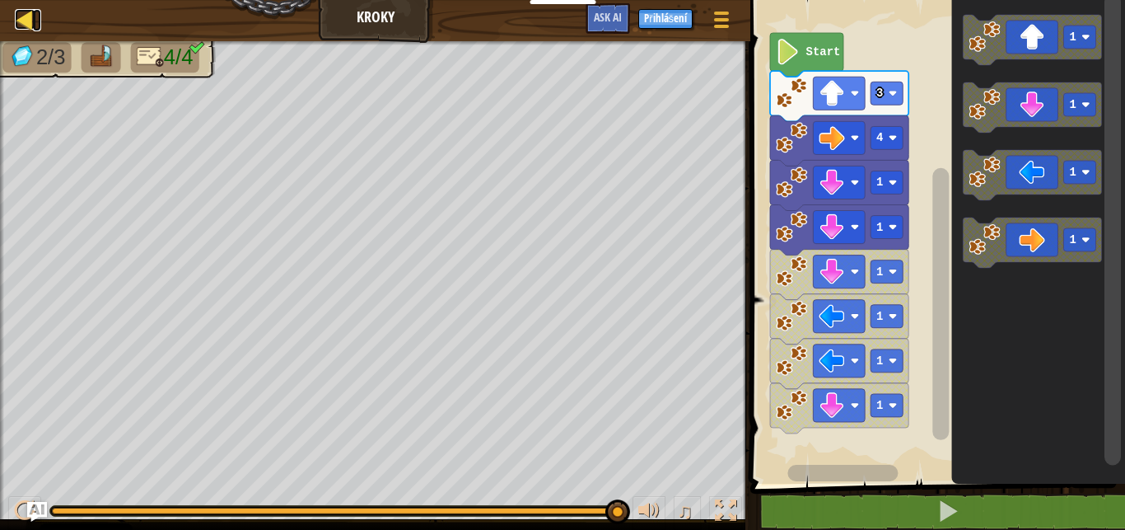
click at [31, 19] on div at bounding box center [25, 19] width 21 height 21
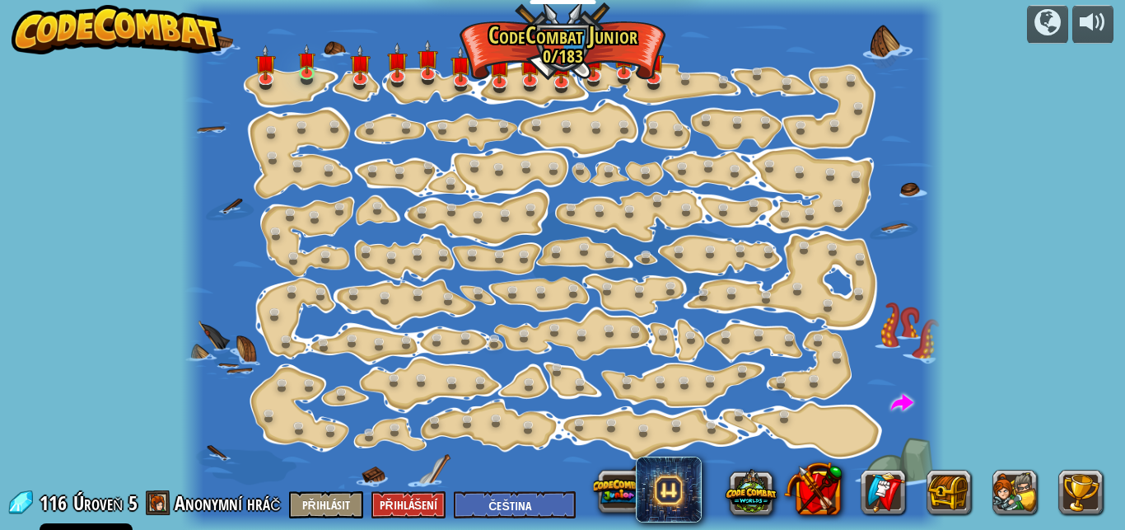
select select "cs"
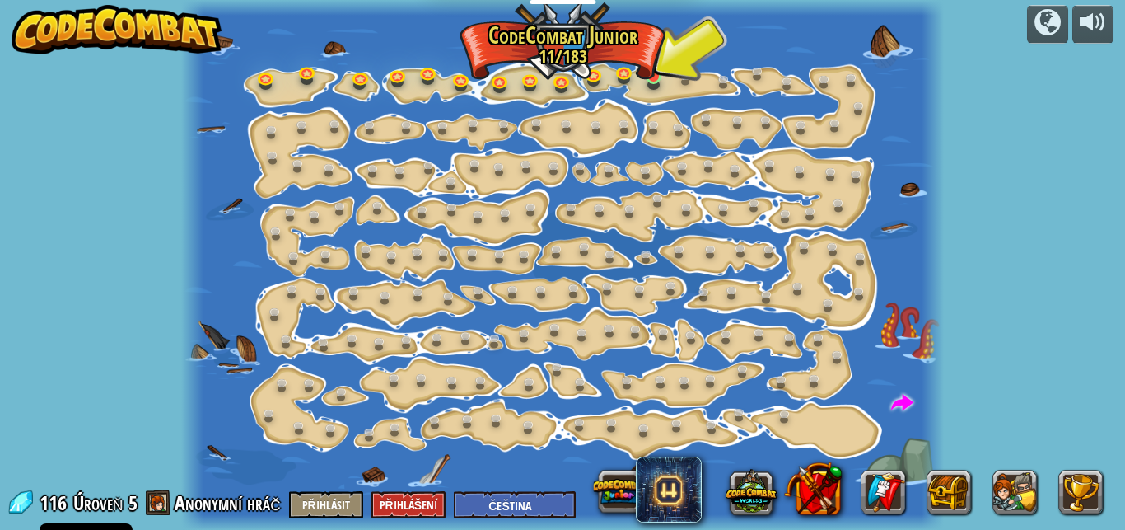
click at [653, 63] on img at bounding box center [653, 57] width 17 height 40
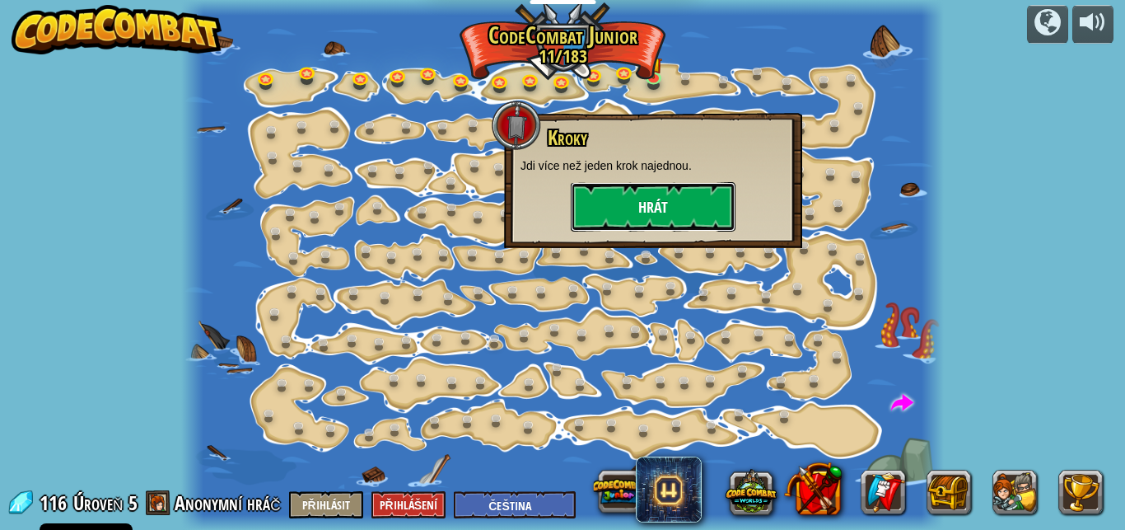
click at [693, 209] on button "Hrát" at bounding box center [653, 206] width 165 height 49
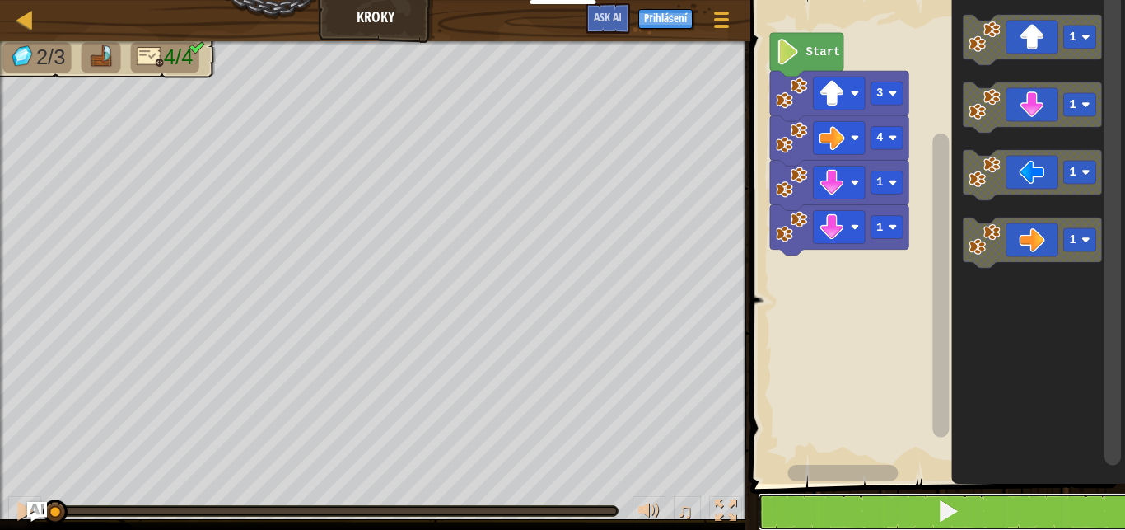
click at [982, 507] on button at bounding box center [948, 512] width 380 height 38
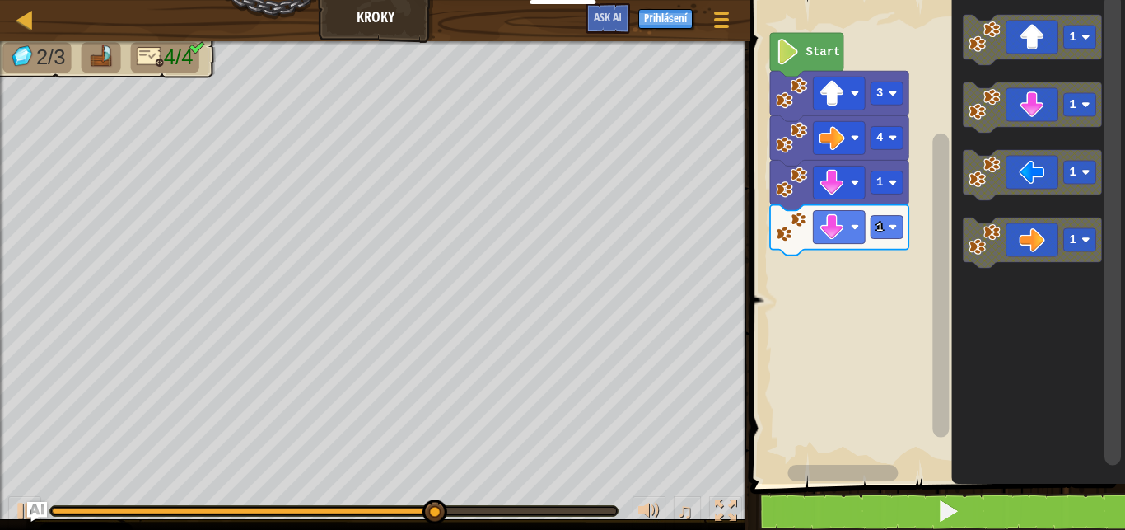
click at [1048, 122] on icon "Blockly Workspace" at bounding box center [1032, 107] width 138 height 50
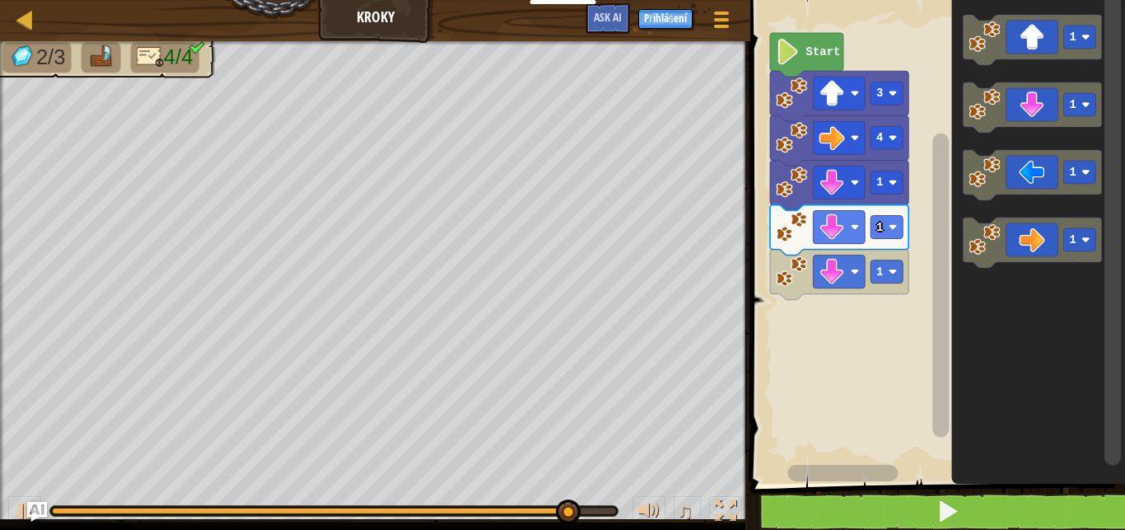
click at [1026, 166] on icon "Blockly Workspace" at bounding box center [1032, 175] width 138 height 50
click at [1037, 180] on icon "Blockly Workspace" at bounding box center [1032, 175] width 138 height 50
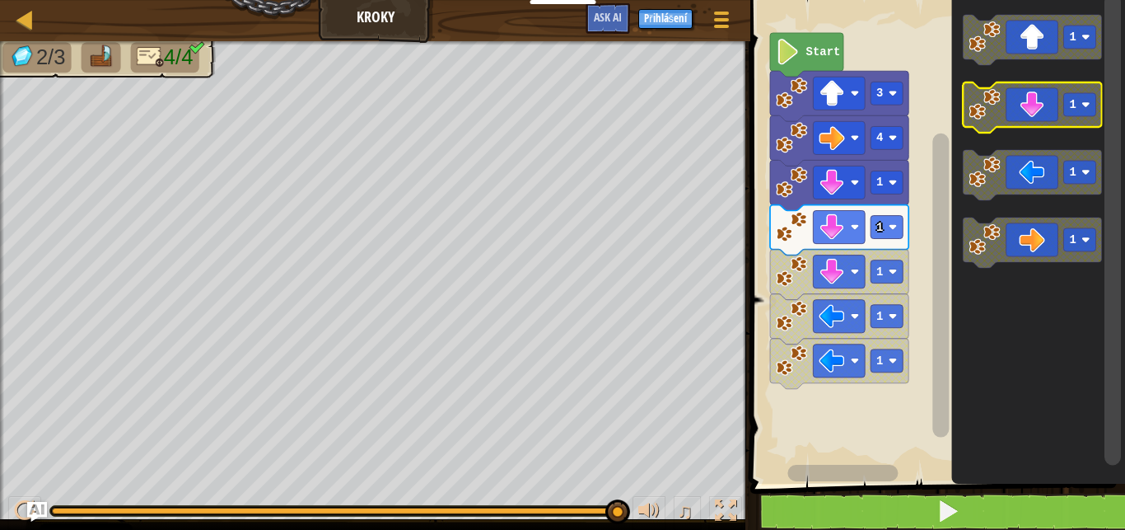
click at [1047, 109] on icon "Blockly Workspace" at bounding box center [1032, 107] width 138 height 50
